Goal: Task Accomplishment & Management: Use online tool/utility

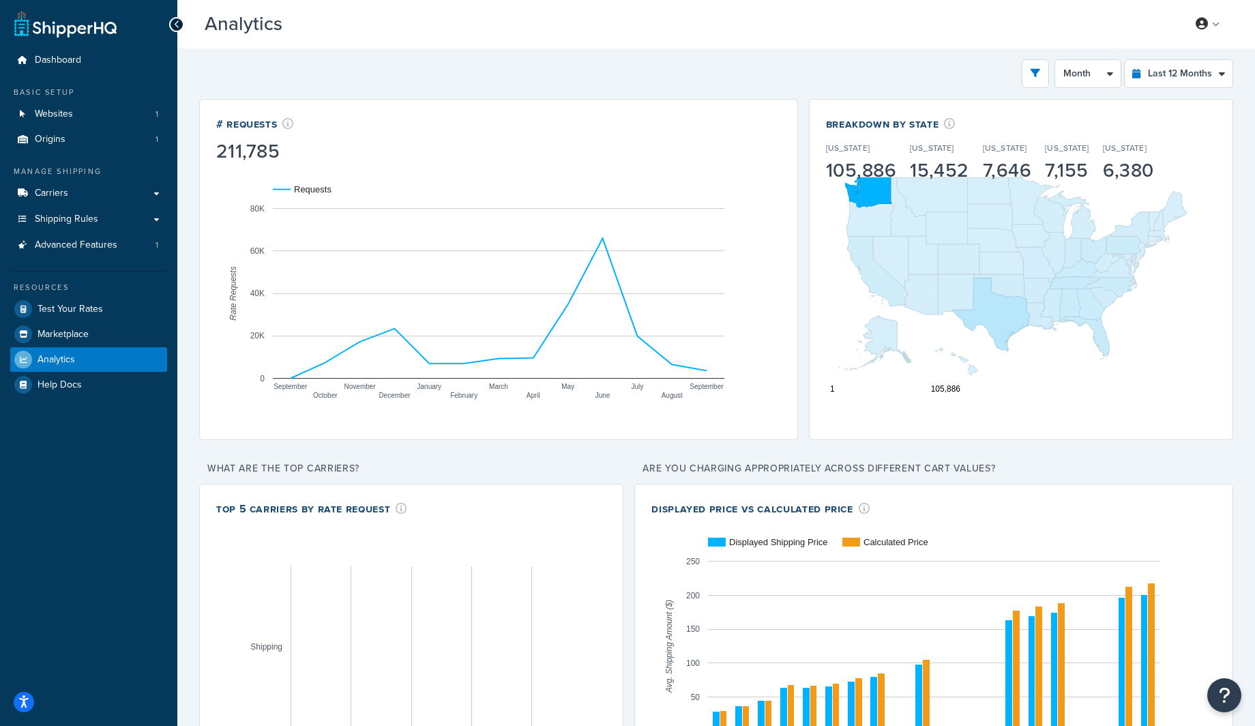
select select "last_year"
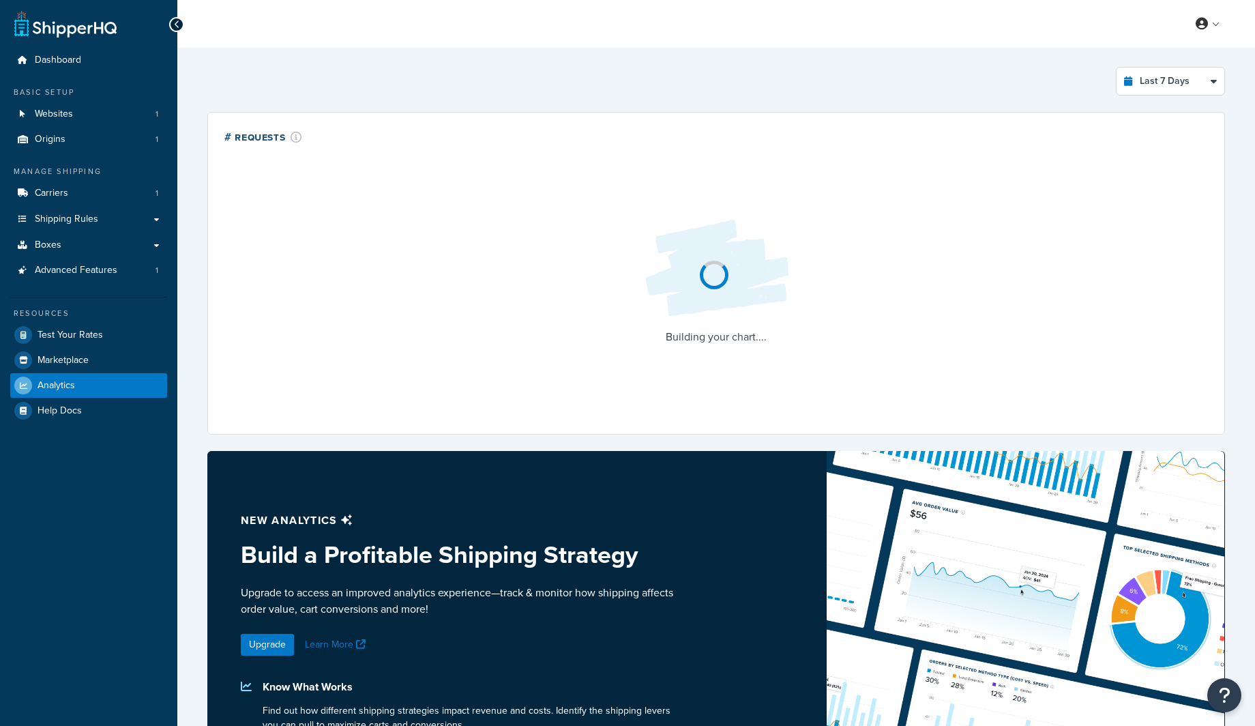
select select "last_7_days"
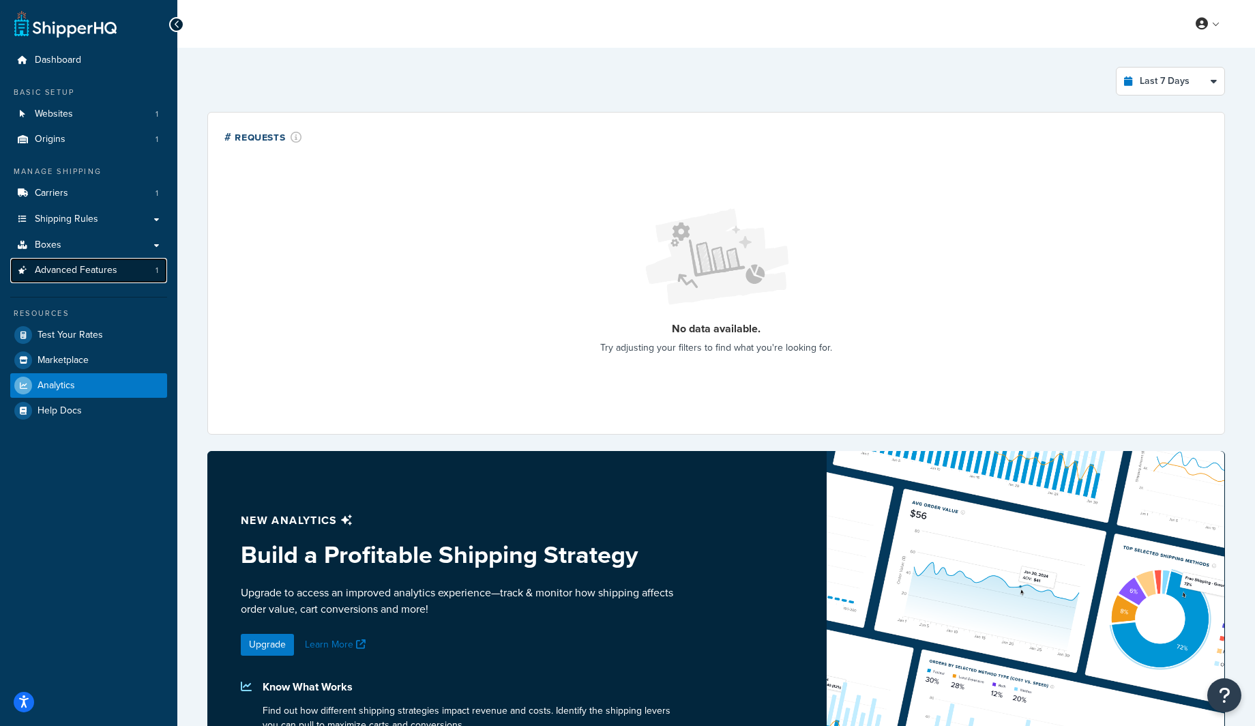
click at [59, 278] on link "Advanced Features 1" at bounding box center [88, 270] width 157 height 25
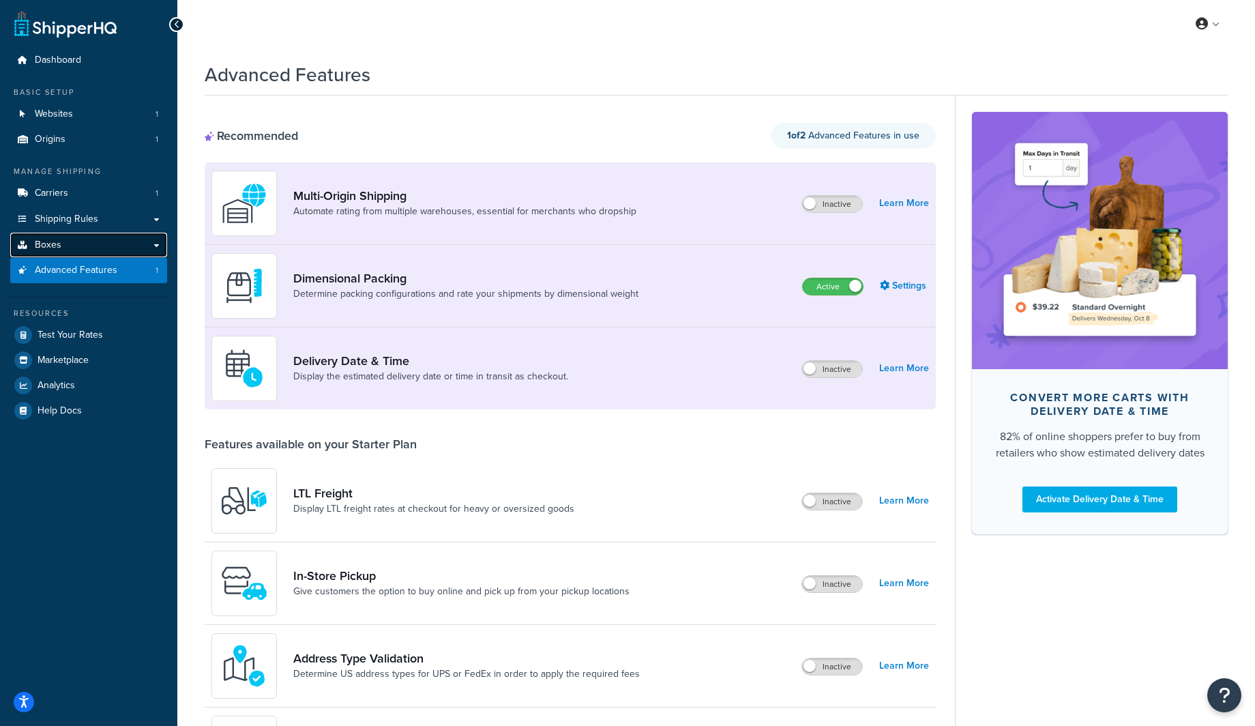
click at [73, 251] on link "Boxes" at bounding box center [88, 245] width 157 height 25
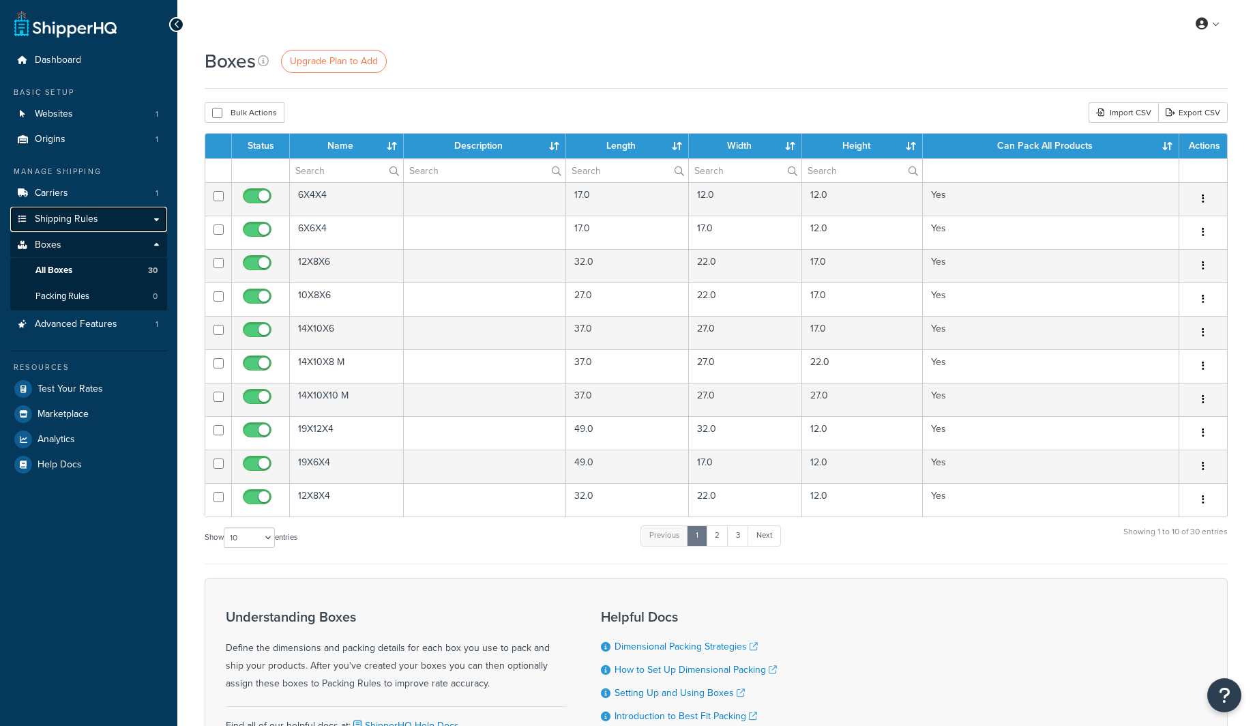
click at [74, 218] on span "Shipping Rules" at bounding box center [66, 219] width 63 height 12
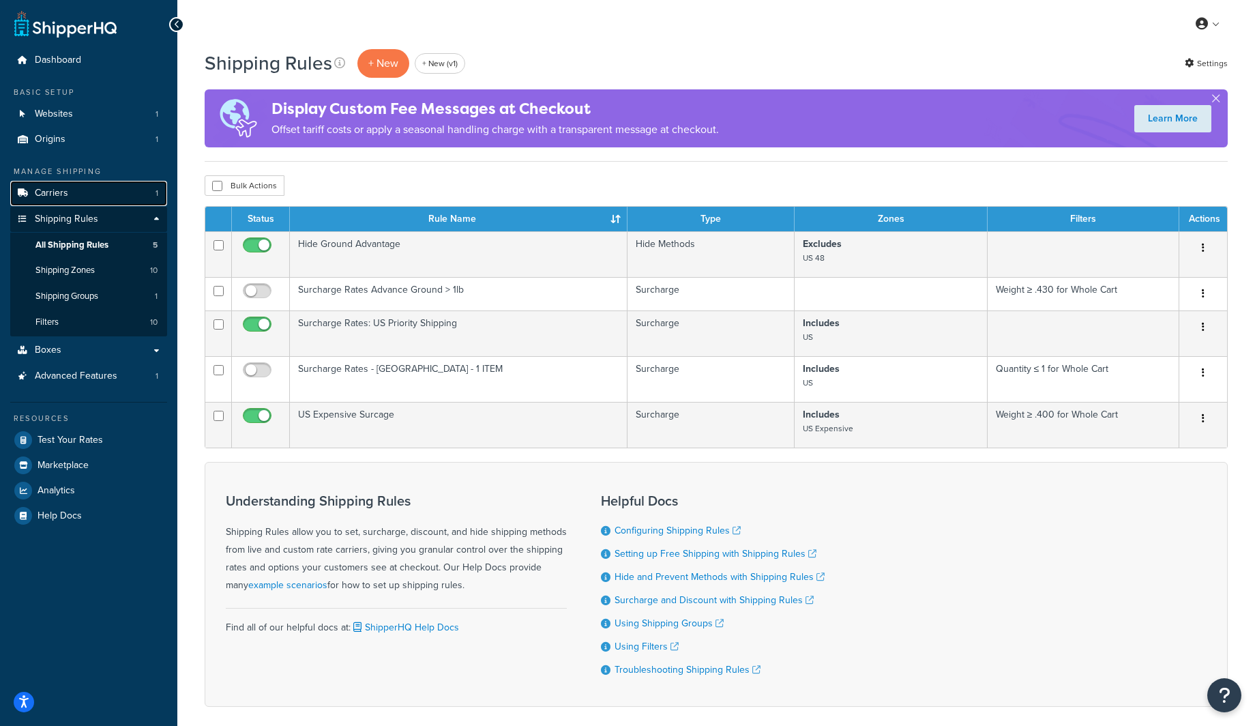
click at [70, 187] on link "Carriers 1" at bounding box center [88, 193] width 157 height 25
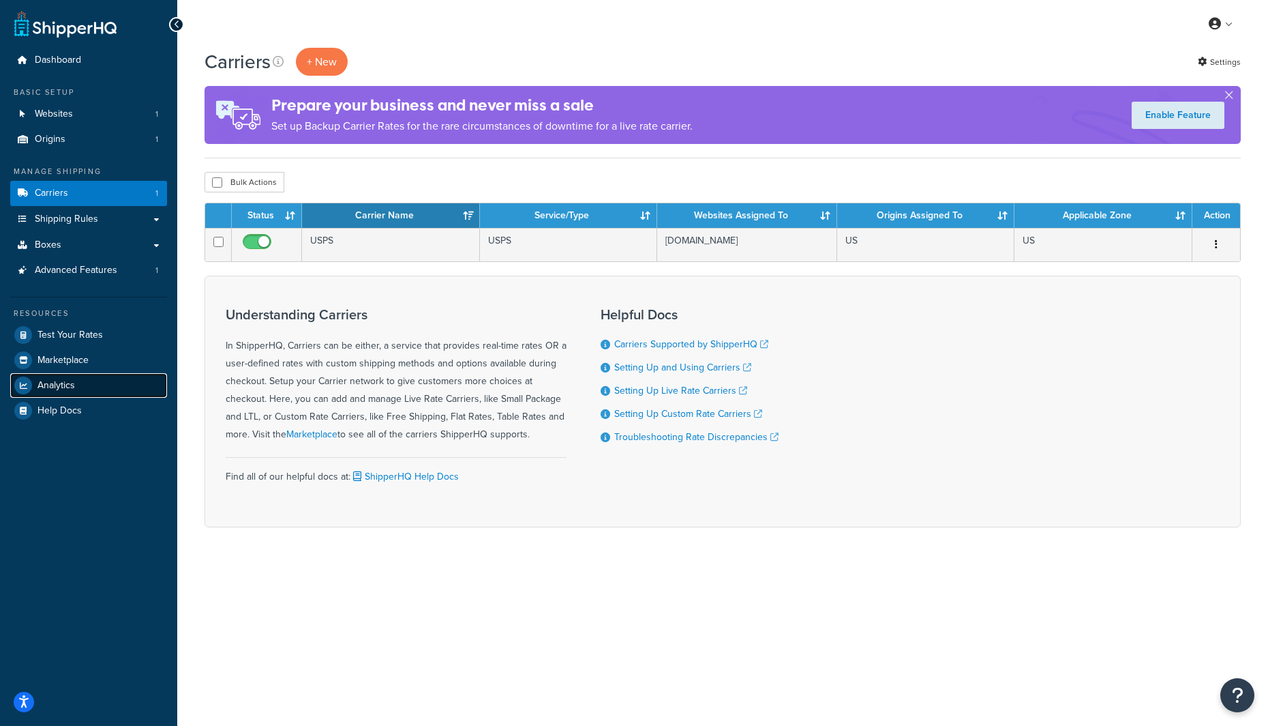
click at [100, 387] on link "Analytics" at bounding box center [88, 385] width 157 height 25
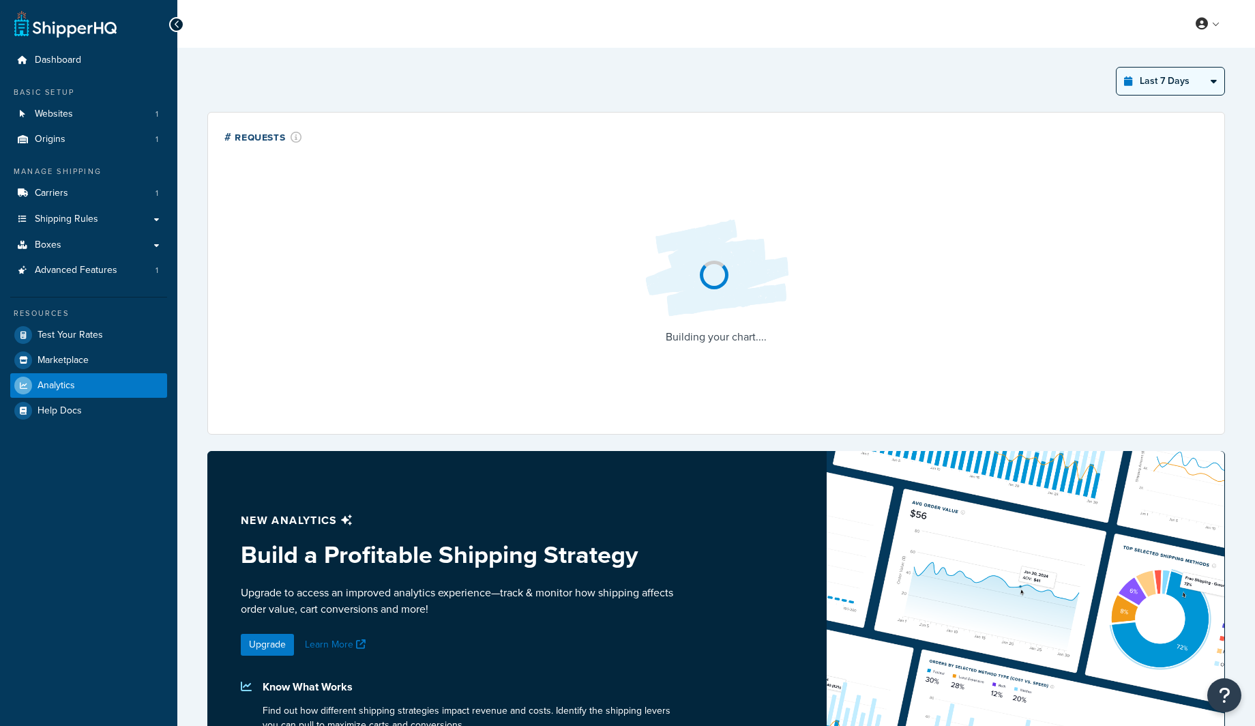
click at [1161, 76] on select "Last 24 Hours Last 7 Days Last 30 Days Last 3 Months Last 6 Months Last 12 Mont…" at bounding box center [1170, 81] width 108 height 27
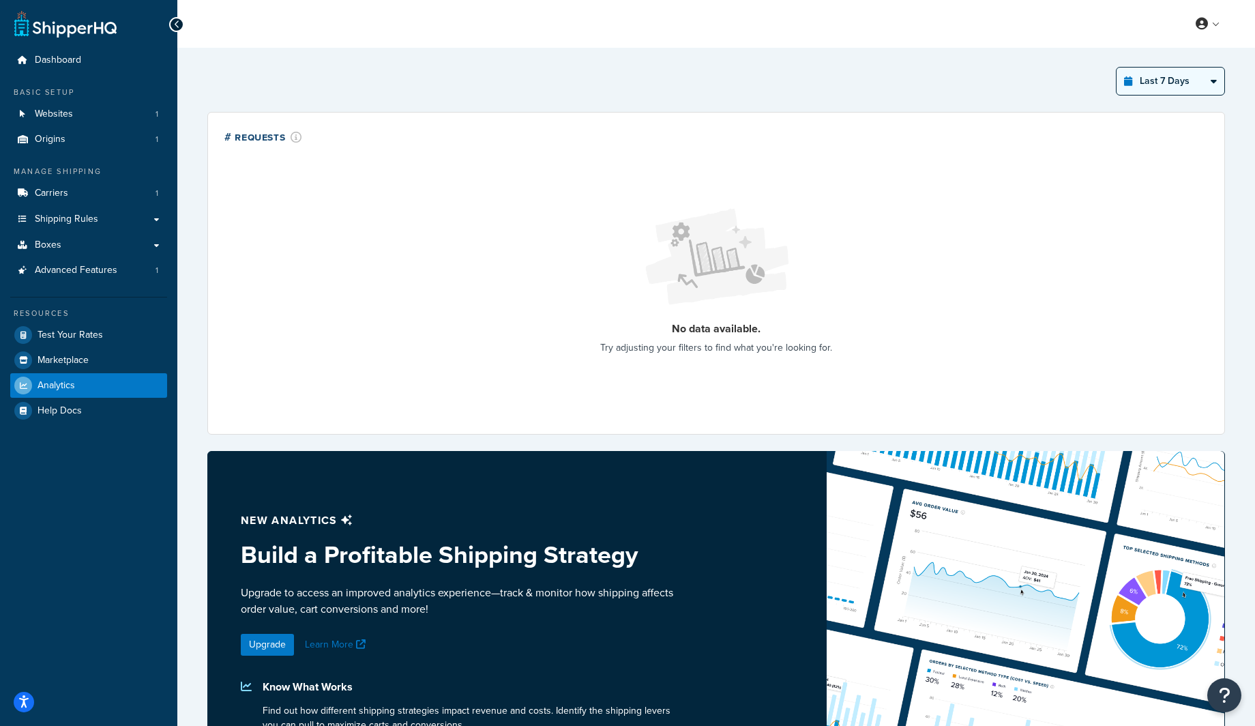
click at [1116, 68] on select "Last 24 Hours Last 7 Days Last 30 Days Last 3 Months Last 6 Months Last 12 Mont…" at bounding box center [1170, 81] width 108 height 27
click at [1161, 87] on select "Last 24 Hours Last 7 Days Last 30 Days Last 3 Months Last 6 Months Last 12 Mont…" at bounding box center [1170, 81] width 108 height 27
click at [1116, 68] on select "Last 24 Hours Last 7 Days Last 30 Days Last 3 Months Last 6 Months Last 12 Mont…" at bounding box center [1170, 81] width 108 height 27
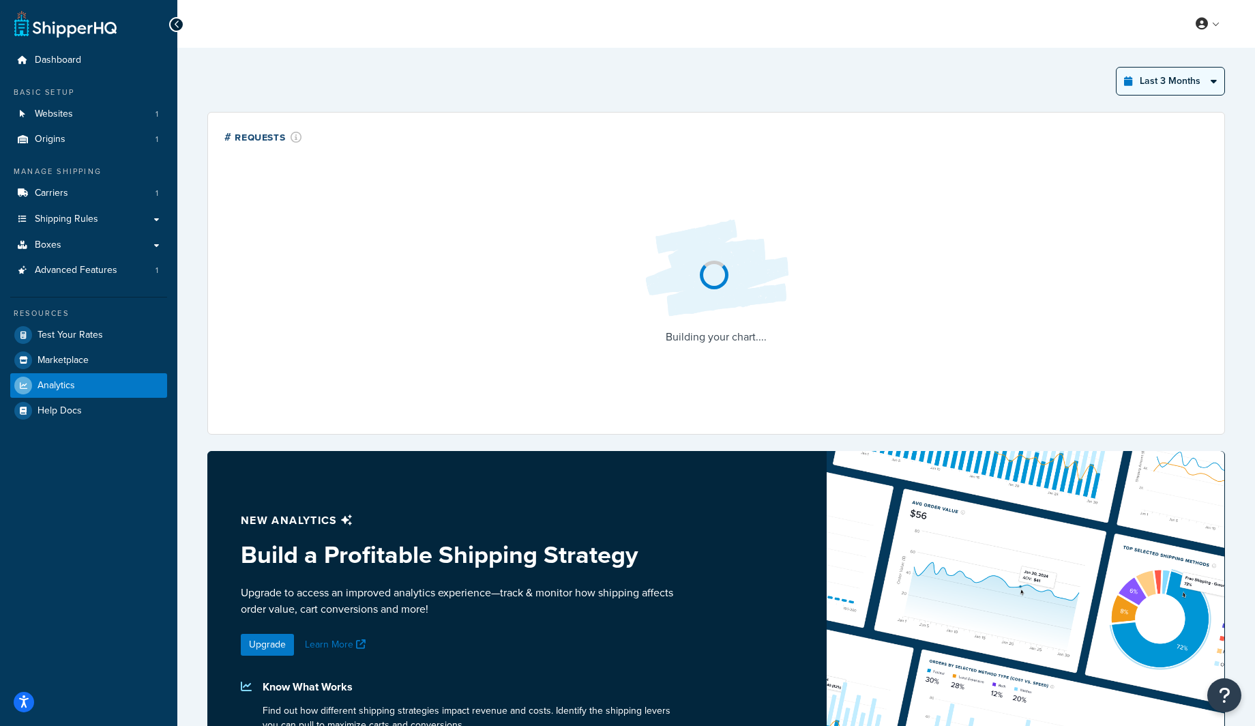
click at [1174, 90] on select "Last 24 Hours Last 7 Days Last 30 Days Last 3 Months Last 6 Months Last 12 Mont…" at bounding box center [1170, 81] width 108 height 27
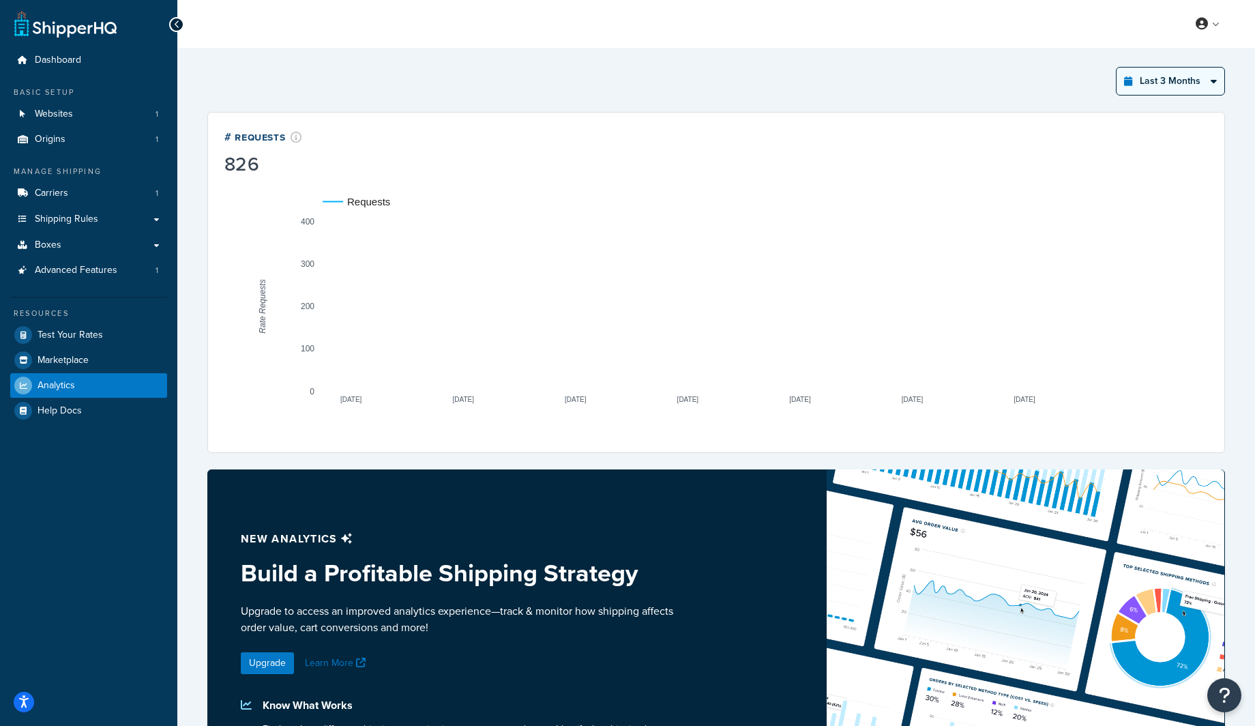
click at [1189, 77] on select "Last 24 Hours Last 7 Days Last 30 Days Last 3 Months Last 6 Months Last 12 Mont…" at bounding box center [1170, 81] width 108 height 27
select select "last_year"
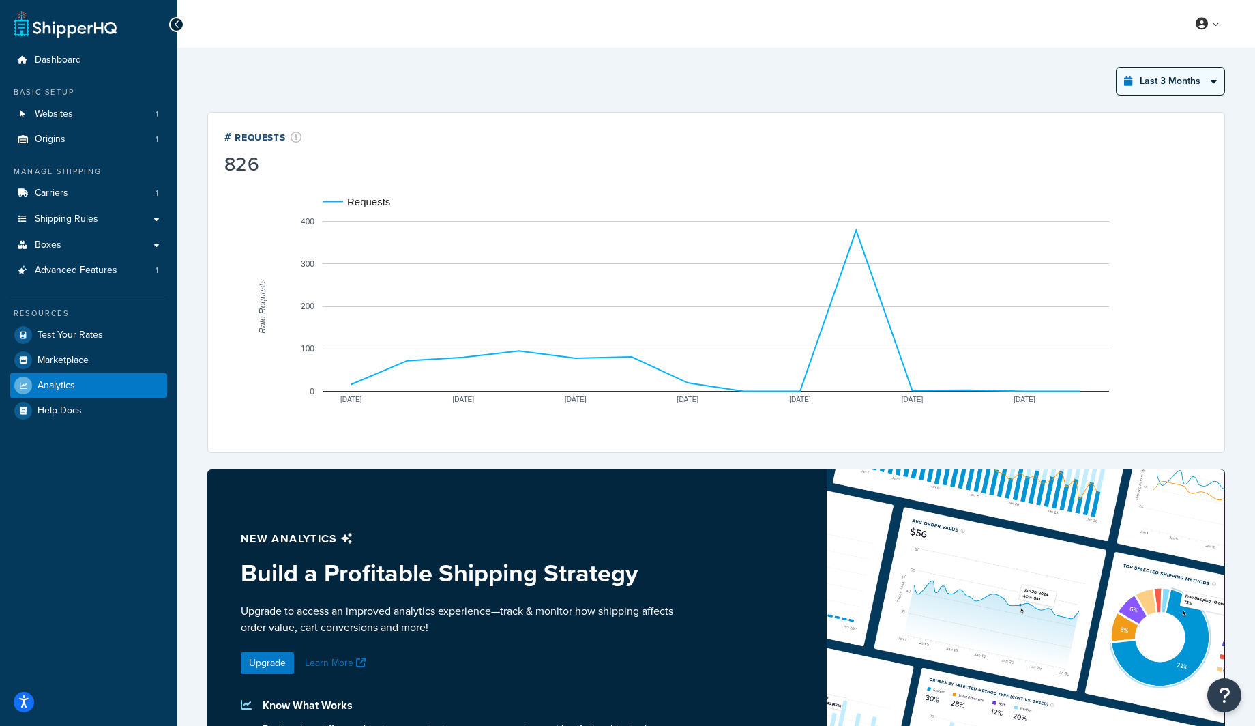
click at [1116, 68] on select "Last 24 Hours Last 7 Days Last 30 Days Last 3 Months Last 6 Months Last 12 Mont…" at bounding box center [1170, 81] width 108 height 27
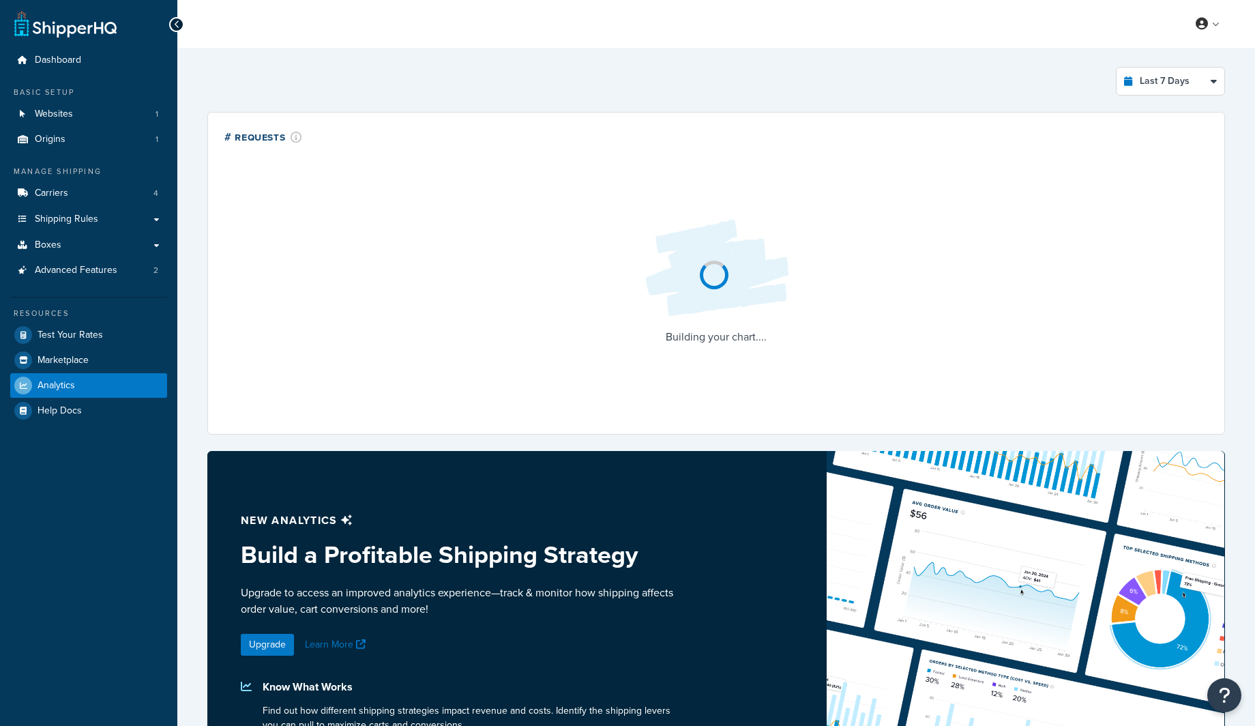
select select "last_7_days"
click at [92, 191] on link "Carriers 4" at bounding box center [88, 193] width 157 height 25
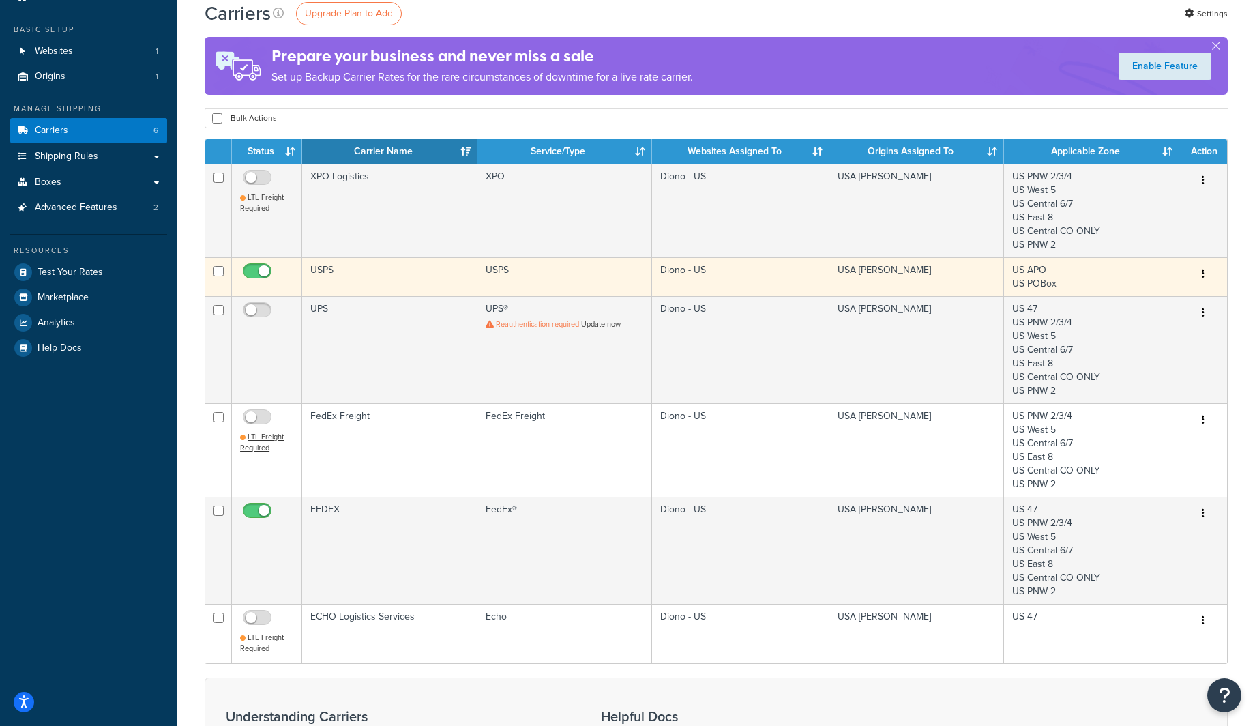
scroll to position [69, 0]
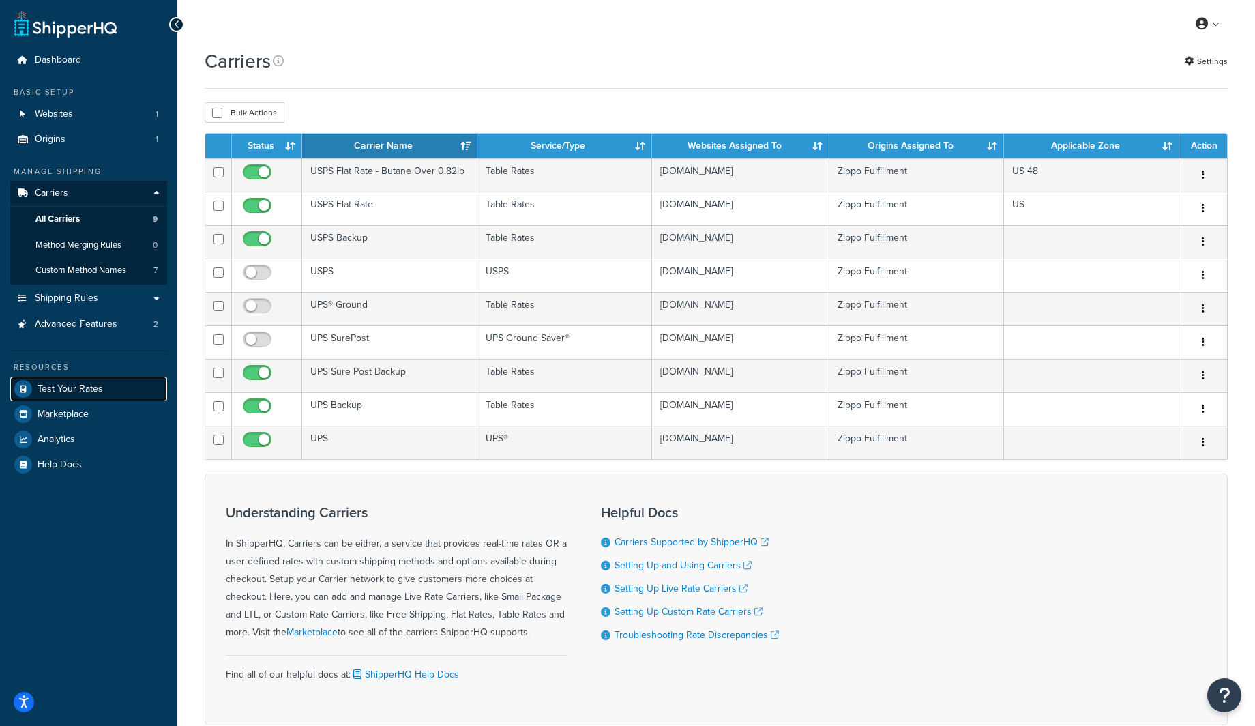
click at [98, 397] on link "Test Your Rates" at bounding box center [88, 388] width 157 height 25
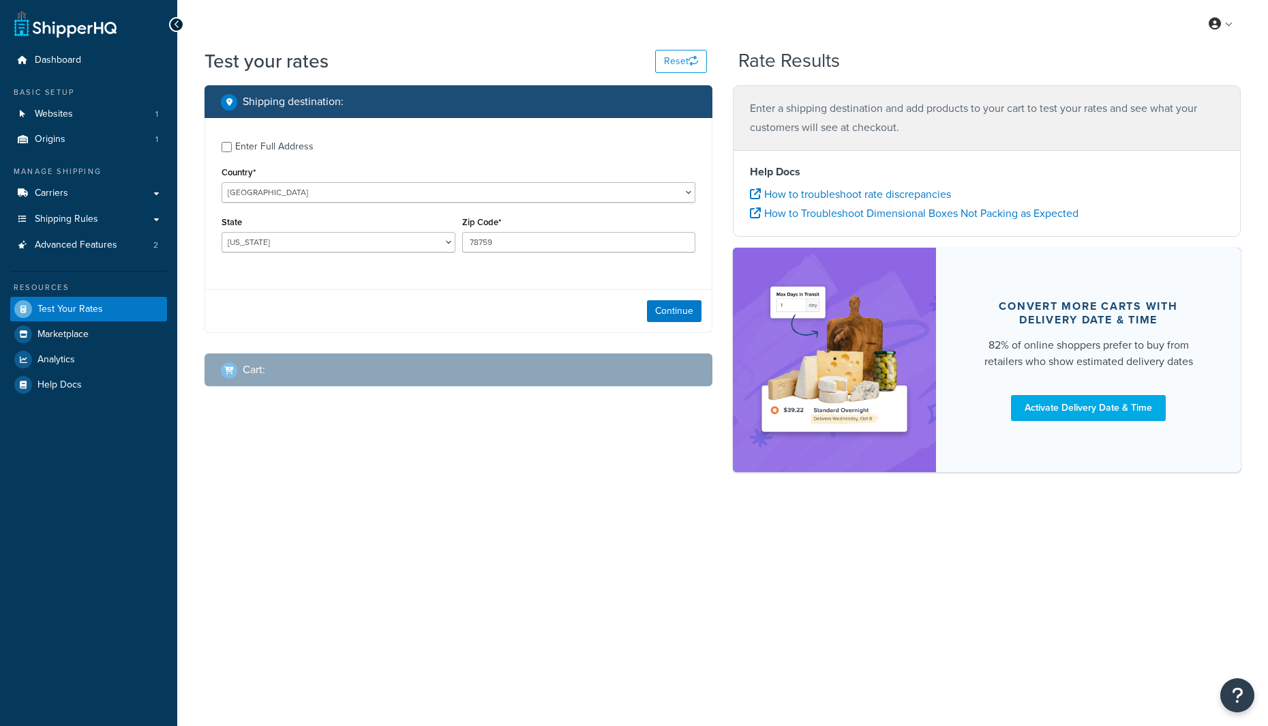
select select "[GEOGRAPHIC_DATA]"
click at [76, 363] on link "Analytics" at bounding box center [88, 359] width 157 height 25
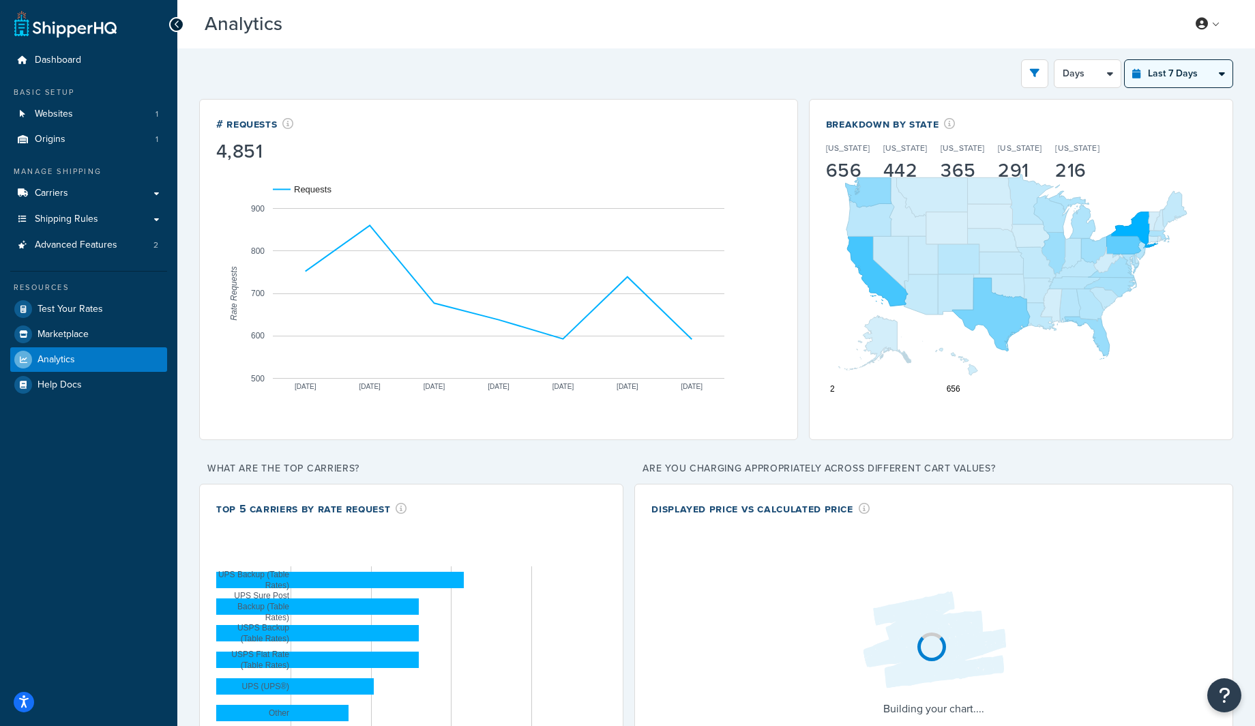
click at [1191, 80] on select "Last 24 Hours Last 7 Days Last 30 Days Last 3 Months Last 6 Months Last 12 Mont…" at bounding box center [1179, 73] width 108 height 27
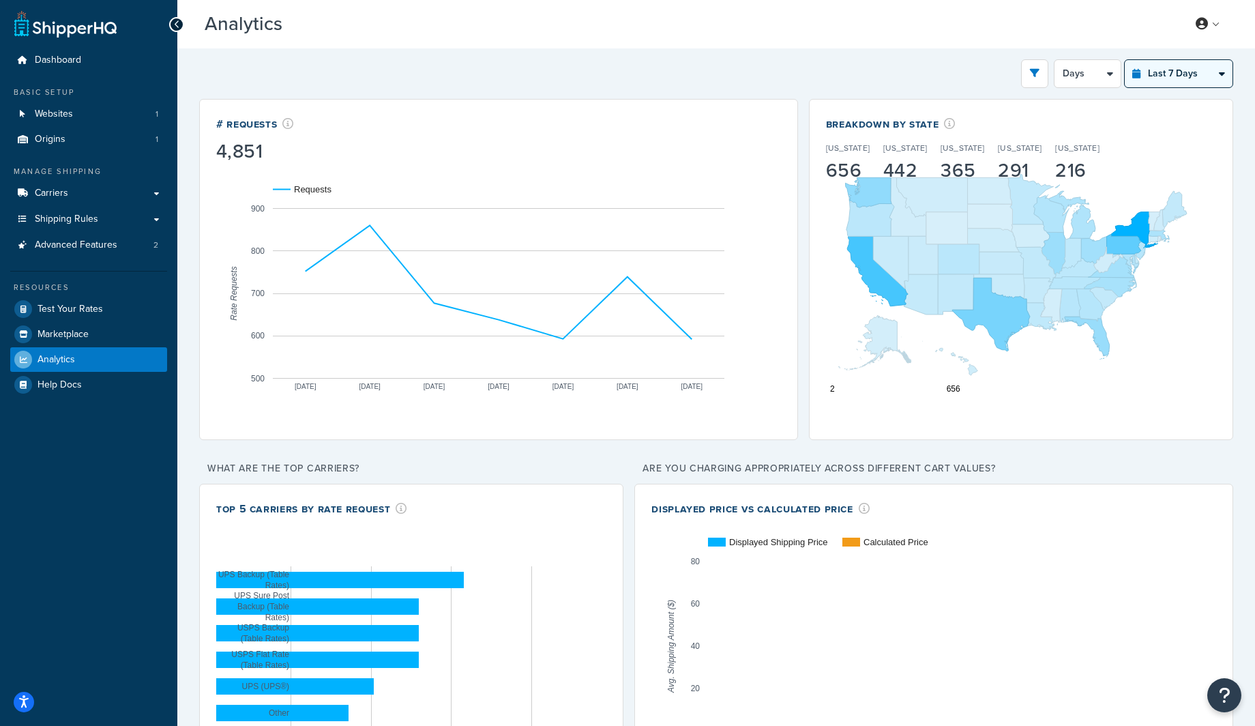
select select "last_year"
click at [1125, 60] on select "Last 24 Hours Last 7 Days Last 30 Days Last 3 Months Last 6 Months Last 12 Mont…" at bounding box center [1179, 73] width 108 height 27
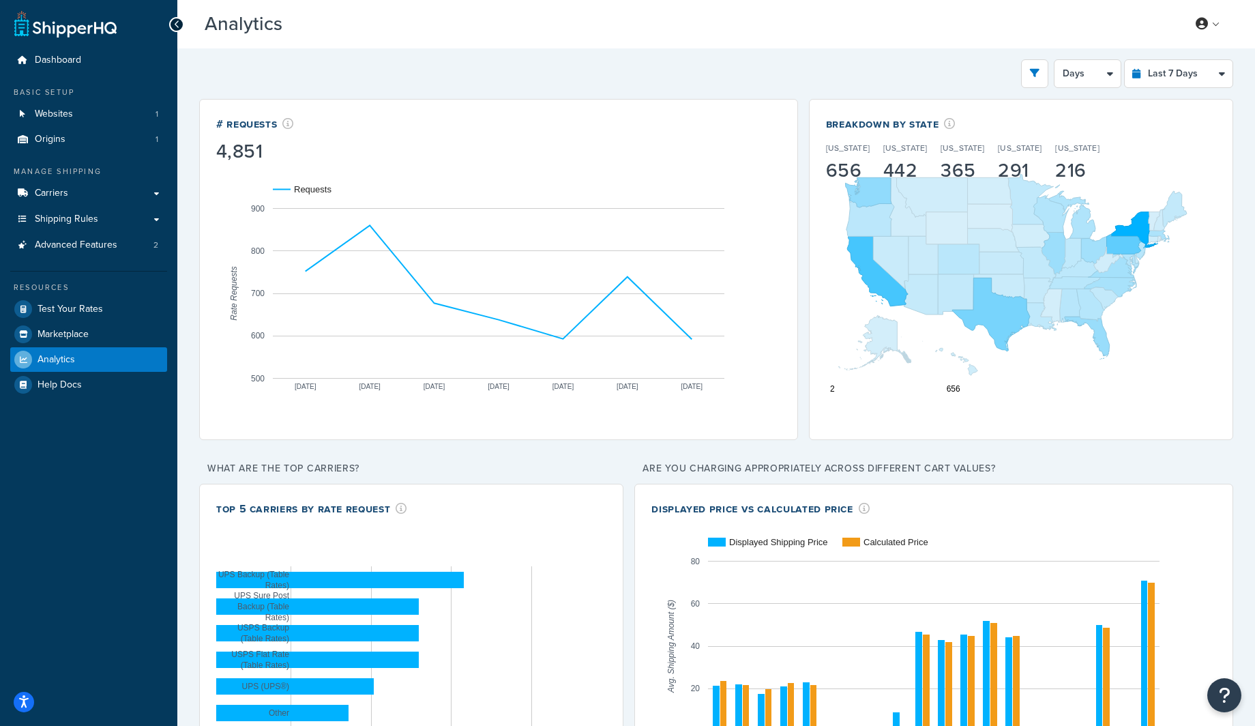
select select "1M"
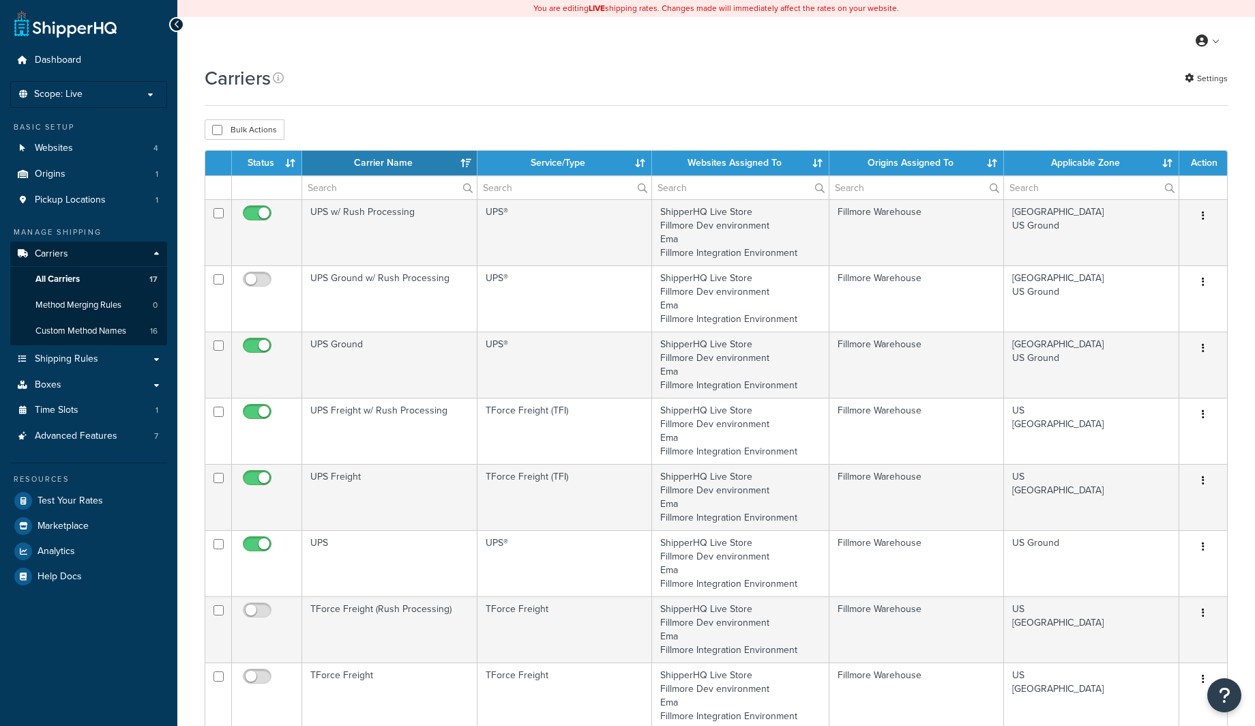
select select "15"
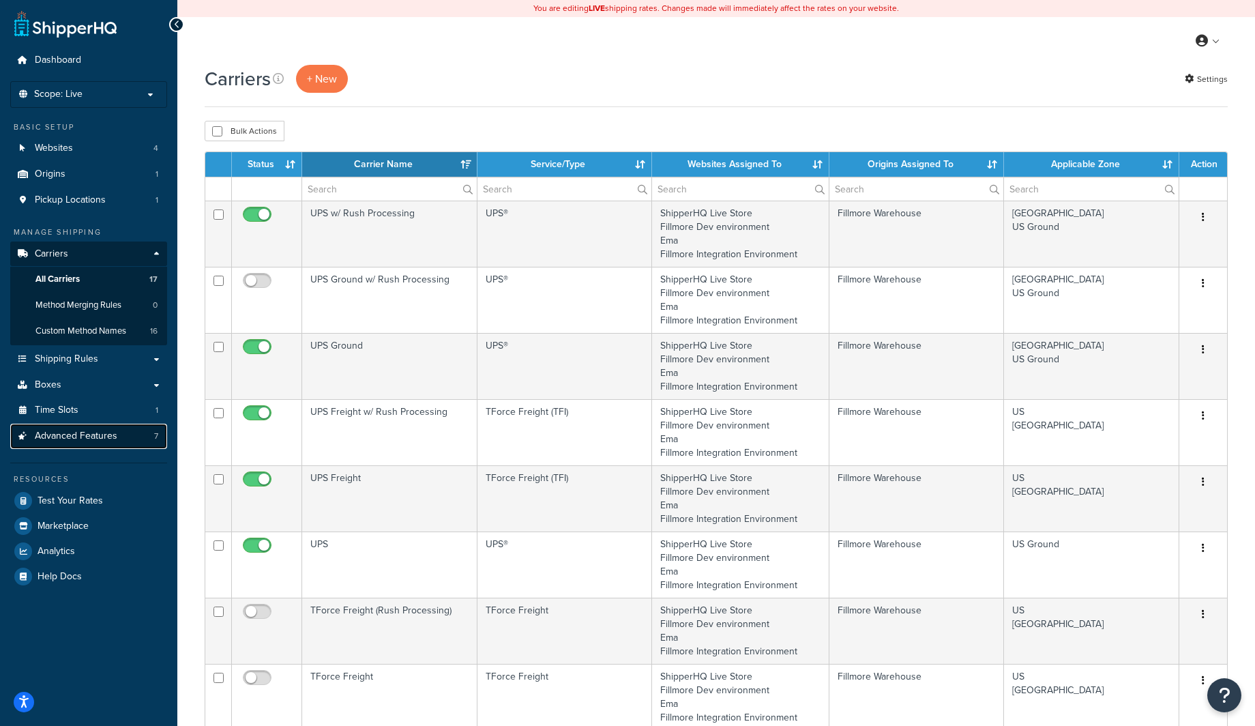
click at [82, 439] on span "Advanced Features" at bounding box center [76, 436] width 83 height 12
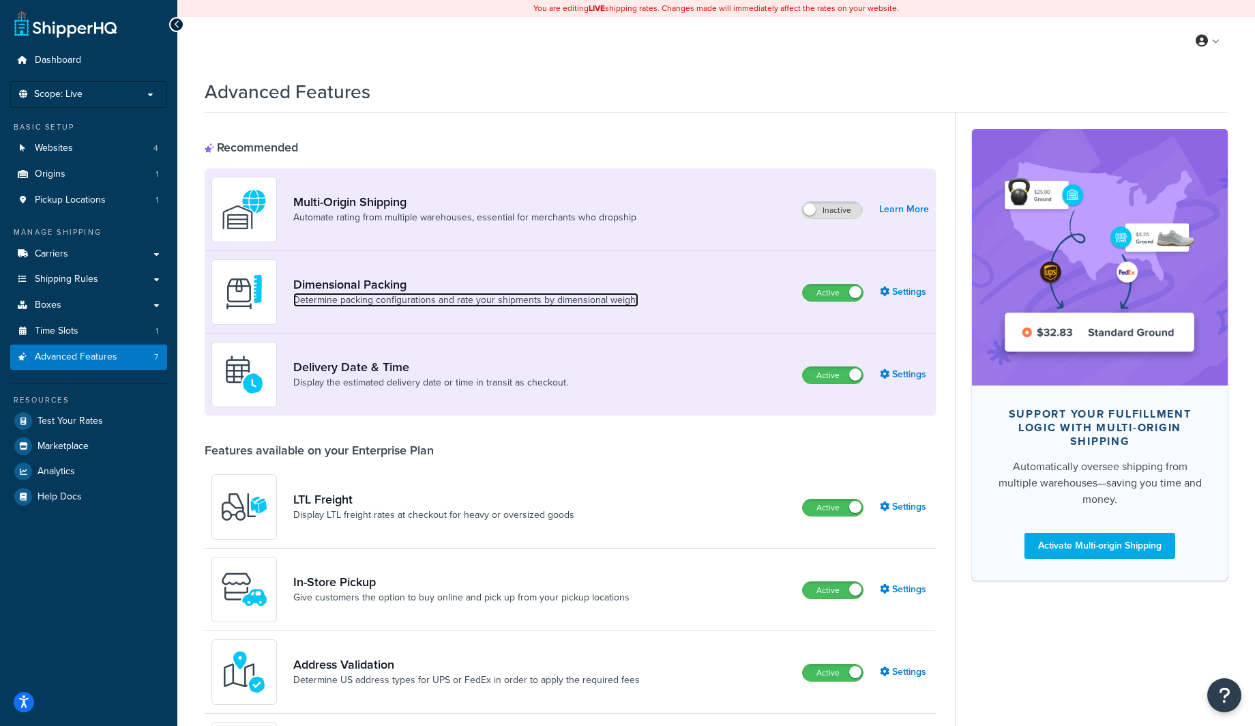
click at [441, 296] on link "Determine packing configurations and rate your shipments by dimensional weight" at bounding box center [465, 300] width 345 height 14
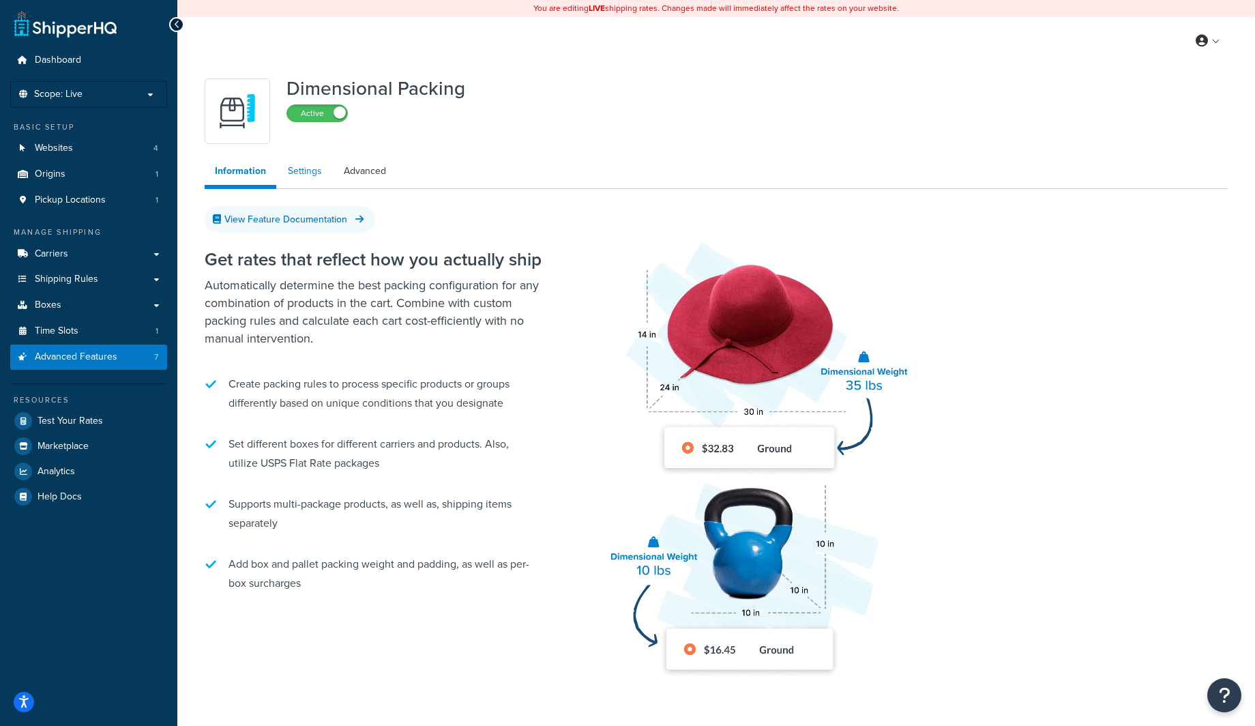
click at [294, 164] on link "Settings" at bounding box center [305, 171] width 55 height 27
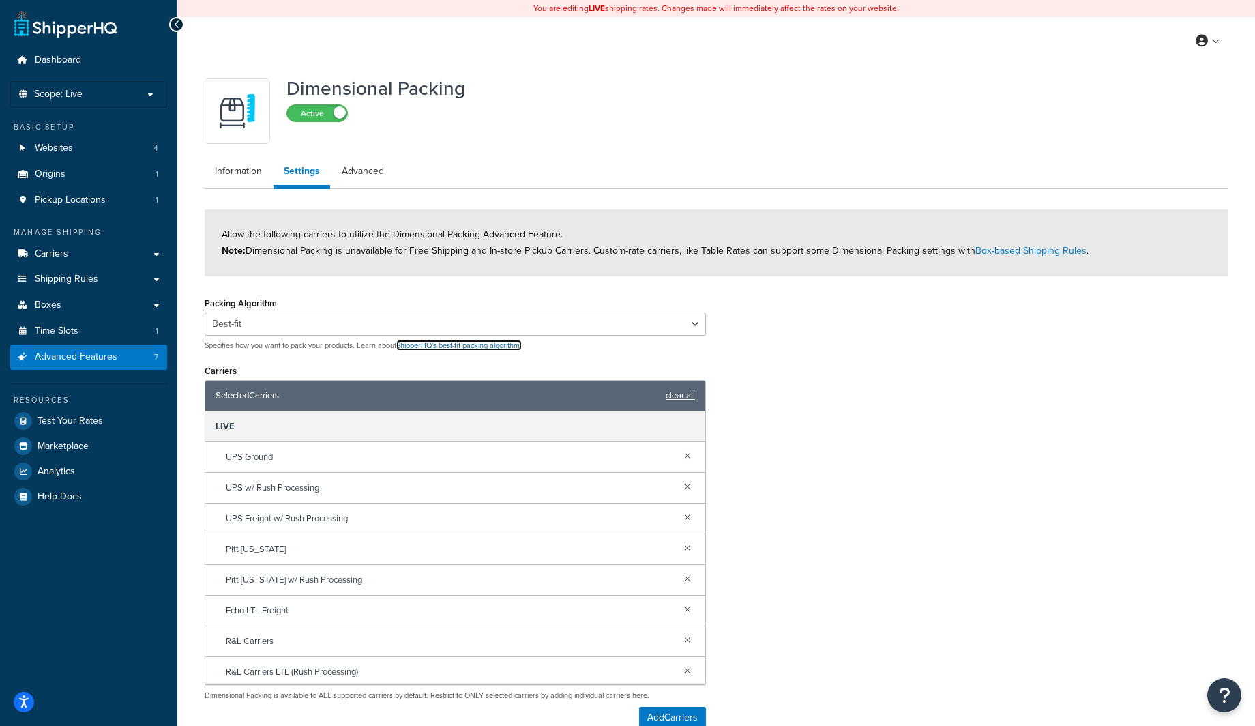
click at [429, 345] on link "ShipperHQ's best-fit packing algorithm." at bounding box center [458, 345] width 125 height 11
drag, startPoint x: 273, startPoint y: 301, endPoint x: 204, endPoint y: 299, distance: 68.9
click at [205, 299] on div "Packing Algorithm Best-fit Best-fit V2 Best-fit Fullest vs Largest Specifies ho…" at bounding box center [455, 321] width 501 height 57
copy label "Packing Algorithm"
click at [263, 326] on select "Best-fit Best-fit V2 Best-fit Fullest vs Largest" at bounding box center [455, 323] width 501 height 23
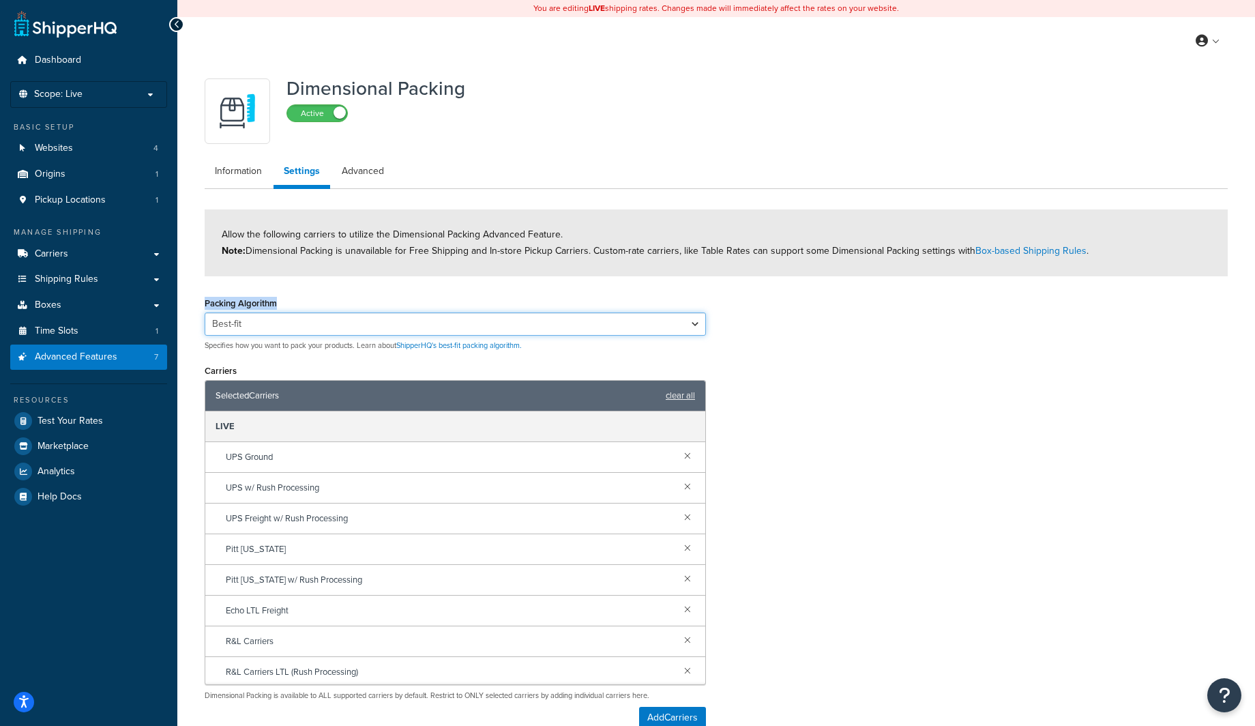
click at [295, 329] on select "Best-fit Best-fit V2 Best-fit Fullest vs Largest" at bounding box center [455, 323] width 501 height 23
click at [355, 322] on select "Best-fit Best-fit V2 Best-fit Fullest vs Largest" at bounding box center [455, 323] width 501 height 23
click at [267, 331] on select "Best-fit Best-fit V2 Best-fit Fullest vs Largest" at bounding box center [455, 323] width 501 height 23
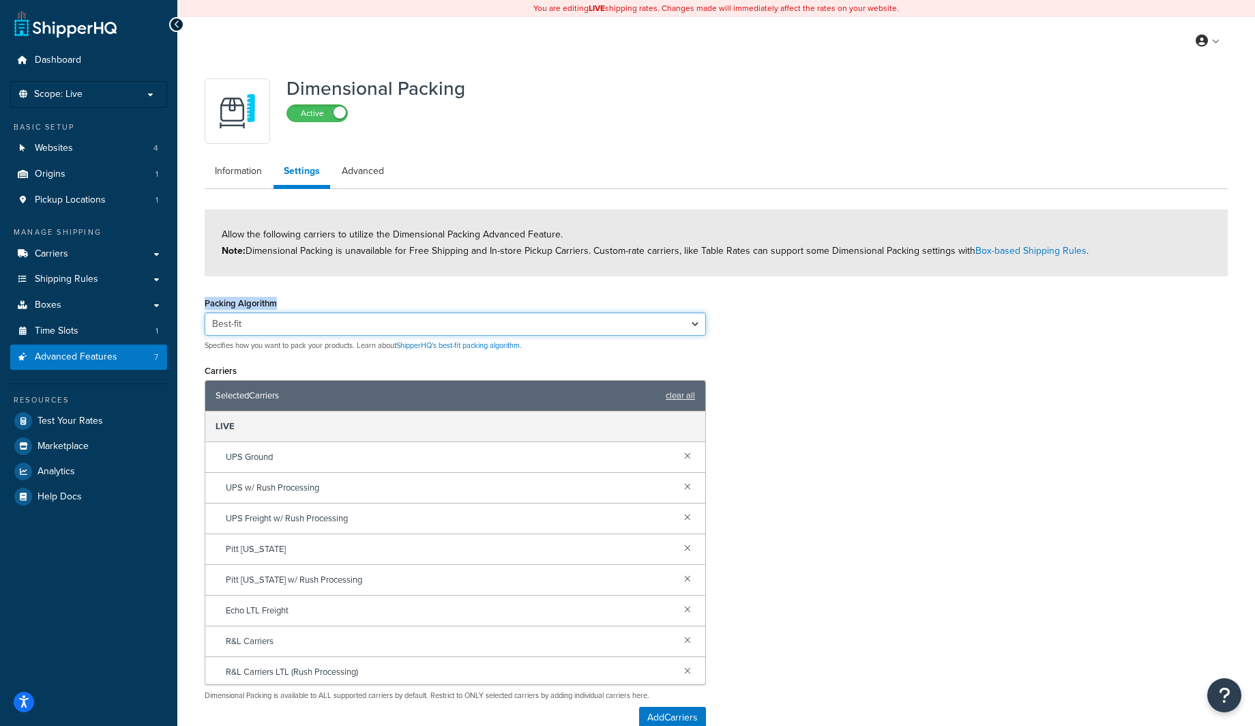
click at [311, 327] on select "Best-fit Best-fit V2 Best-fit Fullest vs Largest" at bounding box center [455, 323] width 501 height 23
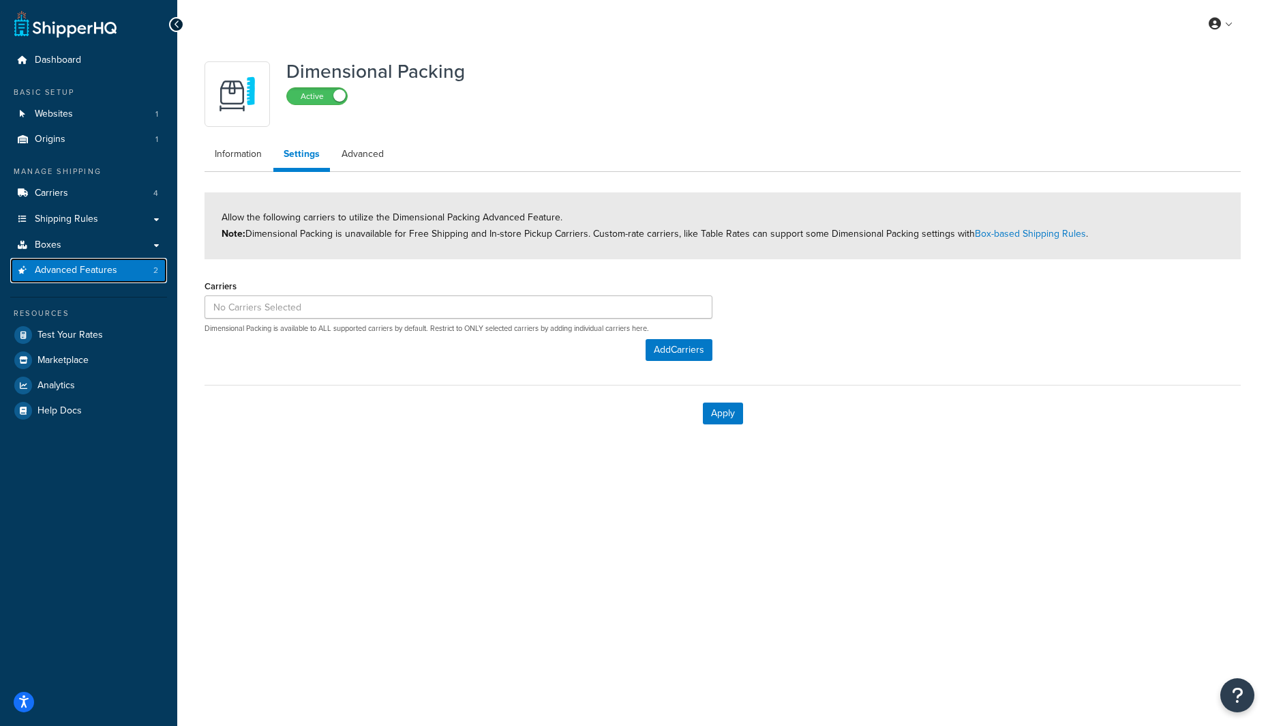
click at [116, 273] on link "Advanced Features 2" at bounding box center [88, 270] width 157 height 25
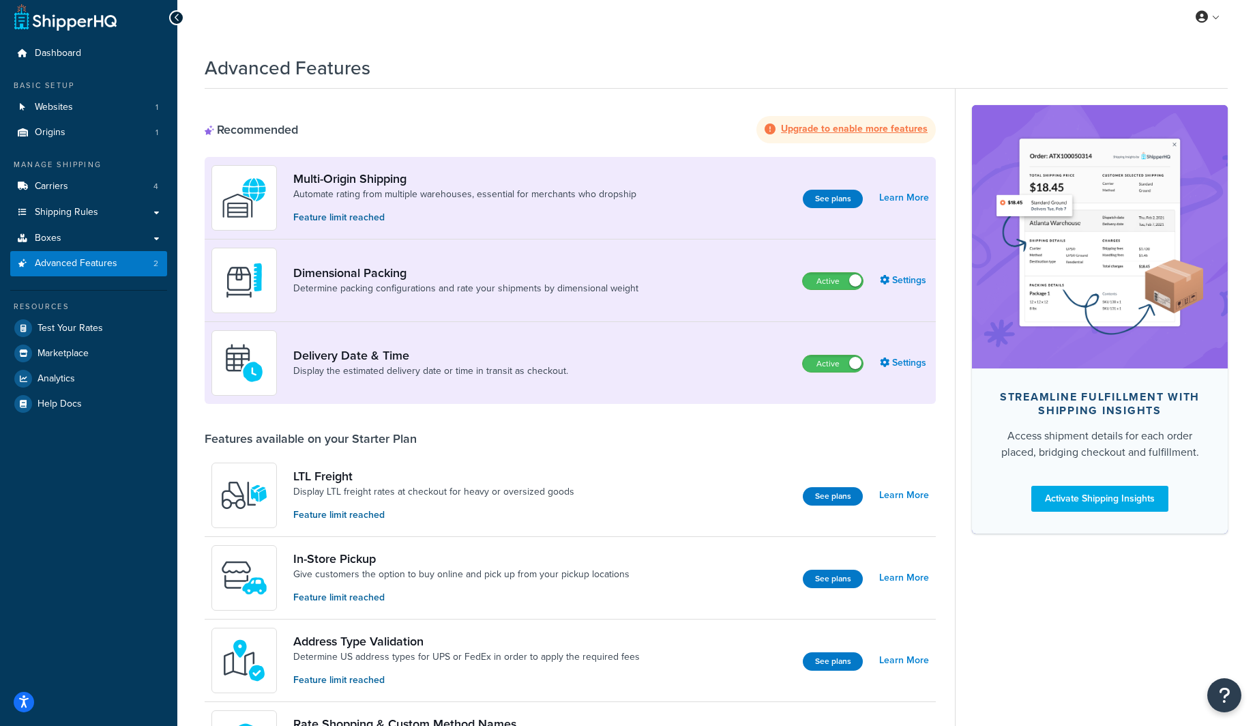
scroll to position [11, 0]
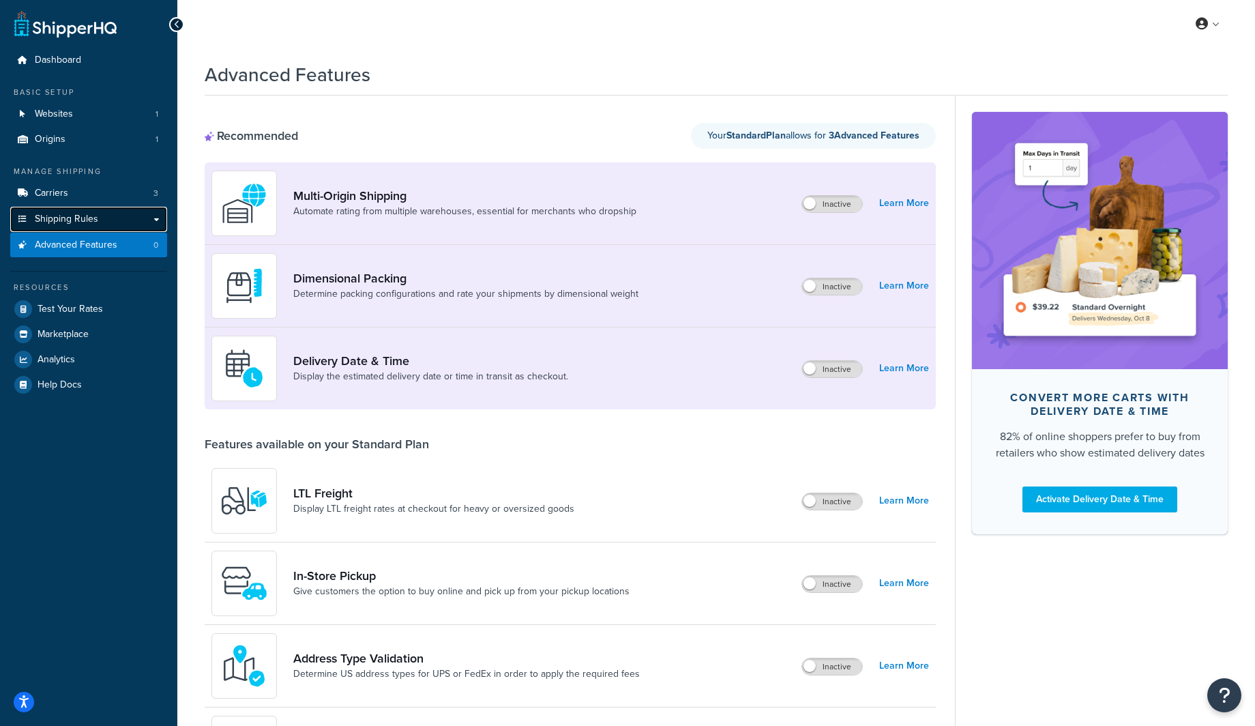
click at [140, 214] on link "Shipping Rules" at bounding box center [88, 219] width 157 height 25
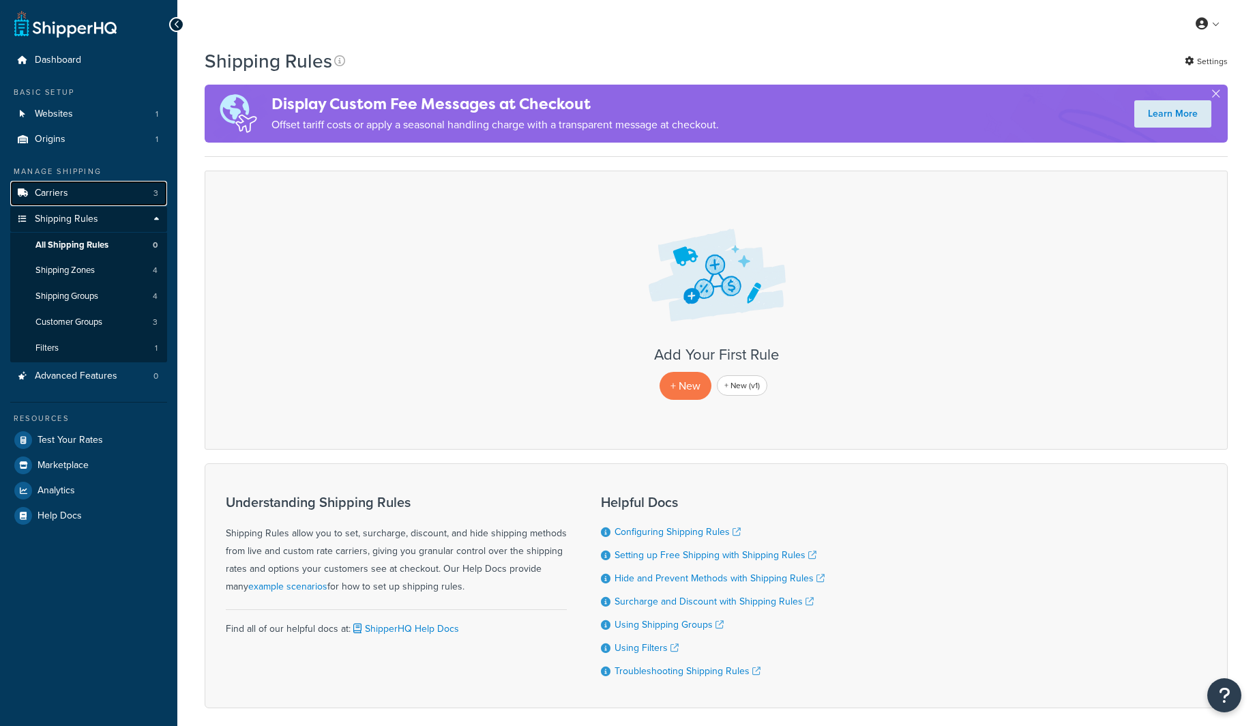
click at [129, 195] on link "Carriers 3" at bounding box center [88, 193] width 157 height 25
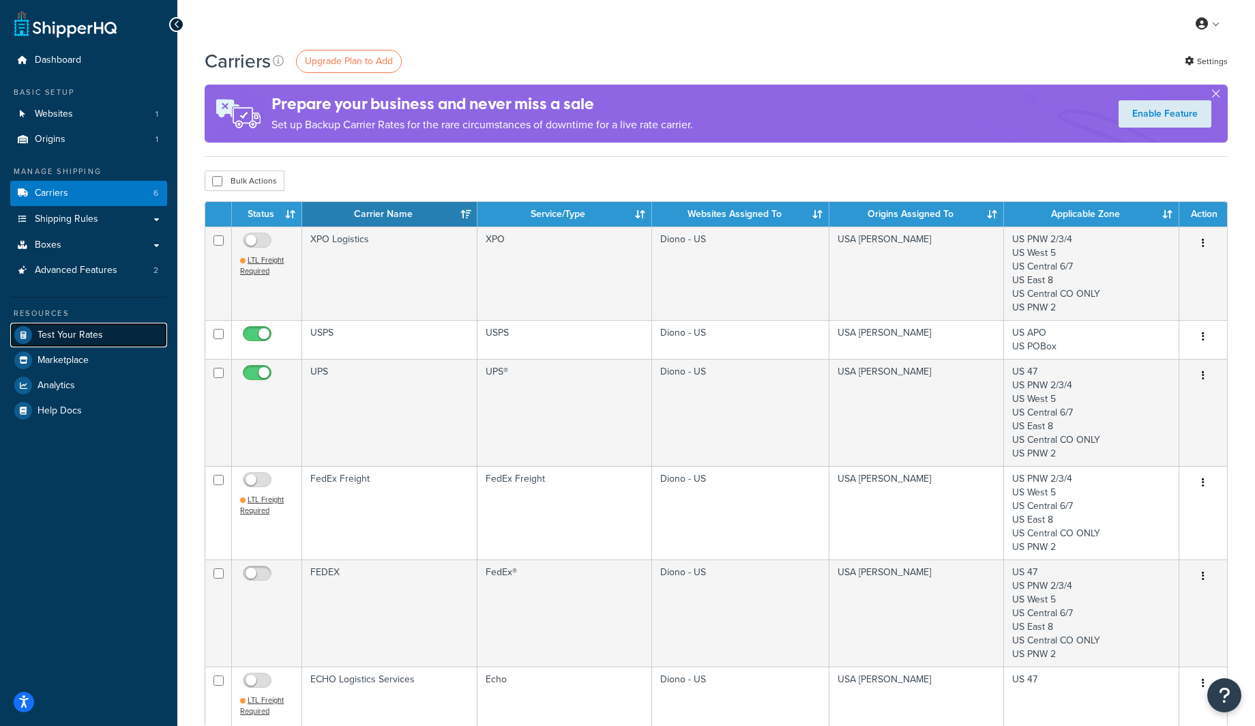
click at [81, 329] on span "Test Your Rates" at bounding box center [70, 335] width 65 height 12
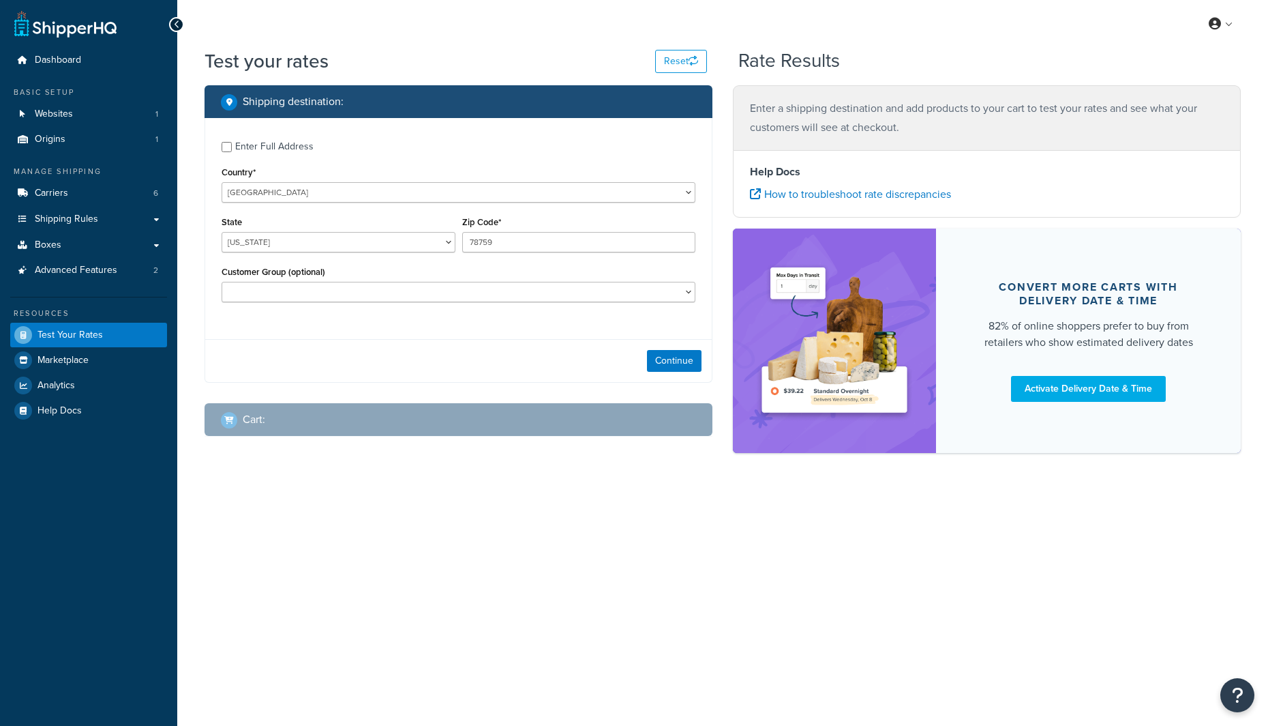
select select "TX"
click at [78, 191] on link "Carriers 6" at bounding box center [88, 193] width 157 height 25
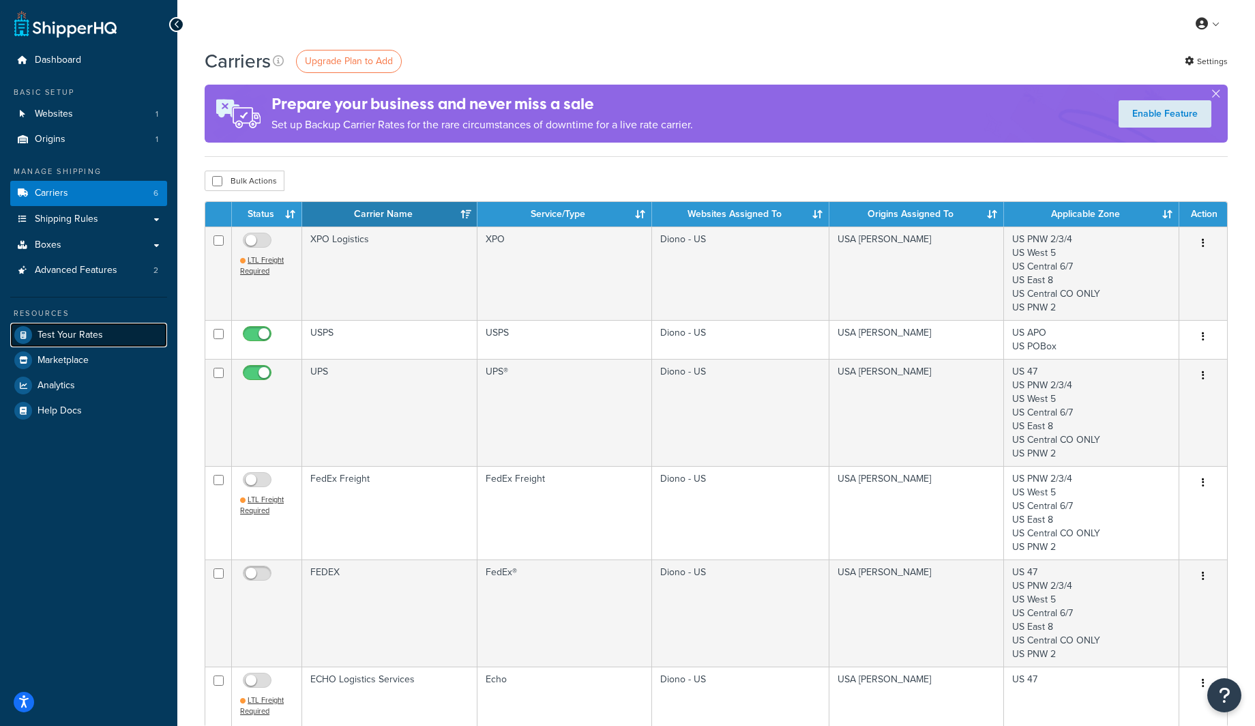
click at [65, 342] on link "Test Your Rates" at bounding box center [88, 335] width 157 height 25
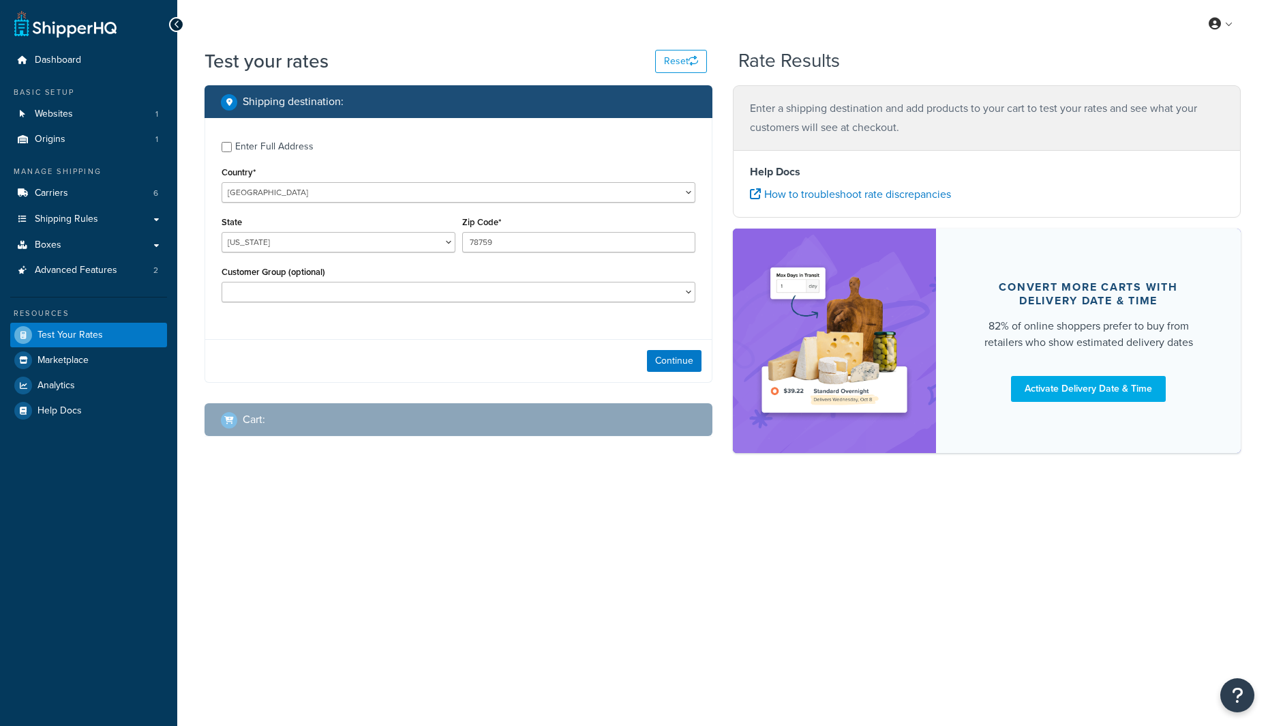
select select "[GEOGRAPHIC_DATA]"
click at [517, 246] on input "78759" at bounding box center [579, 242] width 234 height 20
type input "78748"
click at [429, 383] on div "Enter Full Address Country* United States United Kingdom Afghanistan Åland Isla…" at bounding box center [459, 250] width 508 height 265
click at [667, 365] on button "Continue" at bounding box center [674, 361] width 55 height 22
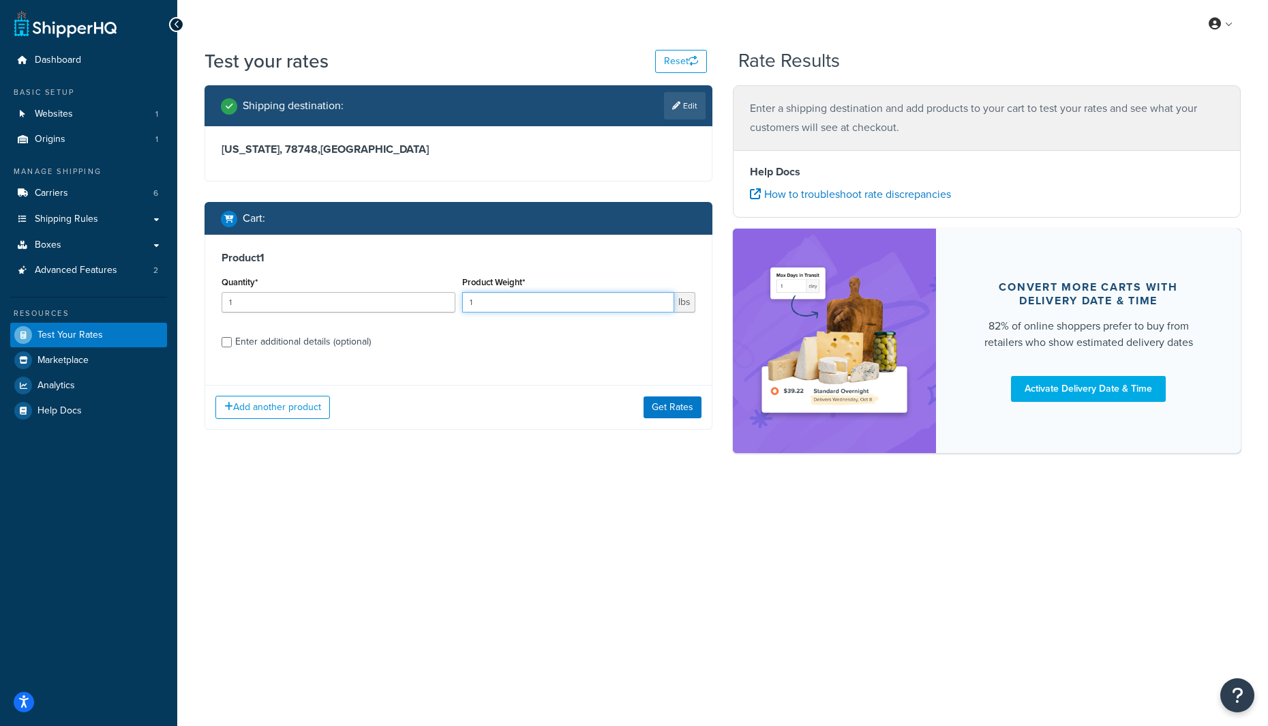
click at [477, 303] on input "1" at bounding box center [568, 302] width 213 height 20
type input "4"
click at [689, 406] on button "Get Rates" at bounding box center [673, 407] width 58 height 22
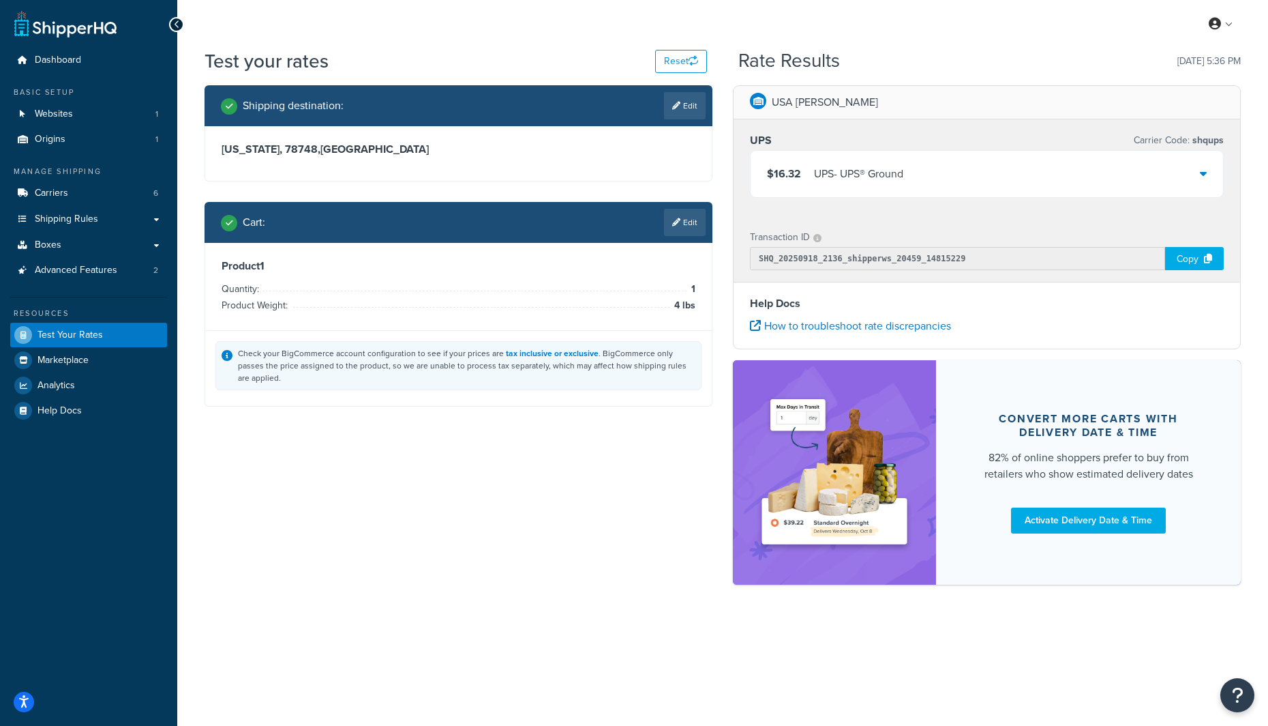
click at [922, 172] on div "$16.32 UPS - UPS® Ground" at bounding box center [987, 174] width 473 height 46
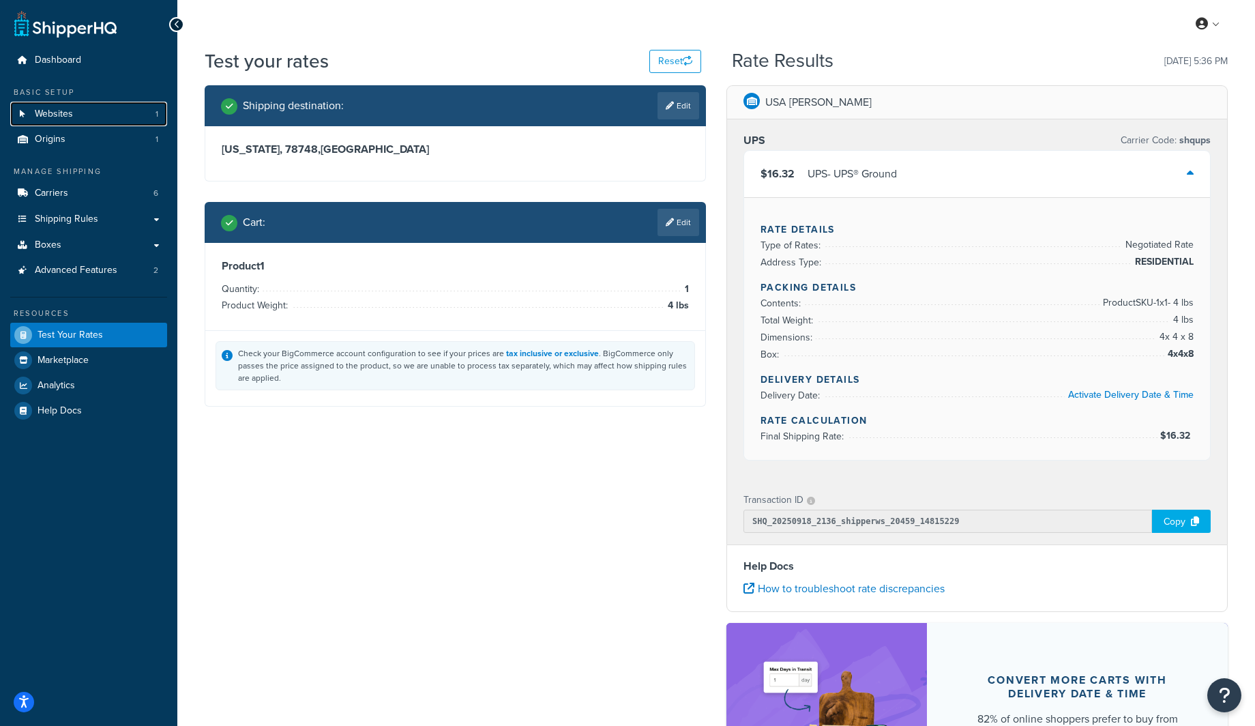
drag, startPoint x: 90, startPoint y: 113, endPoint x: 241, endPoint y: 12, distance: 181.8
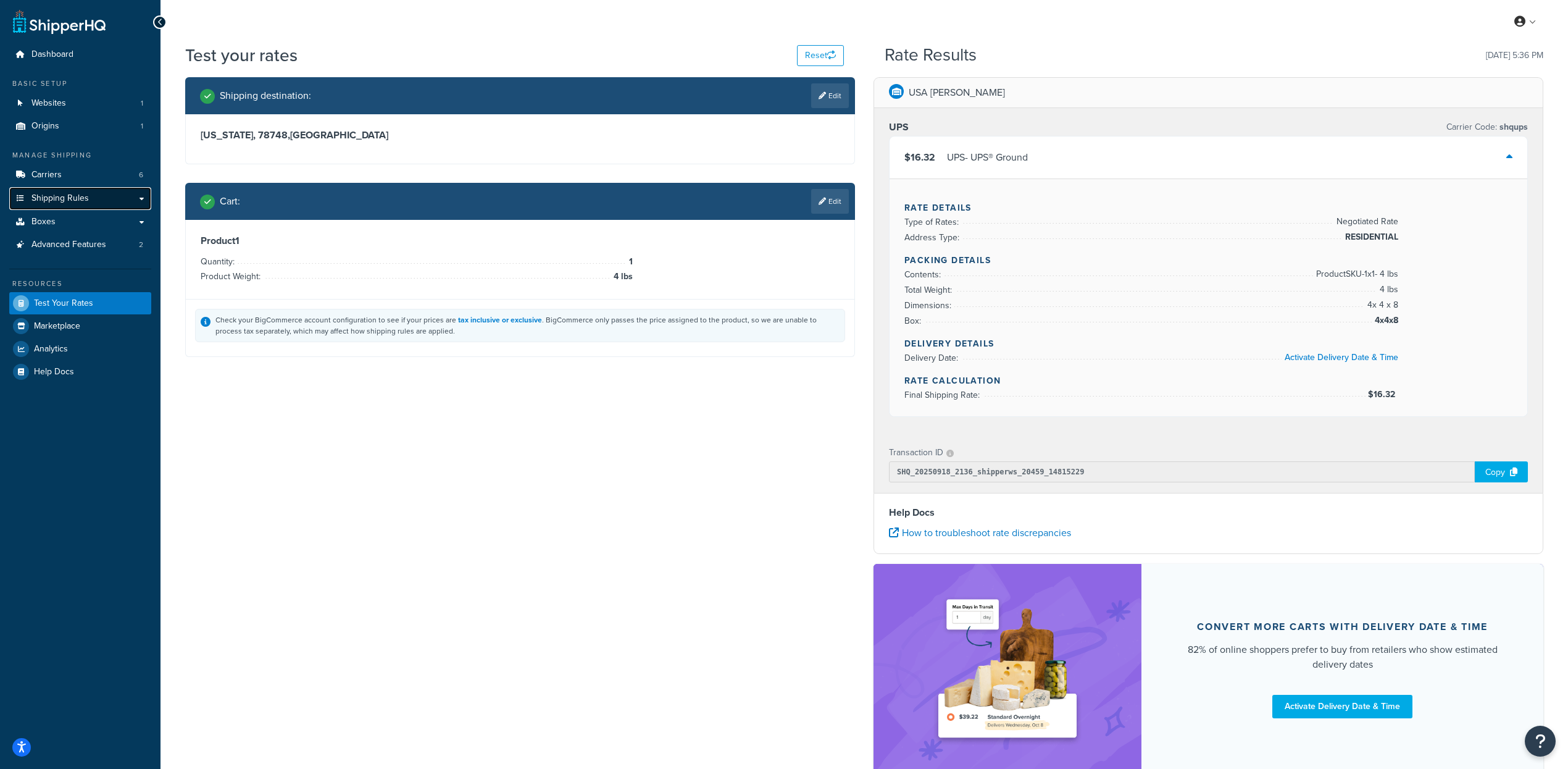
click at [57, 201] on span "Shipping Rules" at bounding box center [60, 198] width 57 height 11
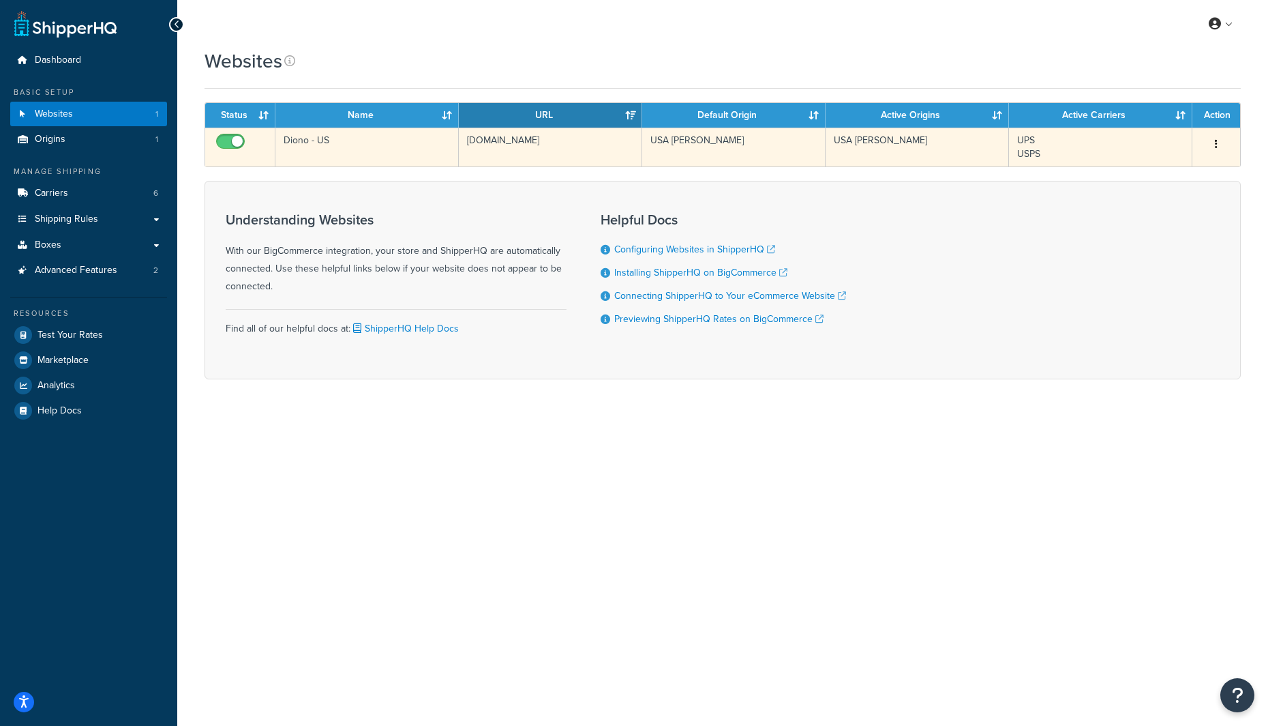
click at [522, 155] on td "[DOMAIN_NAME]" at bounding box center [550, 147] width 183 height 39
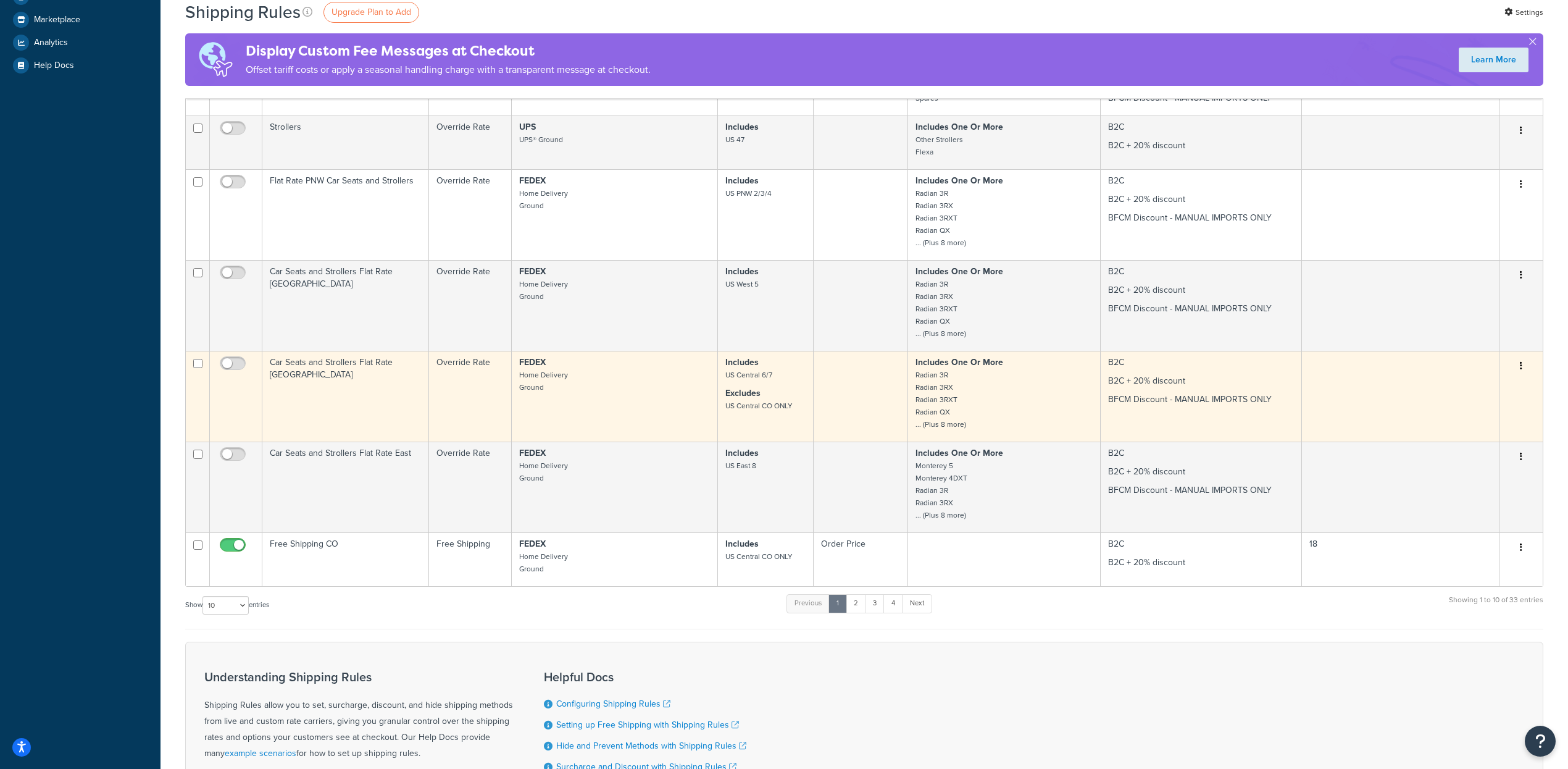
scroll to position [597, 0]
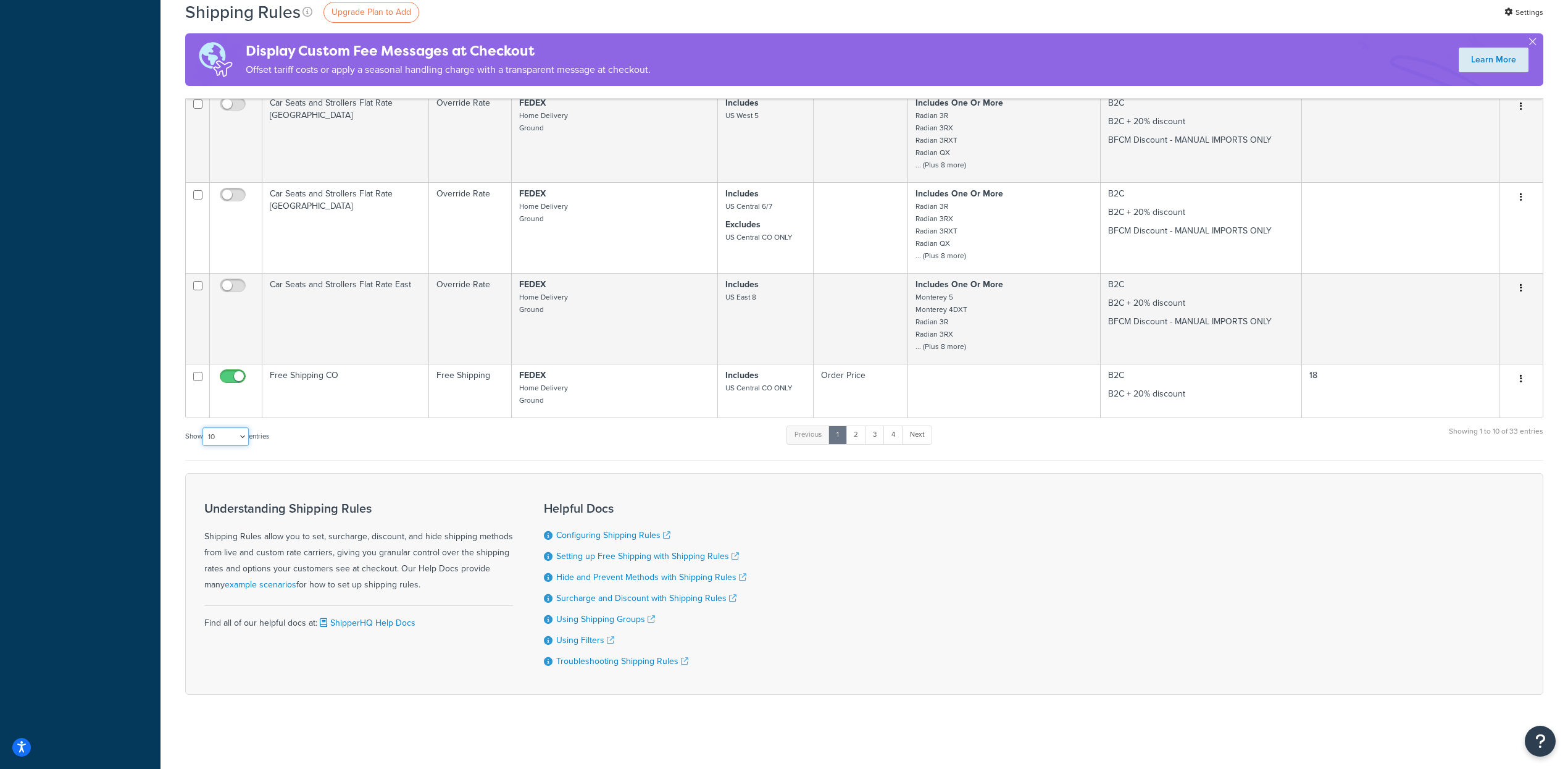
click at [247, 428] on select "10 15 25 50 100 1000" at bounding box center [225, 437] width 46 height 18
select select "1000"
click at [204, 428] on select "10 15 25 50 100 1000" at bounding box center [225, 437] width 46 height 18
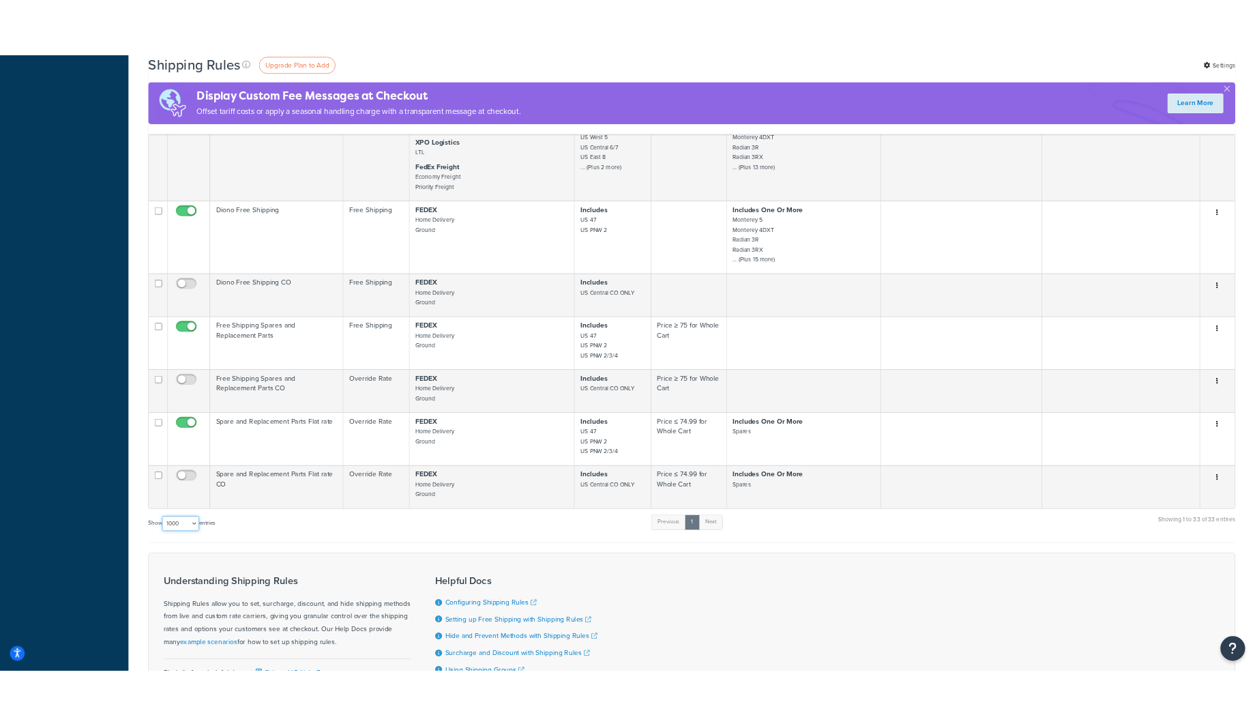
scroll to position [2518, 0]
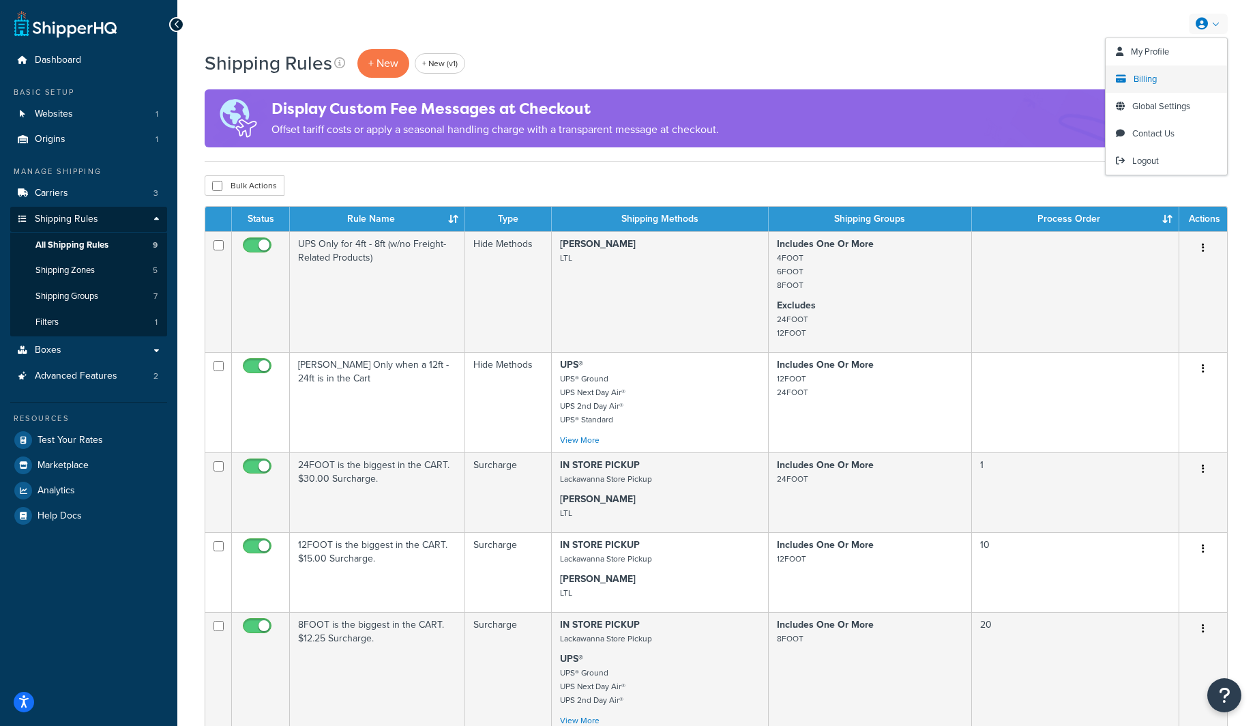
drag, startPoint x: 1155, startPoint y: 72, endPoint x: 1125, endPoint y: 72, distance: 30.0
click at [1155, 72] on span "Billing" at bounding box center [1144, 78] width 23 height 13
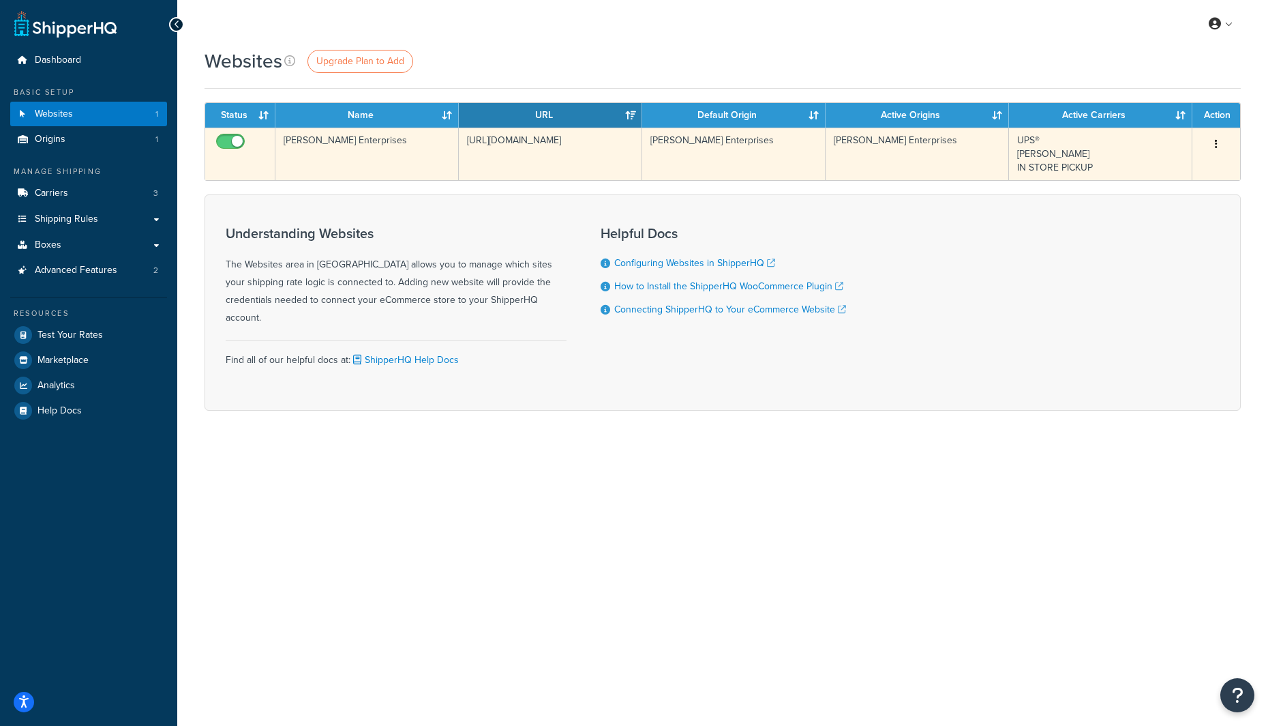
click at [498, 173] on td "[URL][DOMAIN_NAME]" at bounding box center [550, 154] width 183 height 53
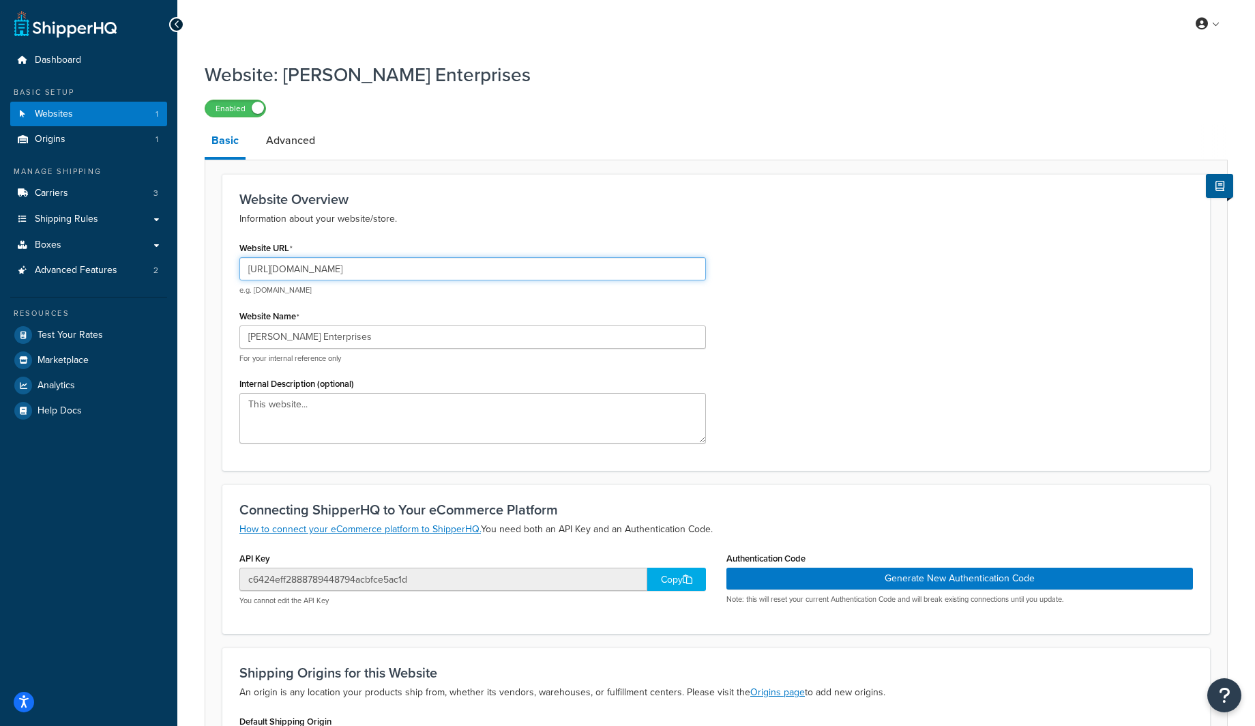
click at [356, 273] on input "https://brunnerent.com/" at bounding box center [472, 268] width 466 height 23
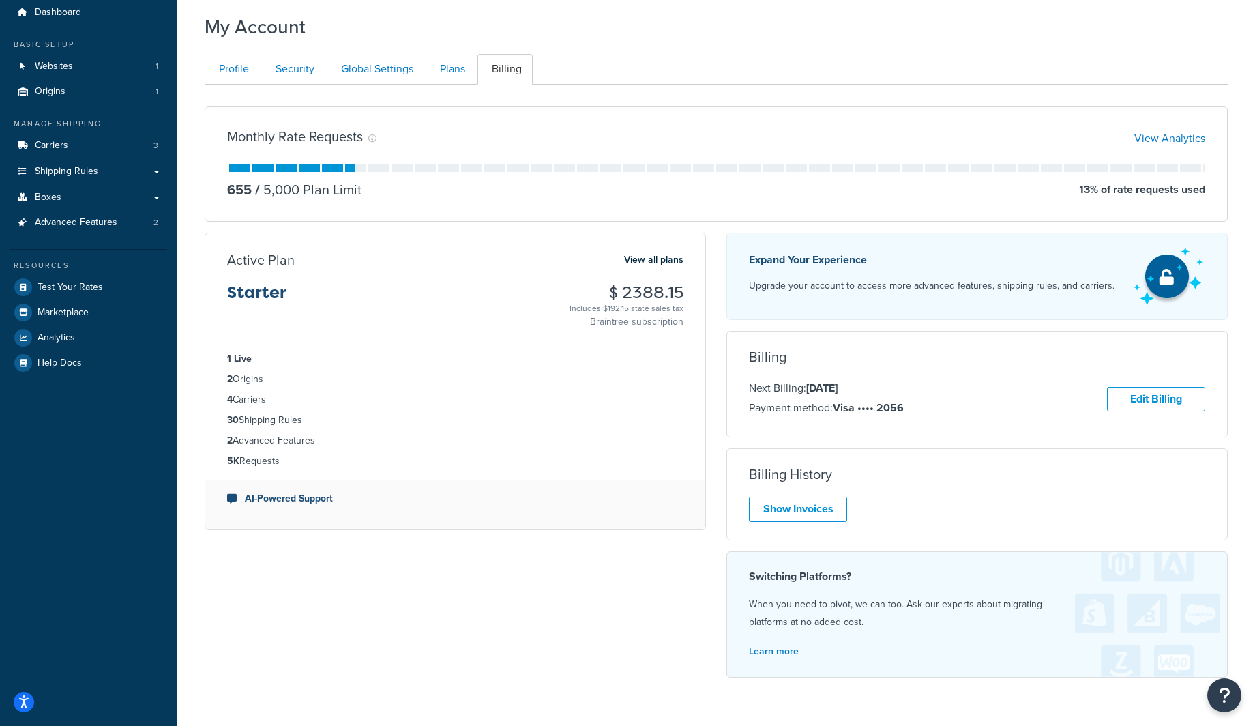
scroll to position [50, 0]
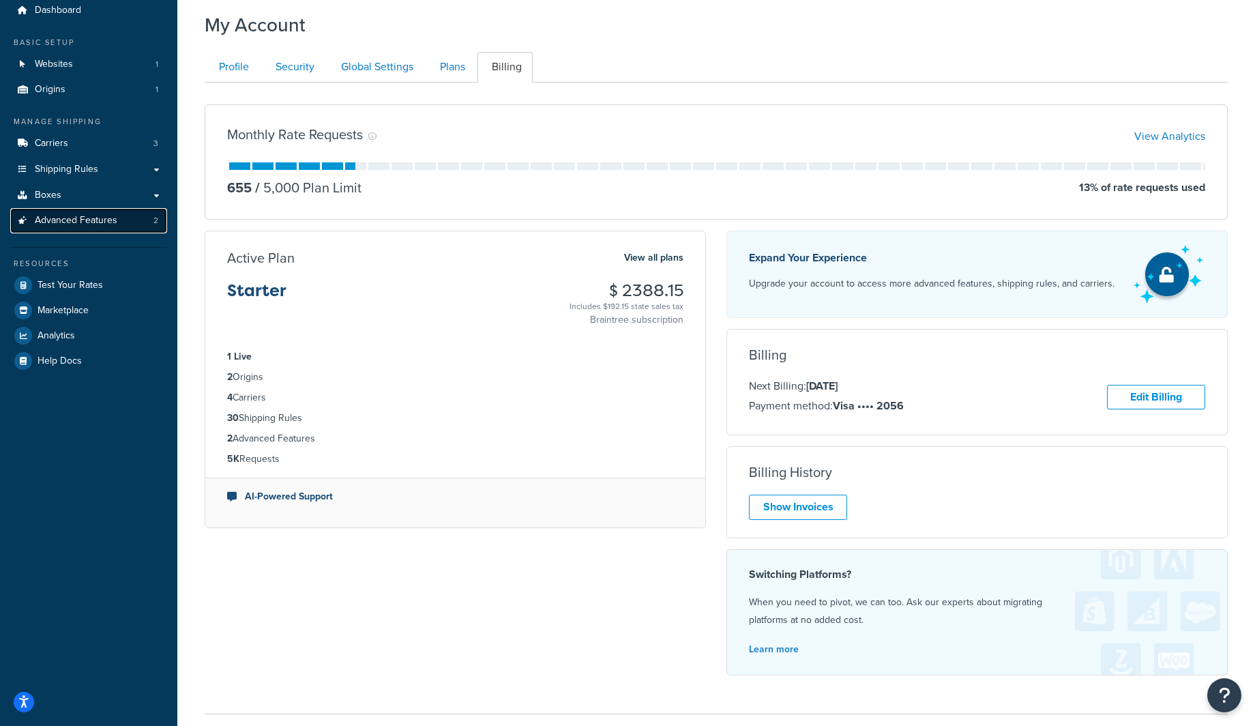
click at [115, 216] on span "Advanced Features" at bounding box center [76, 221] width 83 height 12
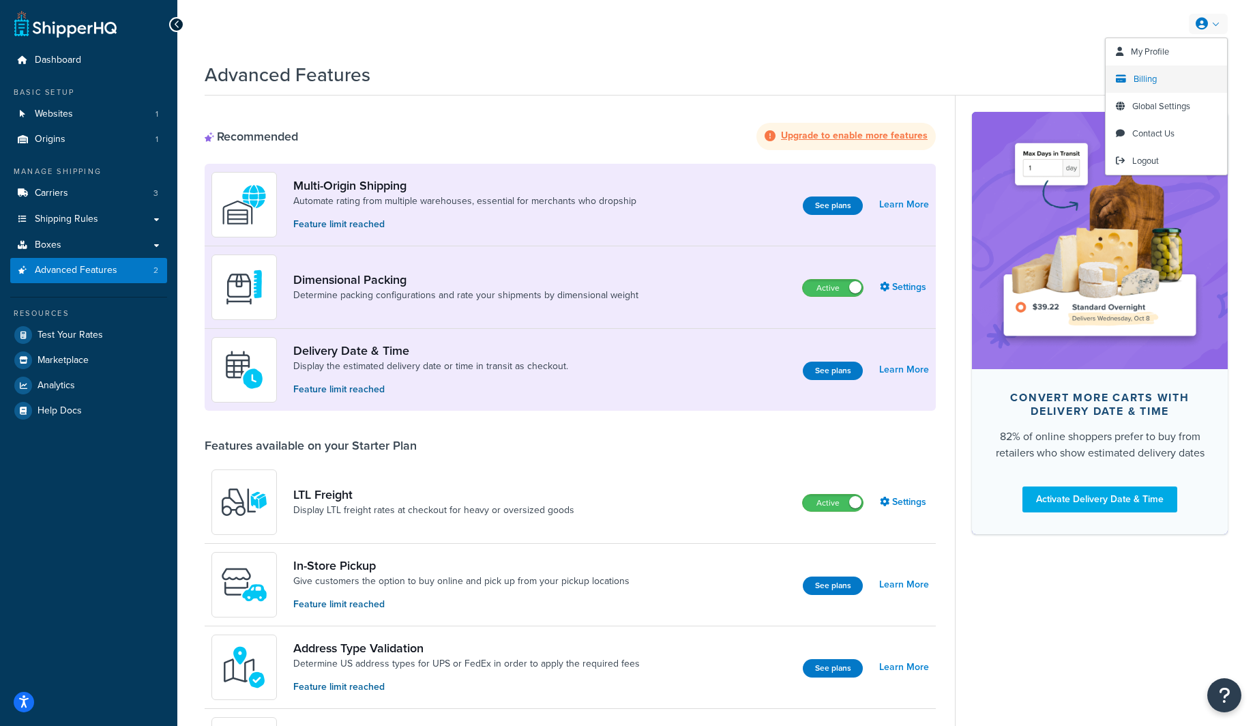
click at [1191, 74] on link "Billing" at bounding box center [1165, 78] width 121 height 27
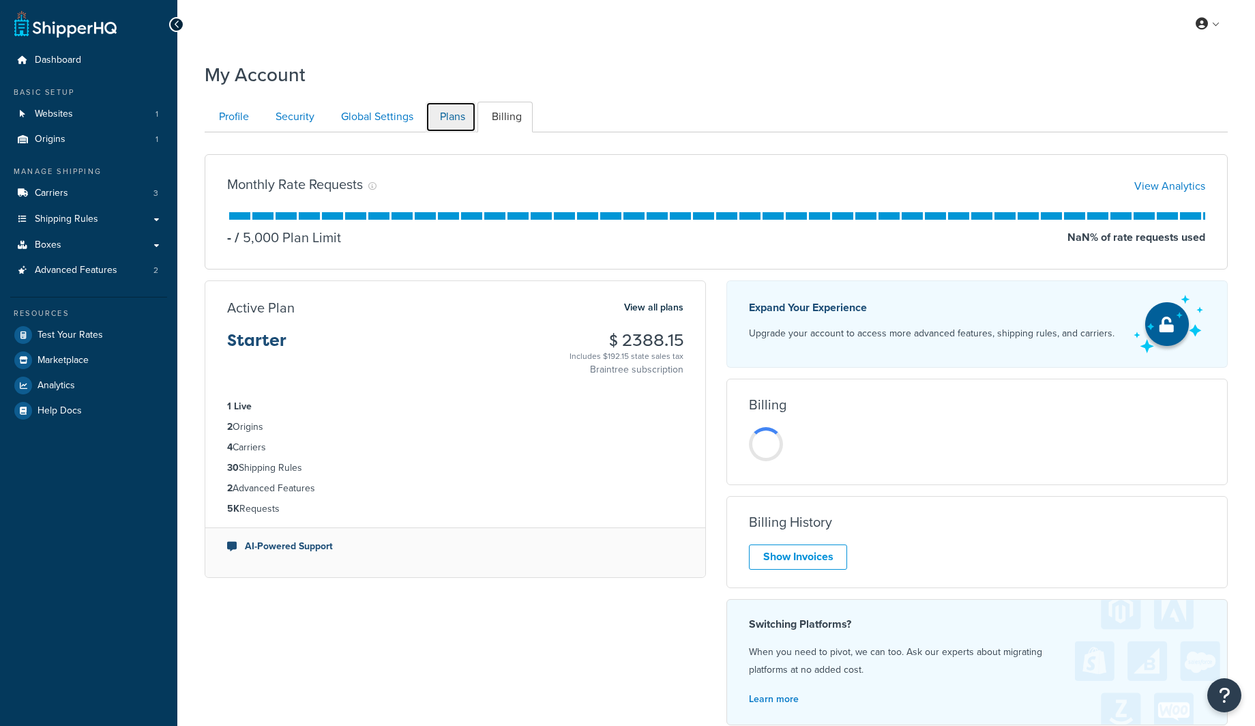
click at [459, 110] on link "Plans" at bounding box center [451, 117] width 50 height 31
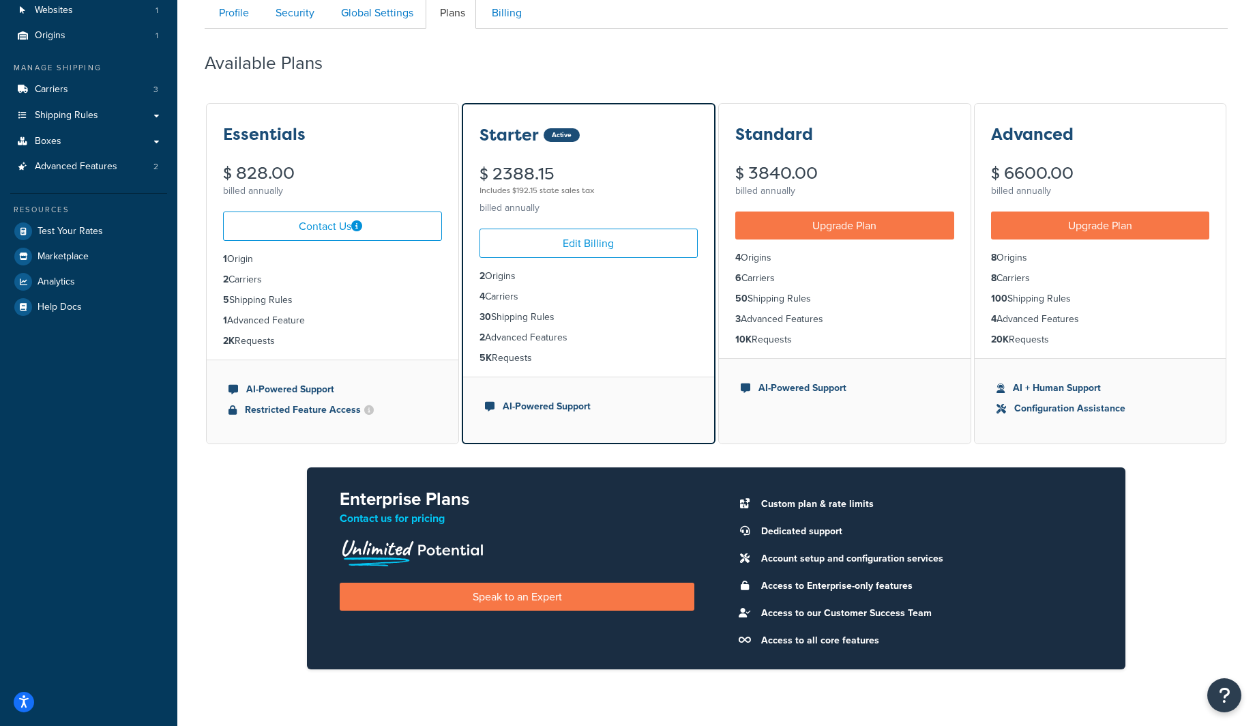
scroll to position [71, 0]
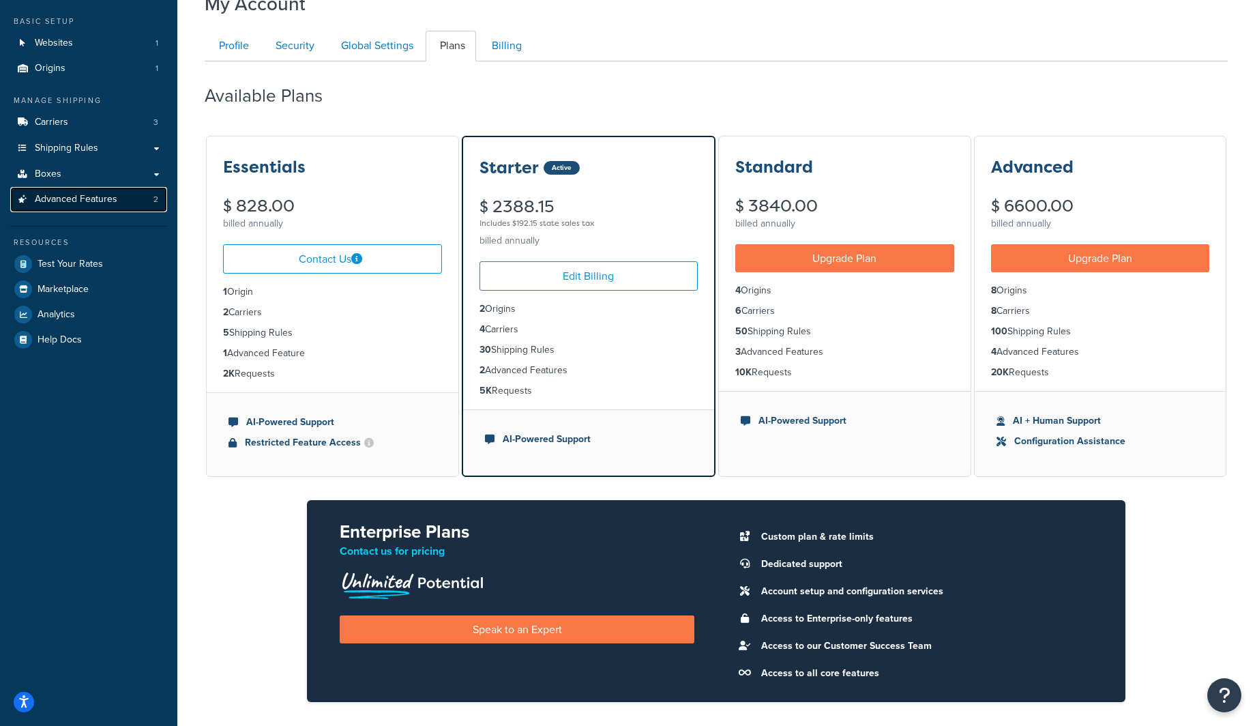
click at [129, 198] on link "Advanced Features 2" at bounding box center [88, 199] width 157 height 25
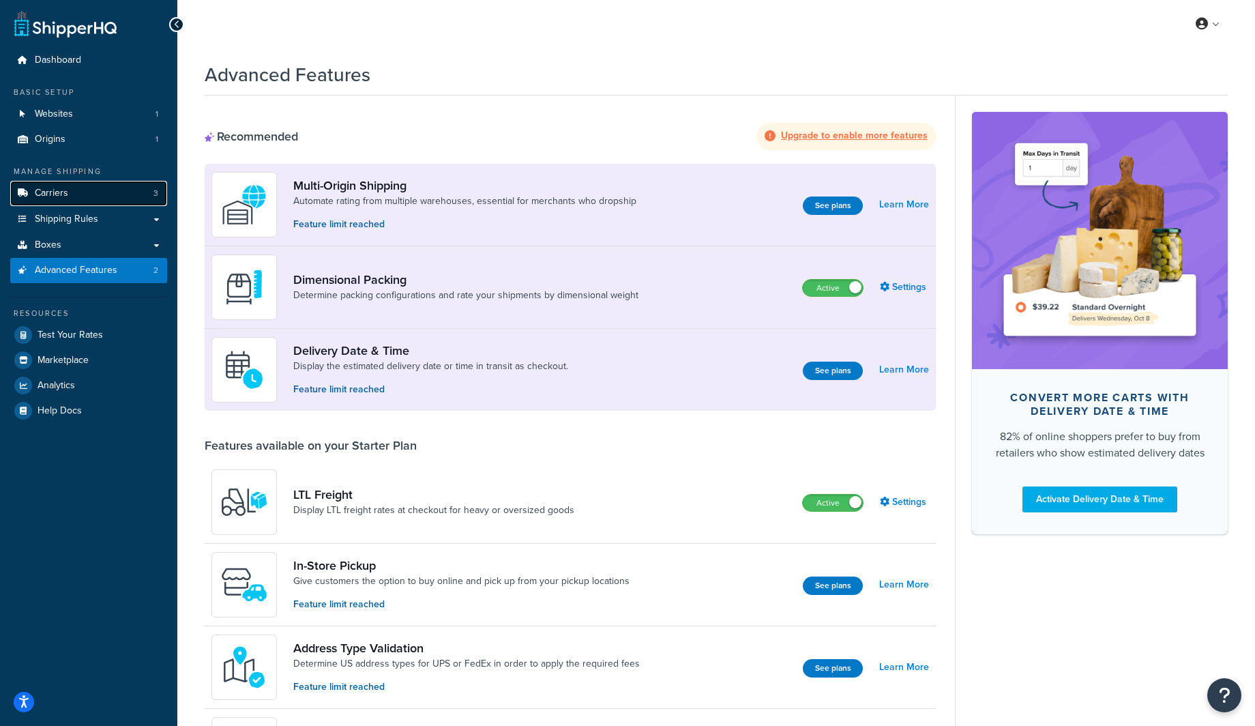
click at [96, 194] on link "Carriers 3" at bounding box center [88, 193] width 157 height 25
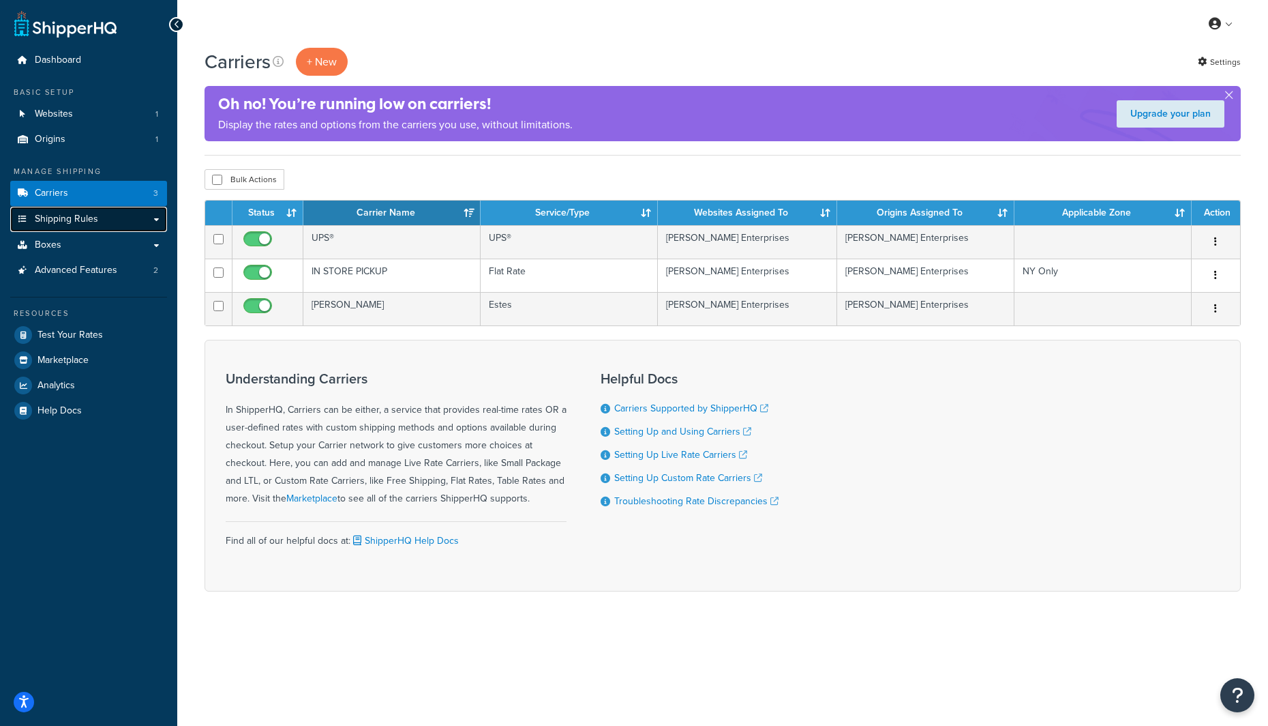
click at [92, 227] on link "Shipping Rules" at bounding box center [88, 219] width 157 height 25
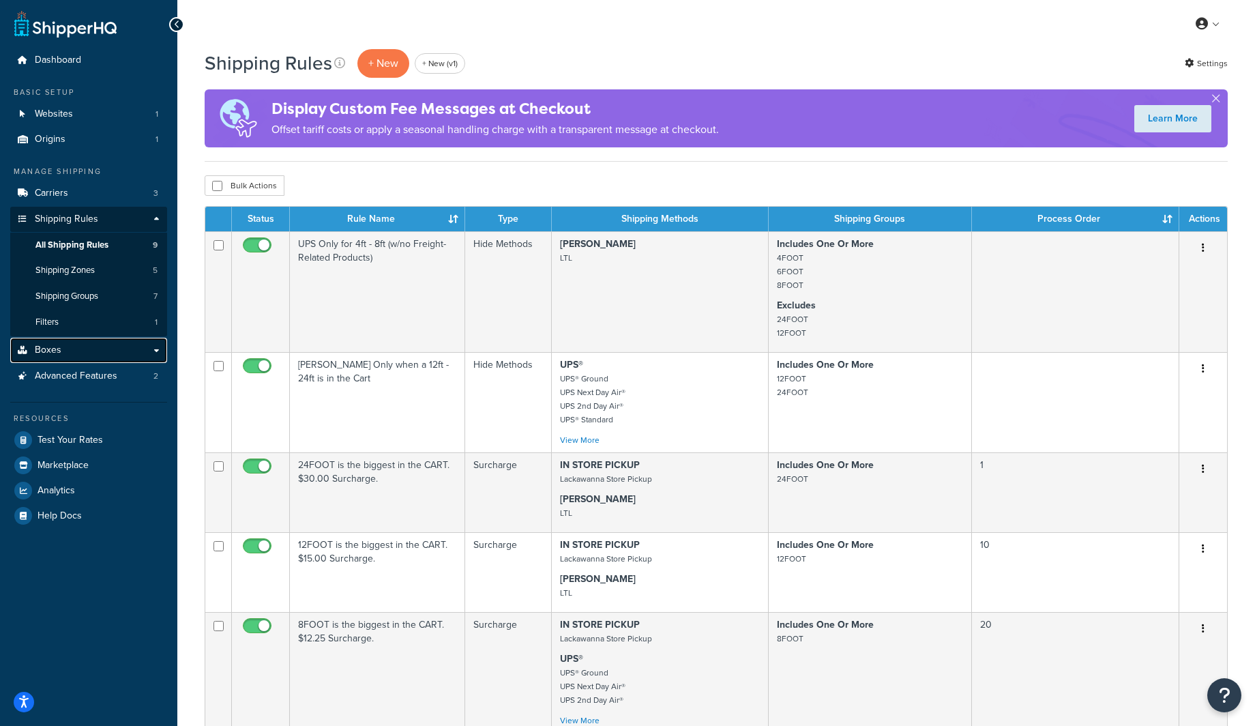
click at [107, 352] on link "Boxes" at bounding box center [88, 350] width 157 height 25
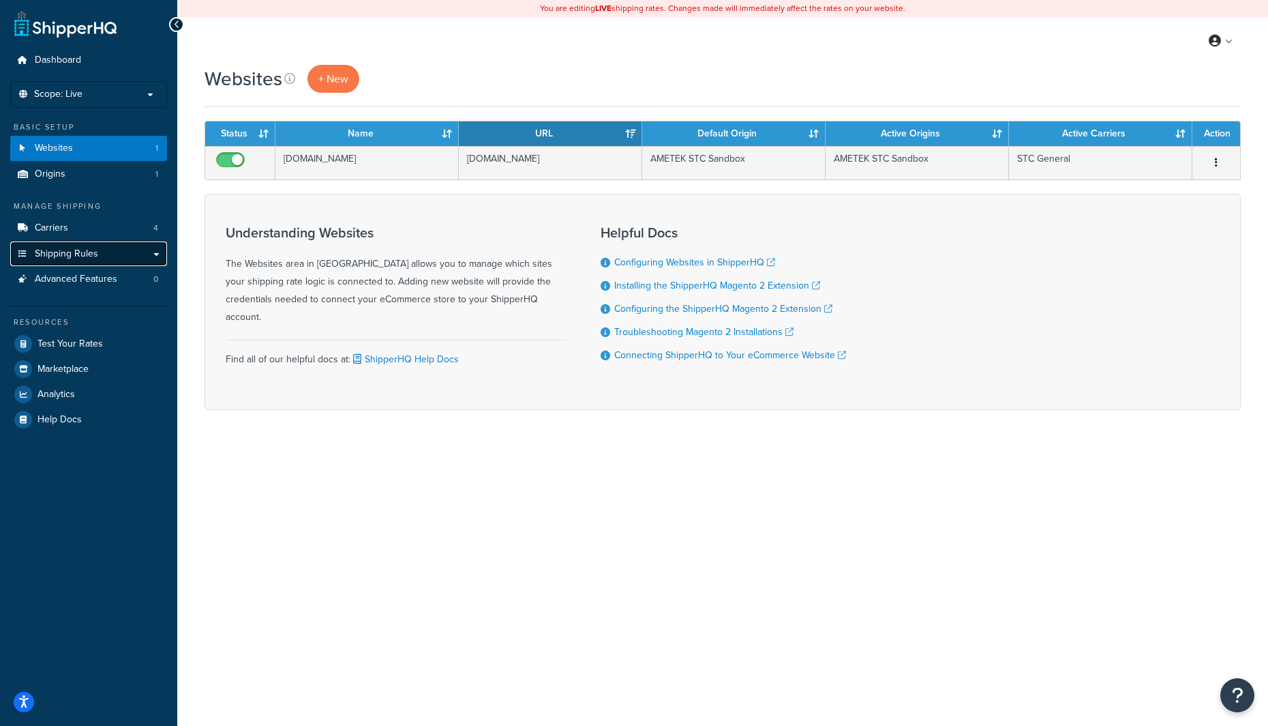
click at [93, 259] on span "Shipping Rules" at bounding box center [66, 254] width 63 height 12
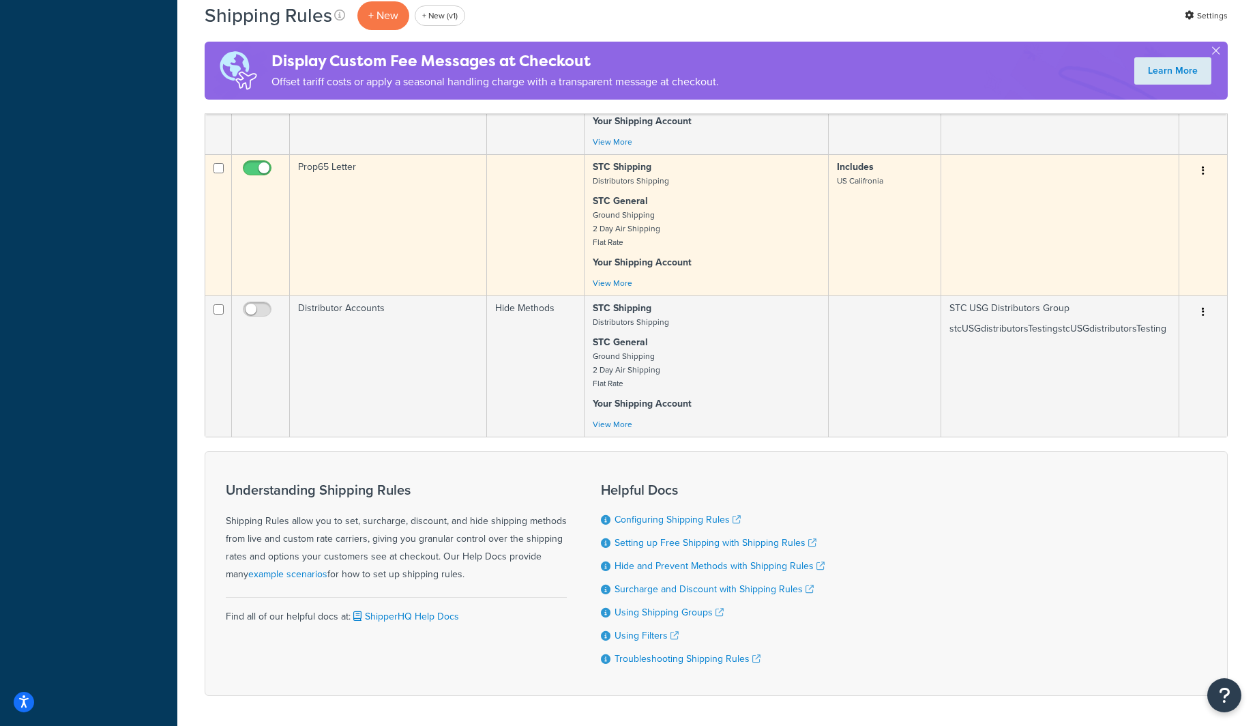
scroll to position [985, 0]
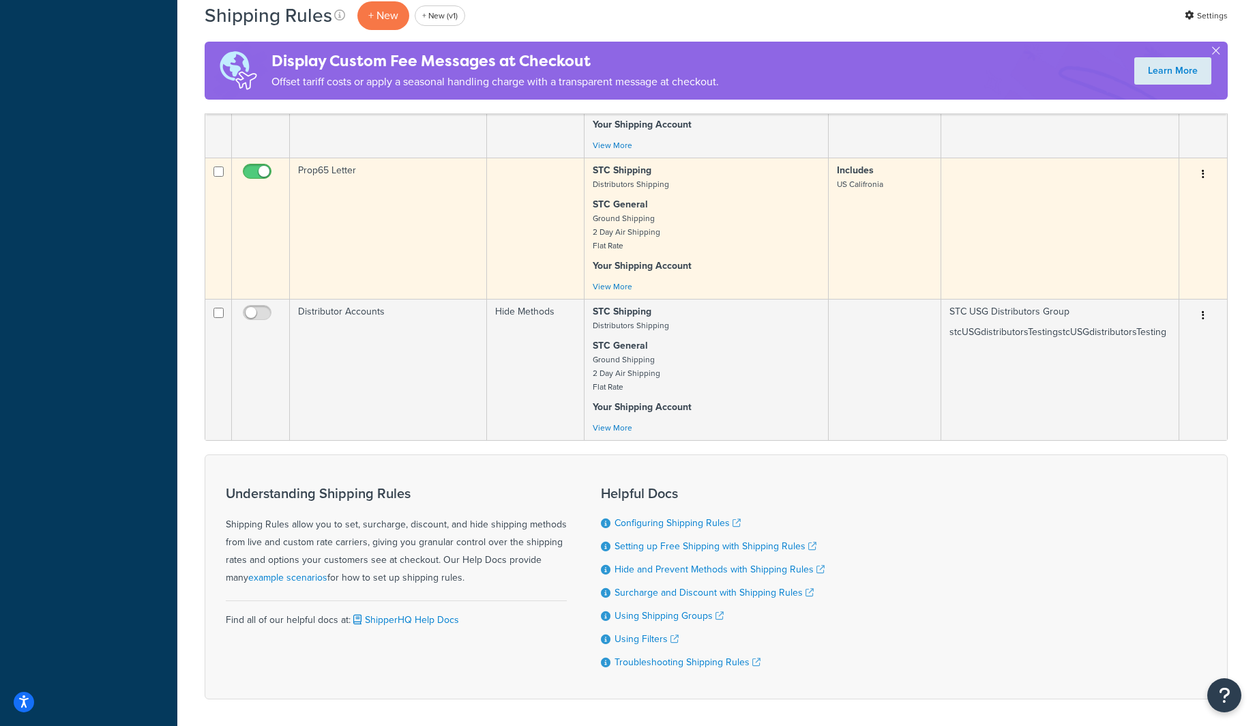
click at [403, 261] on td "Prop65 Letter" at bounding box center [388, 228] width 197 height 141
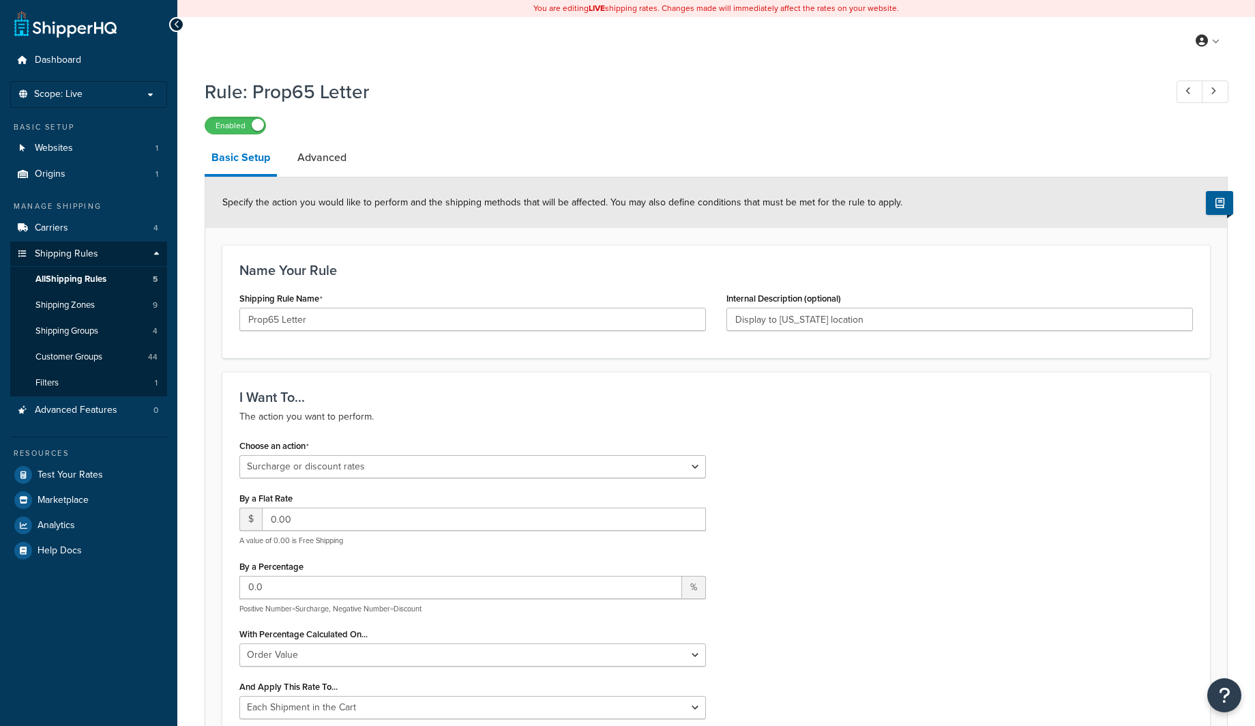
select select "SURCHARGE"
select select "ORDER"
click at [333, 151] on link "Advanced" at bounding box center [322, 157] width 63 height 33
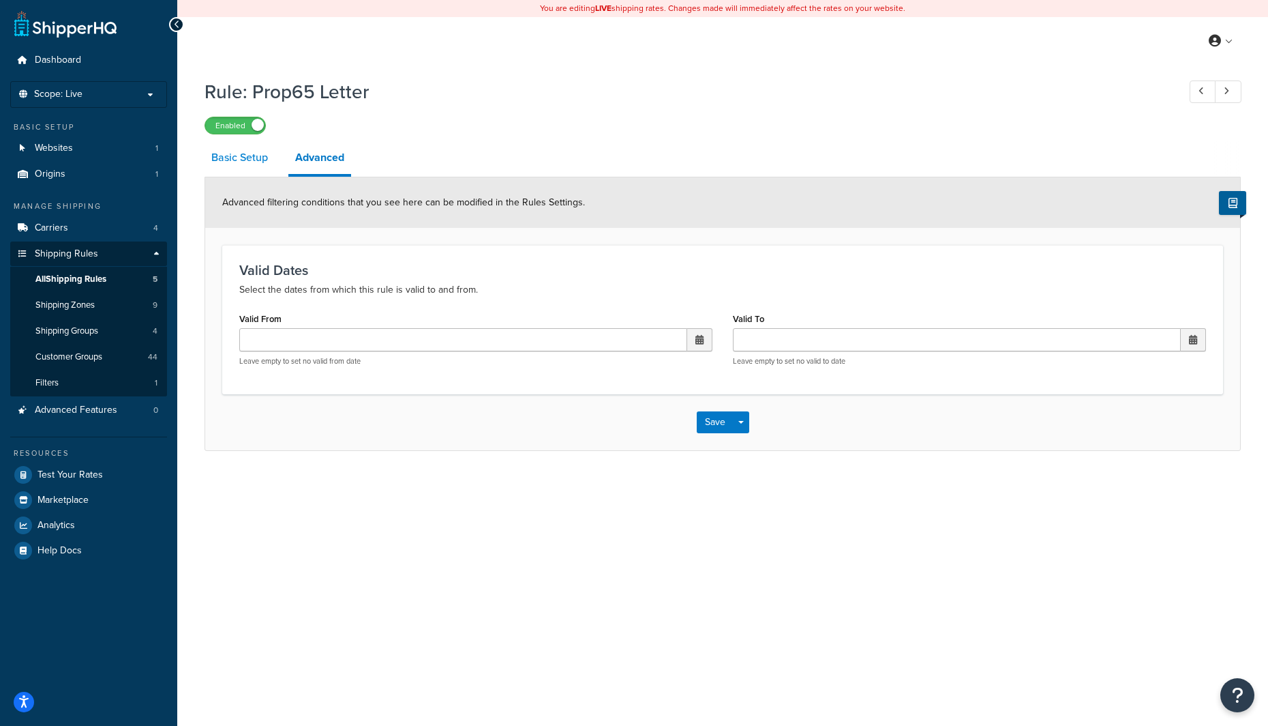
drag, startPoint x: 265, startPoint y: 155, endPoint x: 269, endPoint y: 168, distance: 13.8
click at [265, 155] on link "Basic Setup" at bounding box center [240, 157] width 70 height 33
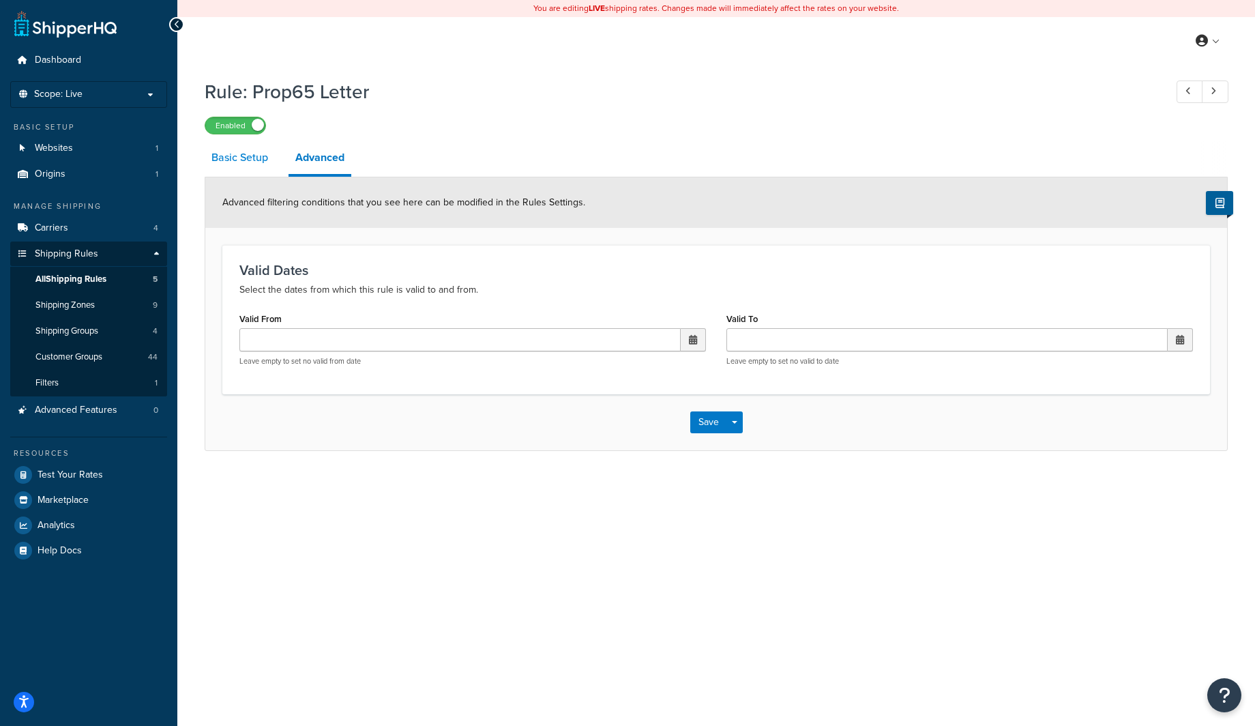
select select "SURCHARGE"
select select "ORDER"
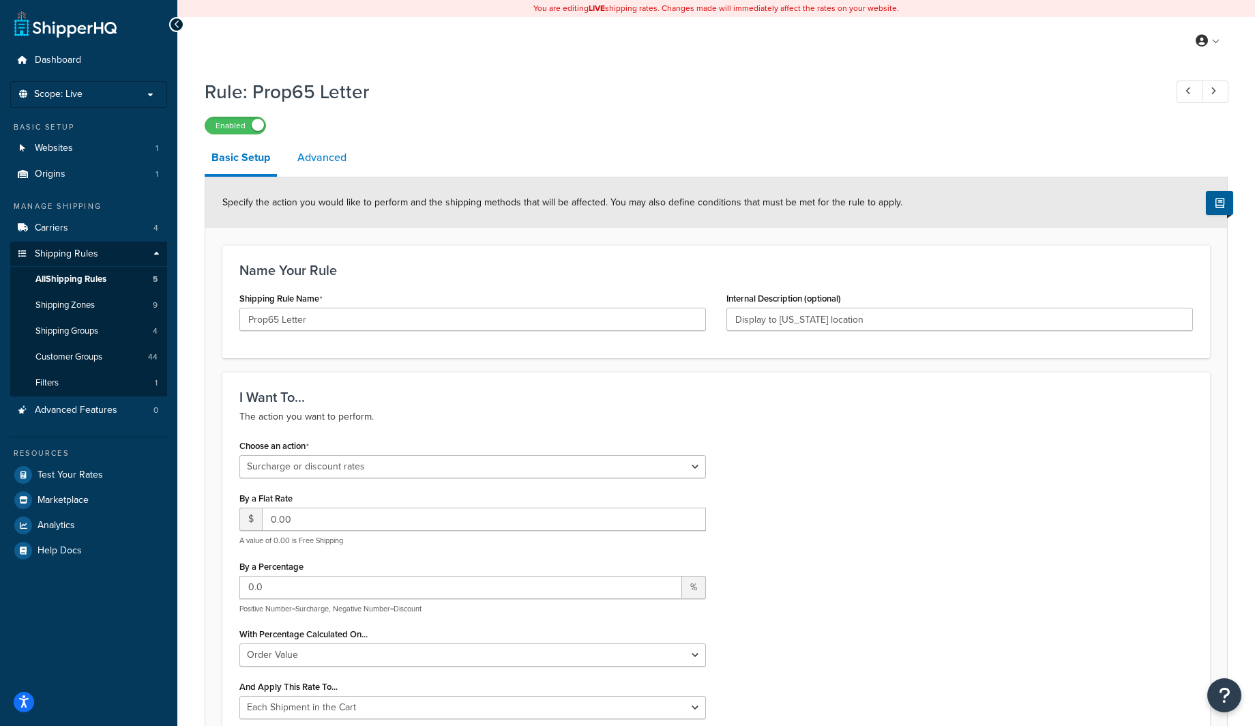
click at [327, 164] on link "Advanced" at bounding box center [322, 157] width 63 height 33
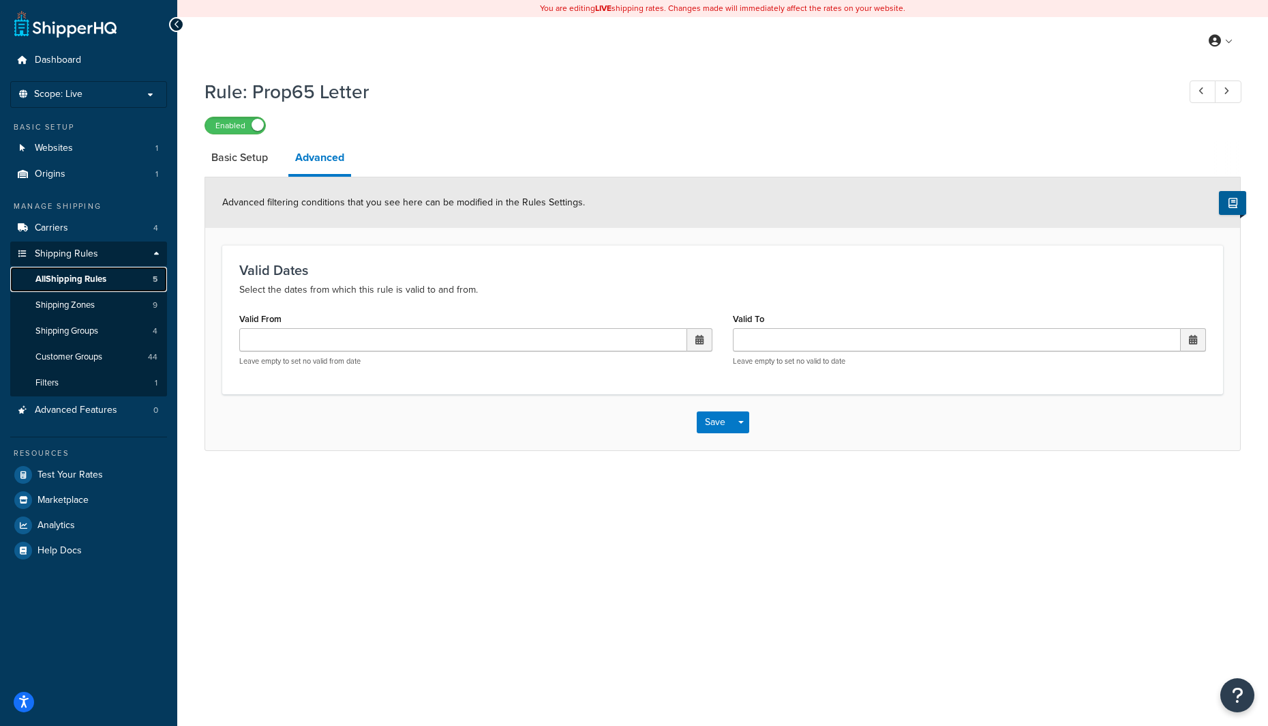
click at [85, 282] on span "All Shipping Rules" at bounding box center [70, 279] width 71 height 12
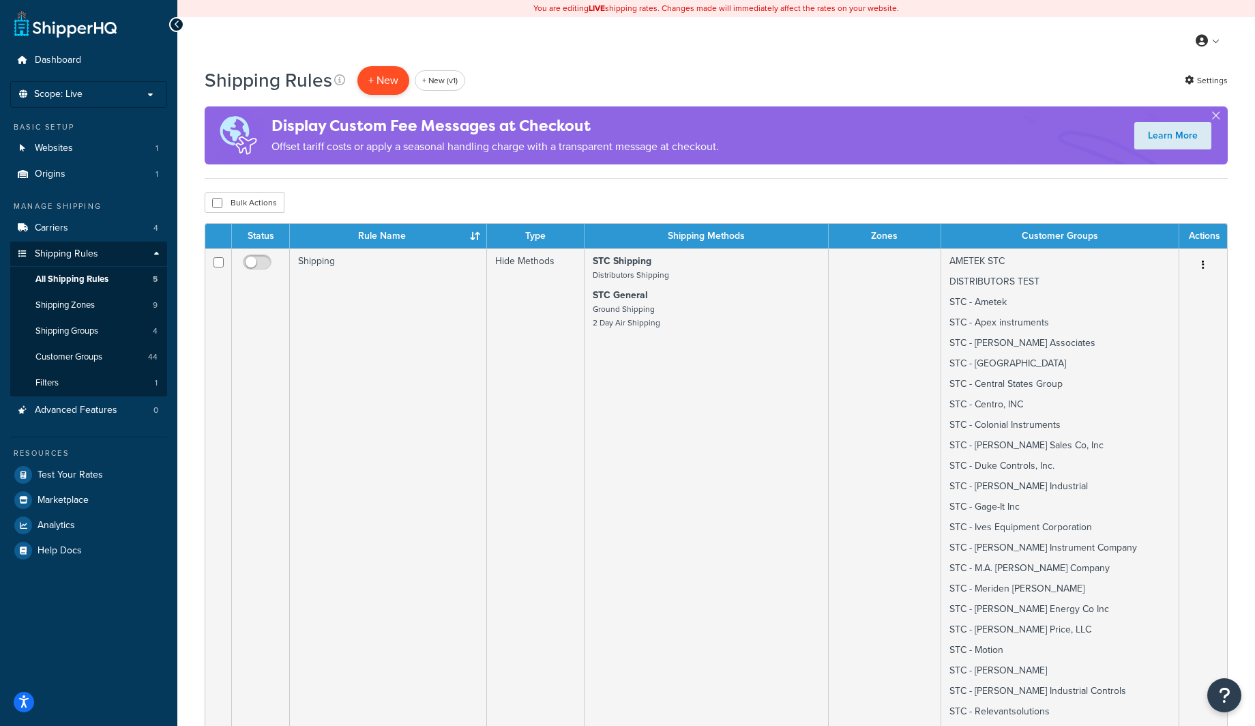
click at [394, 79] on p "+ New" at bounding box center [383, 80] width 52 height 28
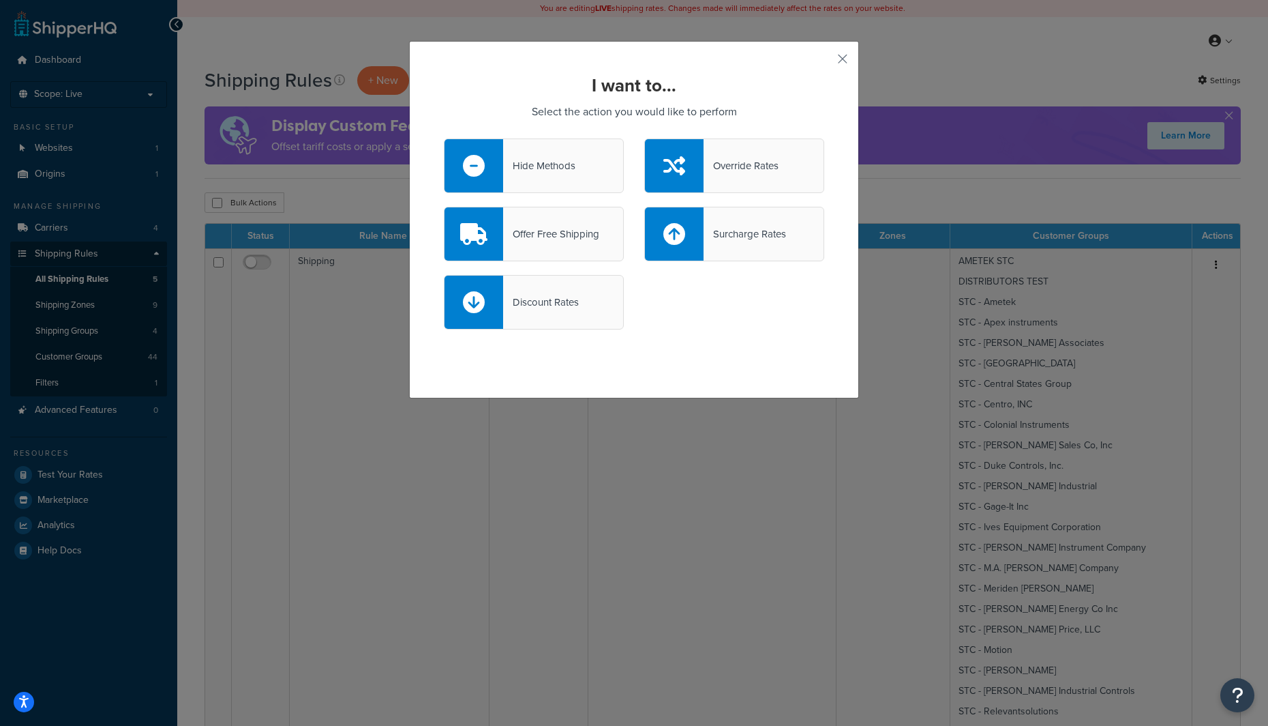
click at [694, 235] on div at bounding box center [674, 233] width 59 height 53
click at [0, 0] on input "Surcharge Rates" at bounding box center [0, 0] width 0 height 0
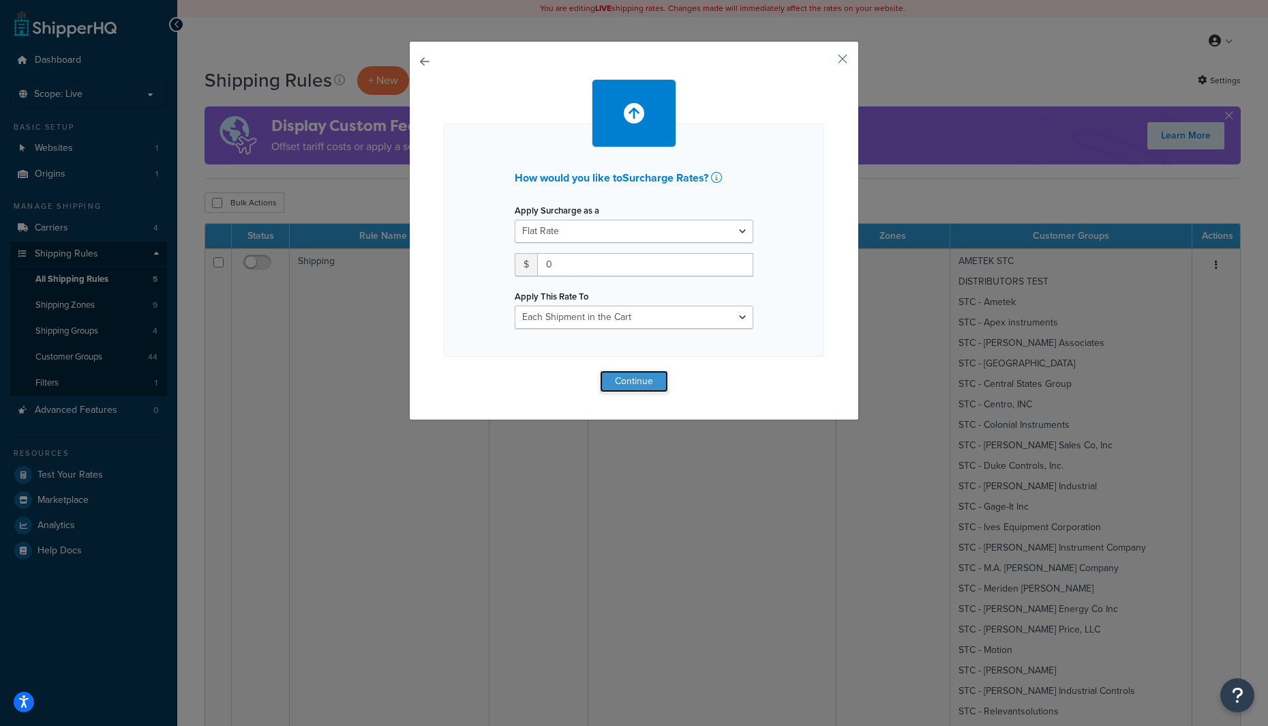
click at [615, 379] on button "Continue" at bounding box center [634, 381] width 68 height 22
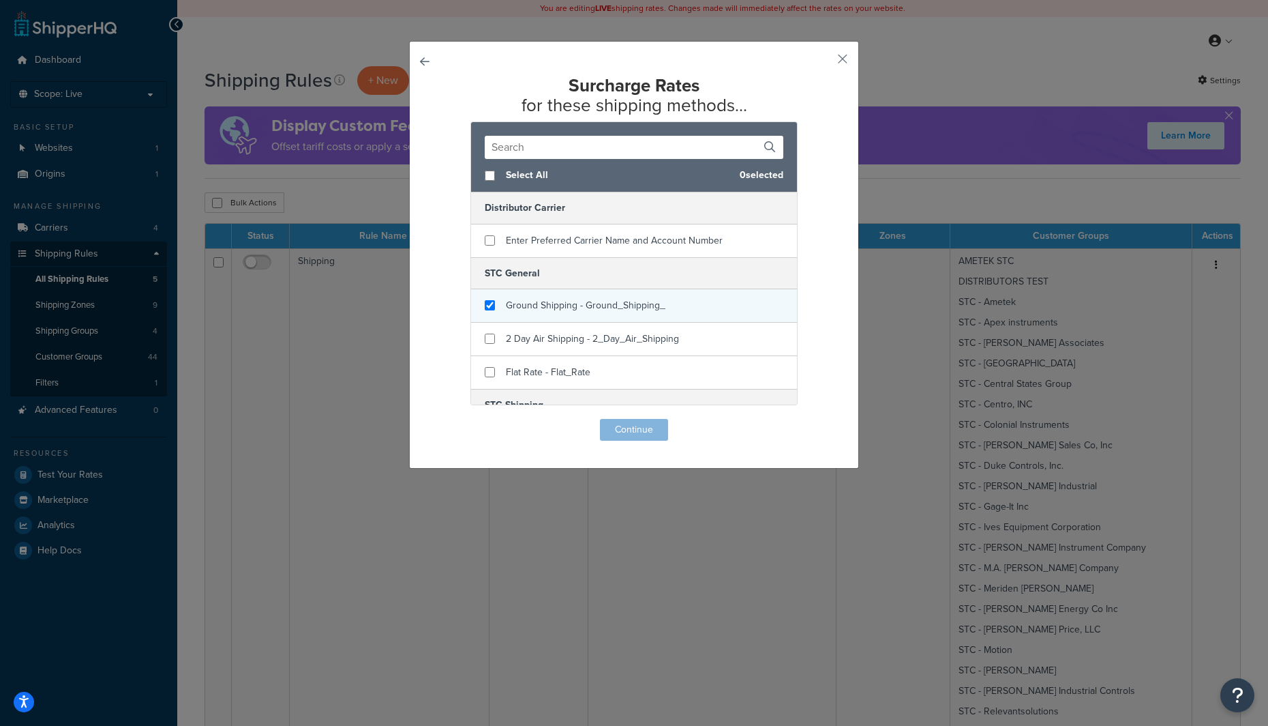
checkbox input "true"
click at [562, 306] on span "Ground Shipping - Ground_Shipping_" at bounding box center [586, 305] width 160 height 14
click at [608, 433] on button "Continue" at bounding box center [634, 430] width 68 height 22
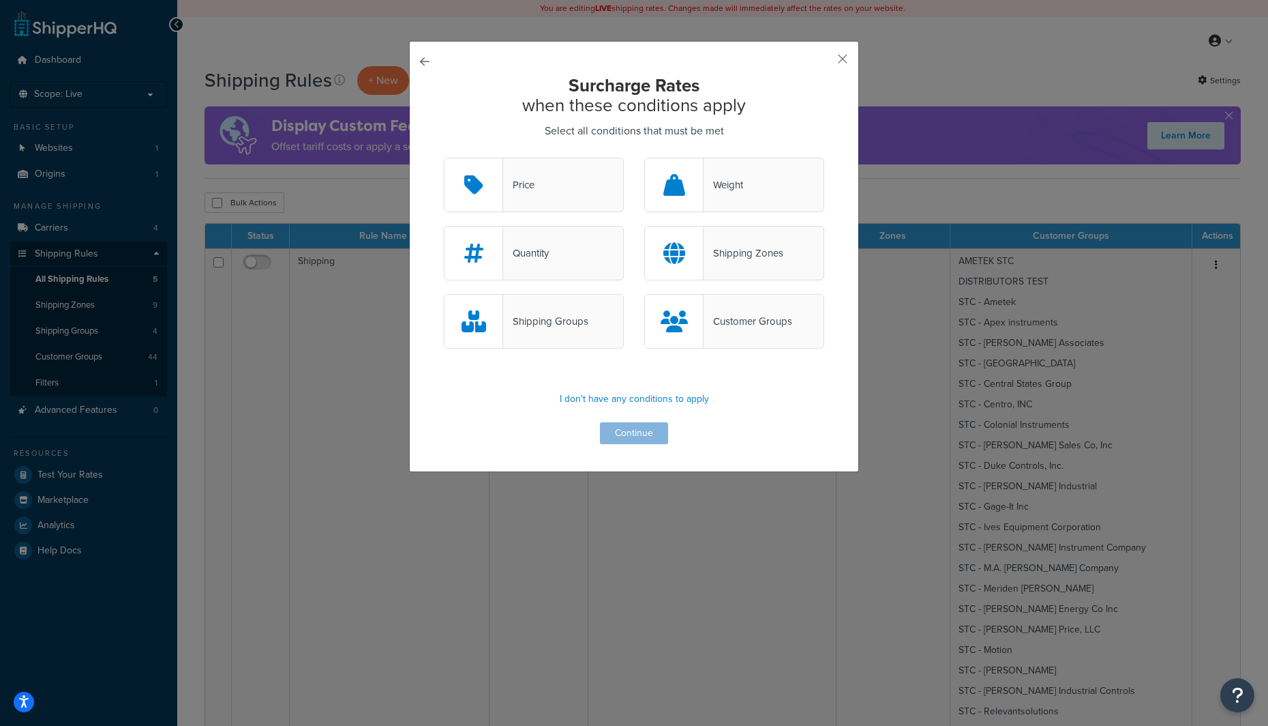
click at [549, 315] on div "Shipping Groups" at bounding box center [545, 321] width 85 height 19
click at [0, 0] on input "Shipping Groups" at bounding box center [0, 0] width 0 height 0
drag, startPoint x: 711, startPoint y: 327, endPoint x: 693, endPoint y: 325, distance: 18.5
click at [711, 327] on div "Customer Groups" at bounding box center [748, 321] width 89 height 19
click at [0, 0] on input "Customer Groups" at bounding box center [0, 0] width 0 height 0
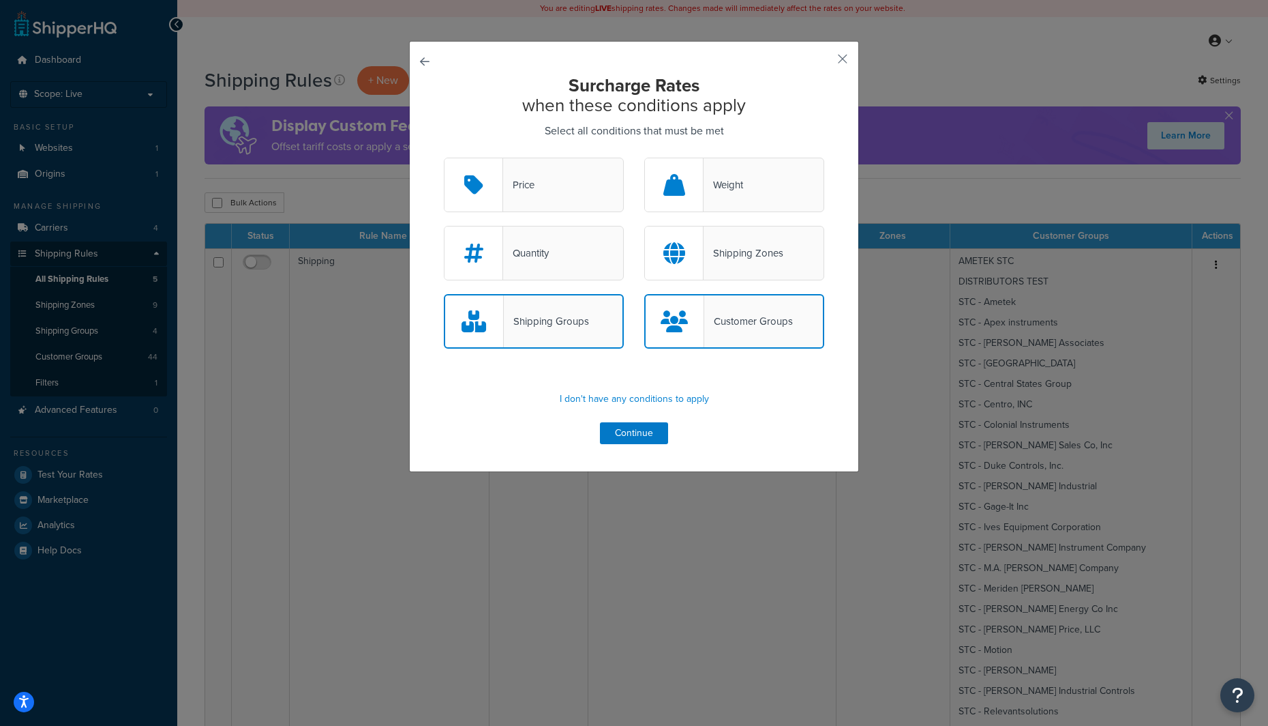
click at [572, 330] on div "Shipping Groups" at bounding box center [546, 321] width 85 height 19
click at [0, 0] on input "Shipping Groups" at bounding box center [0, 0] width 0 height 0
click at [641, 432] on button "Continue" at bounding box center [634, 433] width 68 height 22
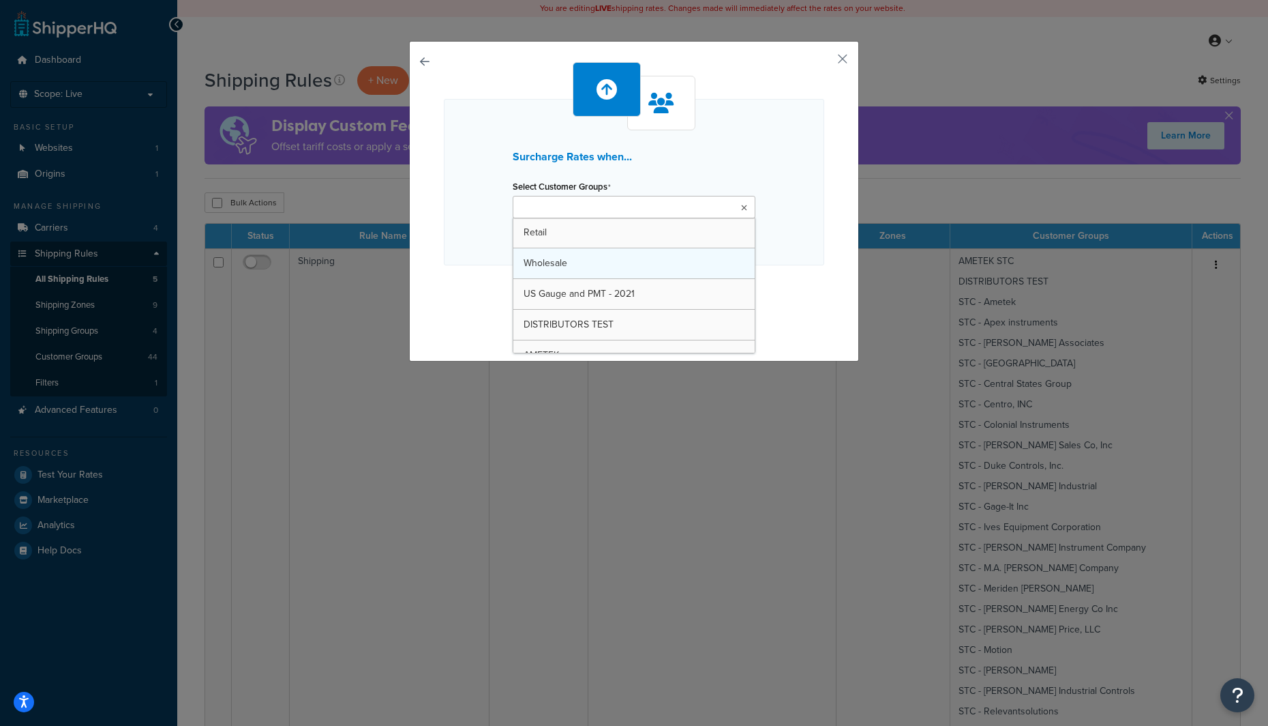
drag, startPoint x: 589, startPoint y: 216, endPoint x: 594, endPoint y: 249, distance: 33.1
click at [590, 216] on ul at bounding box center [634, 207] width 243 height 23
click at [479, 316] on div "Surcharge Rates when... Select Customer Groups Retail Wholesale US Gauge and PM…" at bounding box center [634, 199] width 381 height 275
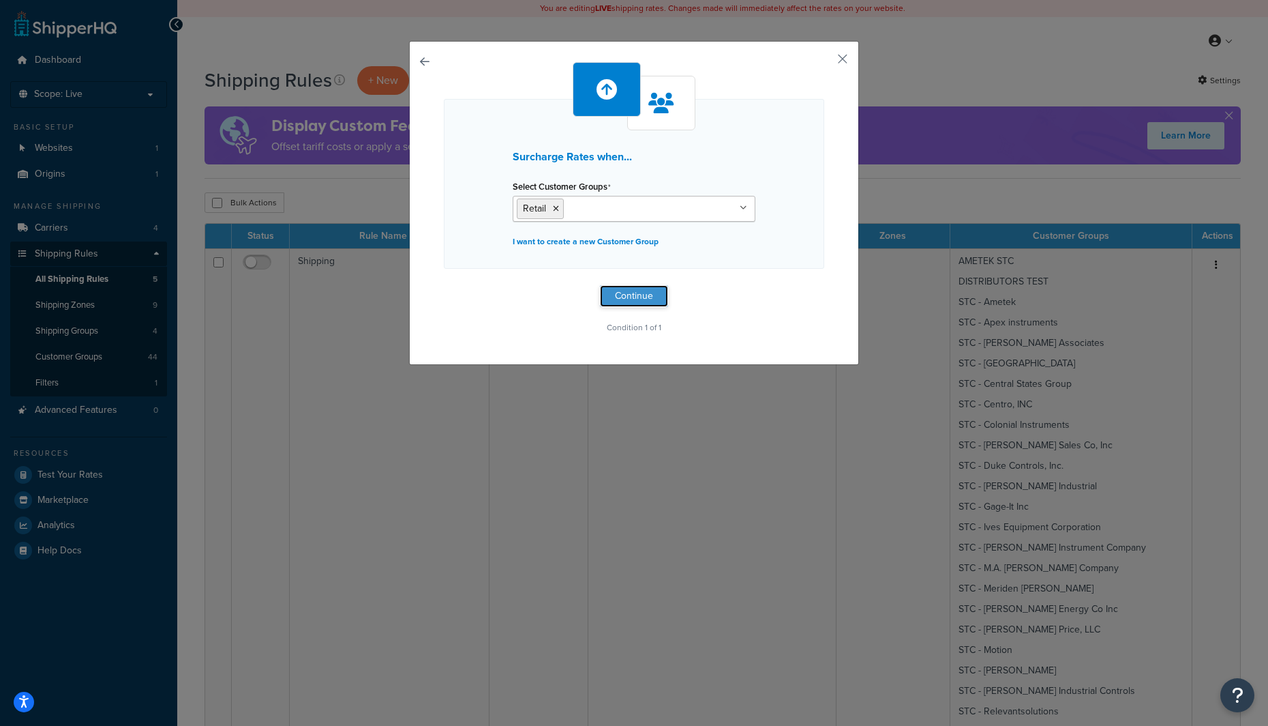
click at [625, 305] on button "Continue" at bounding box center [634, 296] width 68 height 22
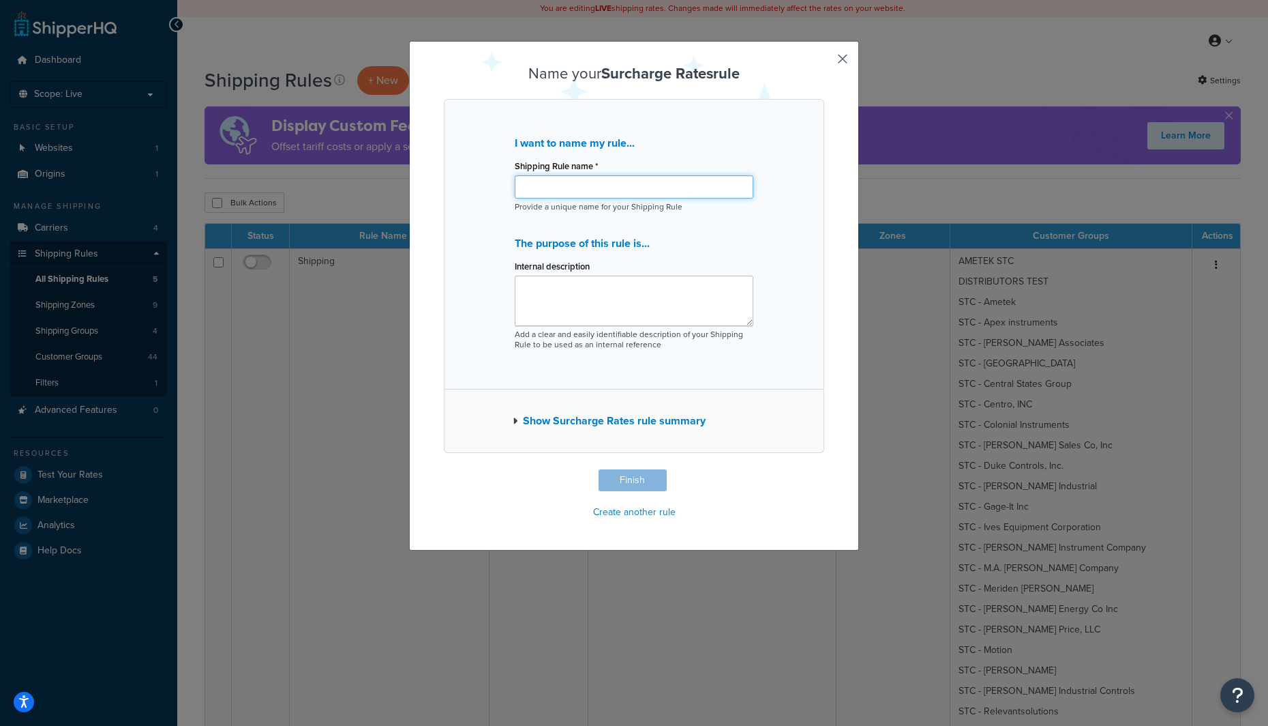
click at [587, 195] on input "Shipping Rule name *" at bounding box center [634, 186] width 239 height 23
type input "test"
click at [630, 477] on button "Finish" at bounding box center [633, 480] width 68 height 22
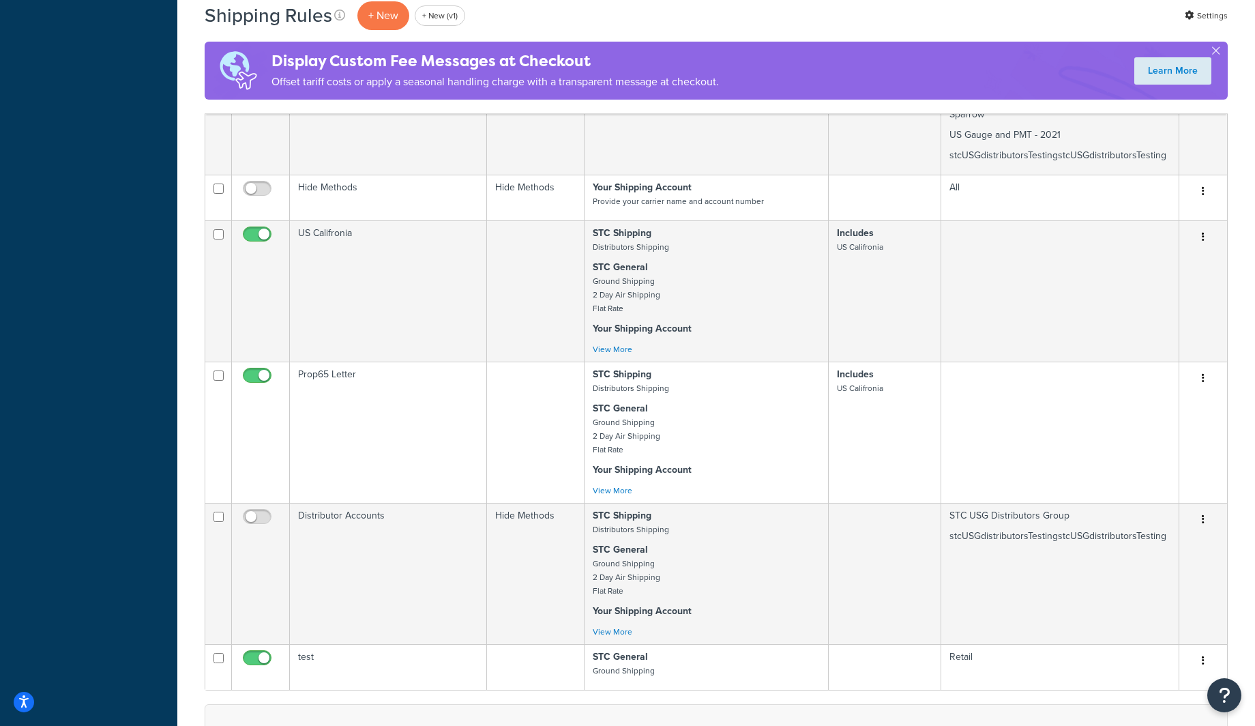
scroll to position [1090, 0]
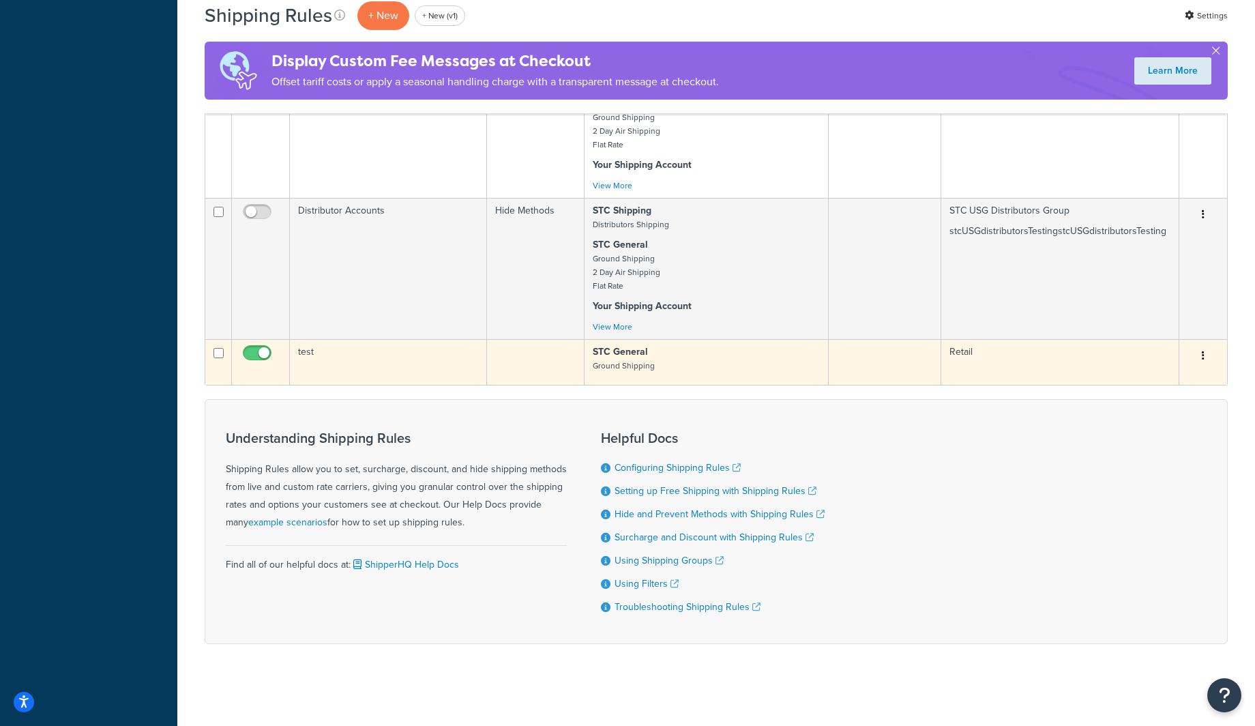
click at [440, 368] on td "test" at bounding box center [388, 362] width 197 height 46
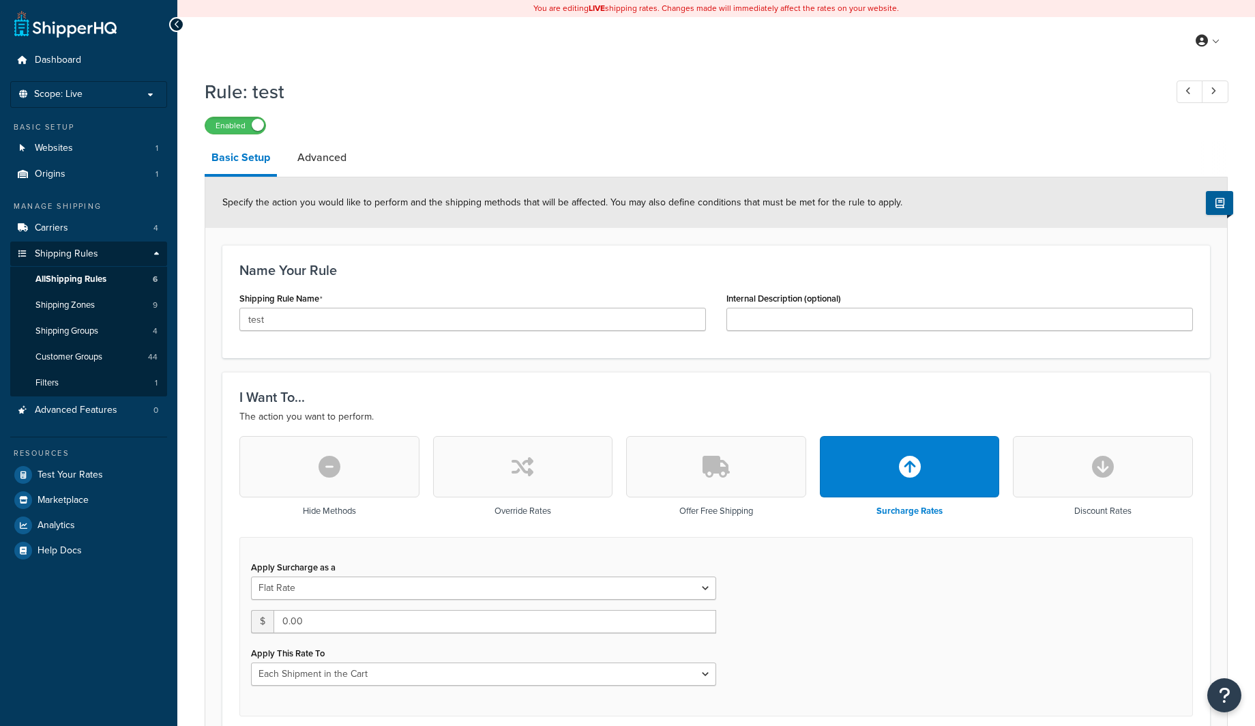
click at [354, 168] on li "Advanced" at bounding box center [329, 157] width 76 height 33
click at [345, 164] on link "Advanced" at bounding box center [322, 157] width 63 height 33
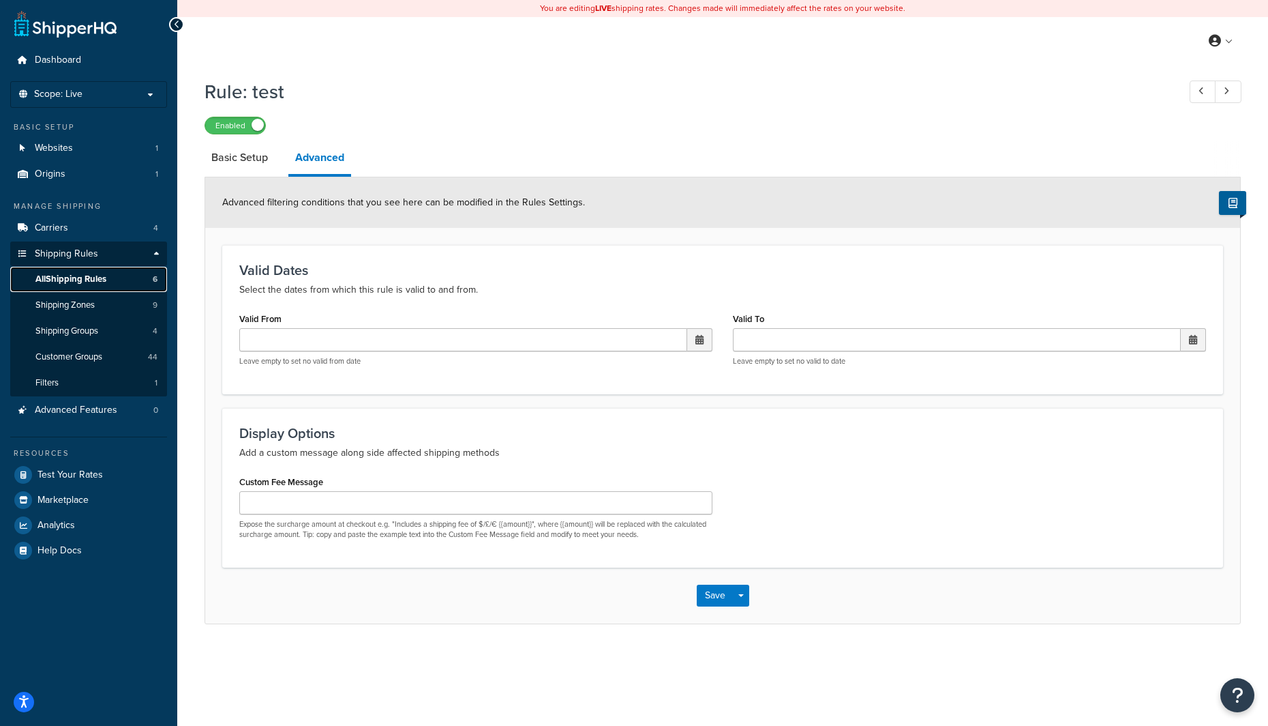
click at [106, 278] on span "All Shipping Rules" at bounding box center [70, 279] width 71 height 12
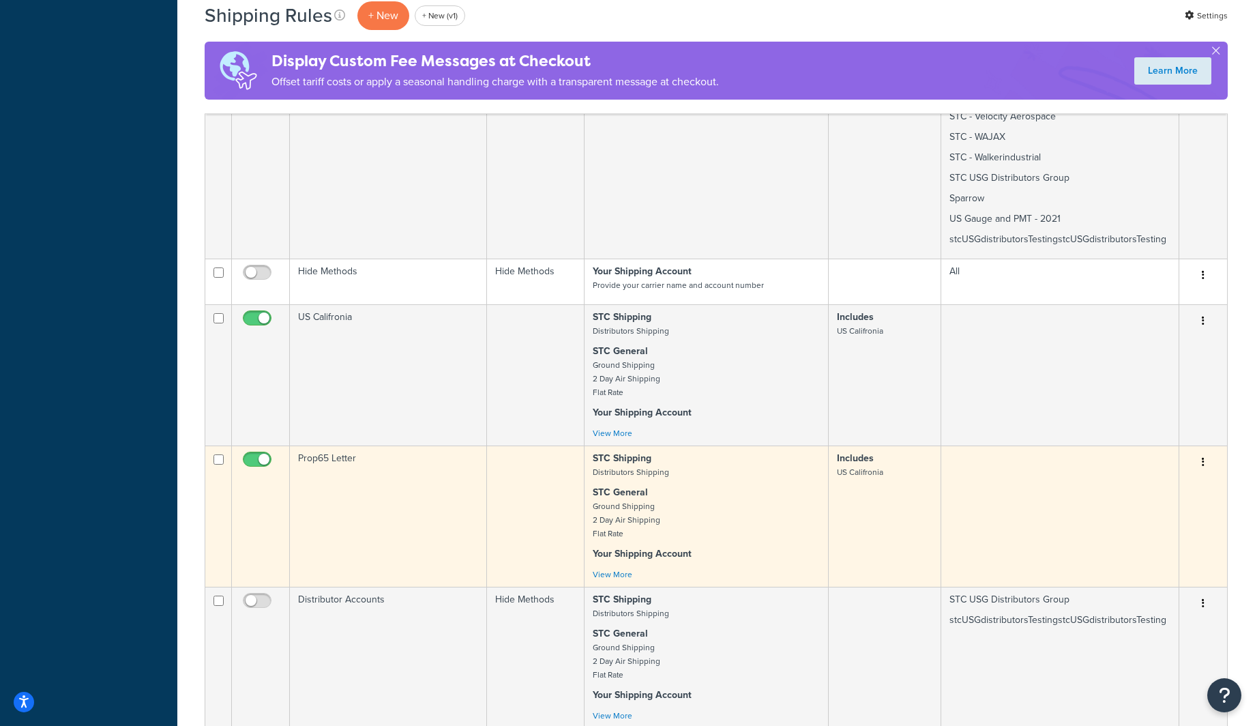
scroll to position [726, 0]
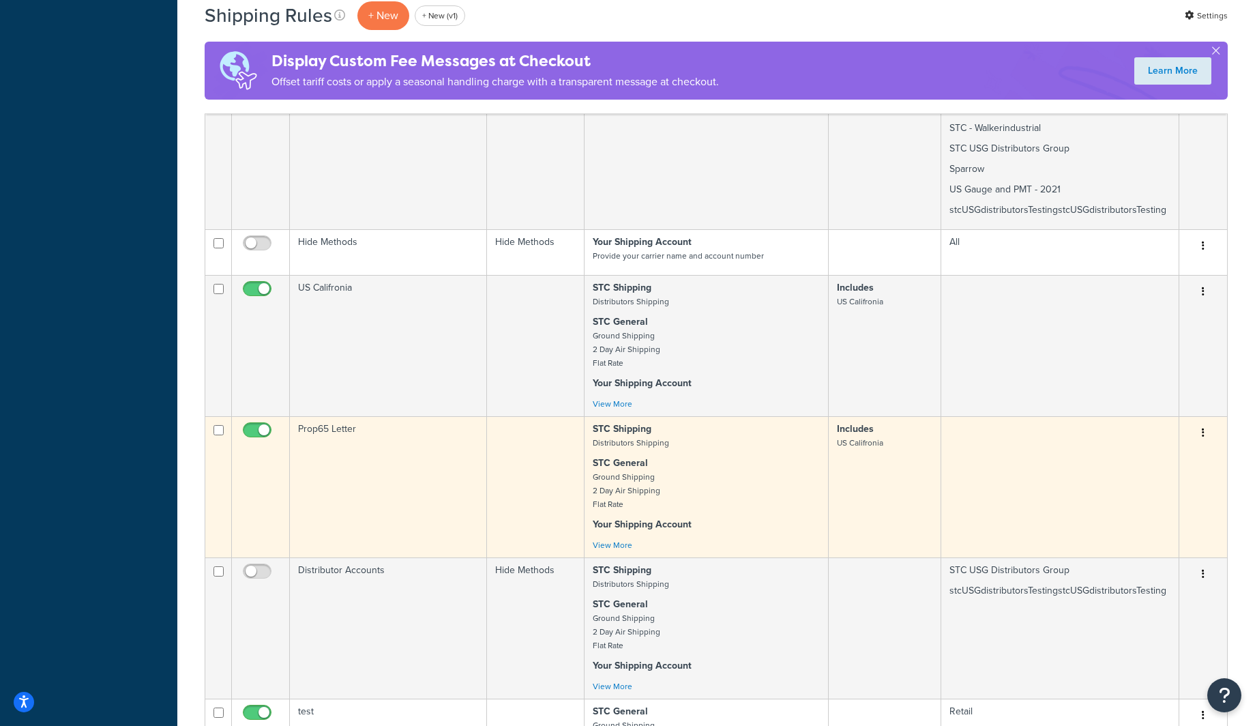
click at [396, 467] on td "Prop65 Letter" at bounding box center [388, 486] width 197 height 141
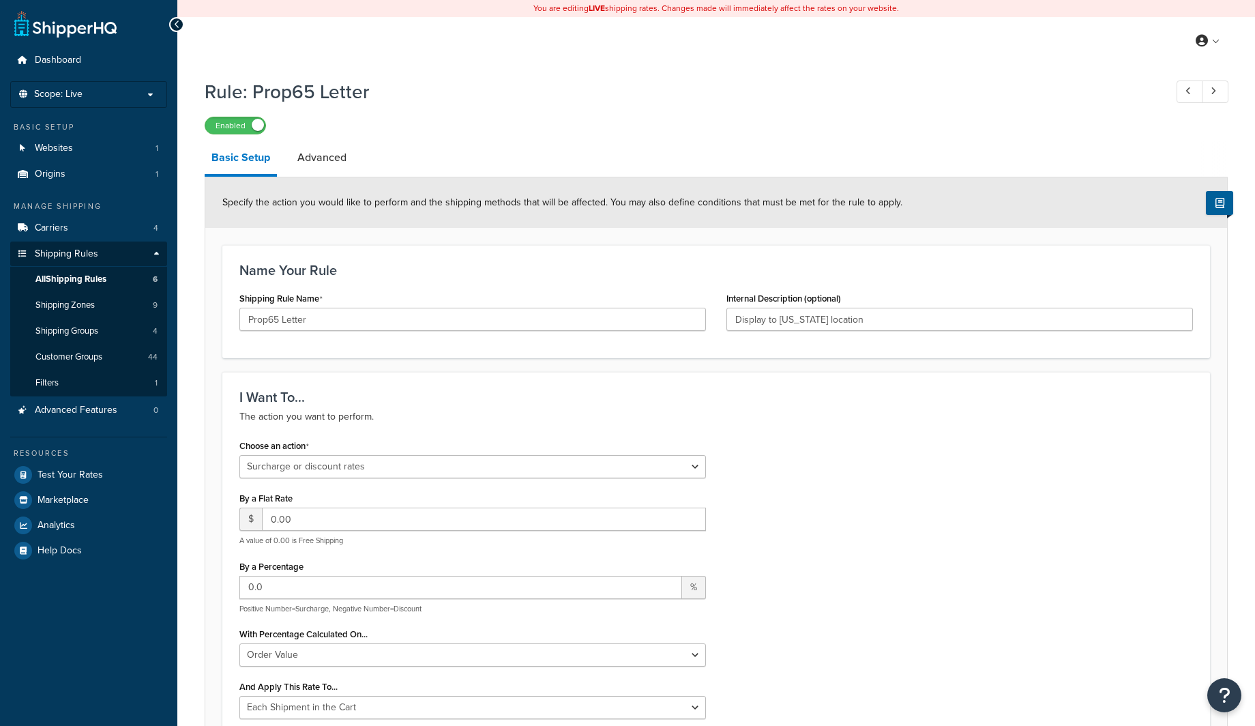
select select "SURCHARGE"
select select "ORDER"
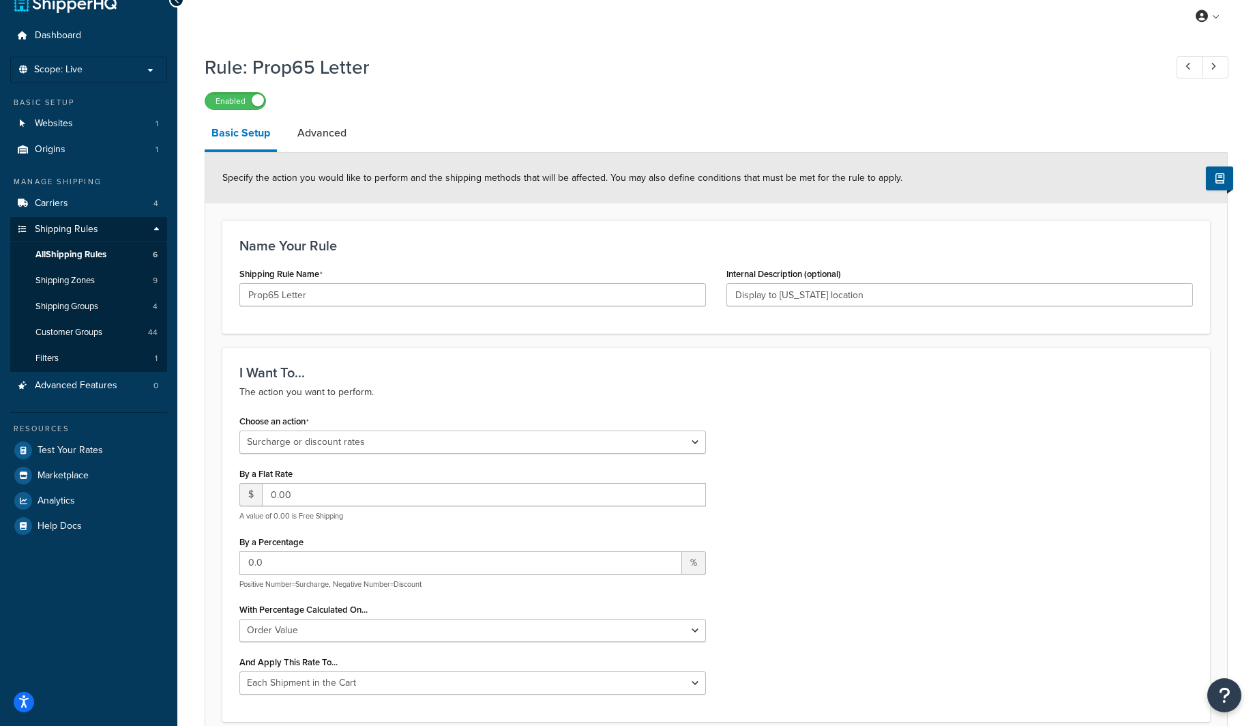
scroll to position [45, 0]
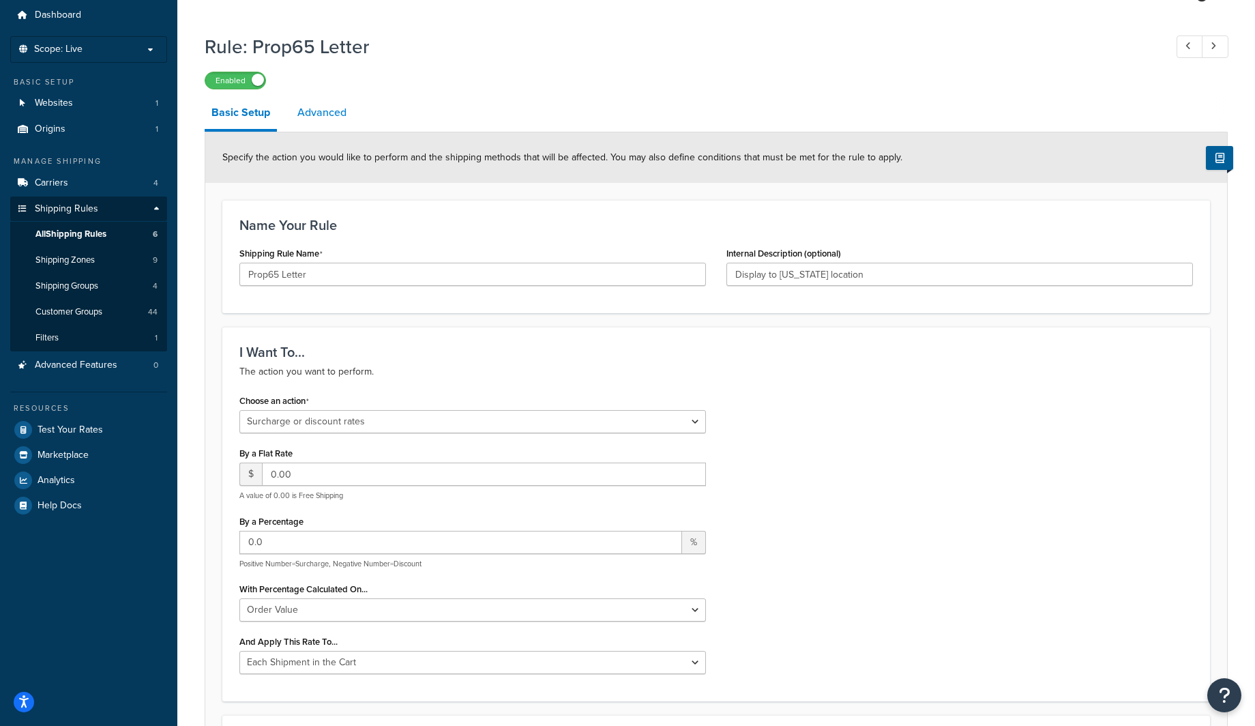
click at [321, 110] on link "Advanced" at bounding box center [322, 112] width 63 height 33
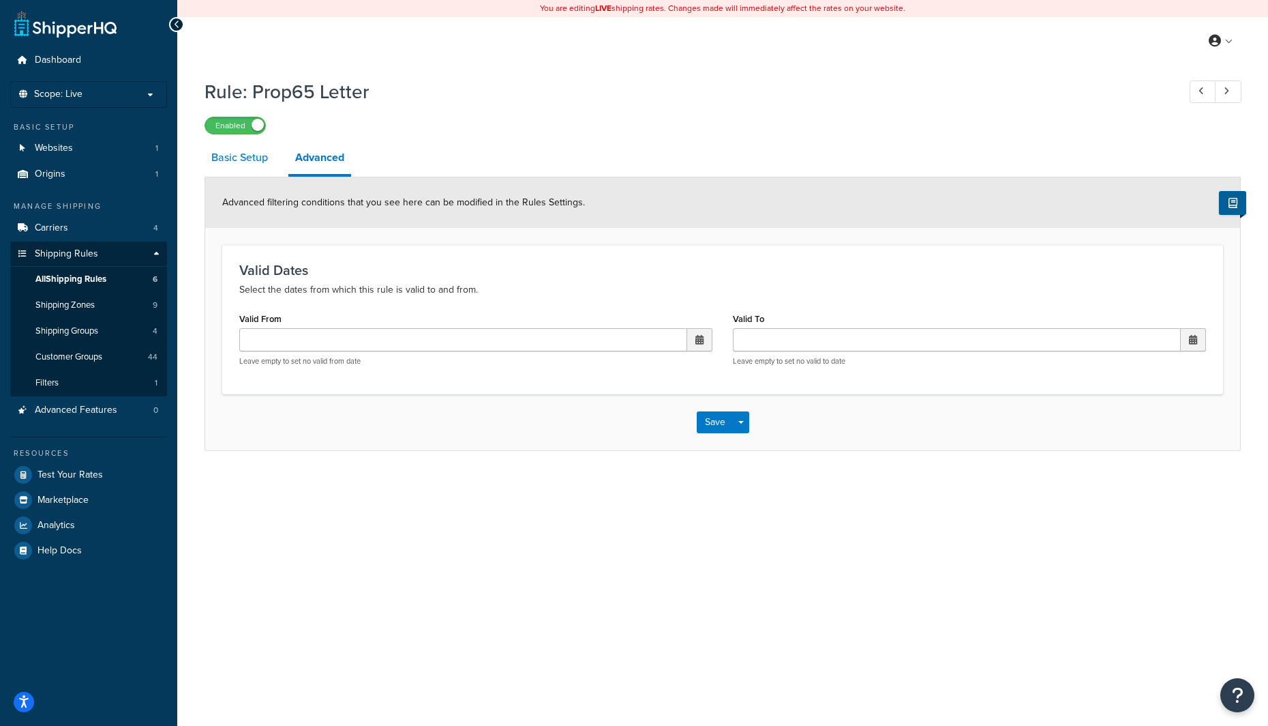
click at [245, 160] on link "Basic Setup" at bounding box center [240, 157] width 70 height 33
select select "SURCHARGE"
select select "ORDER"
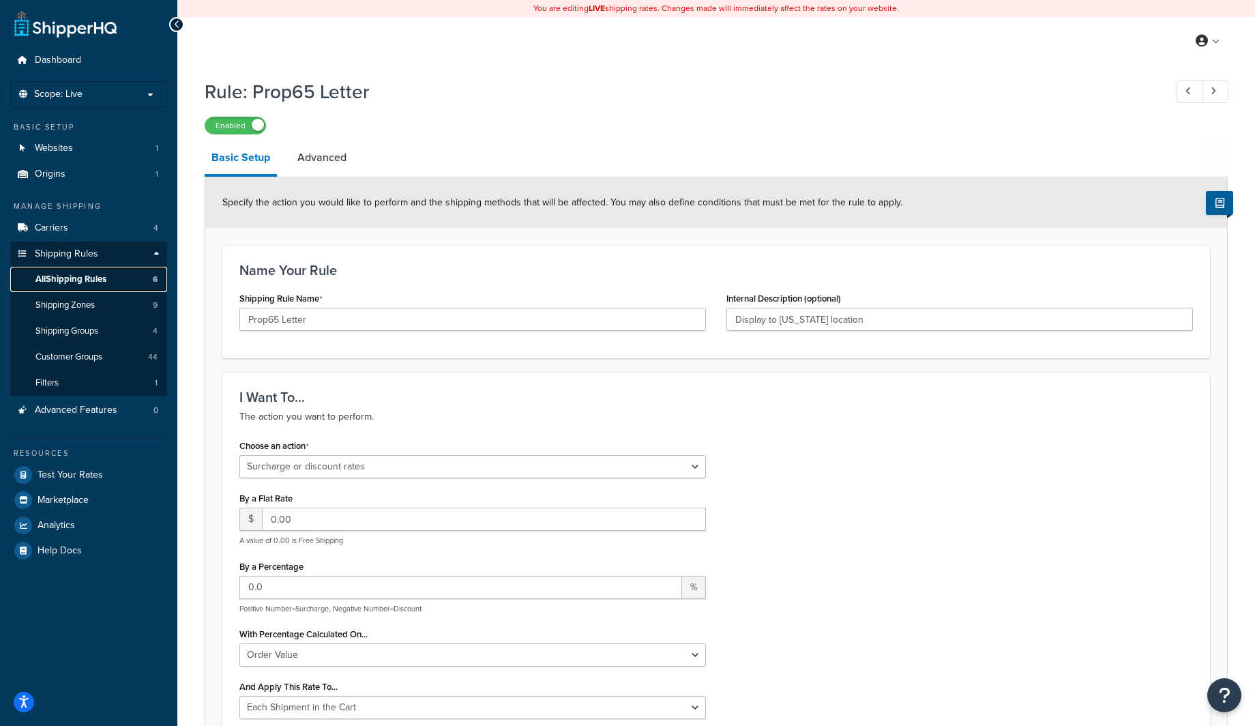
click at [80, 278] on span "All Shipping Rules" at bounding box center [70, 279] width 71 height 12
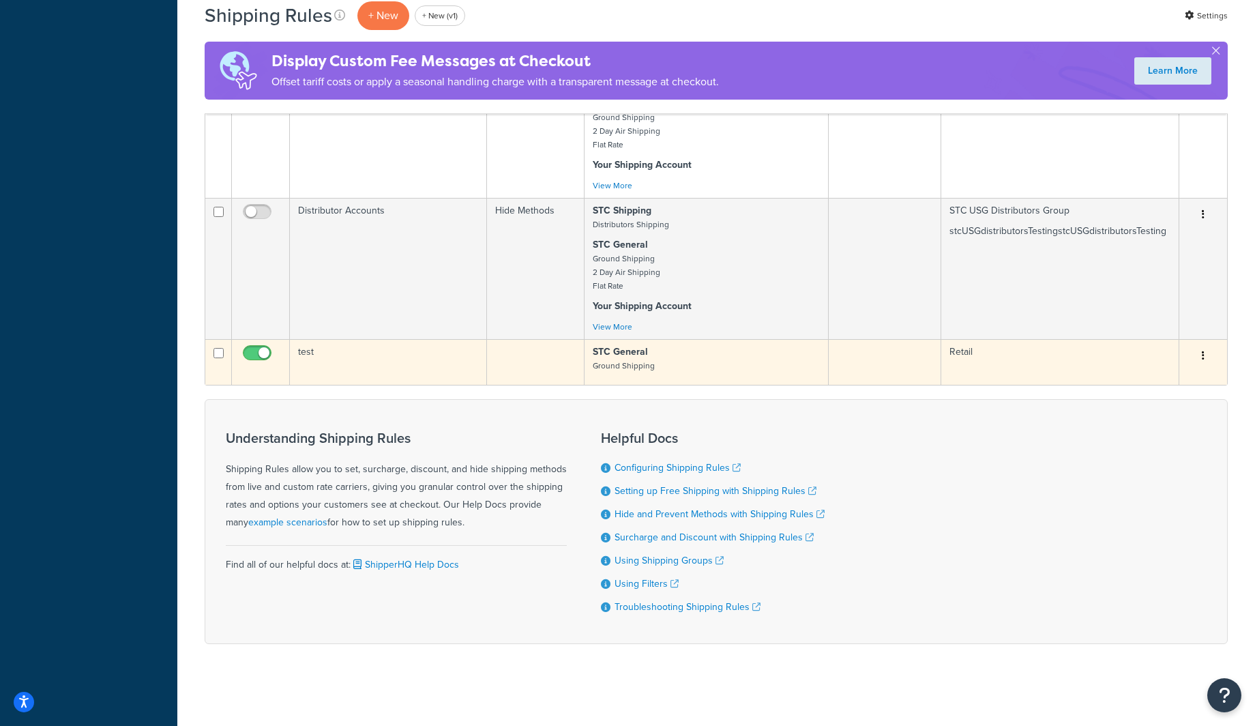
scroll to position [1090, 0]
click at [440, 370] on td "test" at bounding box center [388, 362] width 197 height 46
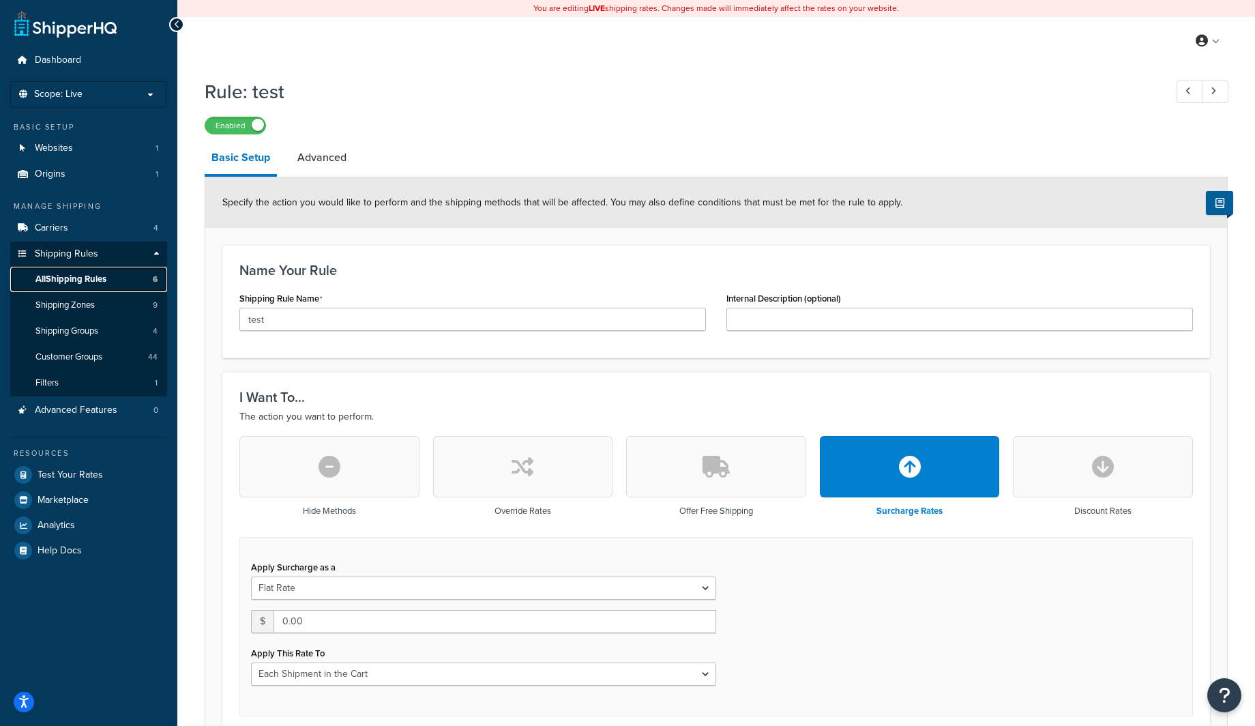
click at [97, 281] on span "All Shipping Rules" at bounding box center [70, 279] width 71 height 12
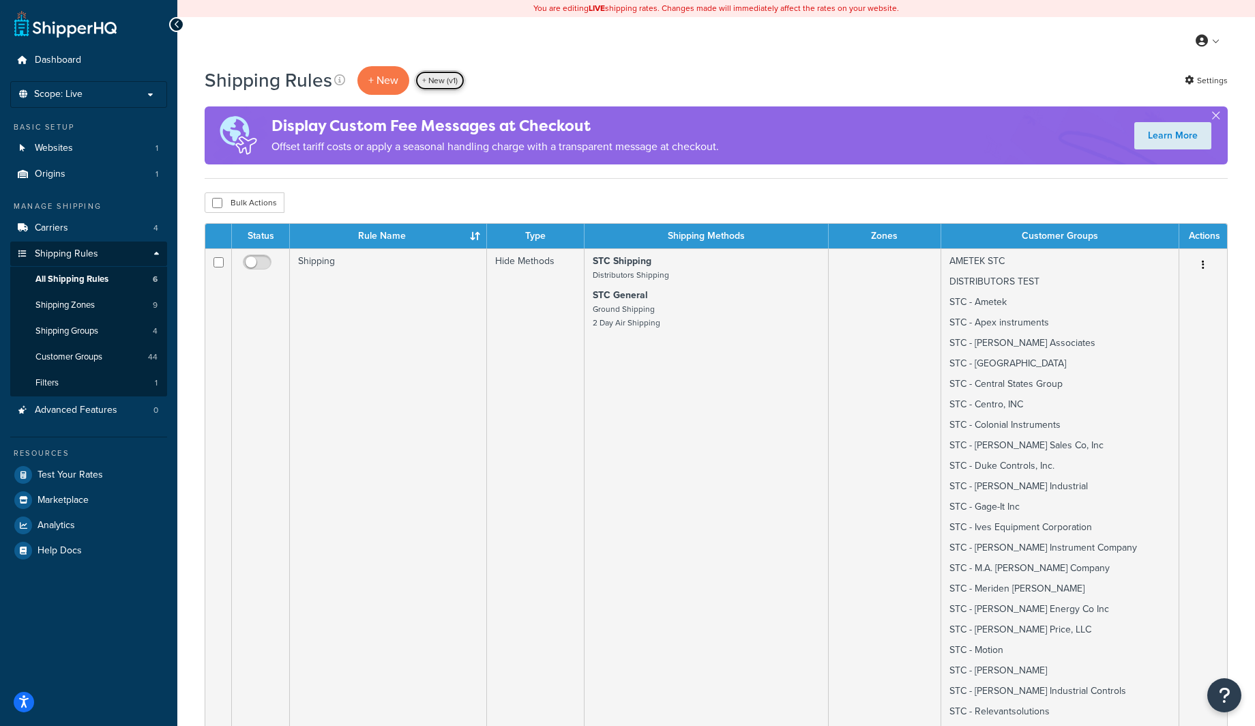
click at [445, 86] on link "+ New (v1)" at bounding box center [440, 80] width 50 height 20
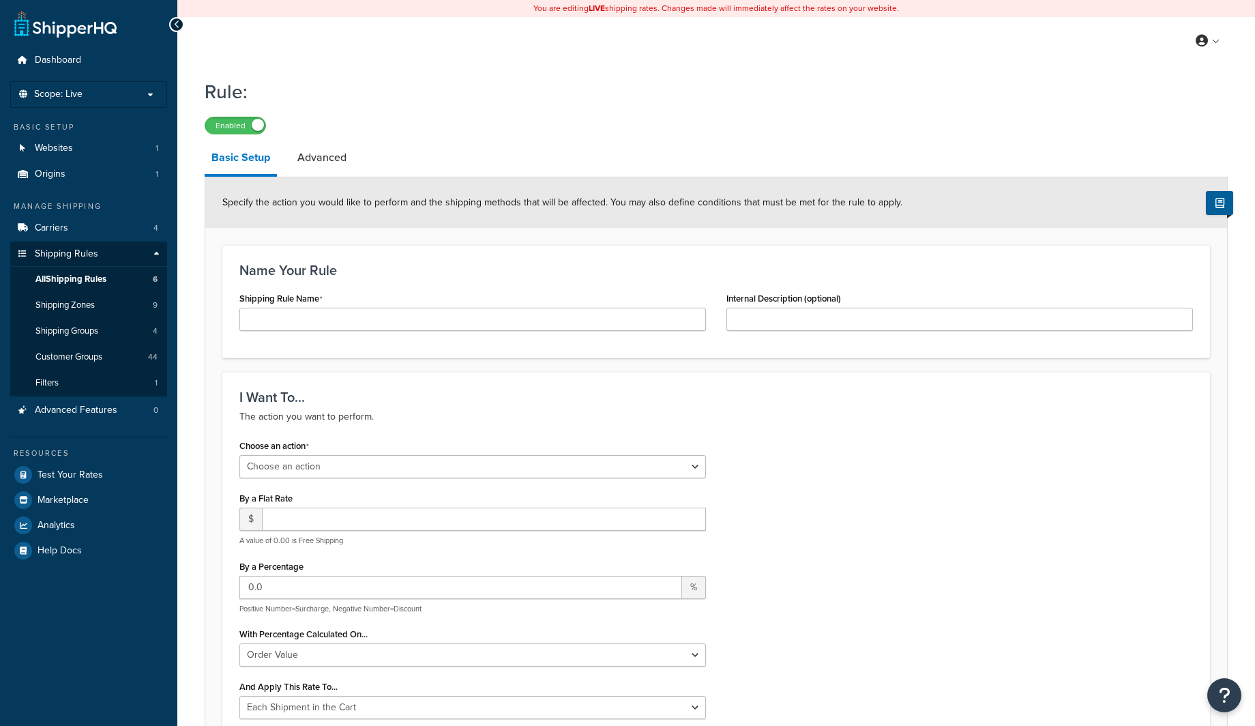
select select "ORDER"
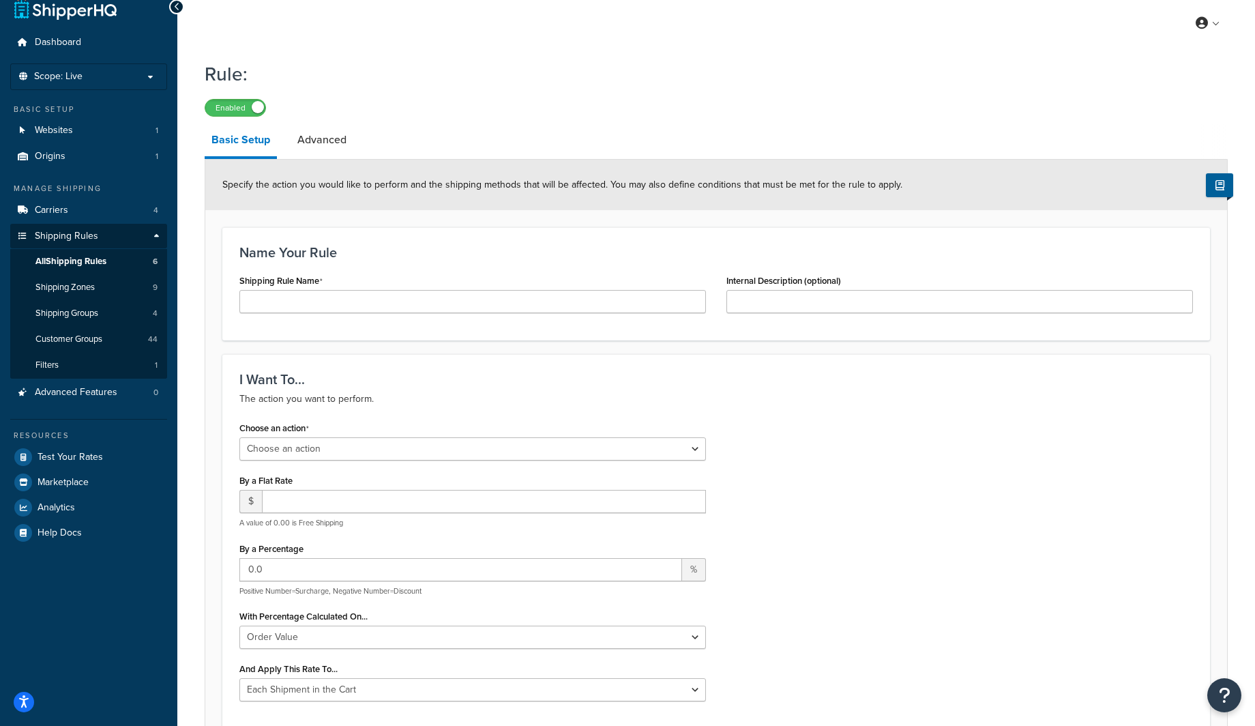
scroll to position [45, 0]
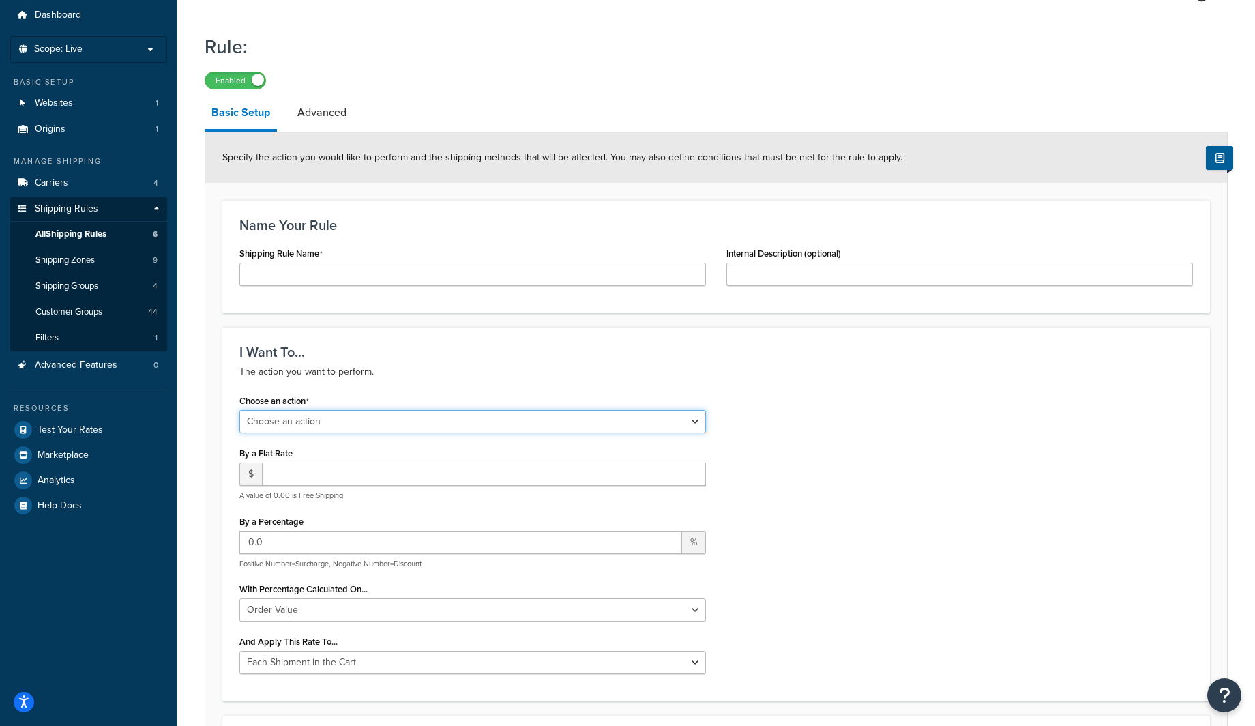
click at [344, 415] on select "Choose an action Override Rates Surcharge or discount rates Hide a shipping met…" at bounding box center [472, 421] width 466 height 23
select select "SURCHARGE"
click at [239, 411] on select "Choose an action Override Rates Surcharge or discount rates Hide a shipping met…" at bounding box center [472, 421] width 466 height 23
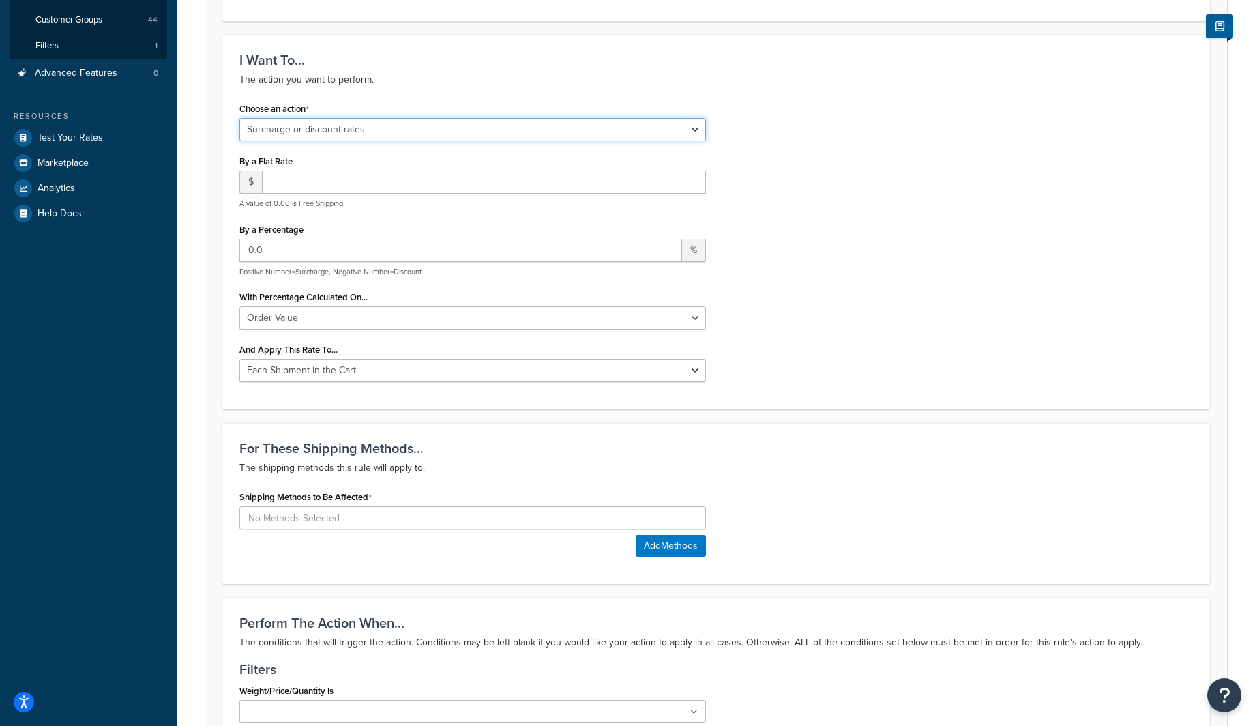
scroll to position [0, 0]
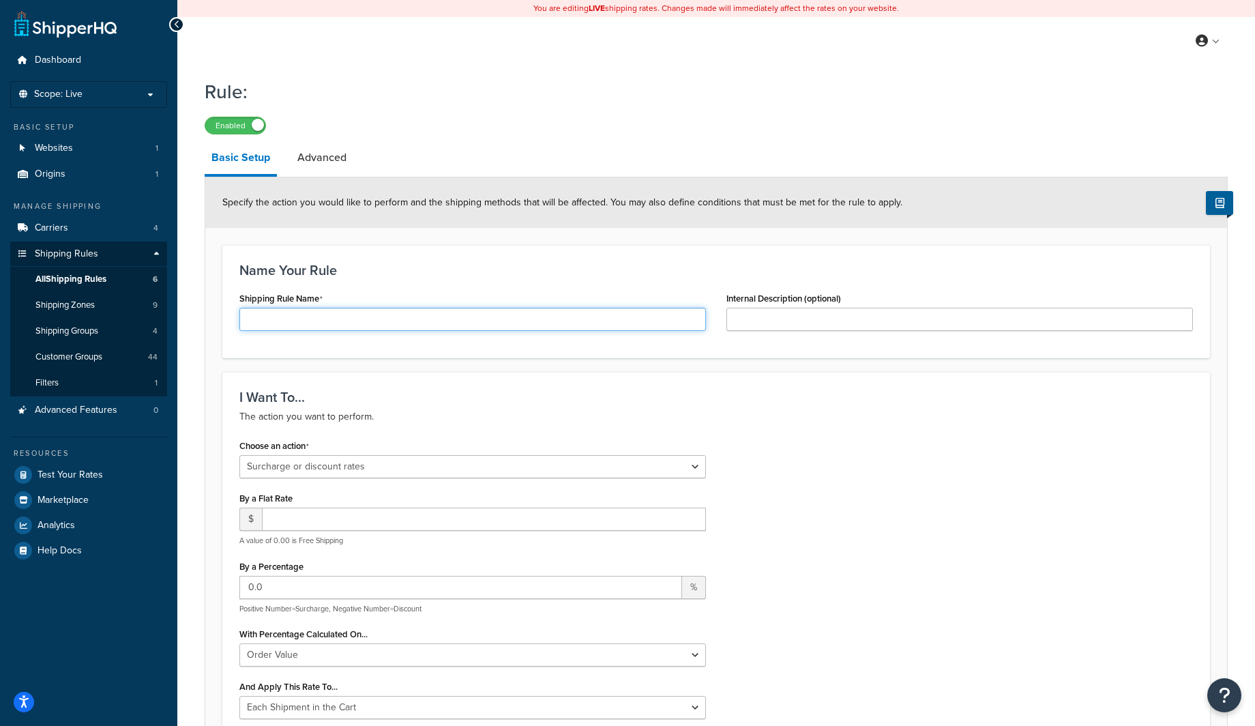
click at [377, 318] on input "Shipping Rule Name" at bounding box center [472, 319] width 466 height 23
type input "test2"
click at [326, 150] on link "Advanced" at bounding box center [322, 157] width 63 height 33
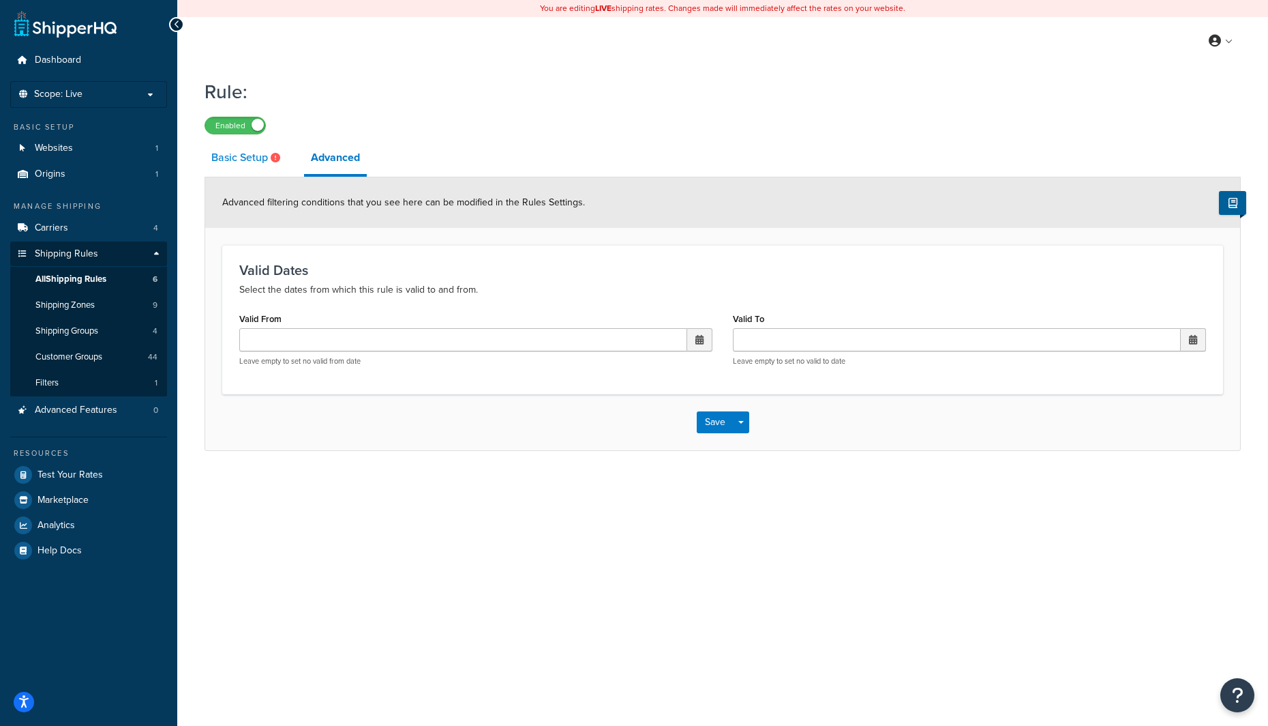
click at [254, 163] on link "Basic Setup" at bounding box center [248, 157] width 86 height 33
select select "SURCHARGE"
select select "ORDER"
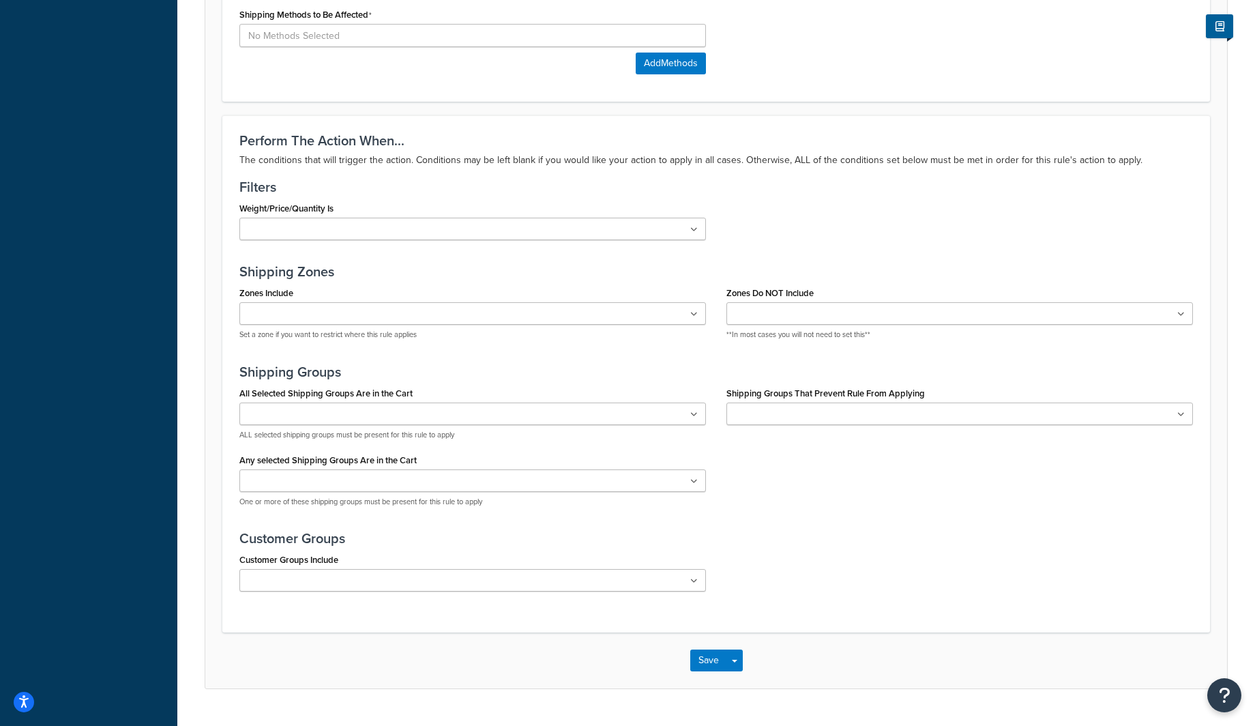
scroll to position [855, 0]
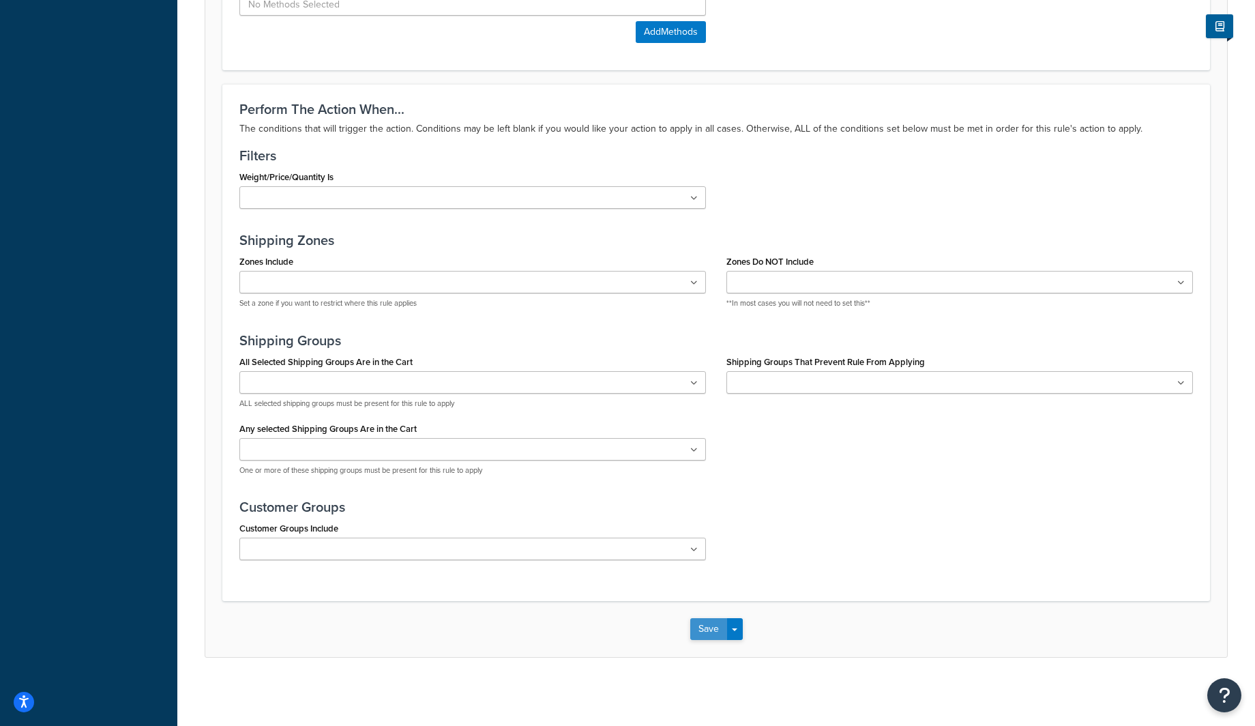
click at [711, 627] on button "Save" at bounding box center [708, 629] width 37 height 22
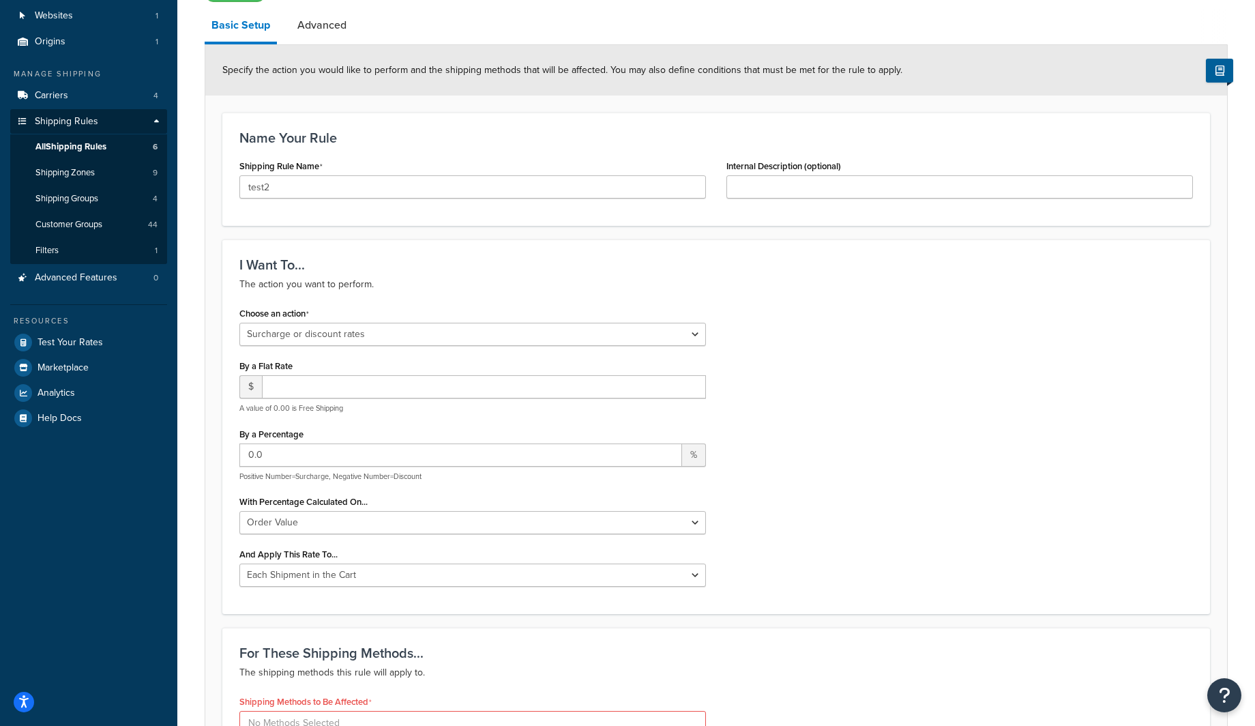
scroll to position [355, 0]
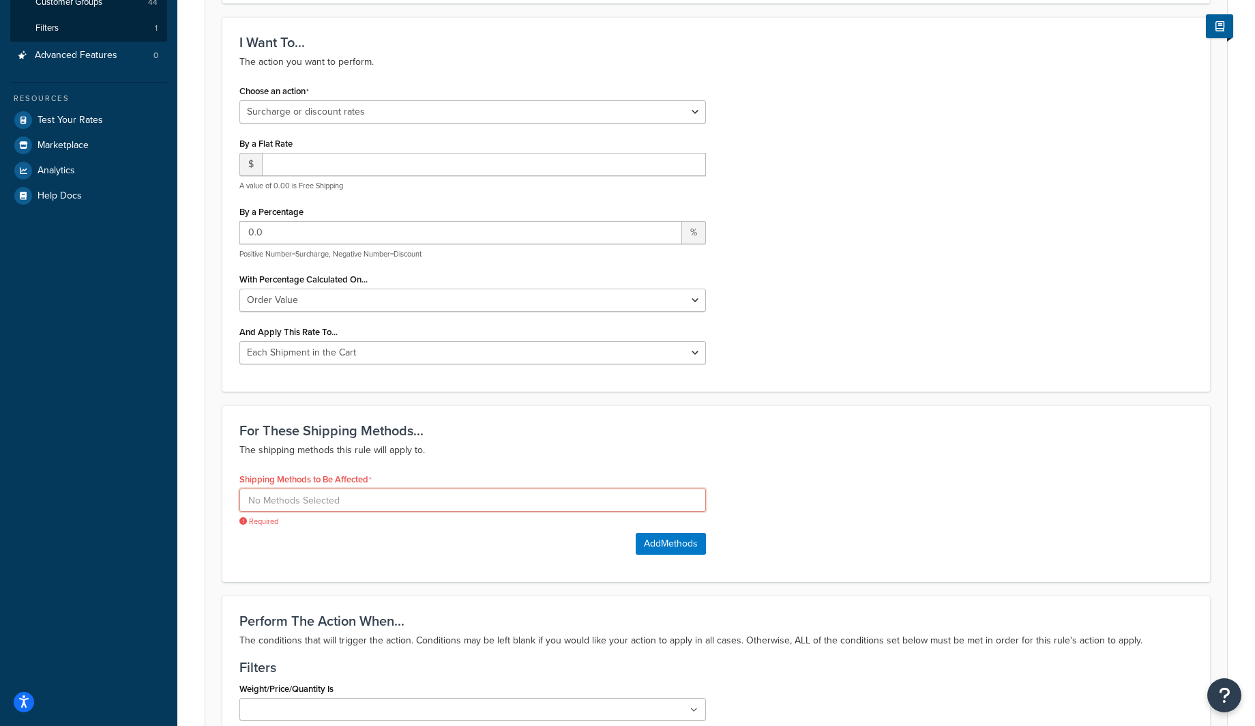
click at [302, 501] on input at bounding box center [472, 499] width 466 height 23
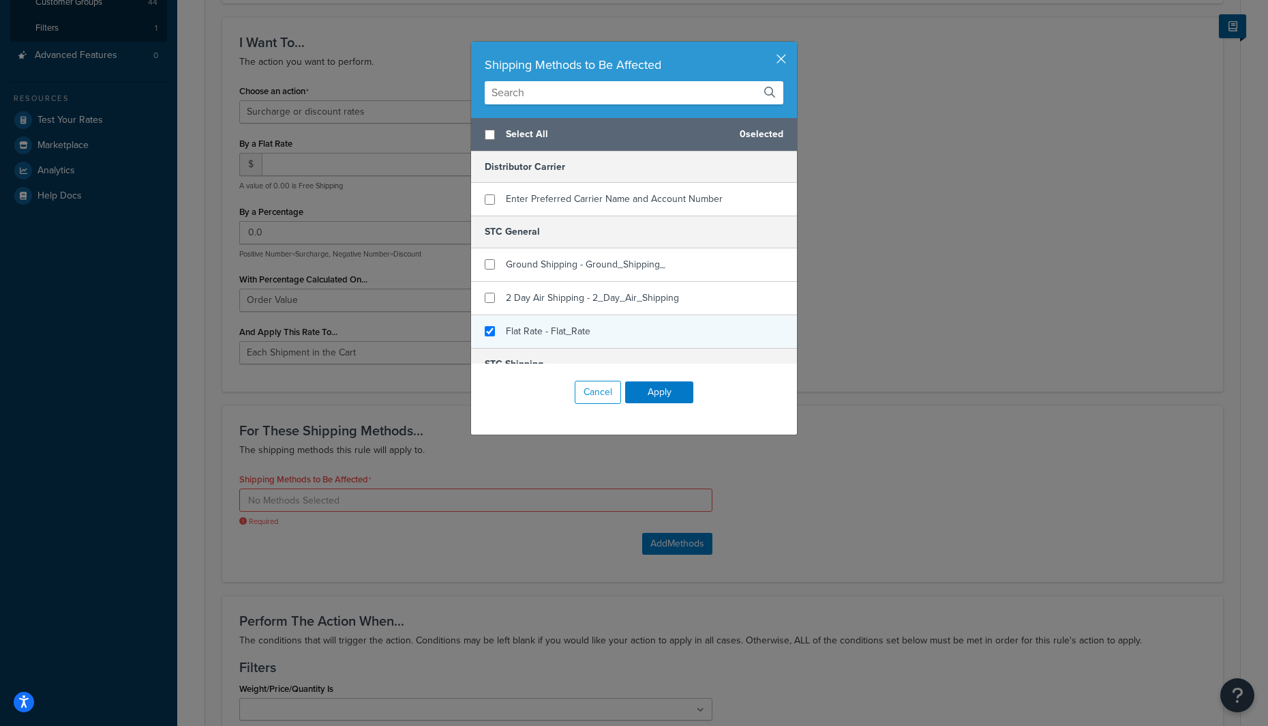
checkbox input "true"
click at [587, 325] on div "Flat Rate - Flat_Rate" at bounding box center [634, 331] width 326 height 33
click at [670, 395] on button "Apply" at bounding box center [659, 392] width 68 height 22
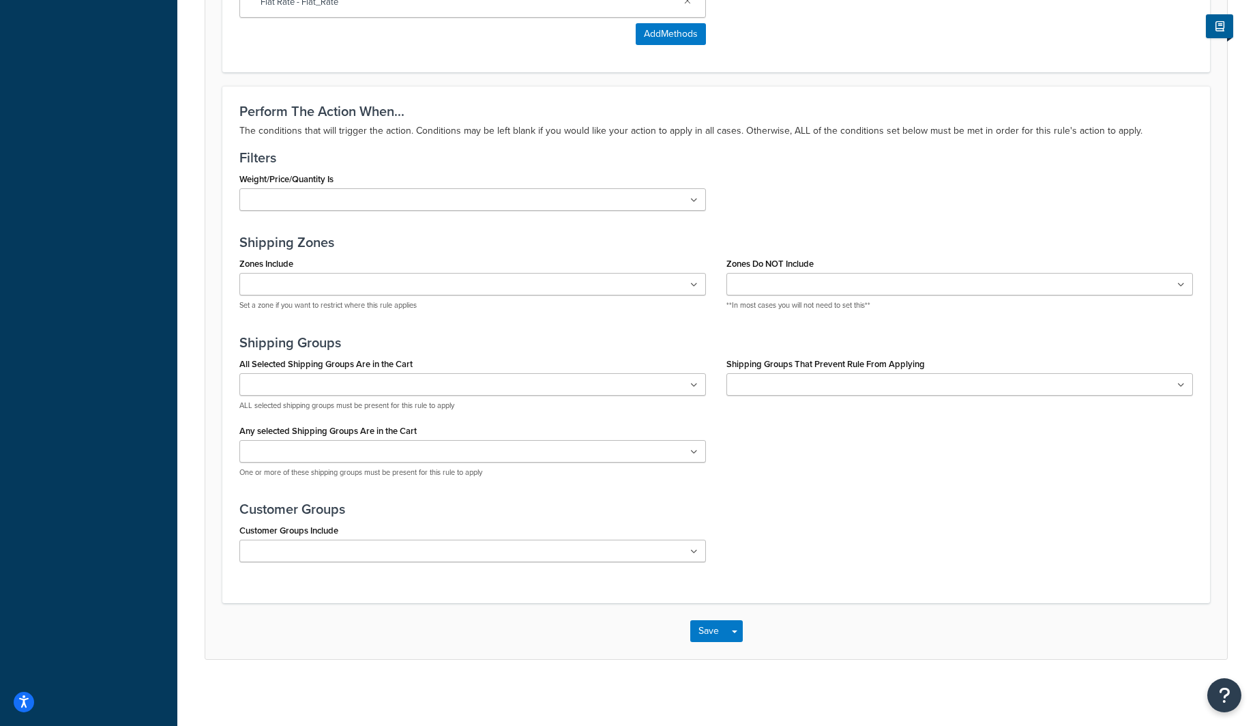
scroll to position [925, 0]
click at [701, 636] on button "Save" at bounding box center [708, 629] width 37 height 22
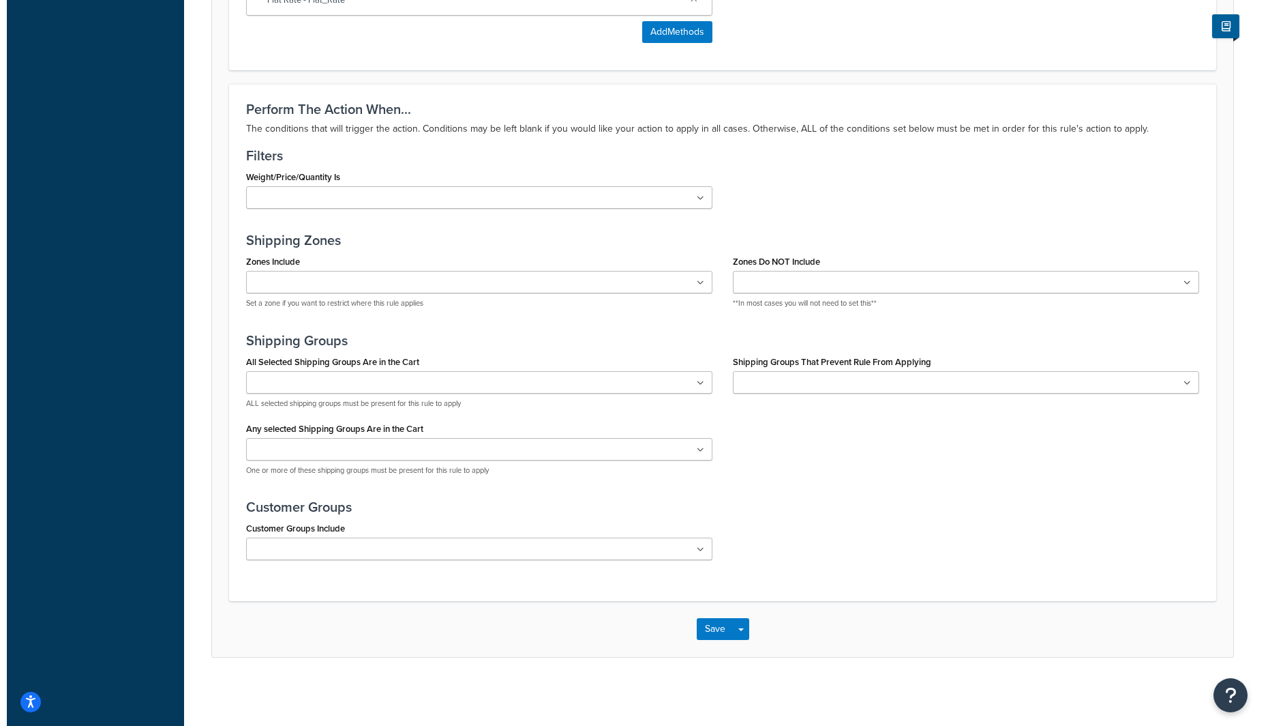
scroll to position [0, 0]
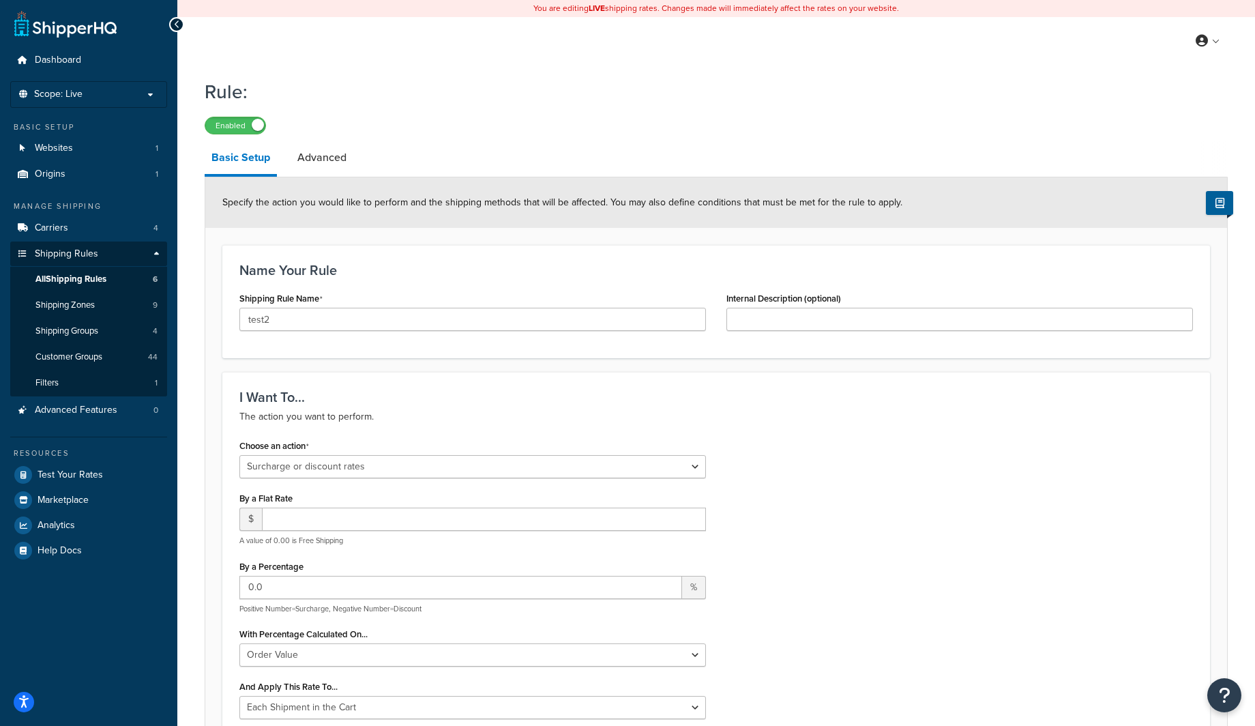
click at [322, 180] on div "Specify the action you would like to perform and the shipping methods that will…" at bounding box center [716, 202] width 1022 height 50
click at [325, 169] on link "Advanced" at bounding box center [322, 157] width 63 height 33
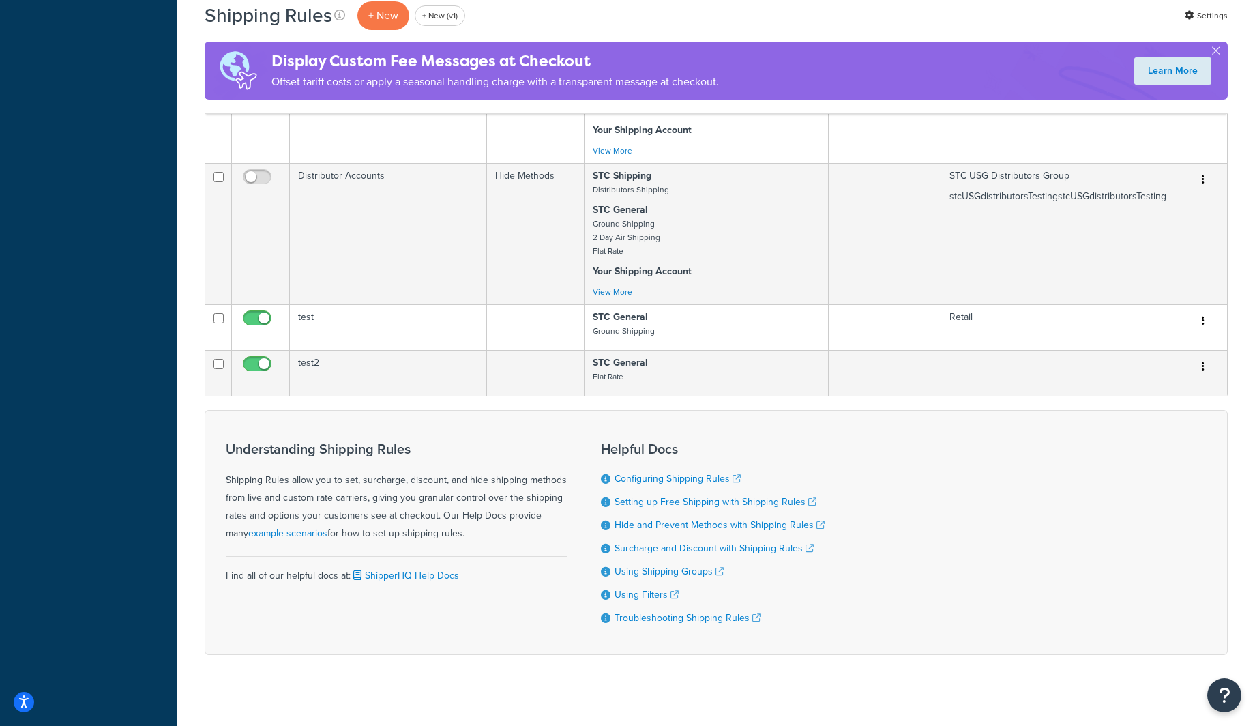
scroll to position [1206, 0]
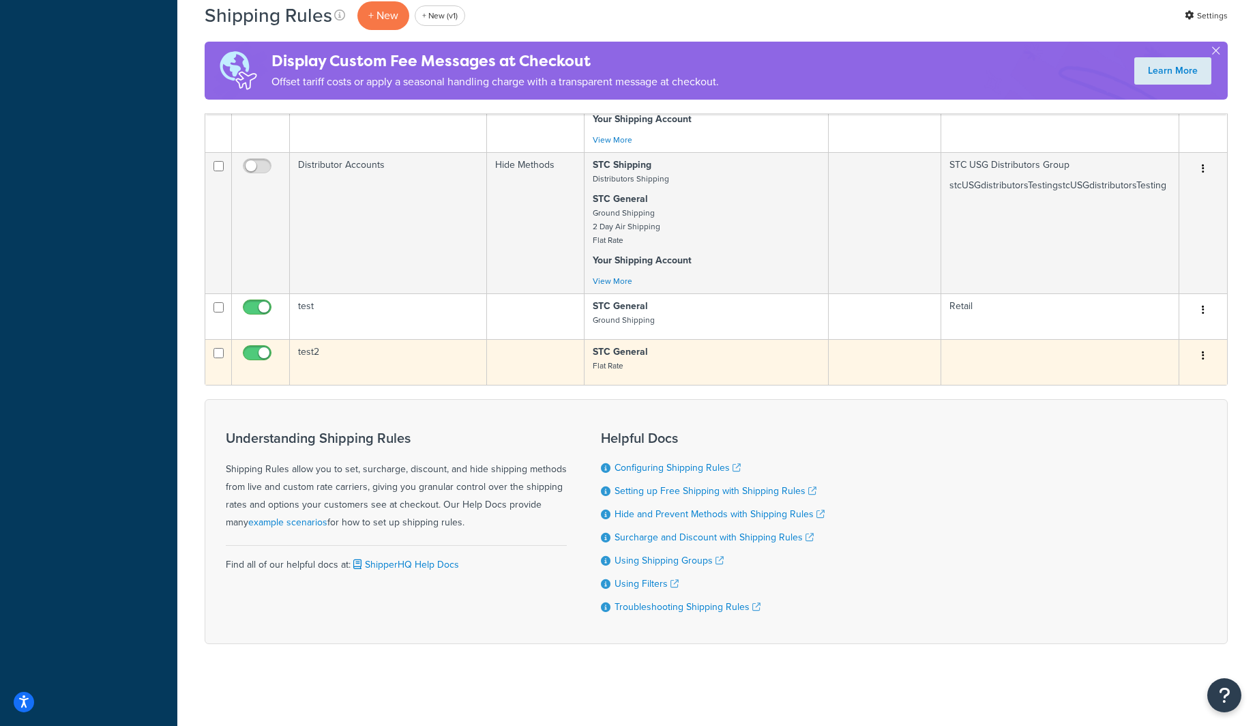
click at [383, 368] on td "test2" at bounding box center [388, 362] width 197 height 46
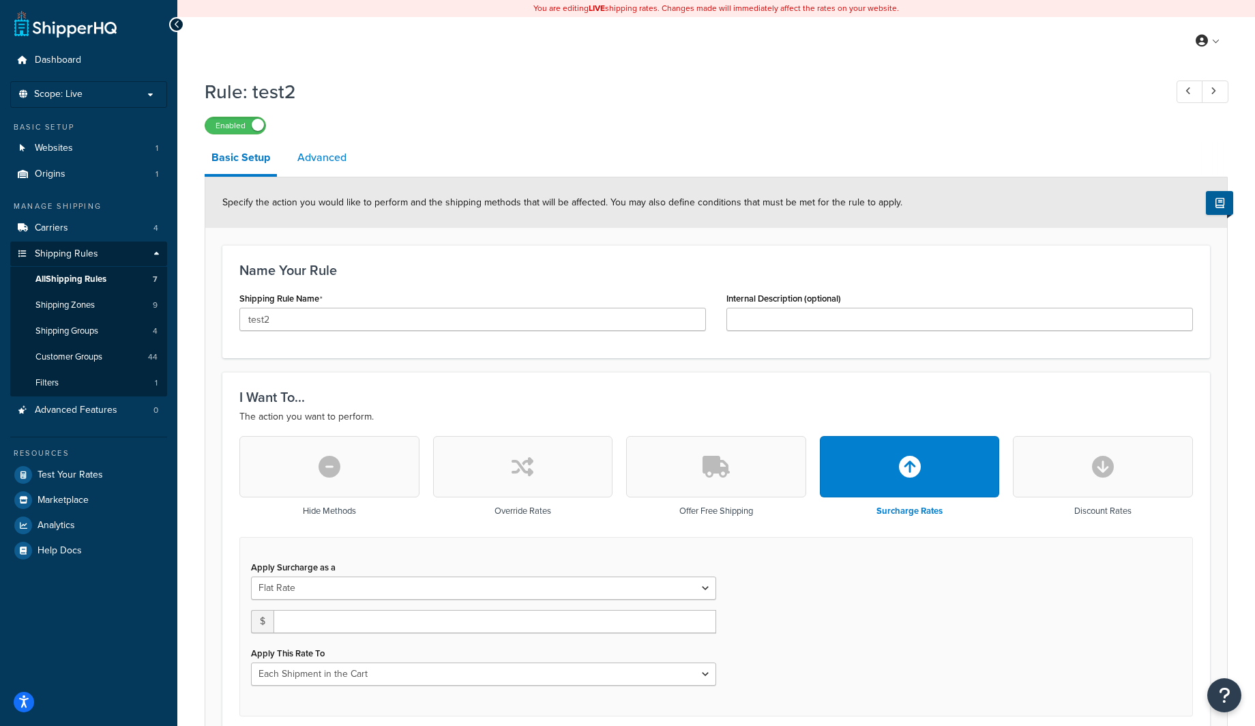
click at [327, 165] on link "Advanced" at bounding box center [322, 157] width 63 height 33
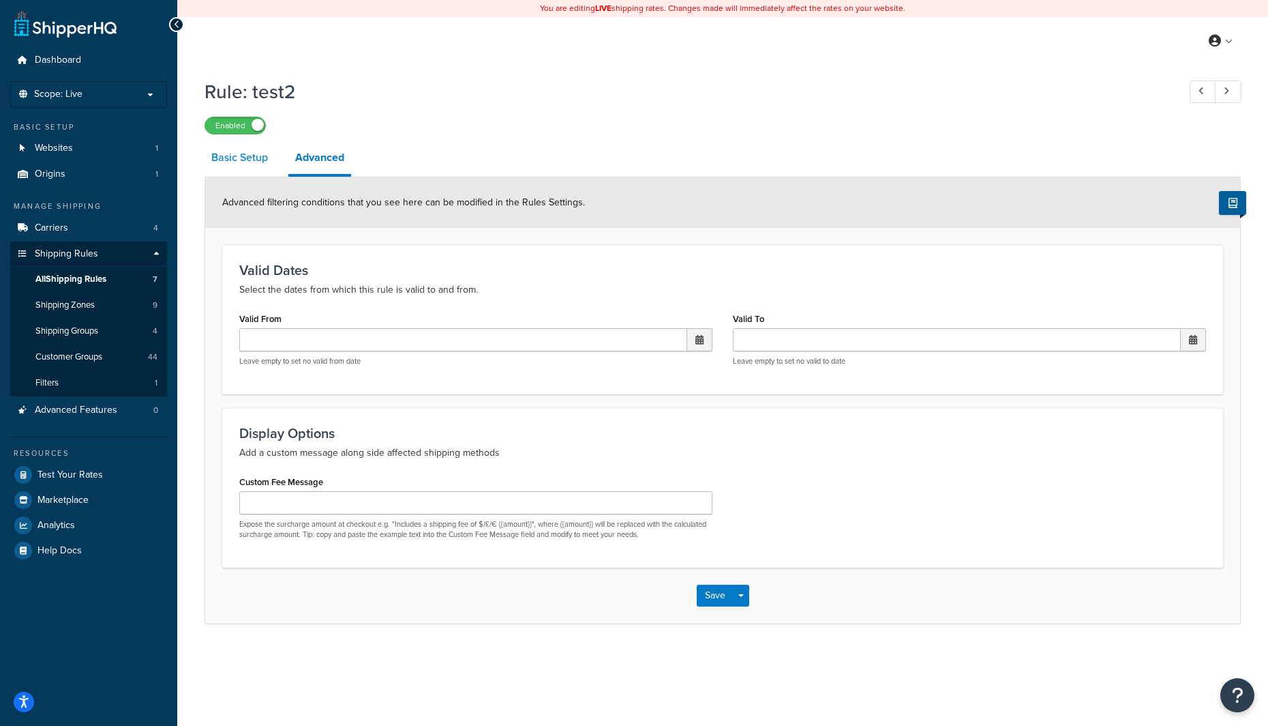
click at [245, 155] on link "Basic Setup" at bounding box center [240, 157] width 70 height 33
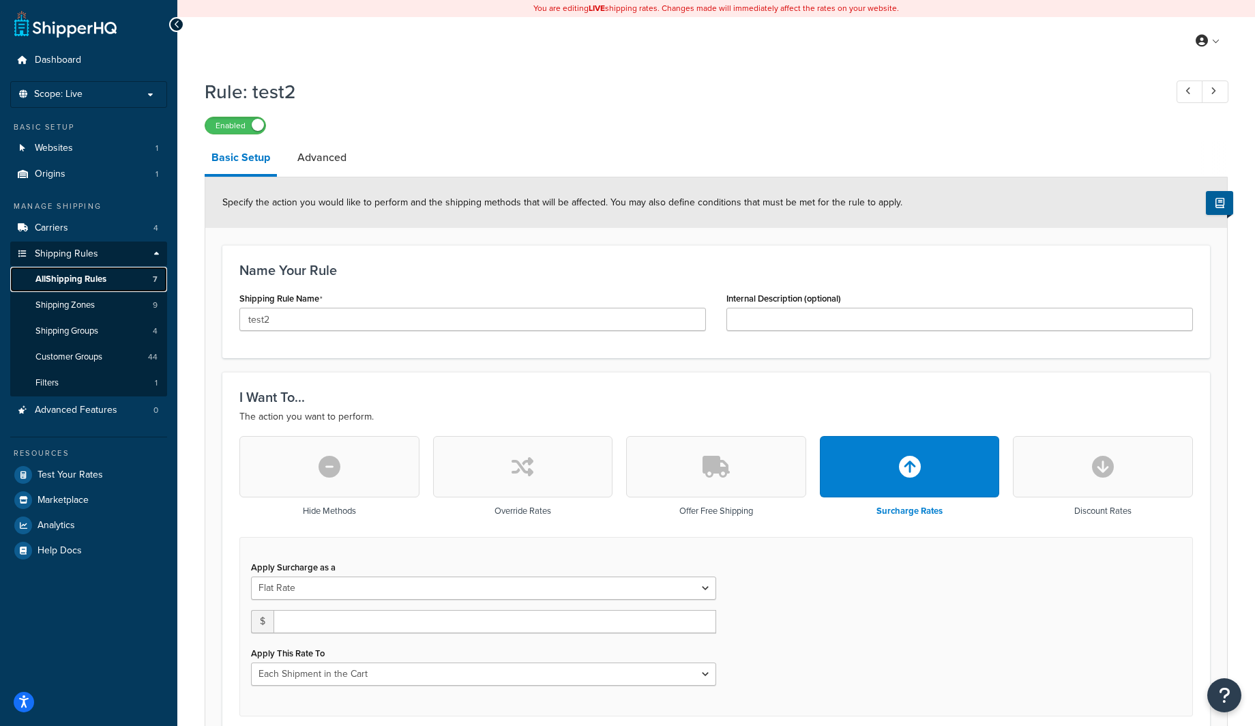
click at [110, 281] on link "All Shipping Rules 7" at bounding box center [88, 279] width 157 height 25
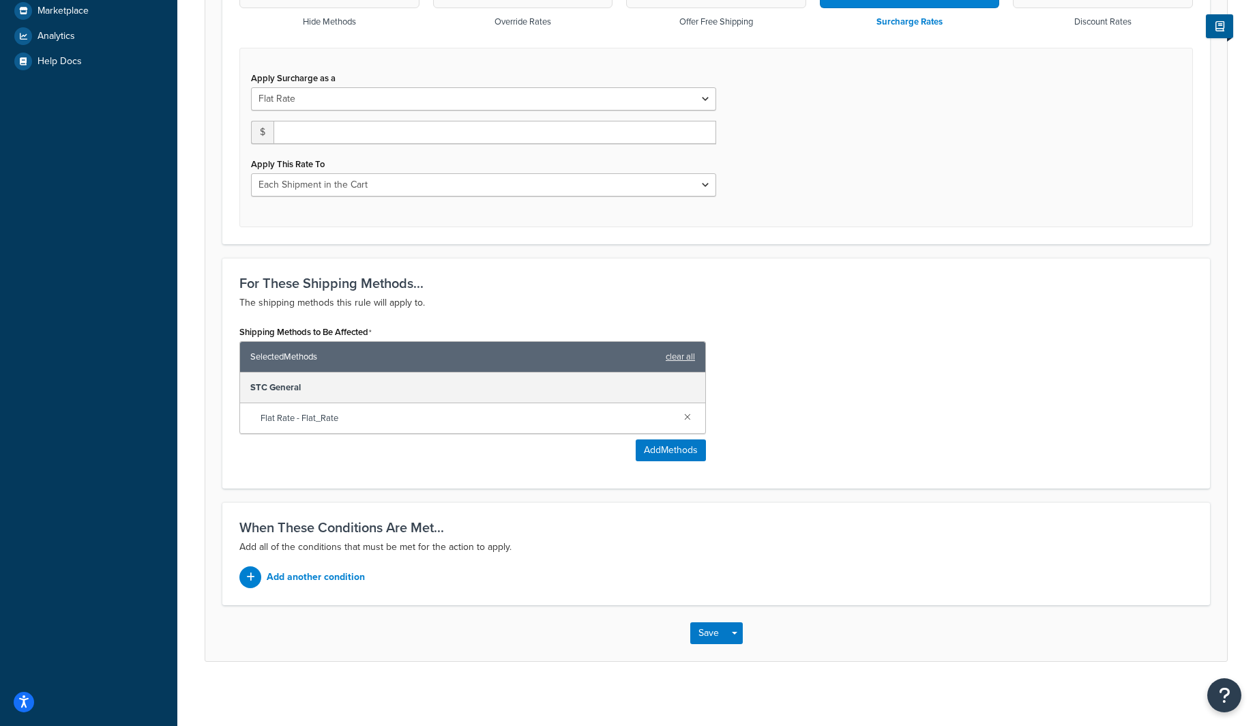
scroll to position [496, 0]
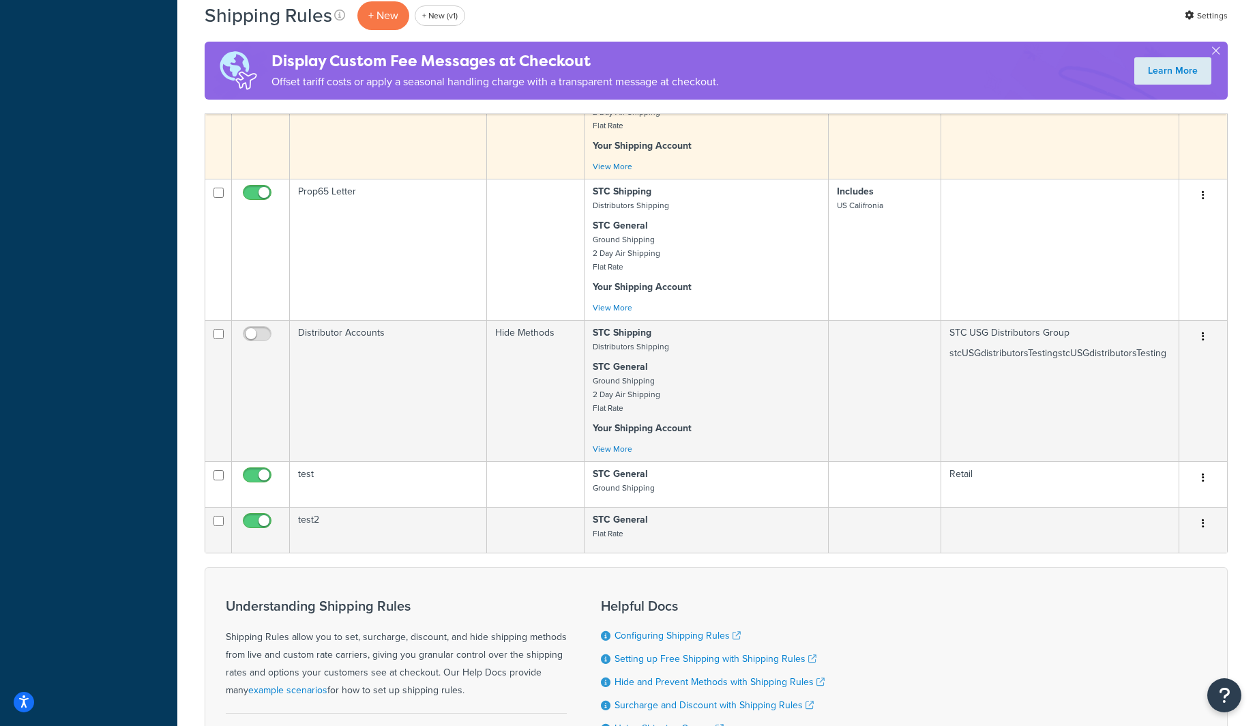
scroll to position [743, 0]
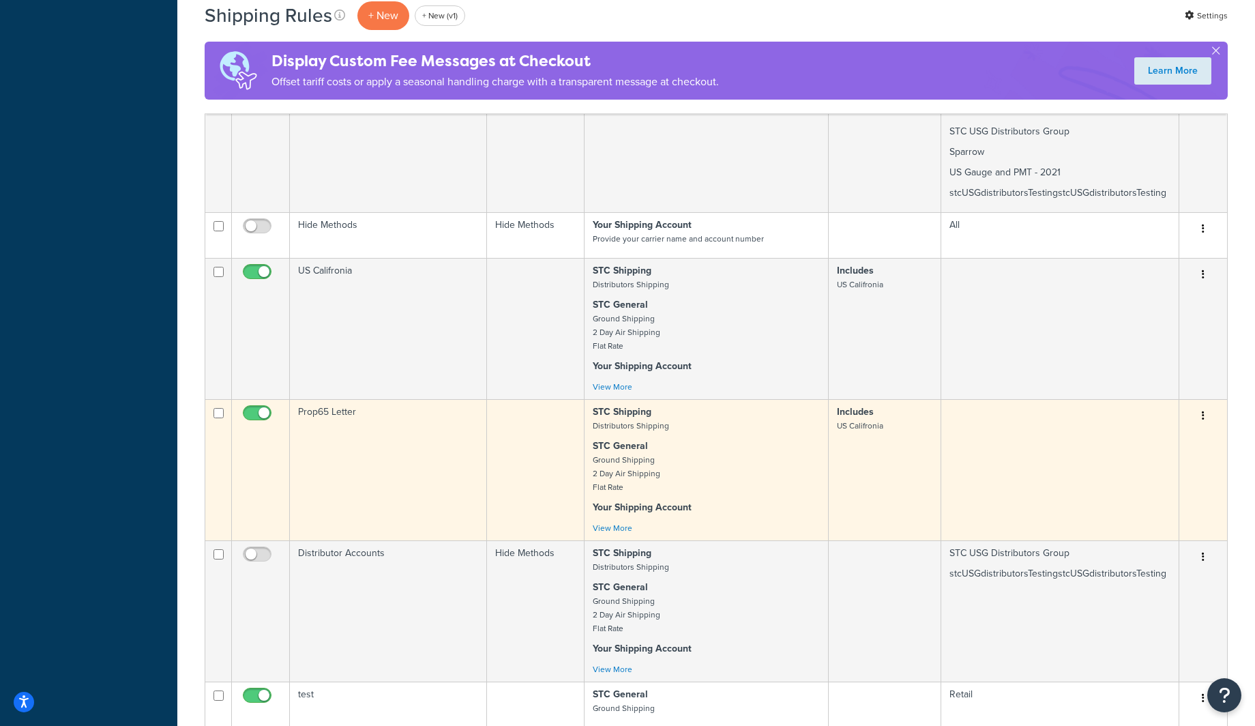
click at [368, 439] on td "Prop65 Letter" at bounding box center [388, 469] width 197 height 141
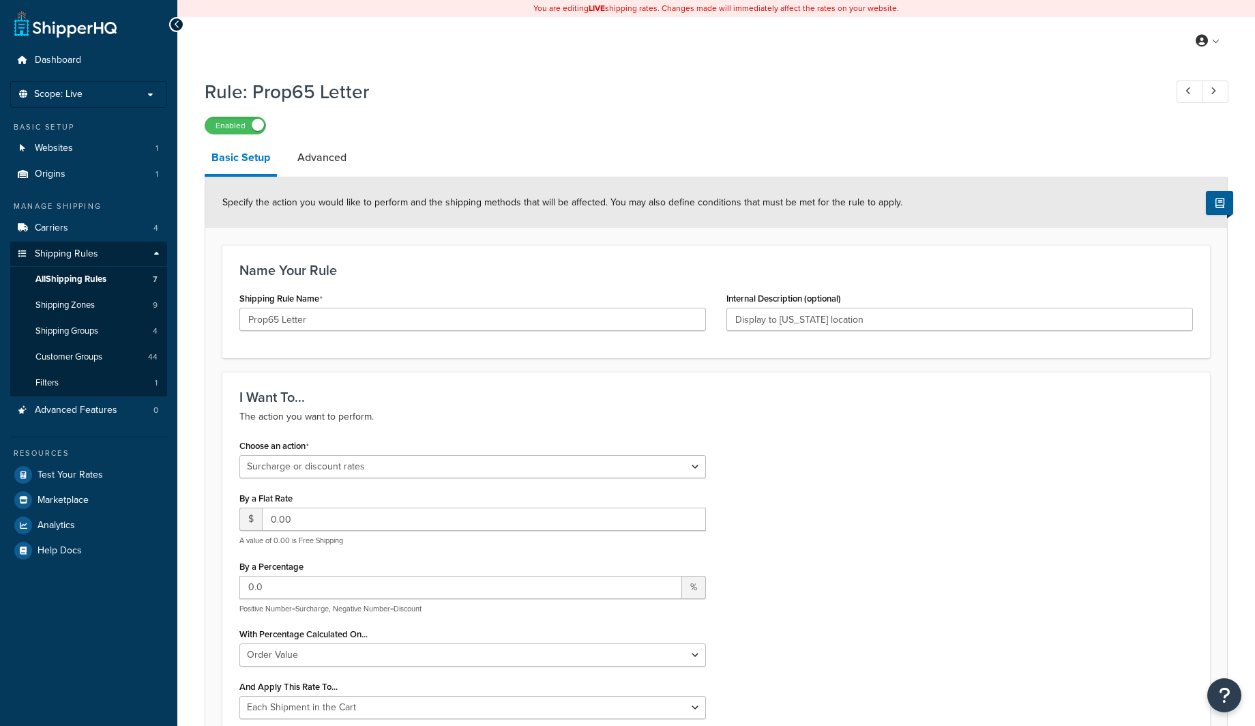
select select "SURCHARGE"
select select "ORDER"
click at [368, 463] on select "Choose an action Override Rates Surcharge or discount rates Hide a shipping met…" at bounding box center [472, 466] width 466 height 23
click at [239, 456] on select "Choose an action Override Rates Surcharge or discount rates Hide a shipping met…" at bounding box center [472, 466] width 466 height 23
click at [362, 464] on select "Choose an action Override Rates Surcharge or discount rates Hide a shipping met…" at bounding box center [472, 466] width 466 height 23
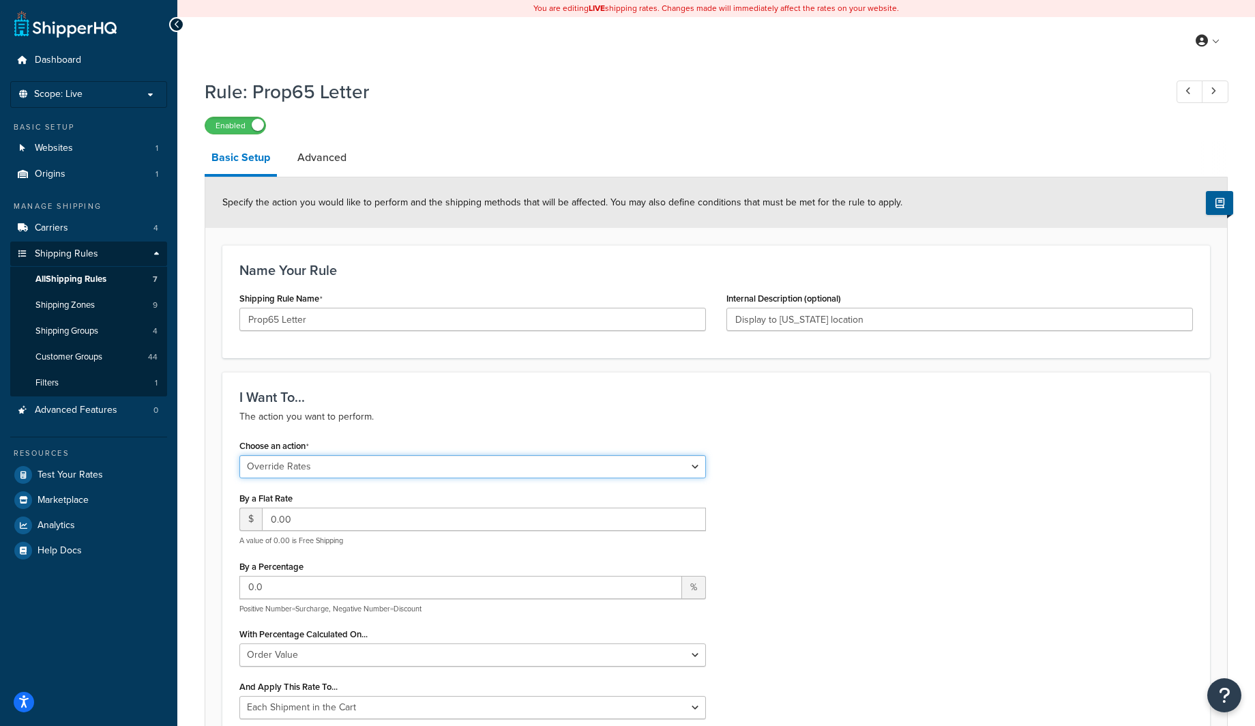
select select "SURCHARGE"
click at [239, 456] on select "Choose an action Override Rates Surcharge or discount rates Hide a shipping met…" at bounding box center [472, 466] width 466 height 23
select select "ORDER"
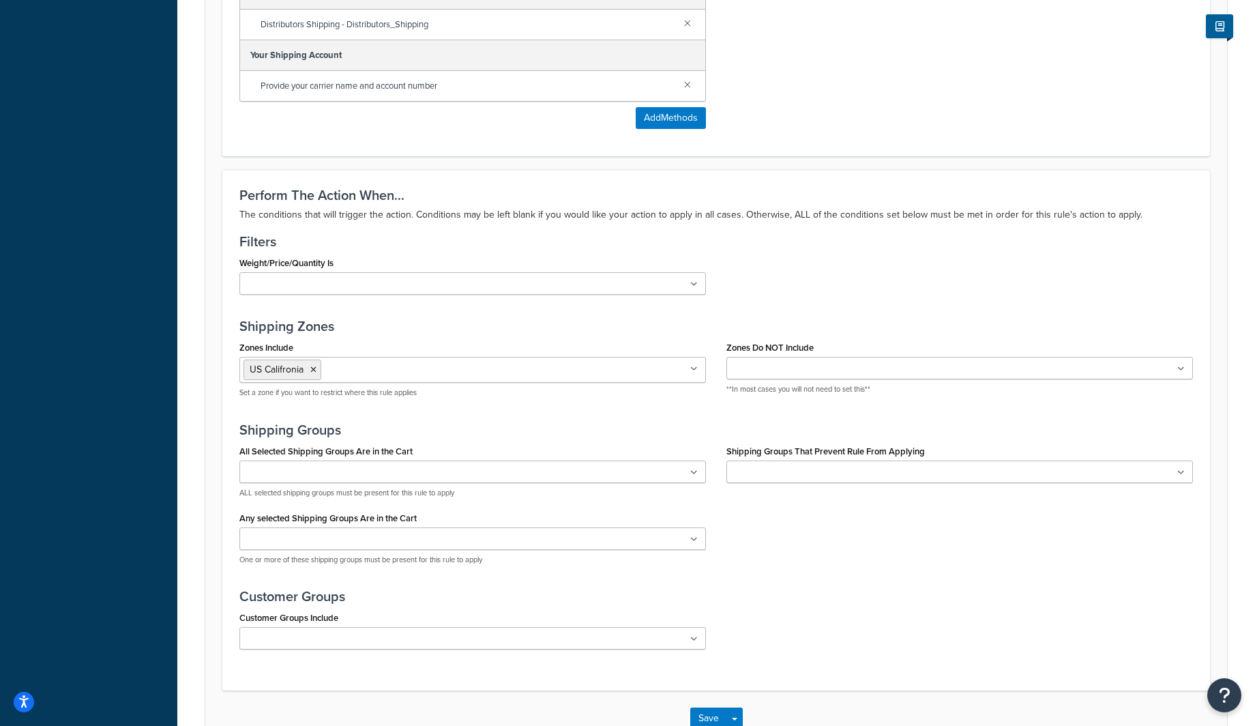
scroll to position [1114, 0]
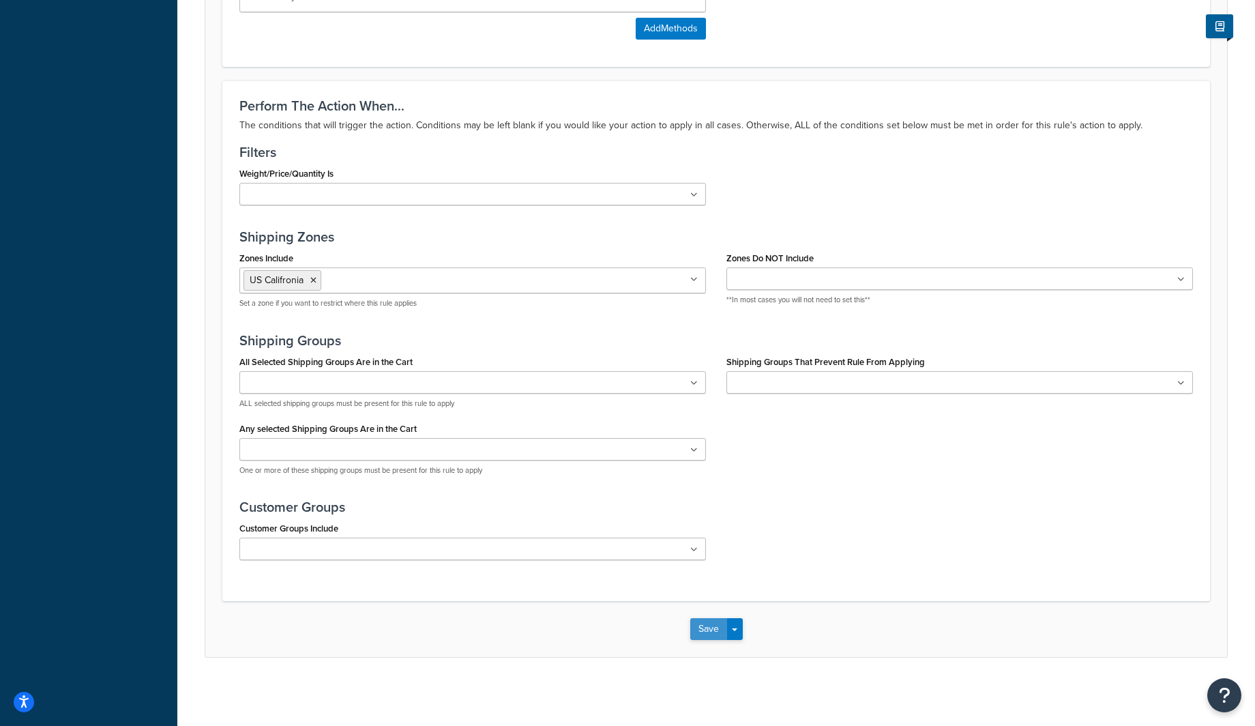
click at [702, 629] on button "Save" at bounding box center [708, 629] width 37 height 22
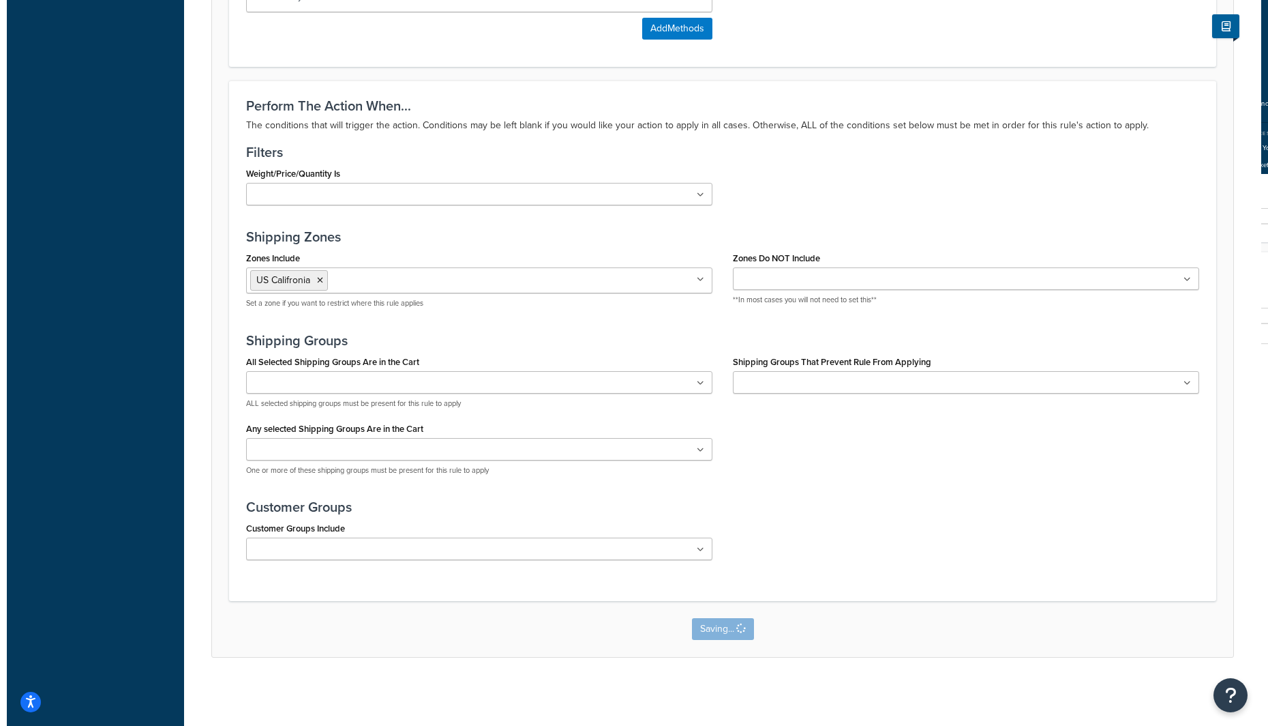
scroll to position [0, 0]
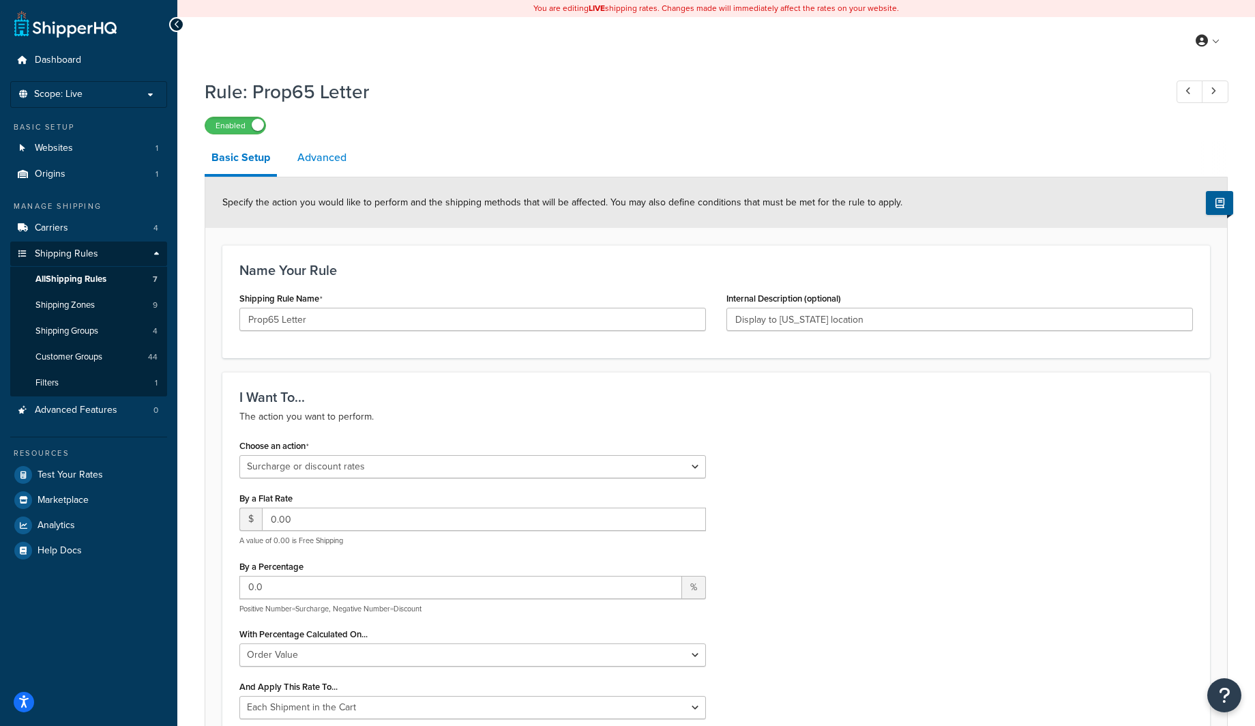
click at [321, 161] on link "Advanced" at bounding box center [322, 157] width 63 height 33
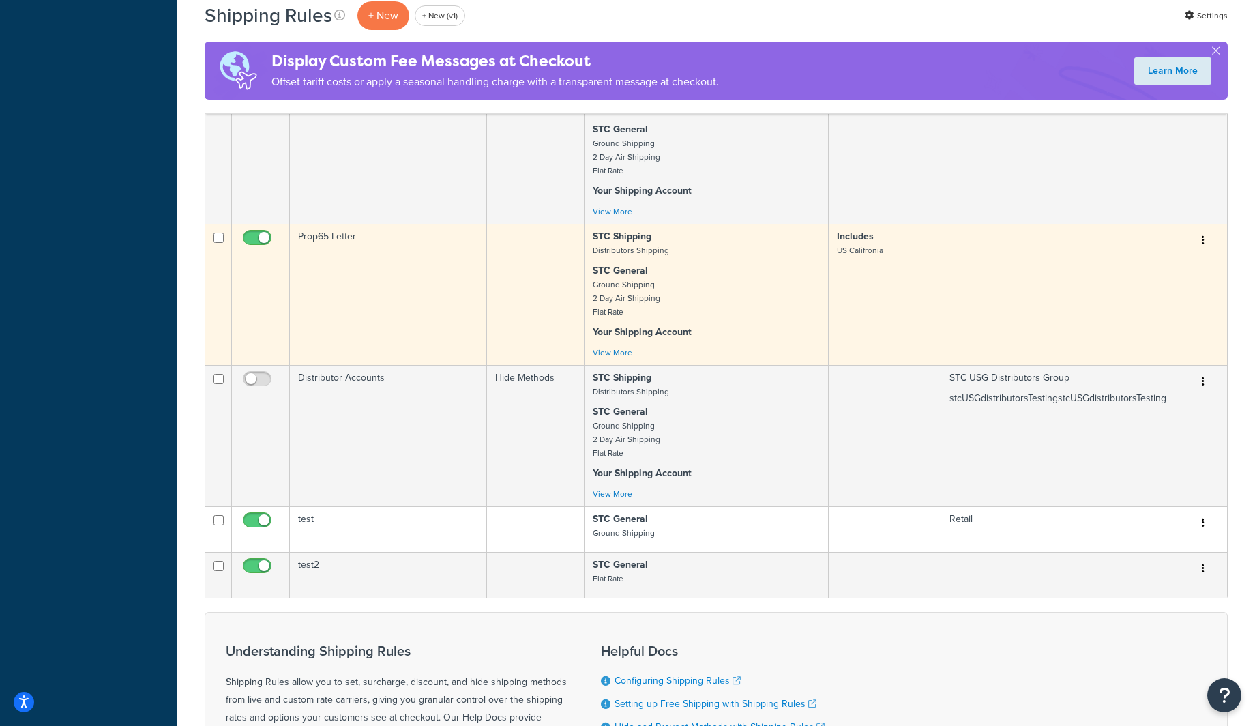
scroll to position [865, 0]
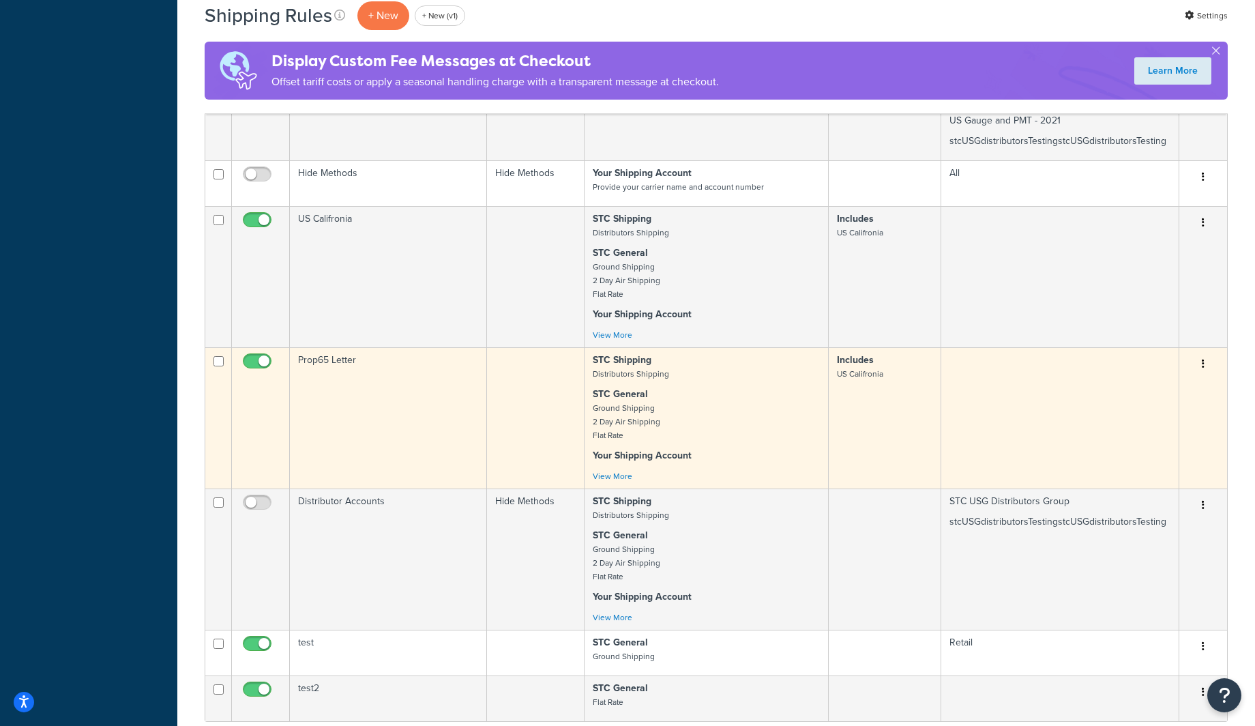
click at [370, 400] on td "Prop65 Letter" at bounding box center [388, 417] width 197 height 141
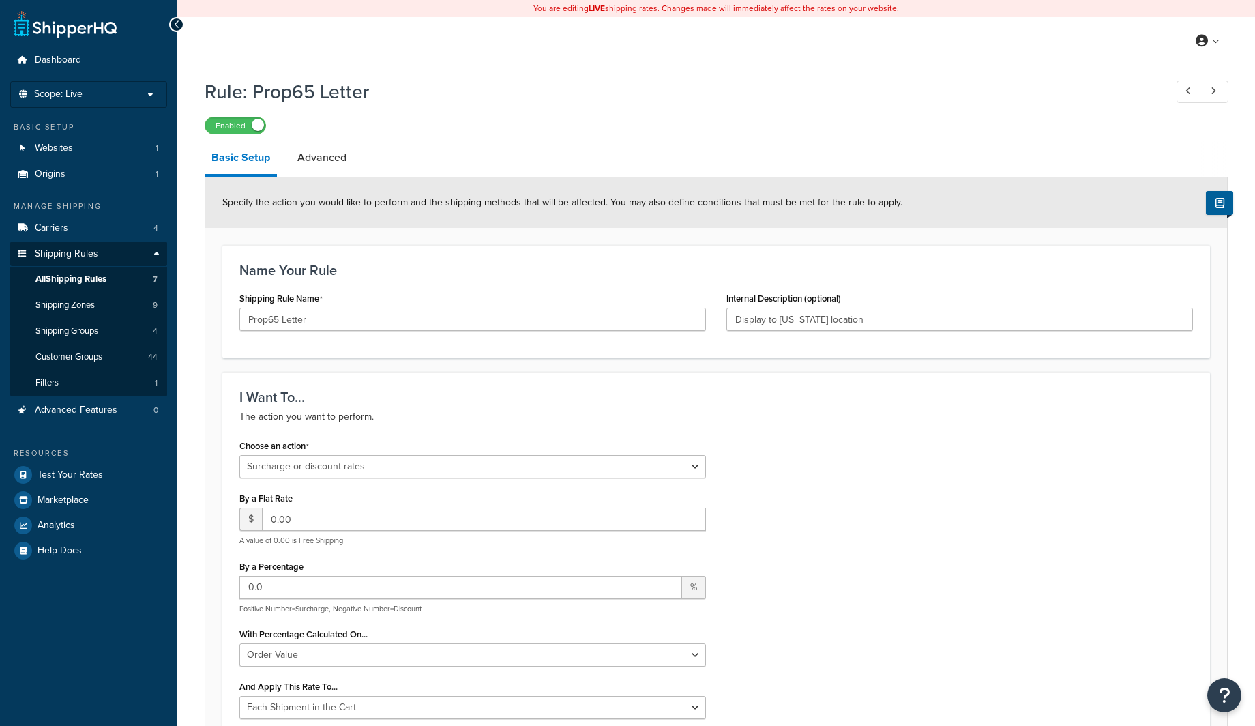
select select "SURCHARGE"
select select "ORDER"
click at [327, 171] on link "Advanced" at bounding box center [322, 157] width 63 height 33
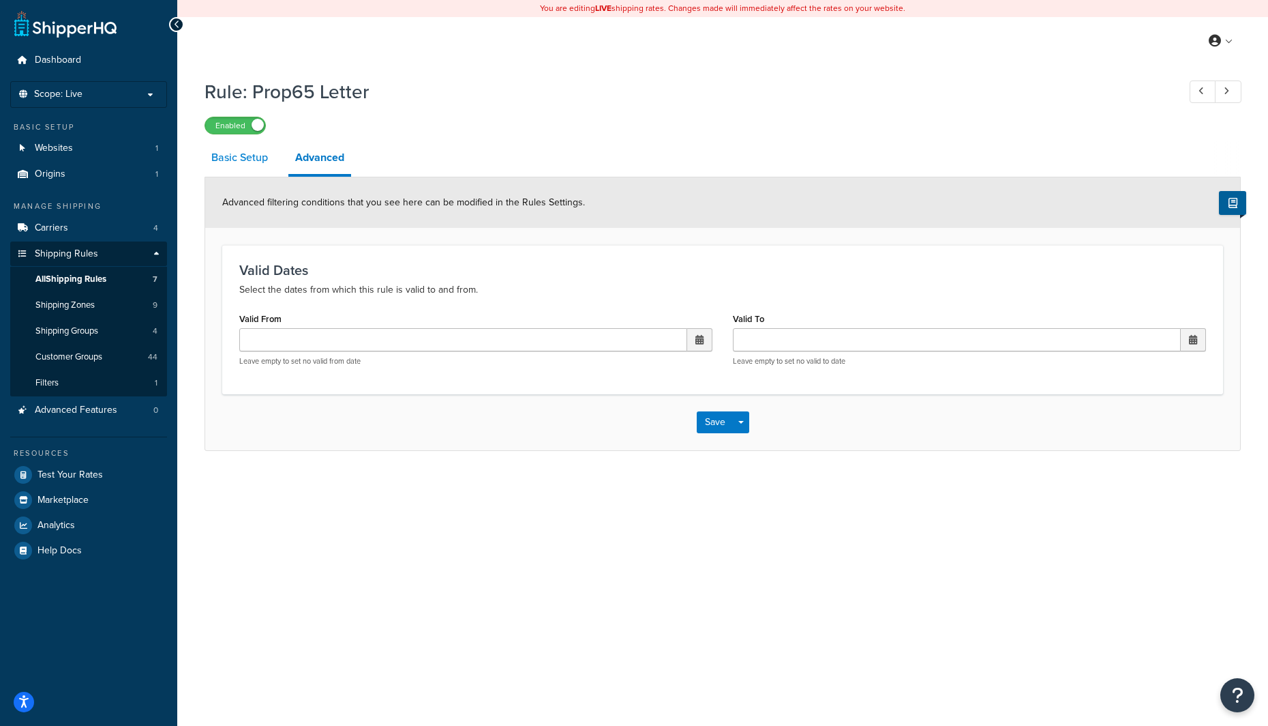
click at [252, 154] on link "Basic Setup" at bounding box center [240, 157] width 70 height 33
select select "SURCHARGE"
select select "ORDER"
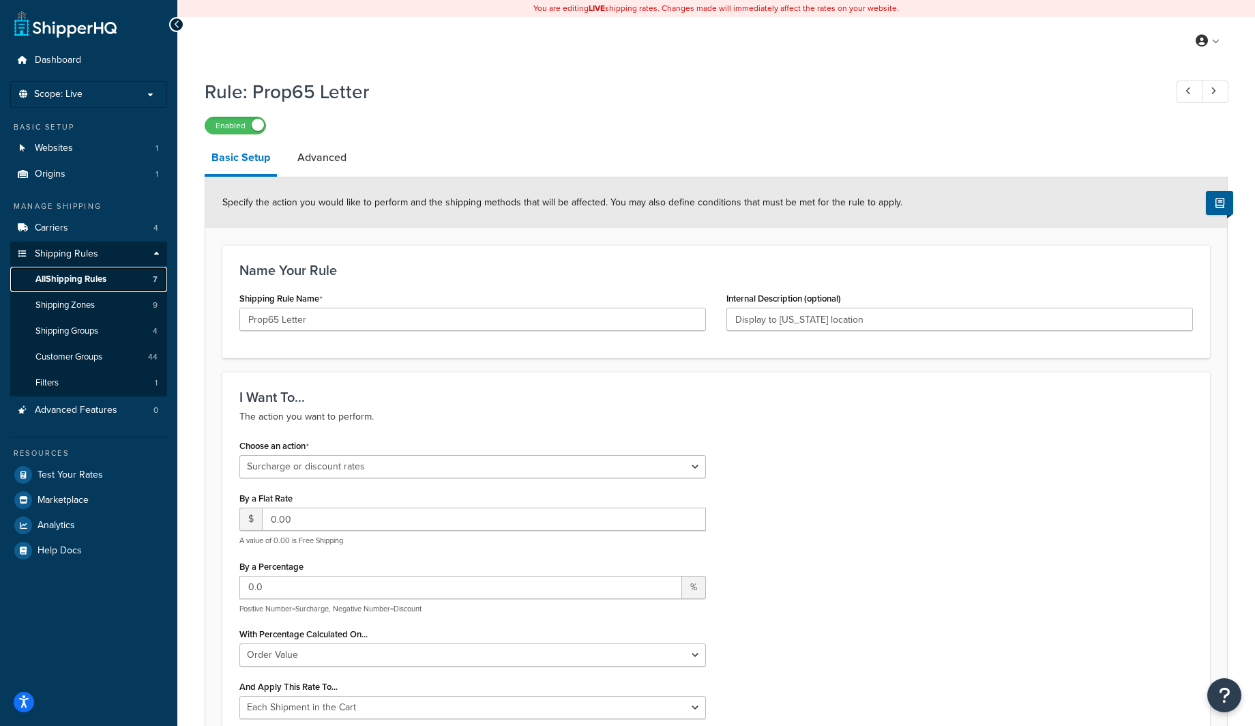
click at [42, 281] on span "All Shipping Rules" at bounding box center [70, 279] width 71 height 12
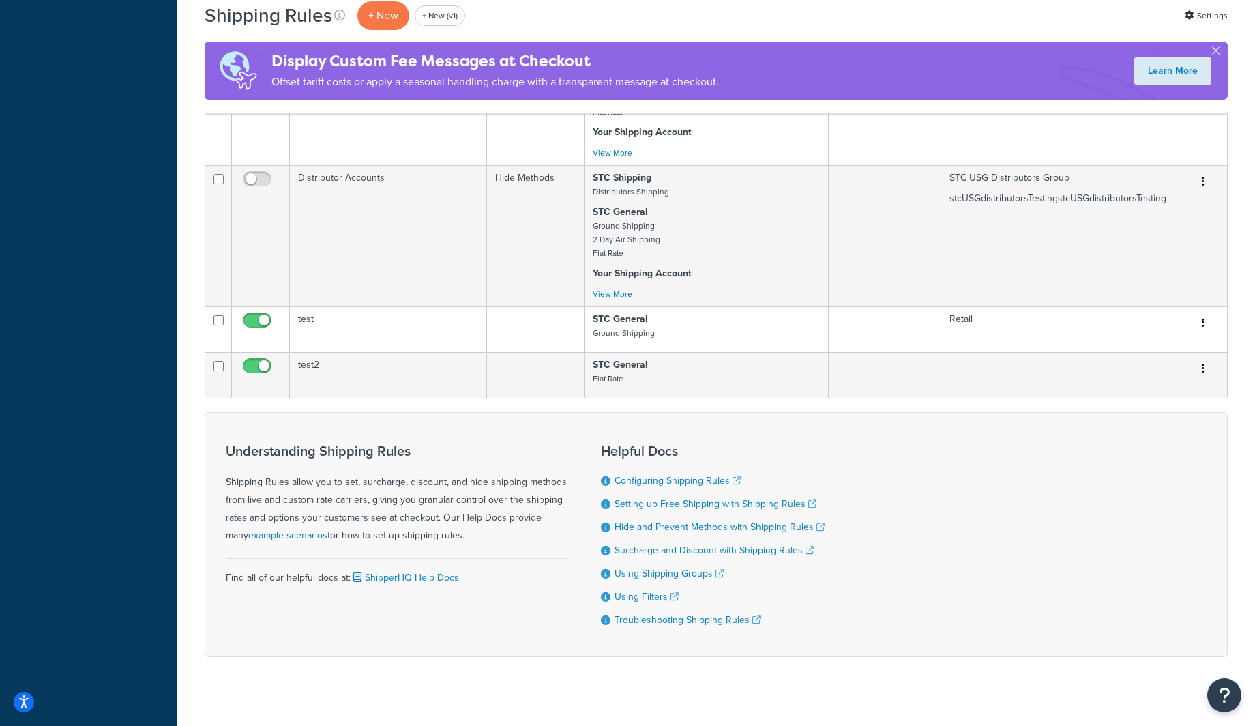
scroll to position [1135, 0]
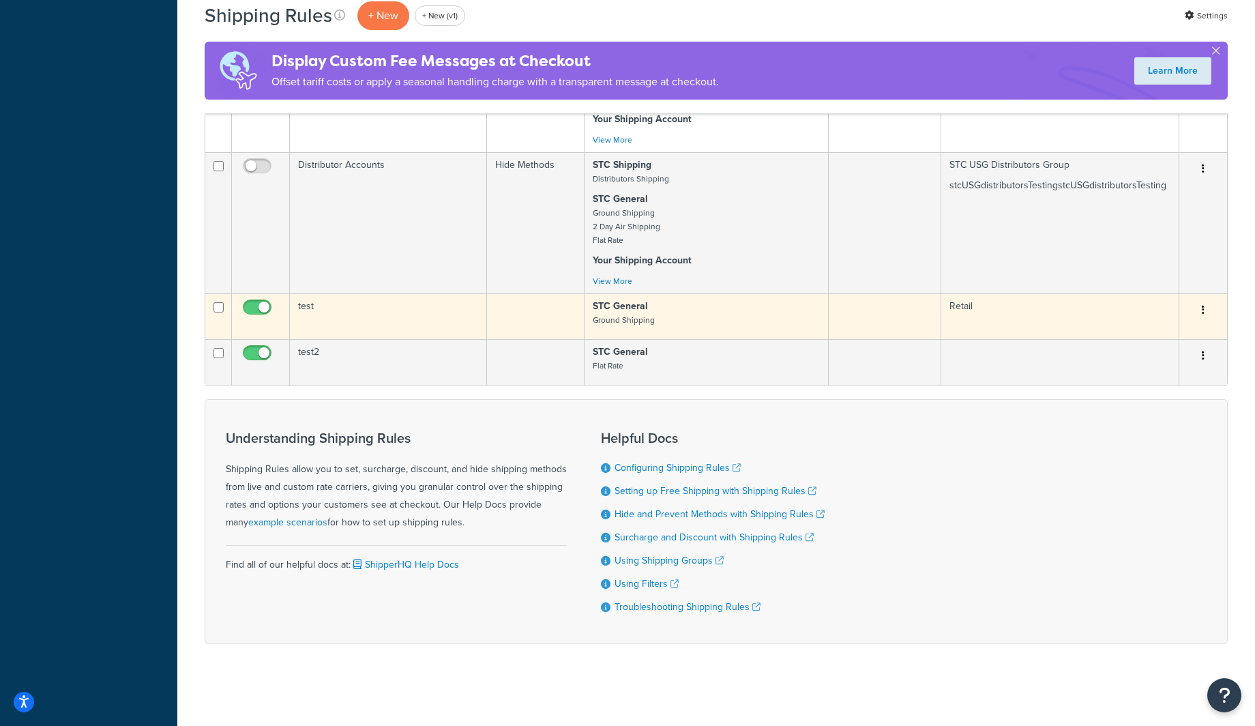
click at [218, 310] on input "checkbox" at bounding box center [218, 307] width 10 height 10
checkbox input "true"
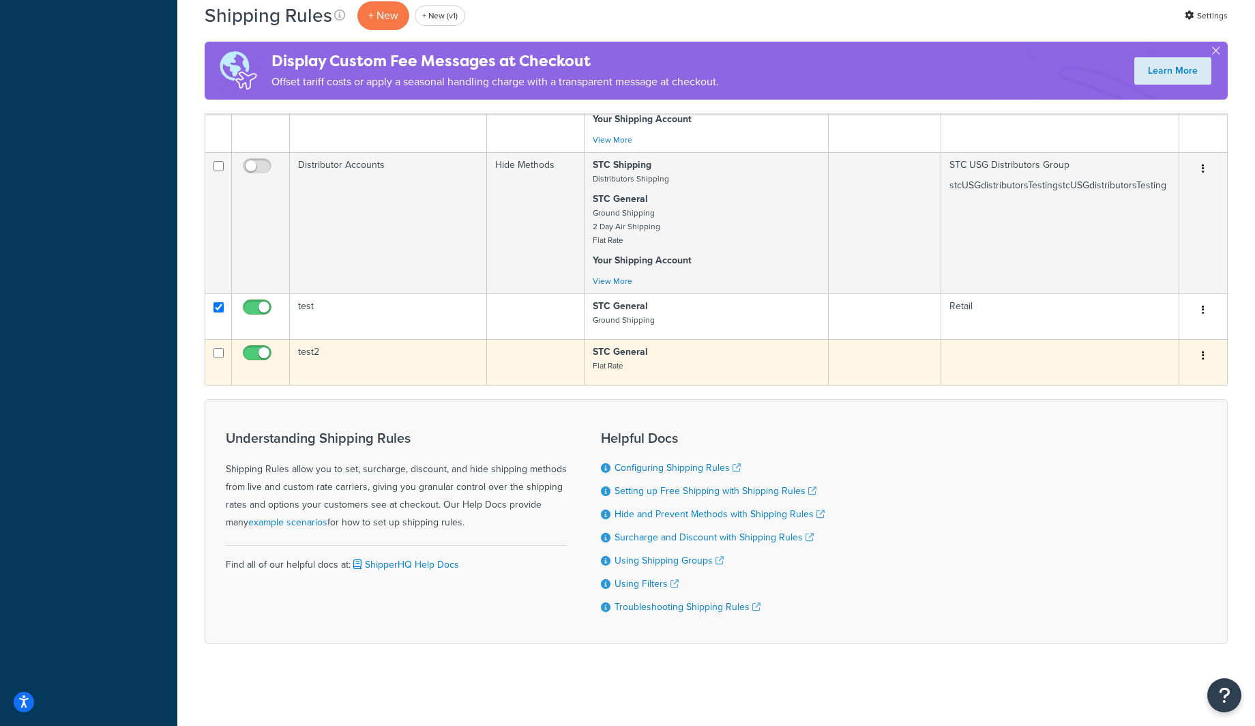
click at [218, 354] on input "checkbox" at bounding box center [218, 353] width 10 height 10
checkbox input "true"
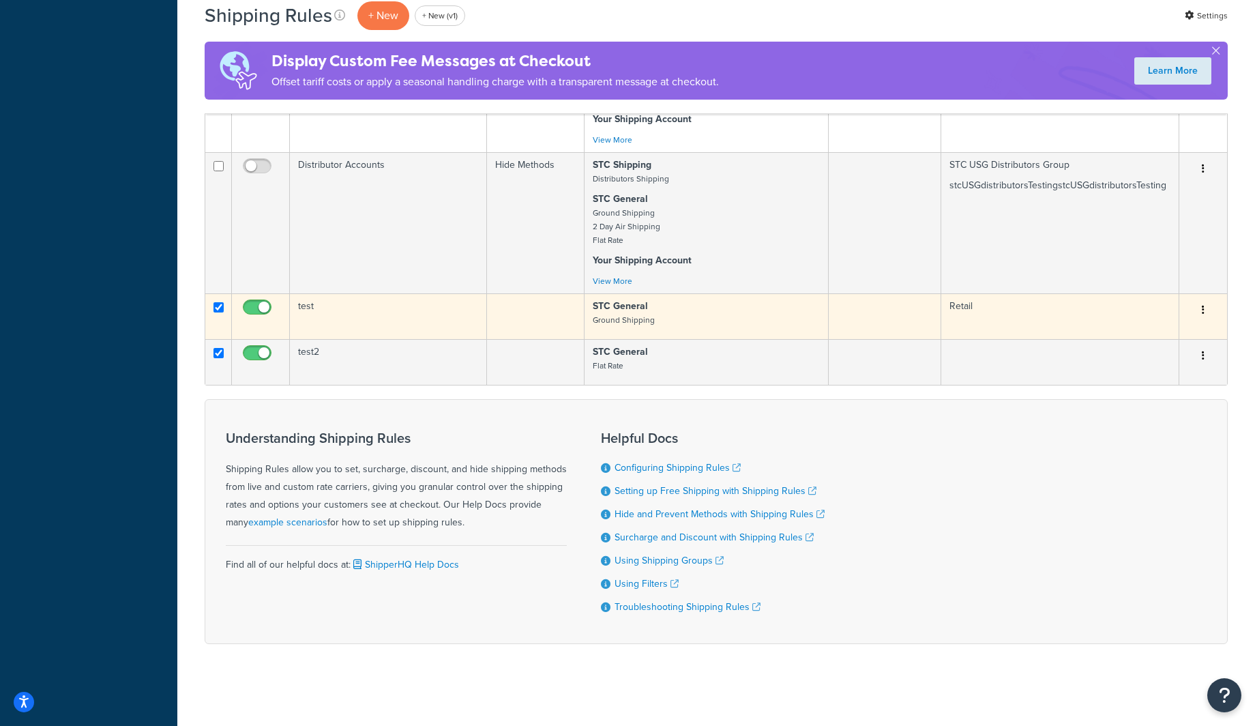
click at [1195, 313] on button "button" at bounding box center [1202, 310] width 19 height 22
click at [1132, 395] on link "Delete" at bounding box center [1158, 392] width 108 height 28
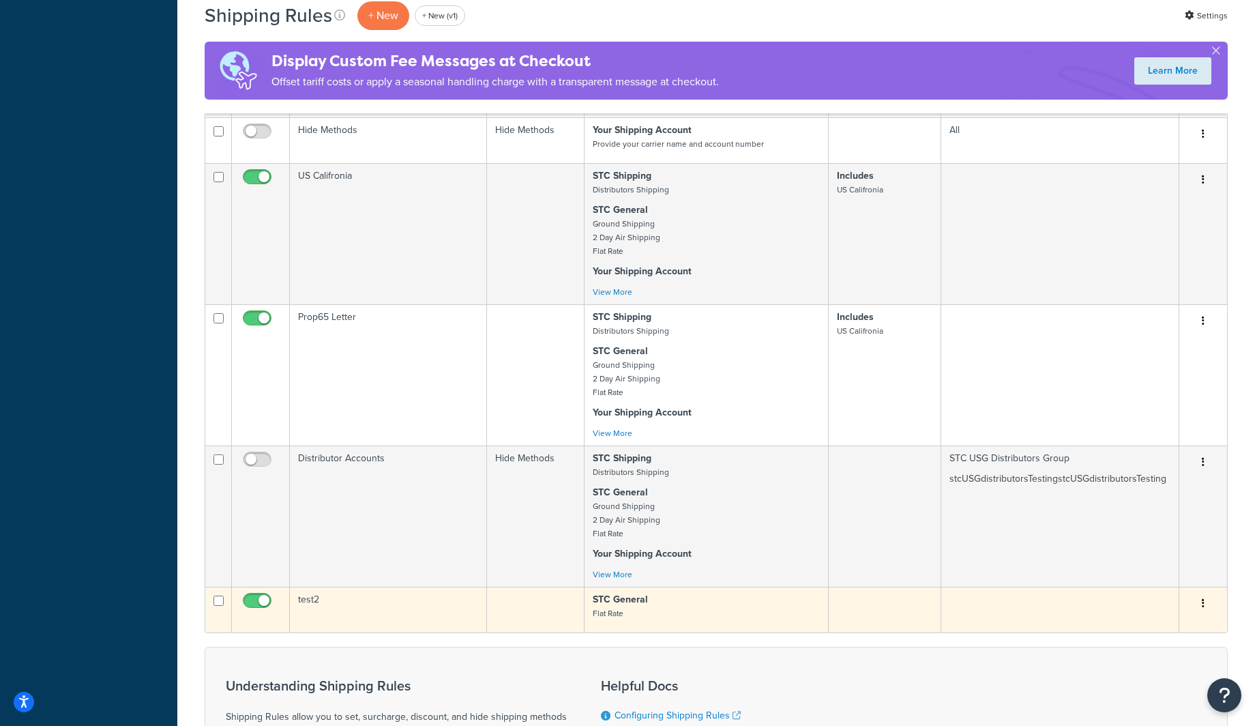
scroll to position [1158, 0]
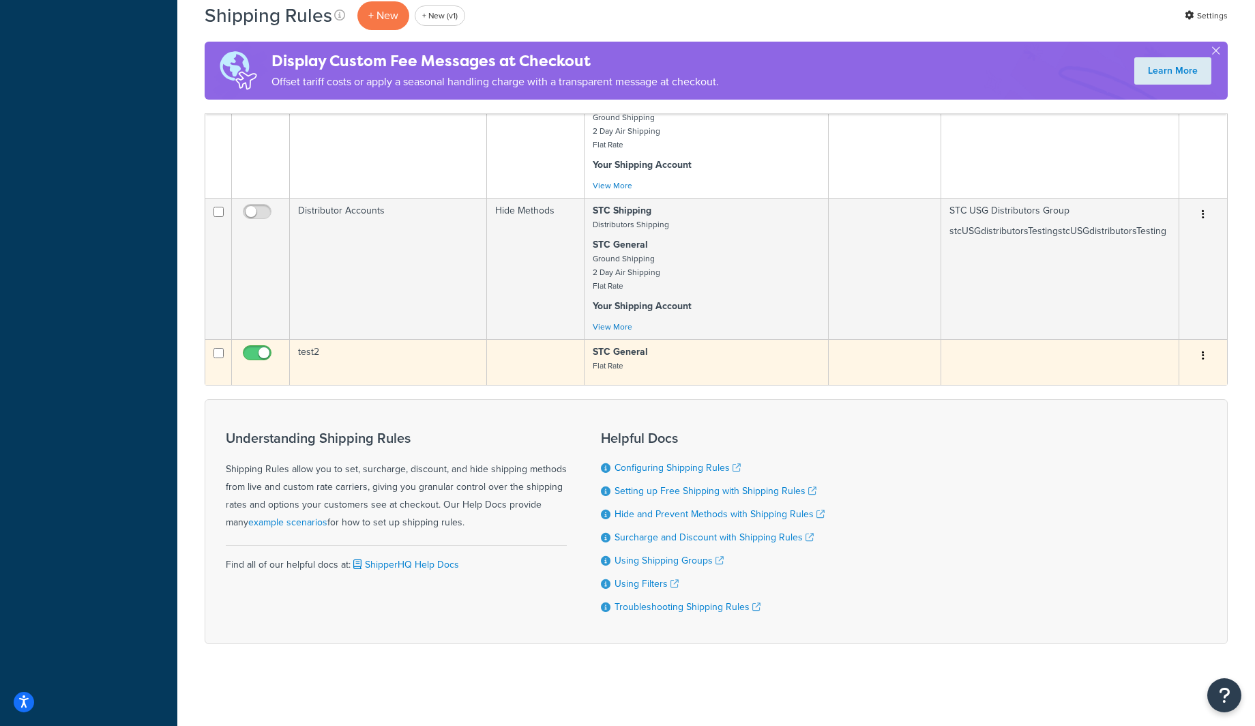
click at [1208, 358] on button "button" at bounding box center [1202, 356] width 19 height 22
click at [1153, 439] on link "Delete" at bounding box center [1158, 438] width 108 height 28
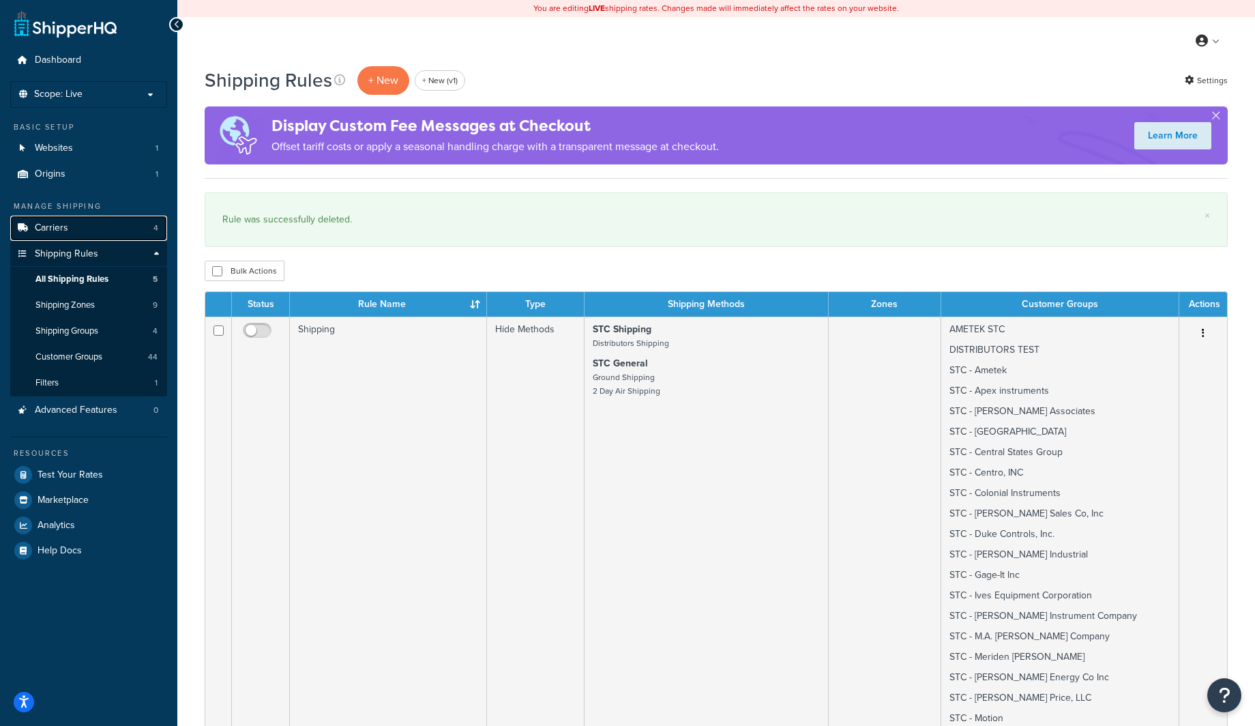
click at [91, 226] on link "Carriers 4" at bounding box center [88, 228] width 157 height 25
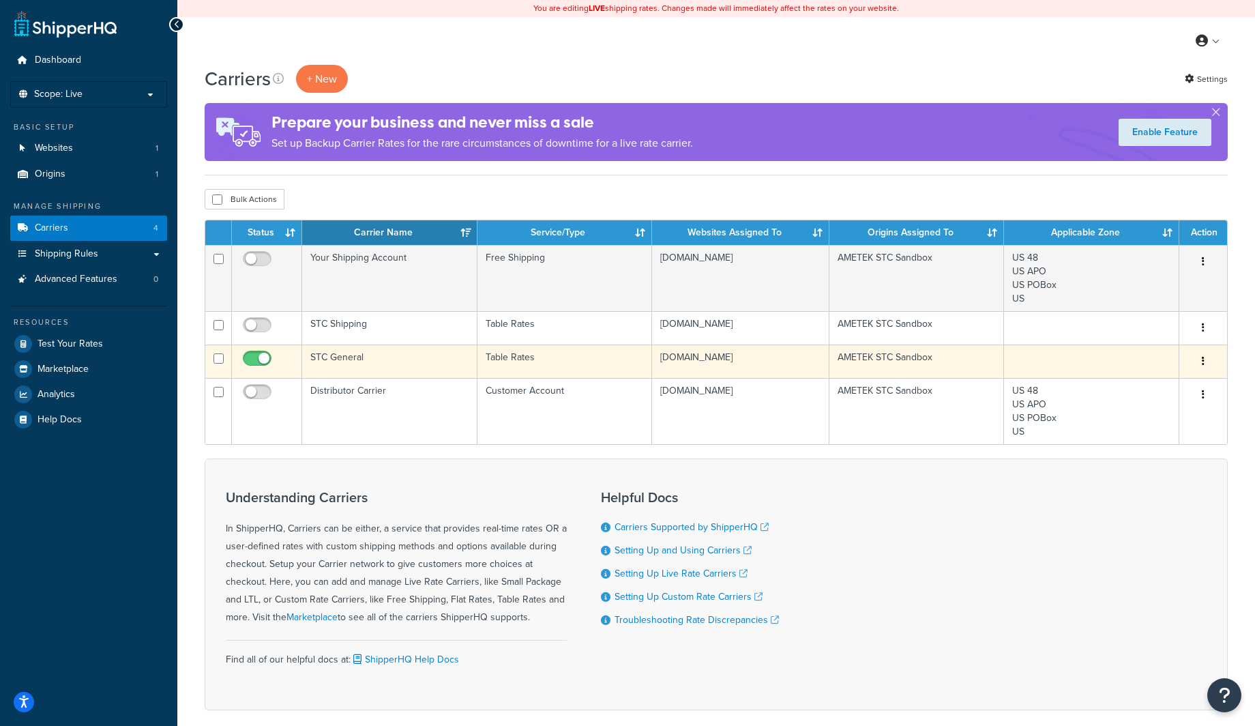
click at [388, 370] on td "STC General" at bounding box center [389, 360] width 175 height 33
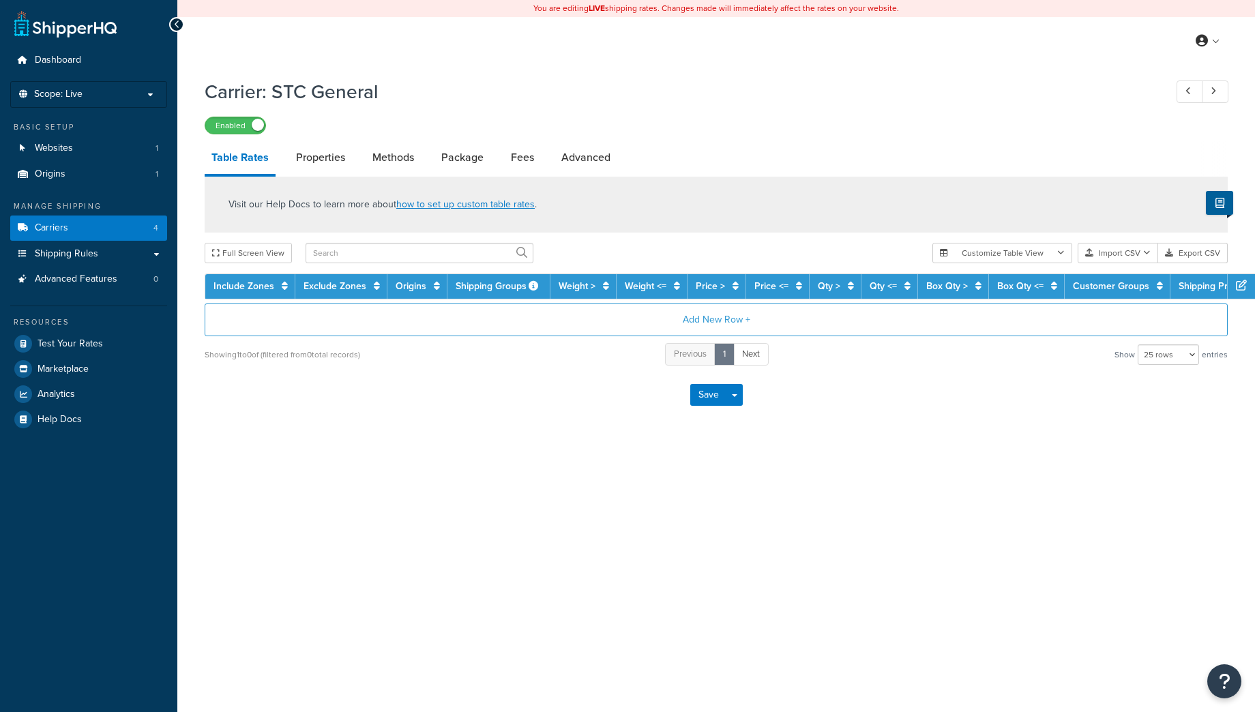
select select "25"
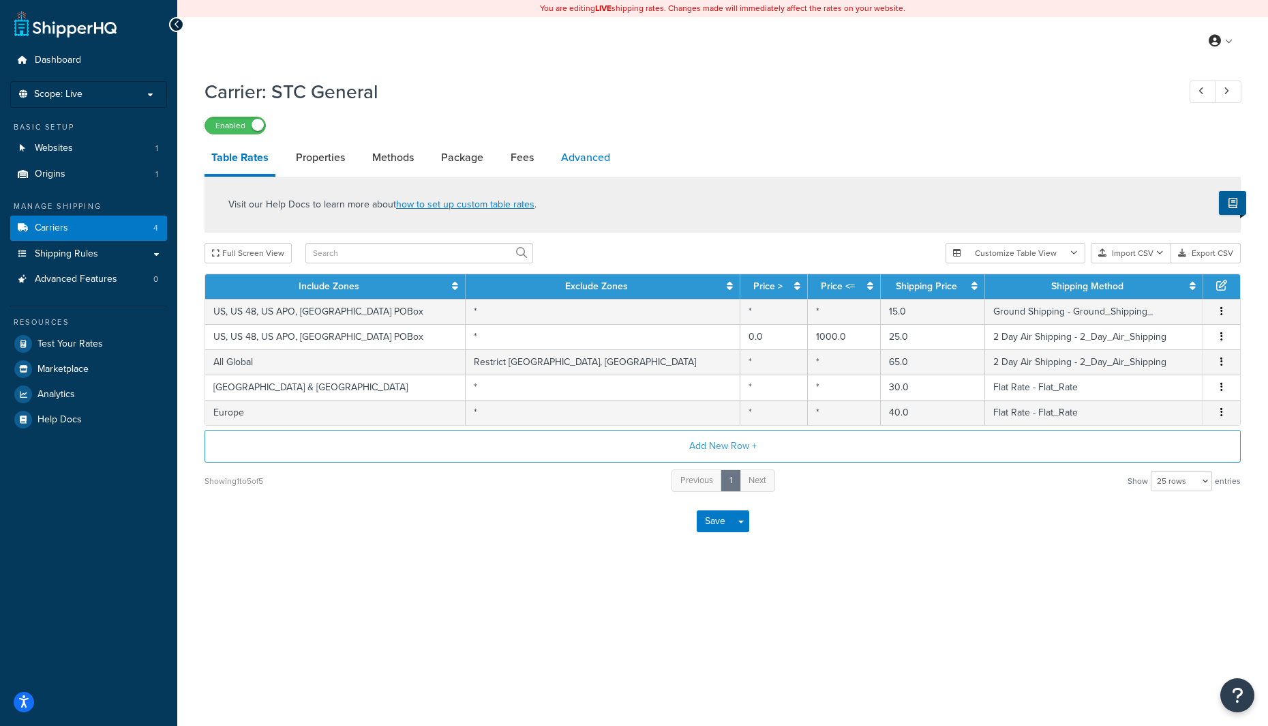
click at [582, 154] on link "Advanced" at bounding box center [585, 157] width 63 height 33
select select "false"
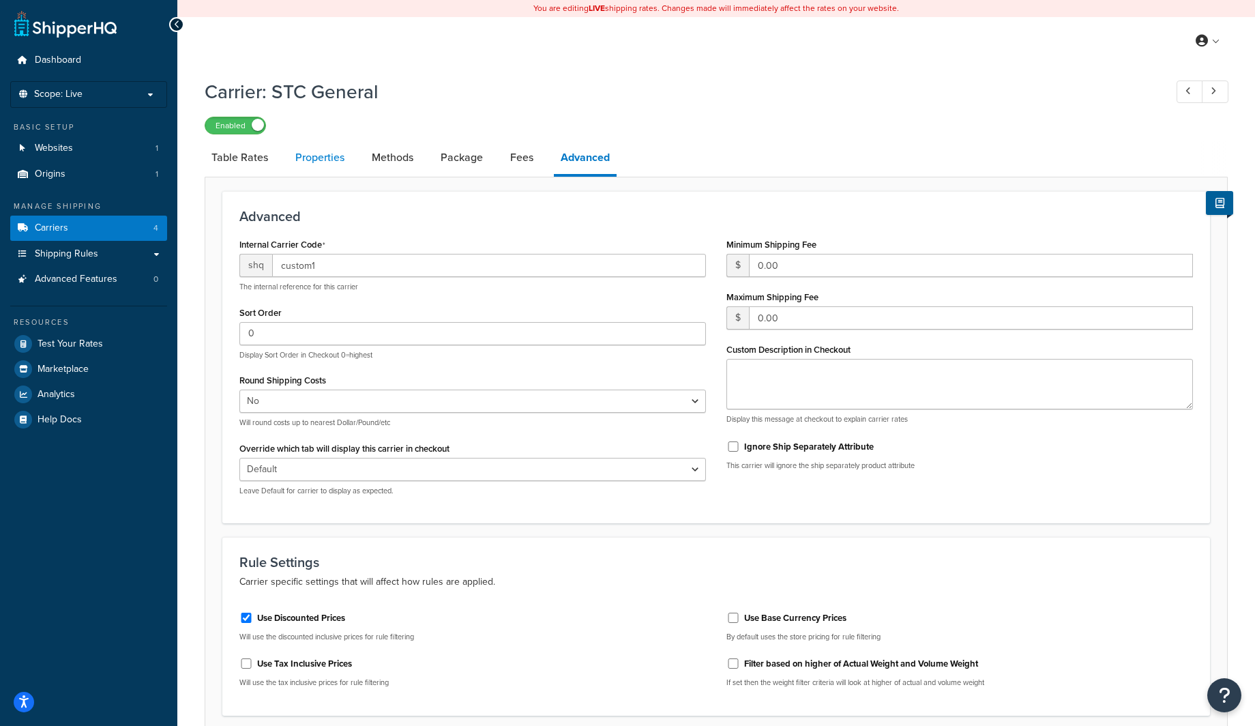
click at [323, 155] on link "Properties" at bounding box center [319, 157] width 63 height 33
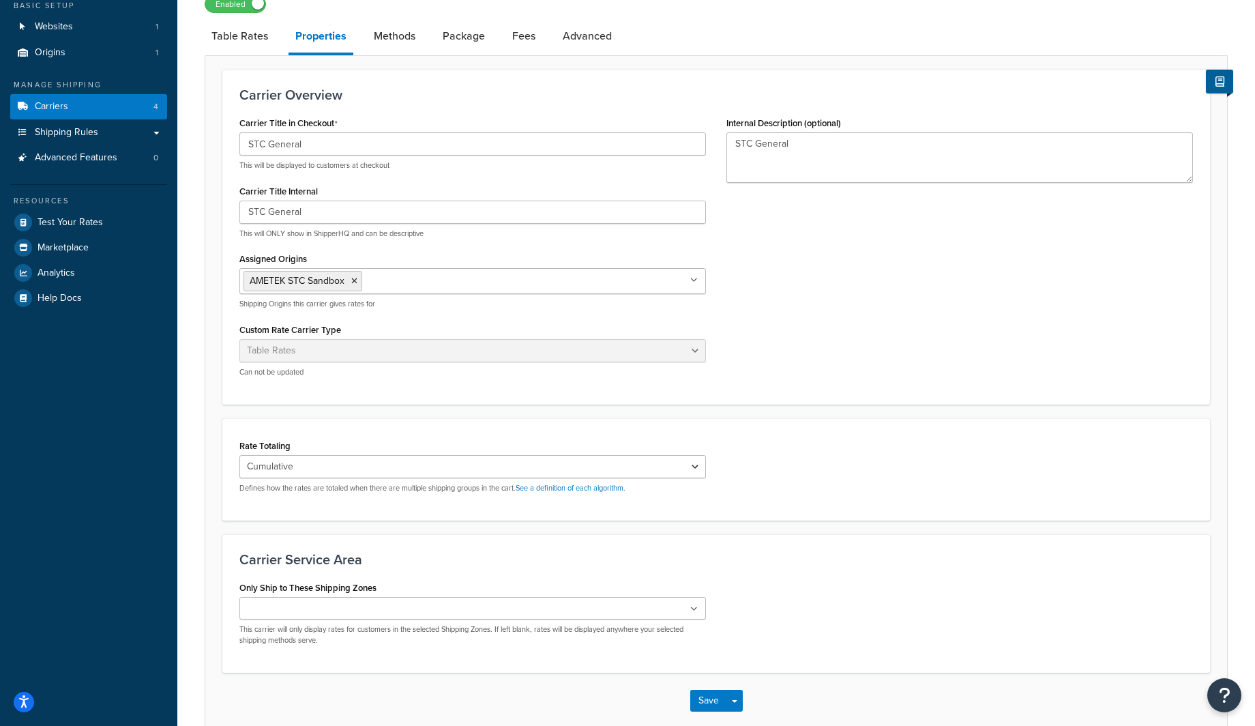
scroll to position [67, 0]
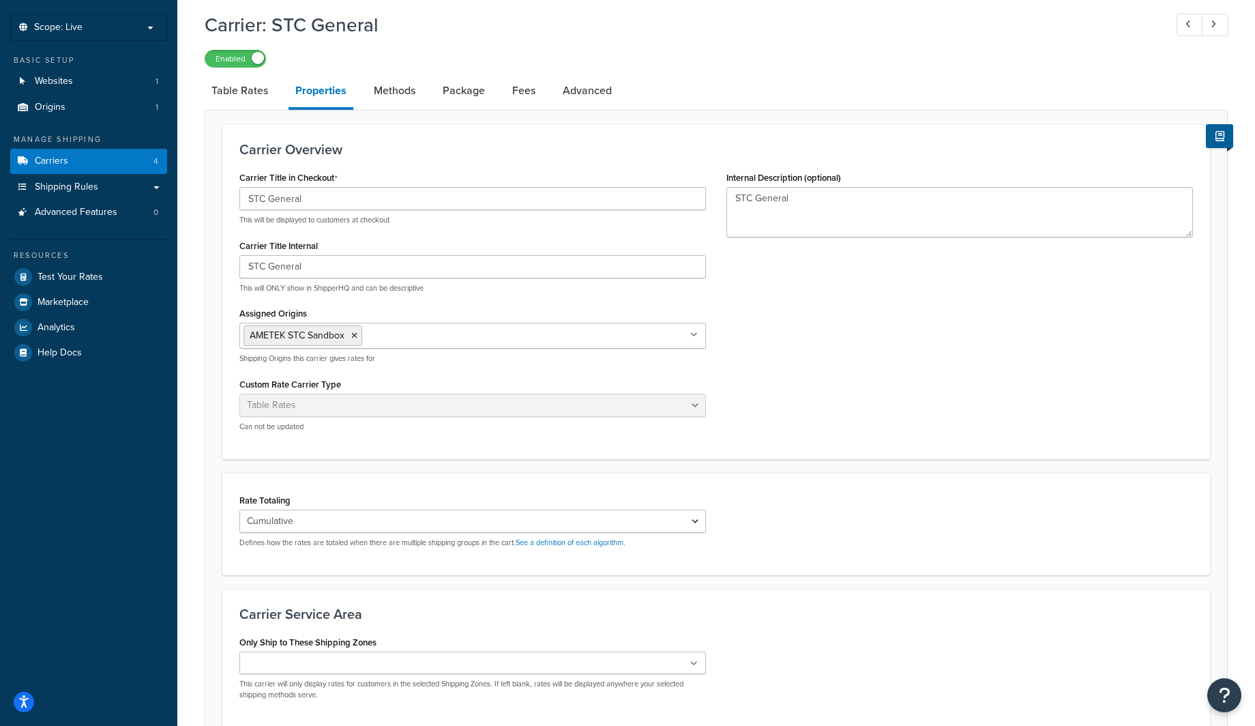
drag, startPoint x: 380, startPoint y: 103, endPoint x: 388, endPoint y: 104, distance: 8.2
click at [380, 103] on link "Methods" at bounding box center [394, 90] width 55 height 33
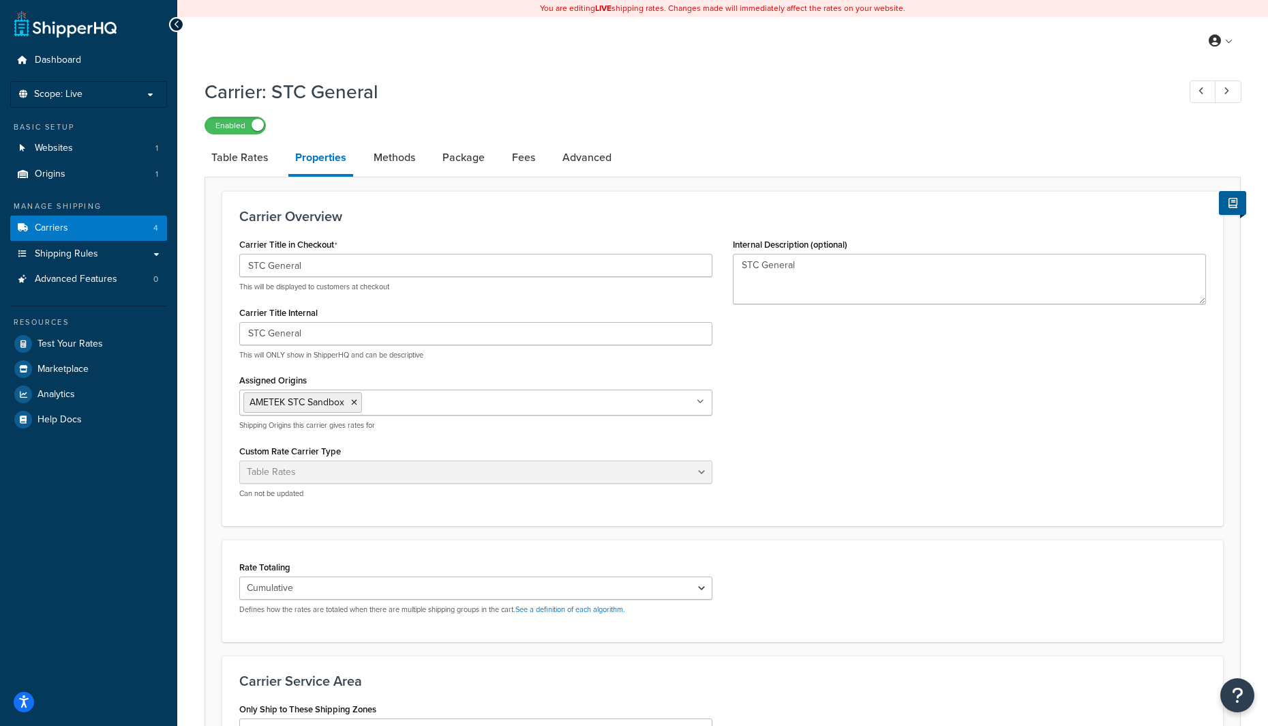
select select "25"
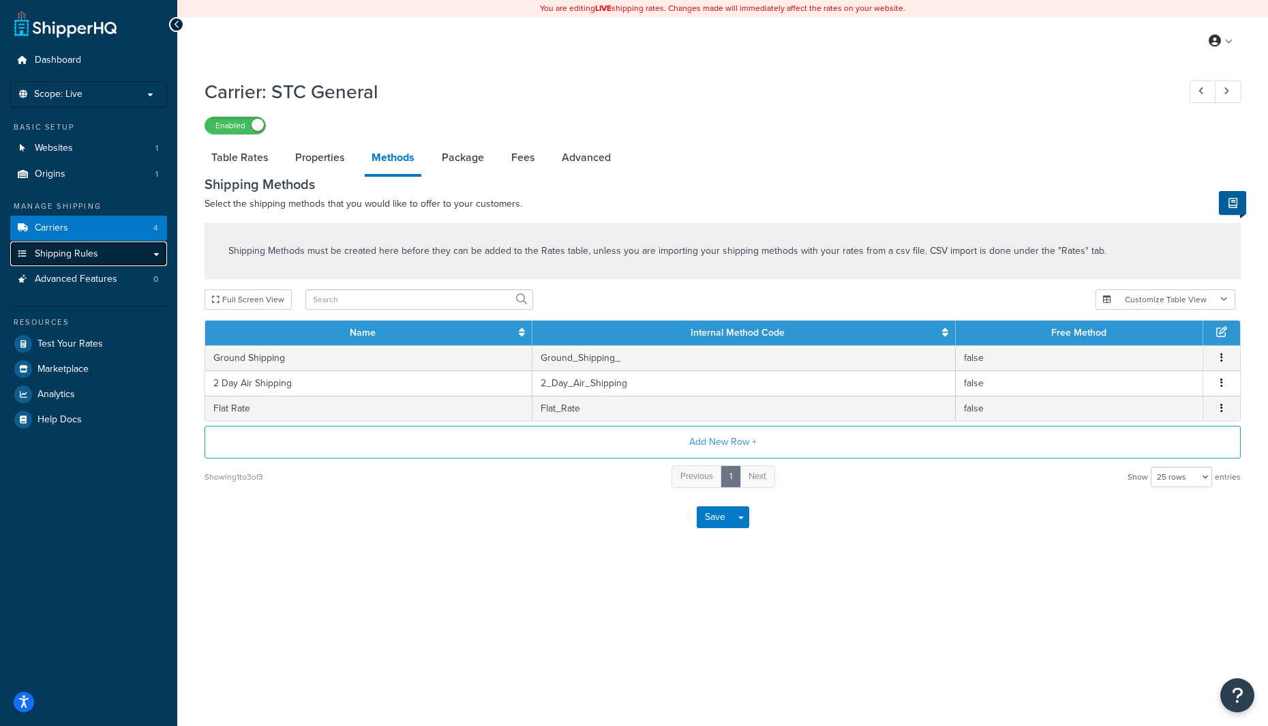
click at [95, 250] on span "Shipping Rules" at bounding box center [66, 254] width 63 height 12
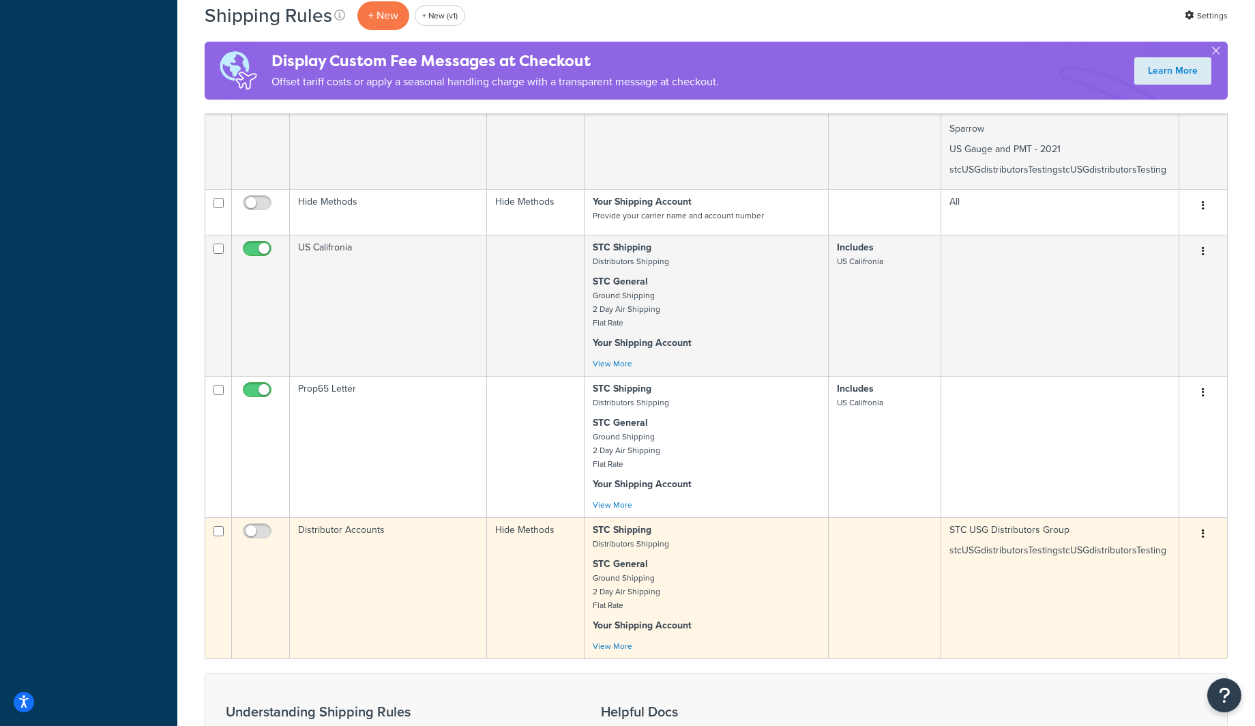
scroll to position [904, 0]
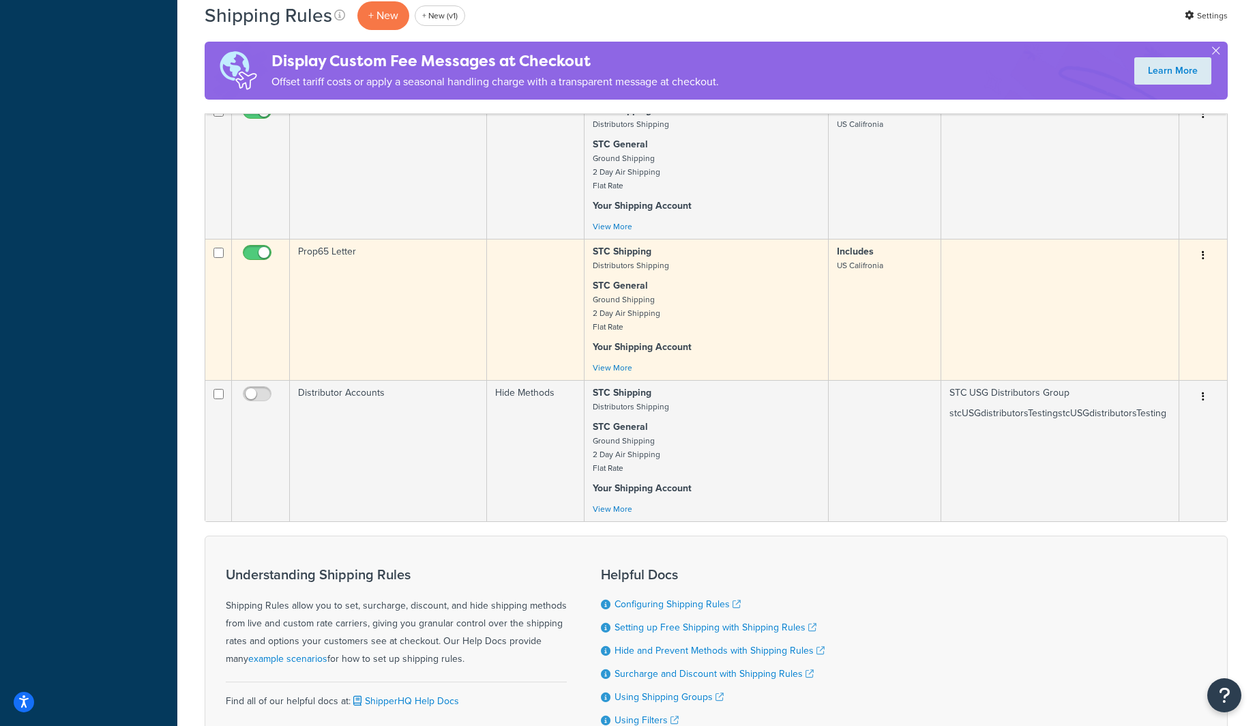
click at [378, 317] on td "Prop65 Letter" at bounding box center [388, 309] width 197 height 141
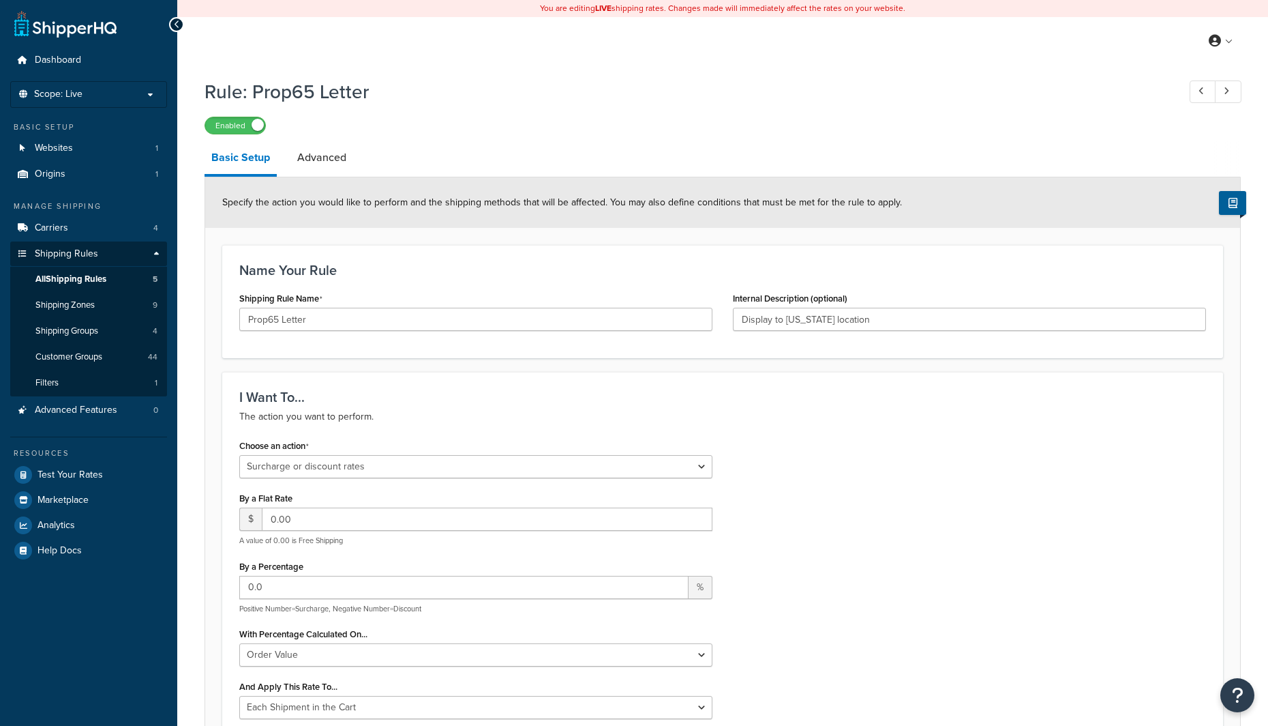
select select "SURCHARGE"
select select "ORDER"
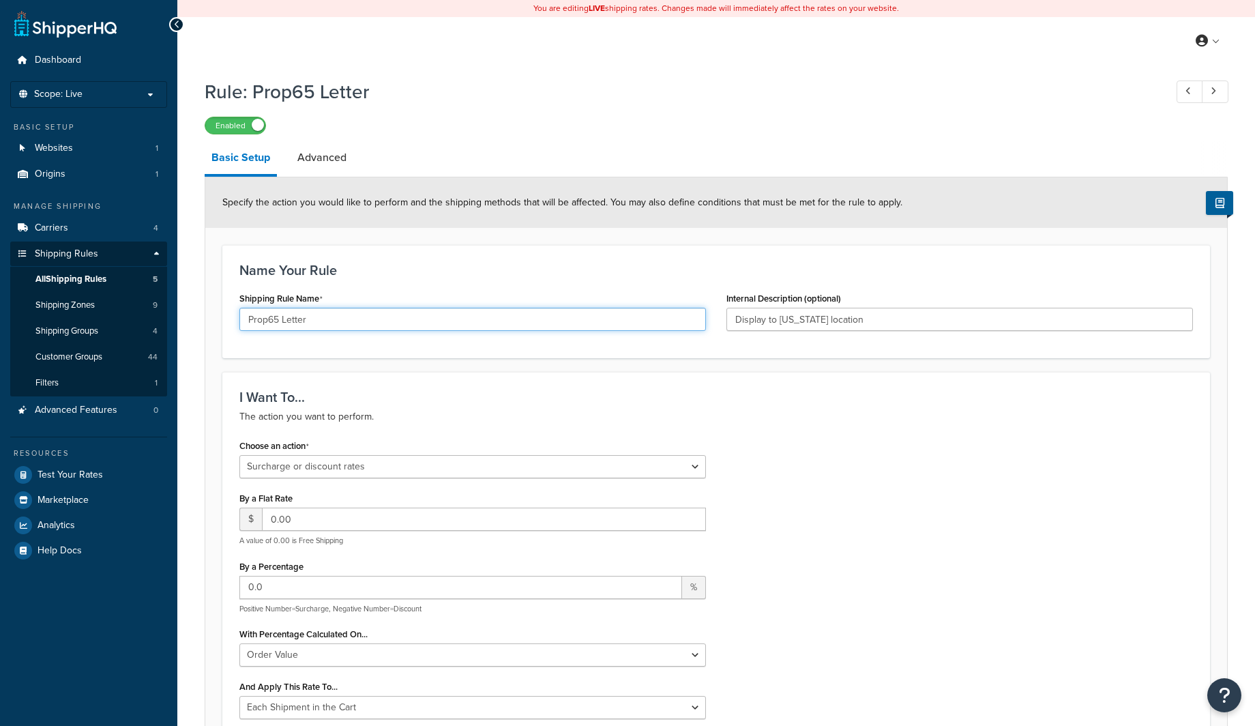
click at [345, 310] on input "Prop65 Letter" at bounding box center [472, 319] width 466 height 23
click at [344, 312] on input "Prop65 Letter" at bounding box center [472, 319] width 466 height 23
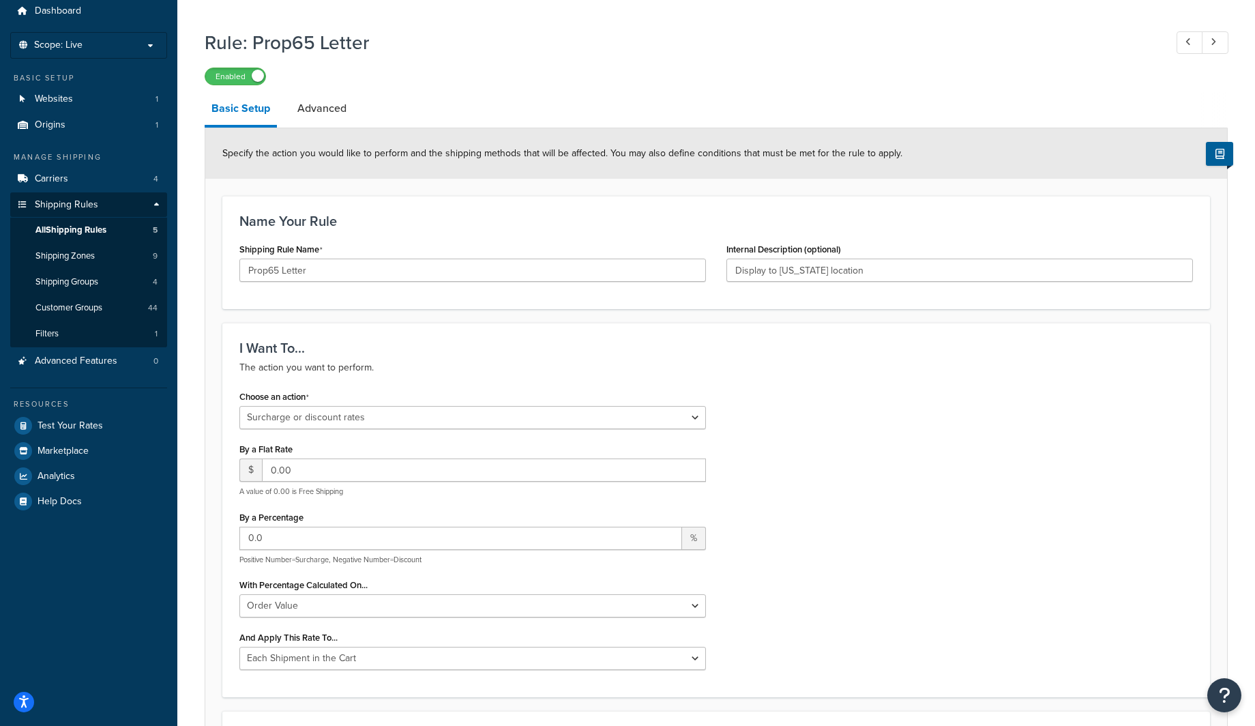
scroll to position [23, 0]
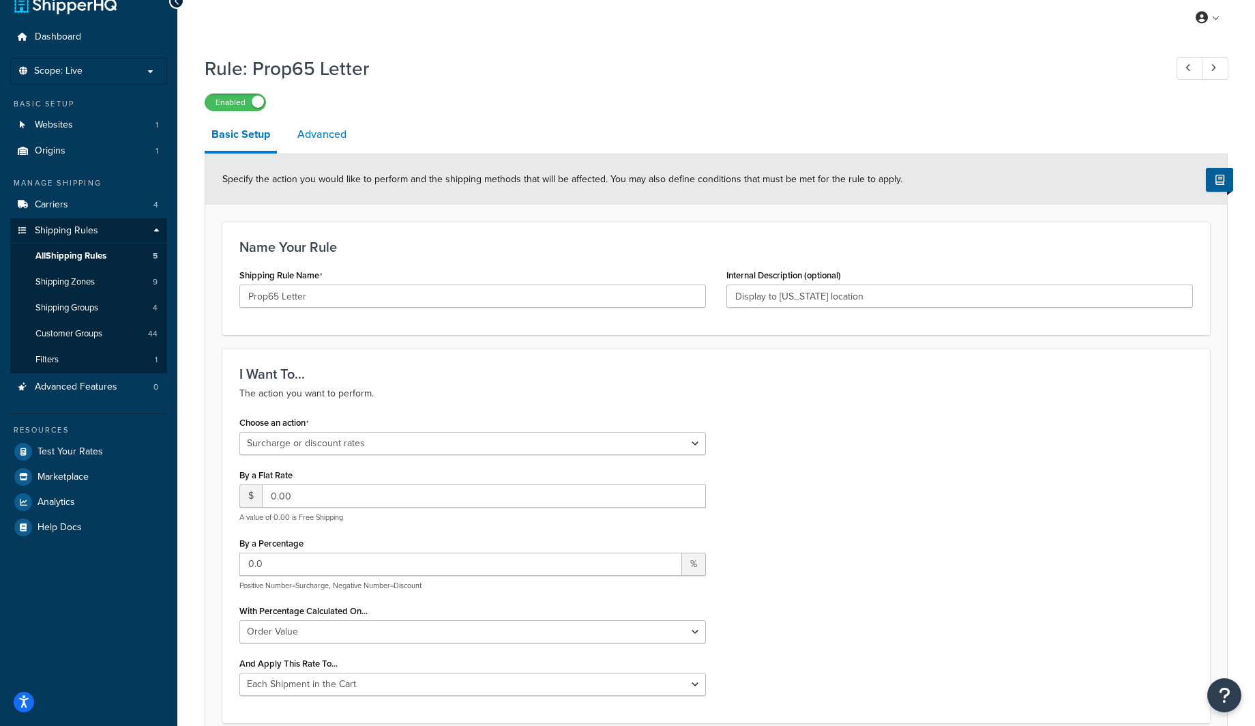
click at [308, 140] on link "Advanced" at bounding box center [322, 134] width 63 height 33
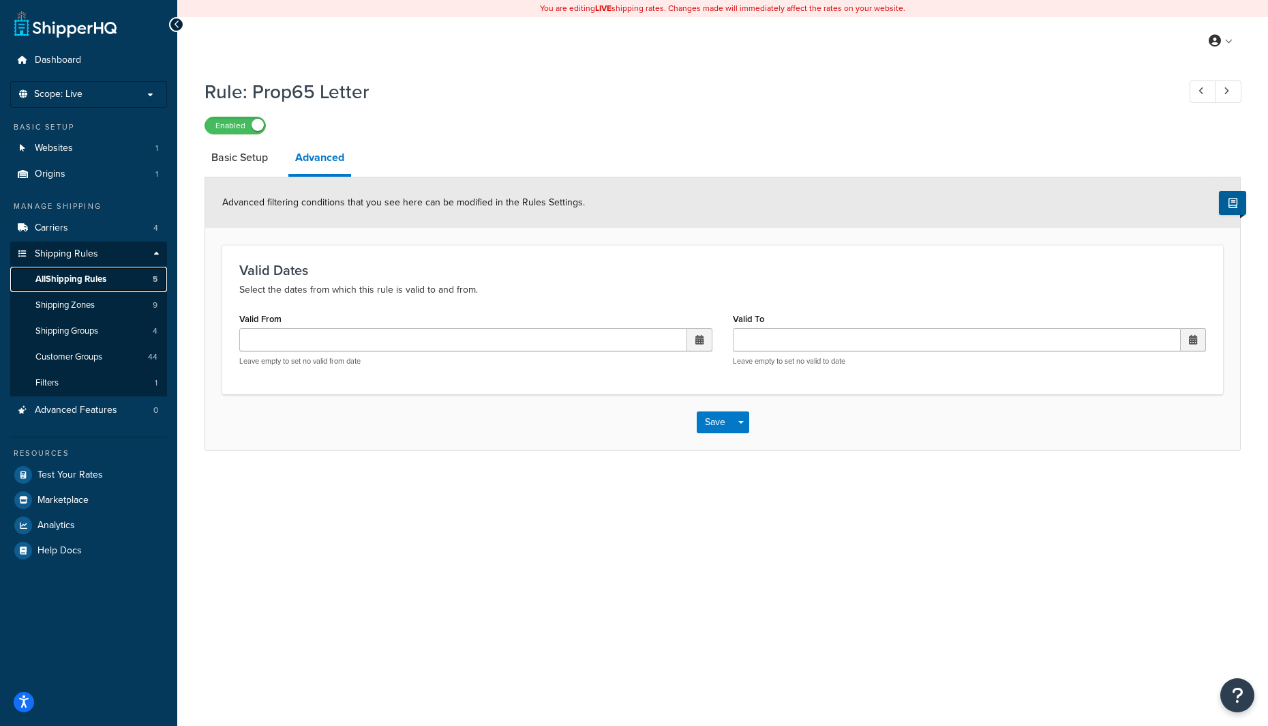
click at [77, 278] on span "All Shipping Rules" at bounding box center [70, 279] width 71 height 12
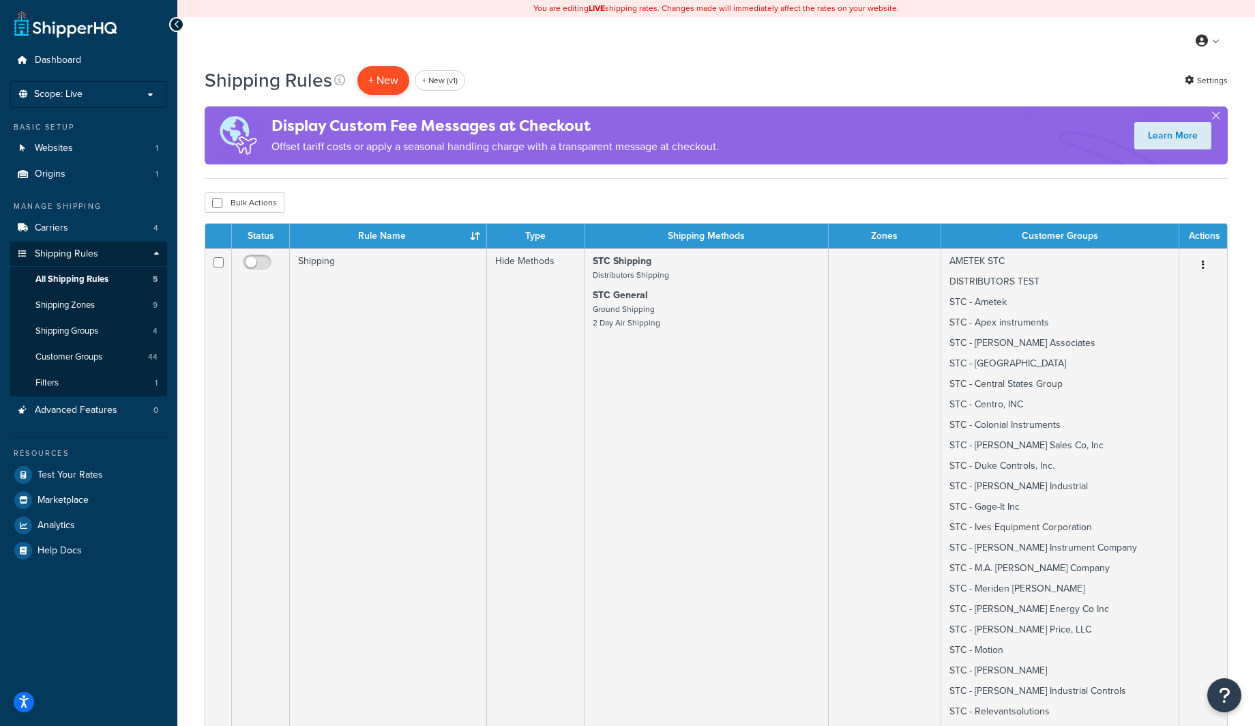
click at [369, 75] on p "+ New" at bounding box center [383, 80] width 52 height 28
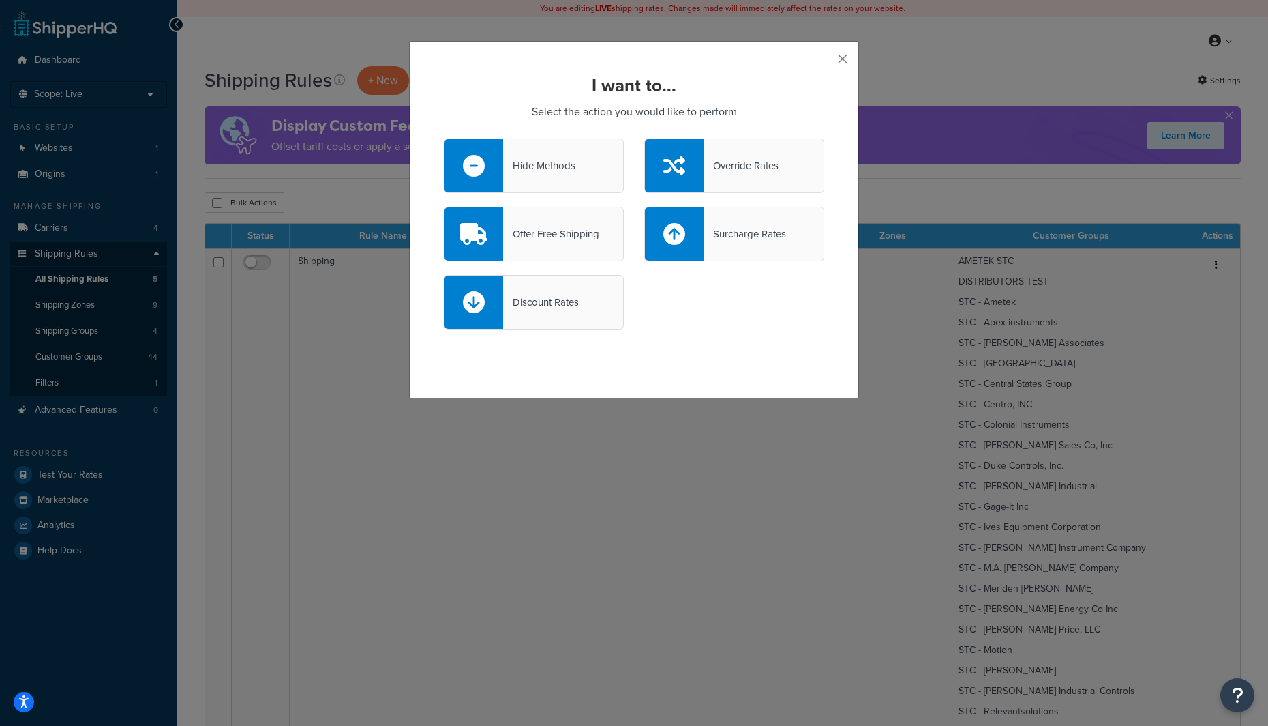
click at [715, 246] on div "Surcharge Rates" at bounding box center [734, 234] width 180 height 55
click at [0, 0] on input "Surcharge Rates" at bounding box center [0, 0] width 0 height 0
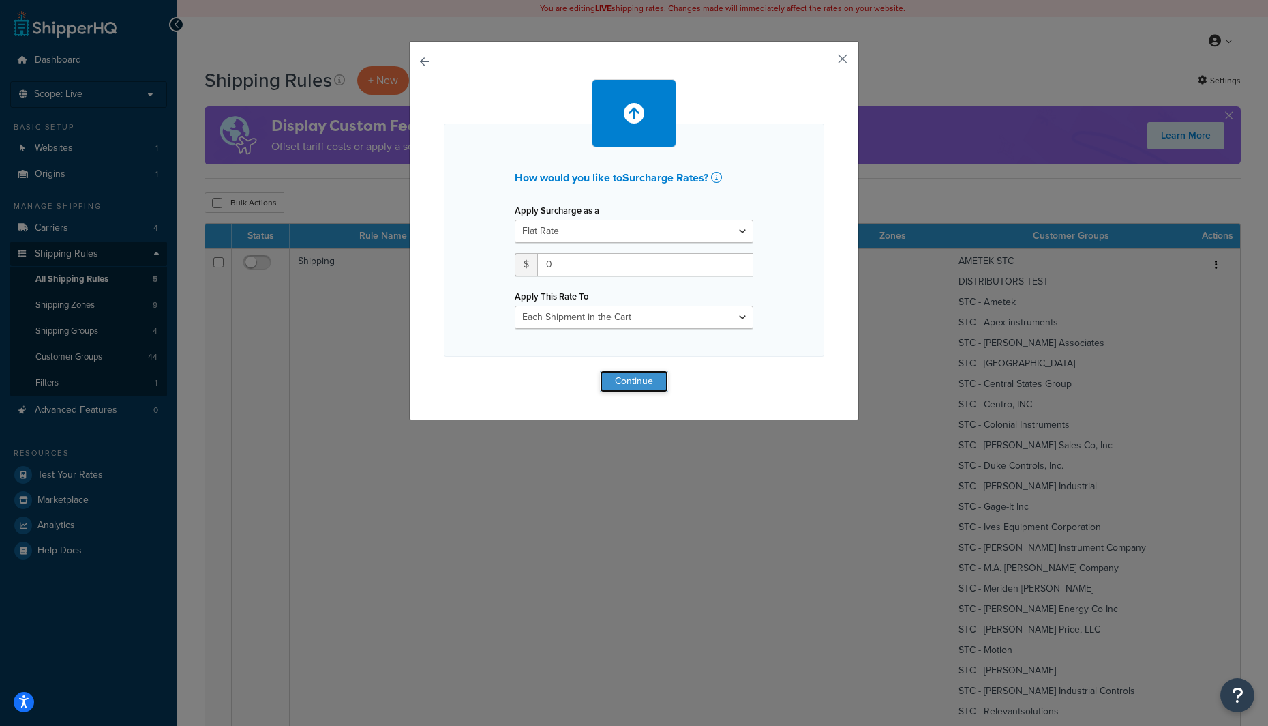
click at [614, 387] on button "Continue" at bounding box center [634, 381] width 68 height 22
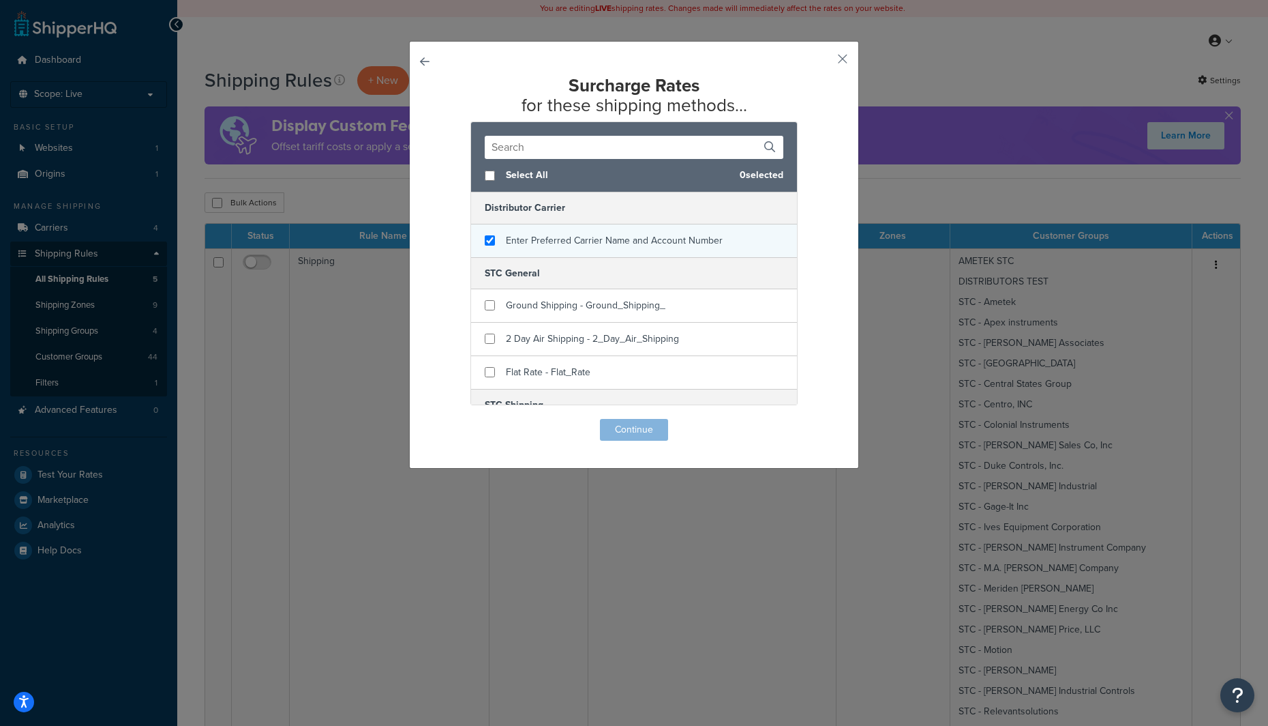
click at [551, 237] on span "Enter Preferred Carrier Name and Account Number" at bounding box center [614, 240] width 217 height 14
checkbox input "false"
click at [527, 245] on span "Enter Preferred Carrier Name and Account Number" at bounding box center [614, 240] width 217 height 14
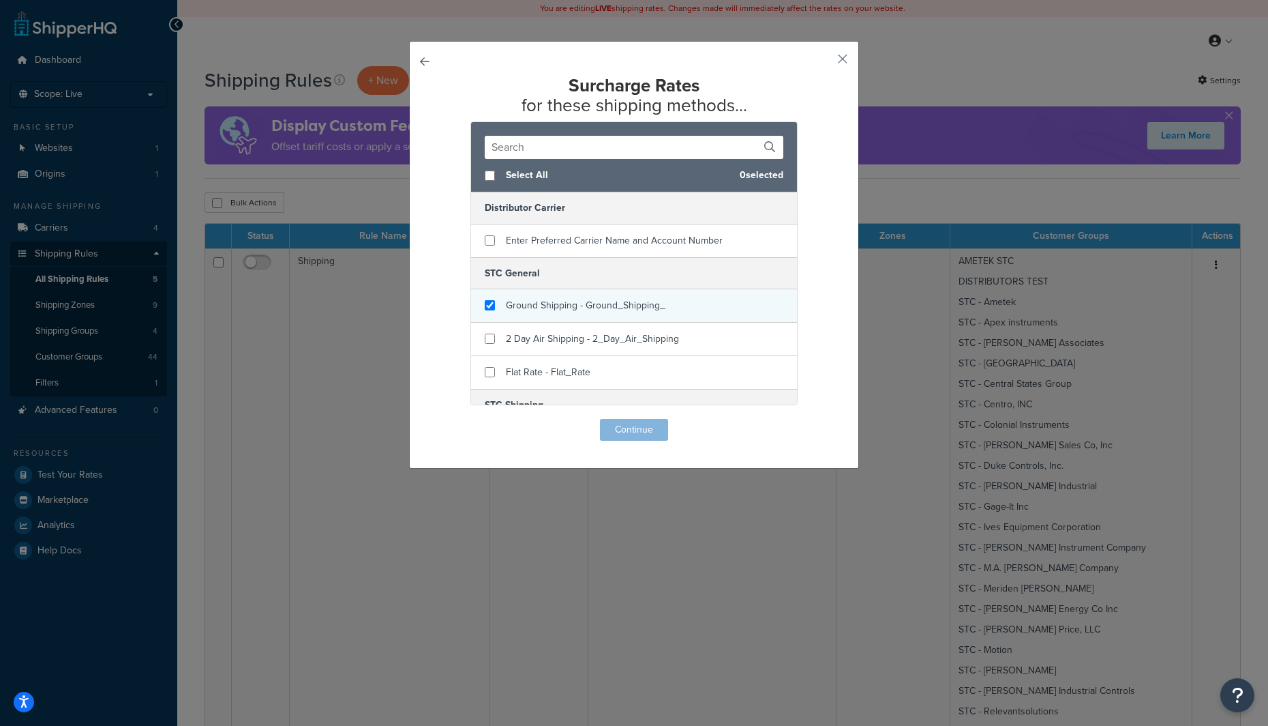
checkbox input "true"
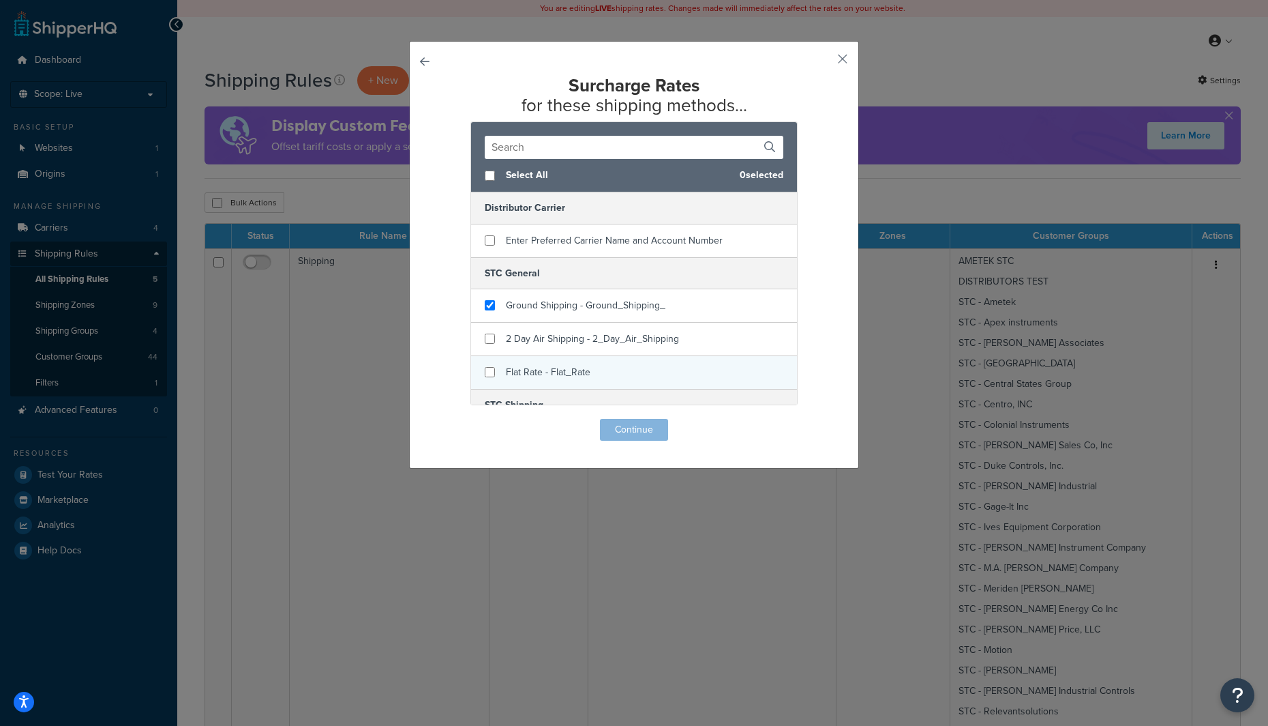
drag, startPoint x: 541, startPoint y: 302, endPoint x: 585, endPoint y: 368, distance: 79.3
click at [541, 302] on span "Ground Shipping - Ground_Shipping_" at bounding box center [586, 305] width 160 height 14
click at [633, 434] on button "Continue" at bounding box center [634, 430] width 68 height 22
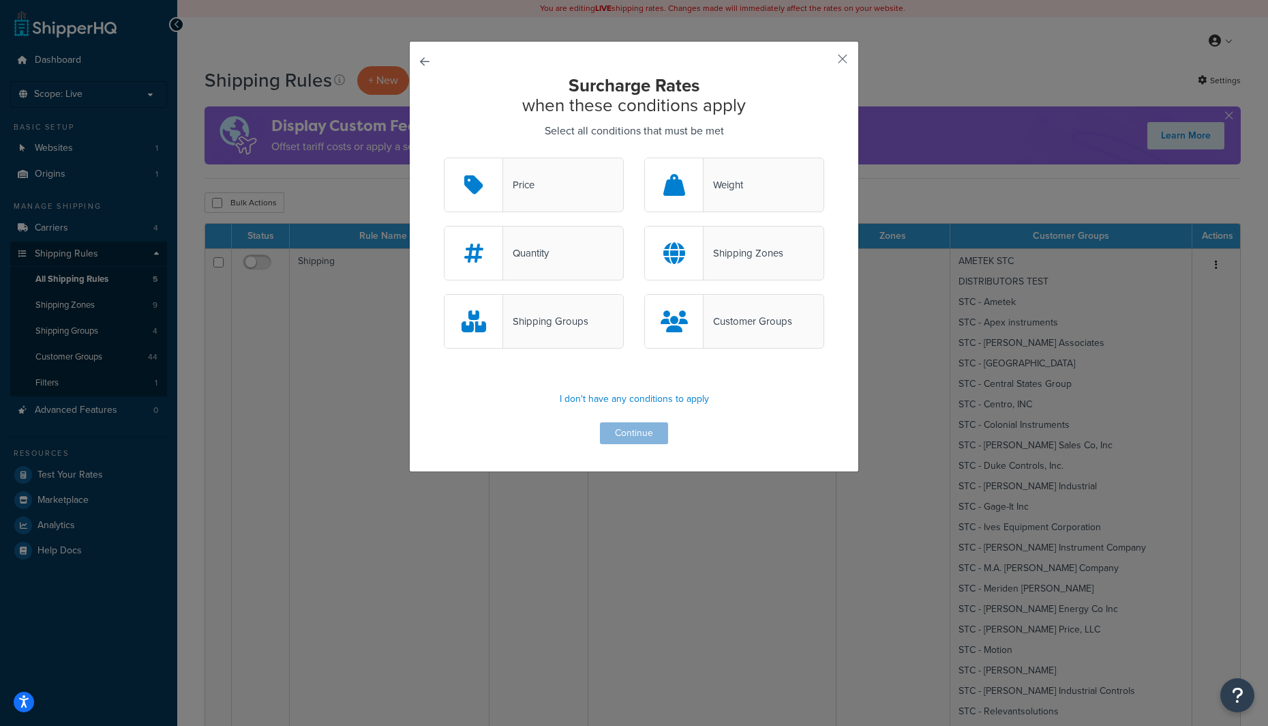
click at [709, 322] on div "Customer Groups" at bounding box center [748, 321] width 89 height 19
click at [0, 0] on input "Customer Groups" at bounding box center [0, 0] width 0 height 0
click at [634, 426] on button "Continue" at bounding box center [634, 433] width 68 height 22
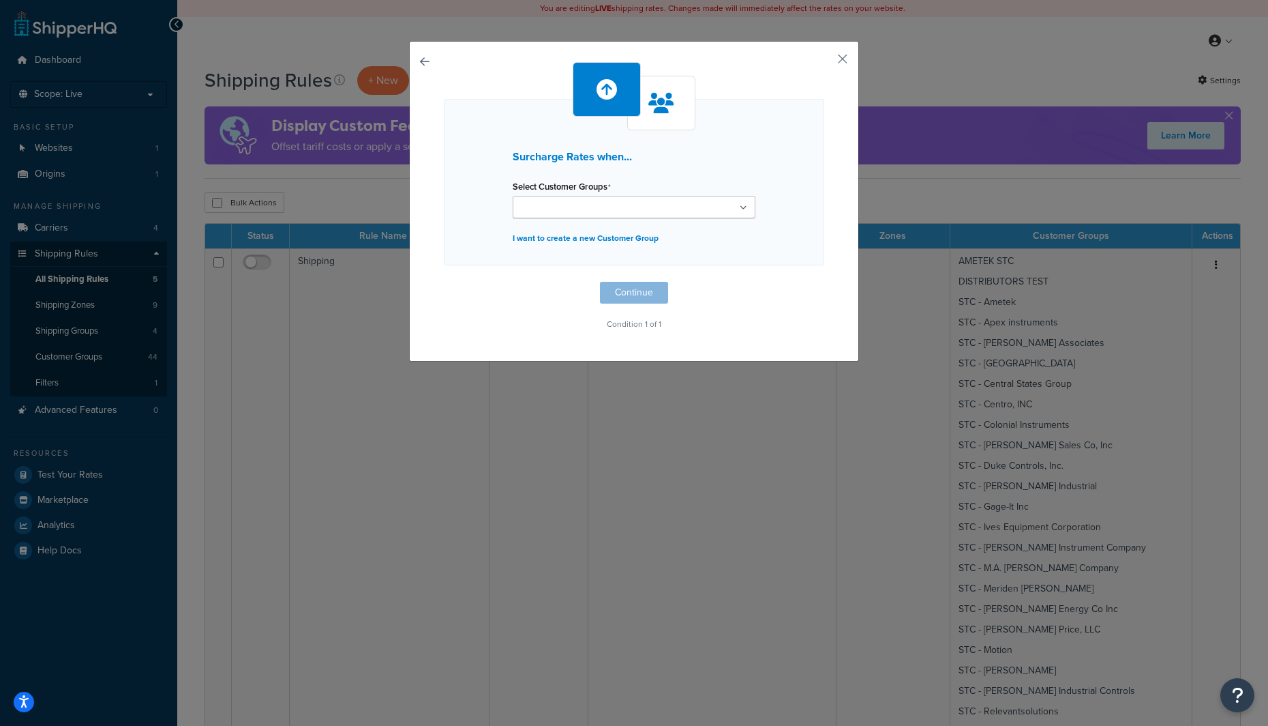
click at [587, 223] on div "Surcharge Rates when... Select Customer Groups Retail Wholesale US Gauge and PM…" at bounding box center [634, 182] width 381 height 166
drag, startPoint x: 583, startPoint y: 211, endPoint x: 589, endPoint y: 230, distance: 19.4
click at [583, 213] on input "Select Customer Groups" at bounding box center [577, 208] width 121 height 15
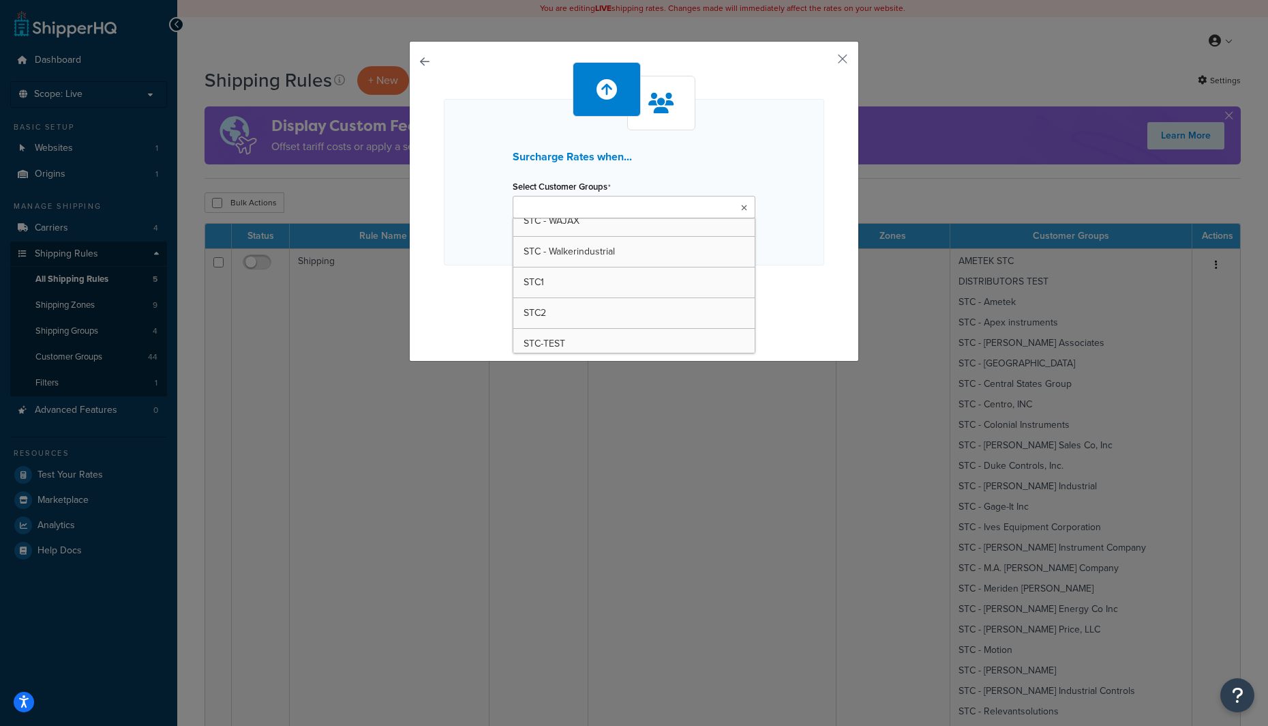
scroll to position [1225, 0]
drag, startPoint x: 580, startPoint y: 249, endPoint x: 585, endPoint y: 256, distance: 8.9
click at [764, 311] on div "Surcharge Rates when... Select Customer Groups STC-TEST Retail Wholesale US Gau…" at bounding box center [634, 199] width 381 height 275
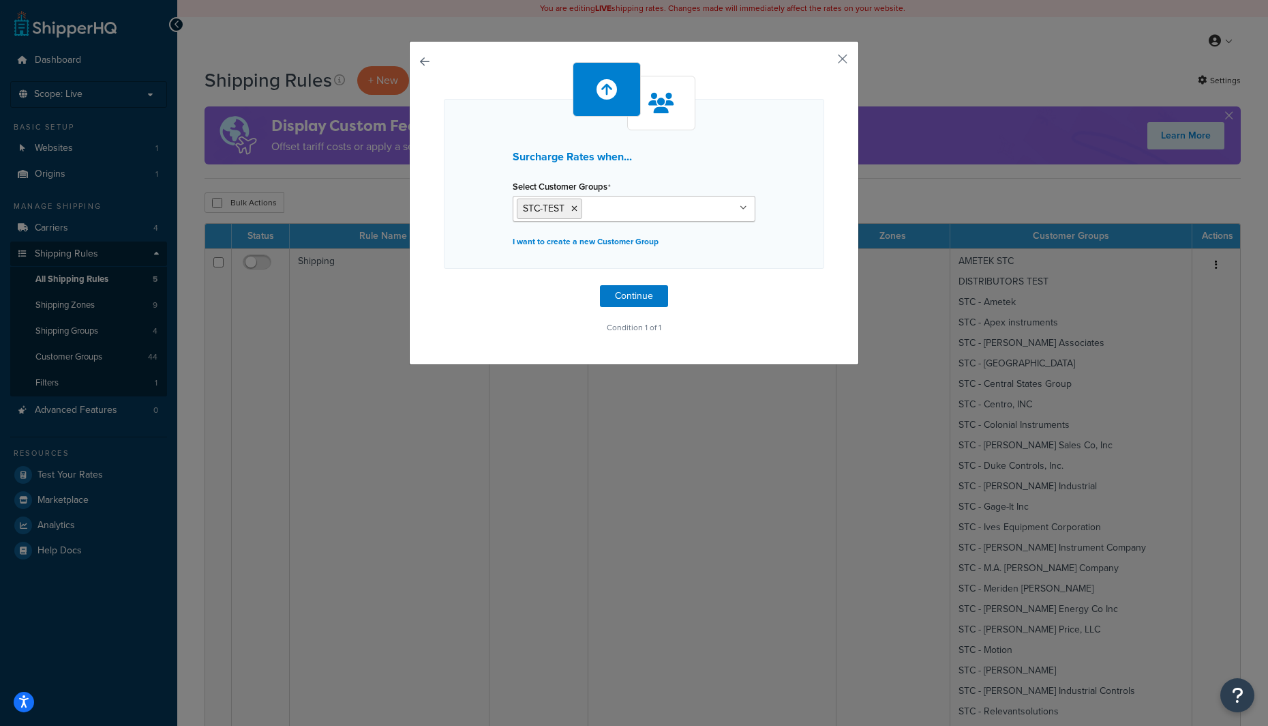
click at [619, 309] on div "Surcharge Rates when... Select Customer Groups STC-TEST Retail Wholesale US Gau…" at bounding box center [634, 199] width 381 height 275
click at [623, 306] on button "Continue" at bounding box center [634, 296] width 68 height 22
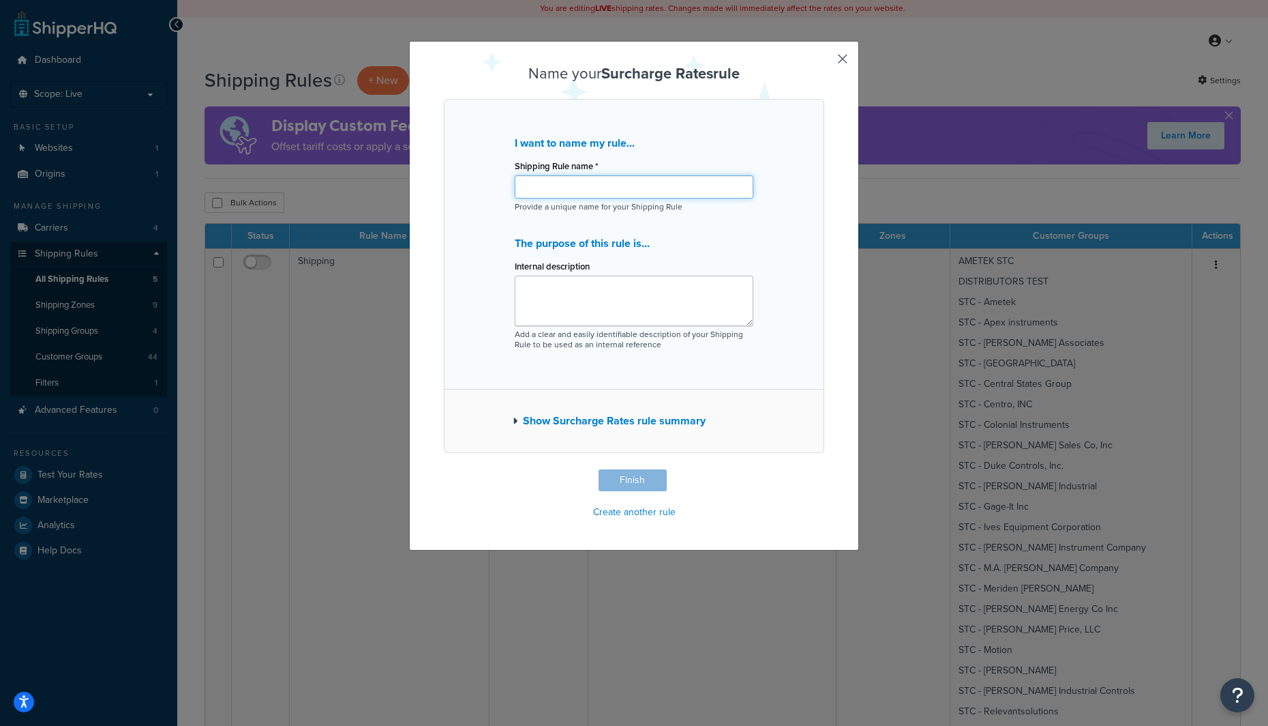
click at [573, 195] on input "Shipping Rule name *" at bounding box center [634, 186] width 239 height 23
type input "test"
click at [644, 484] on button "Finish" at bounding box center [633, 480] width 68 height 22
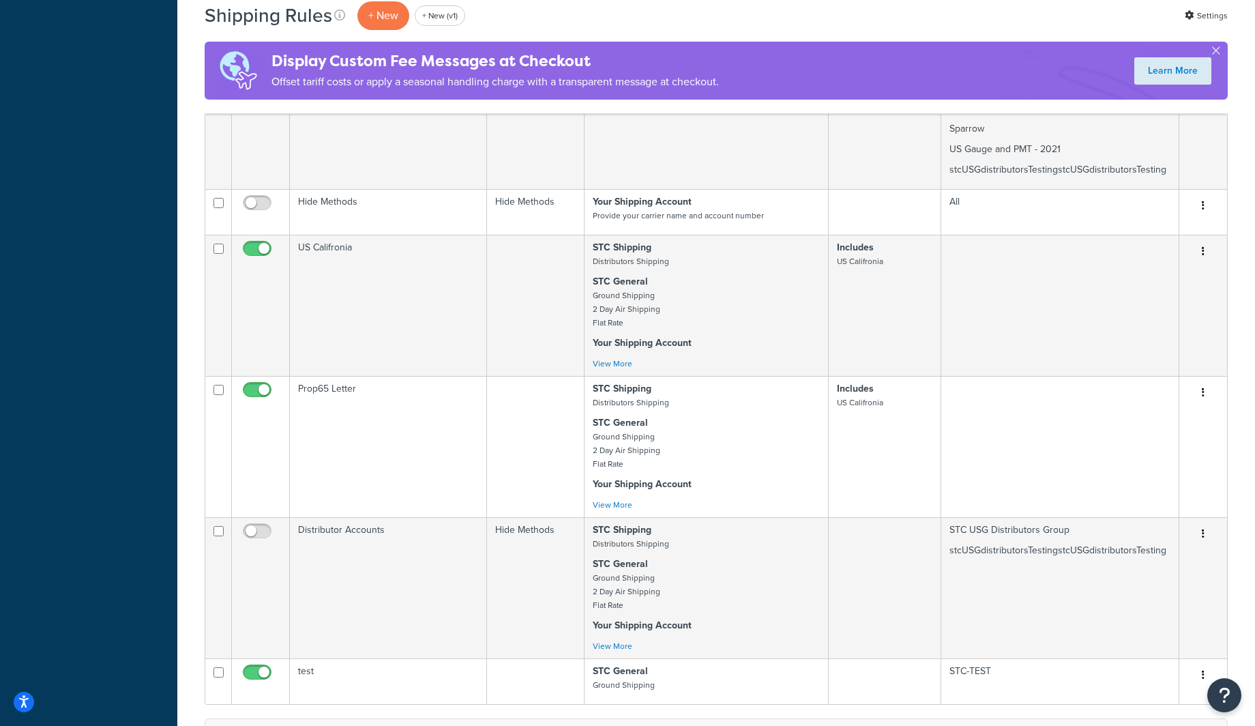
scroll to position [1090, 0]
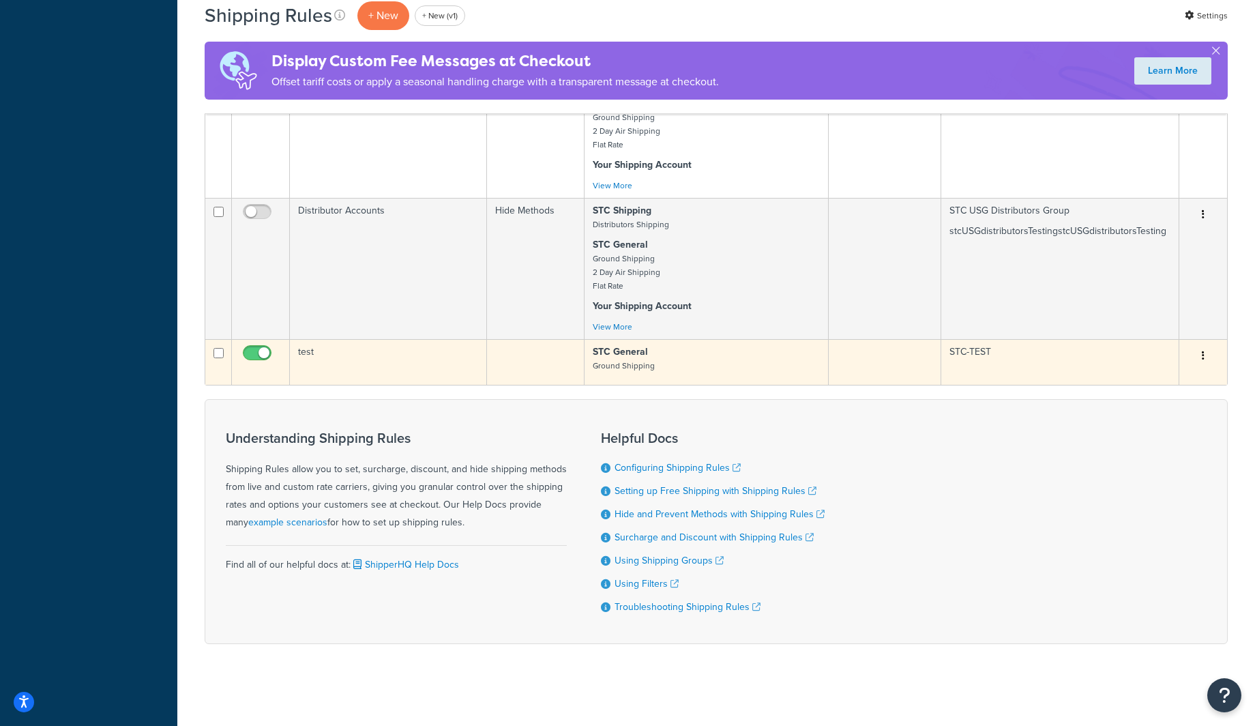
click at [430, 362] on td "test" at bounding box center [388, 362] width 197 height 46
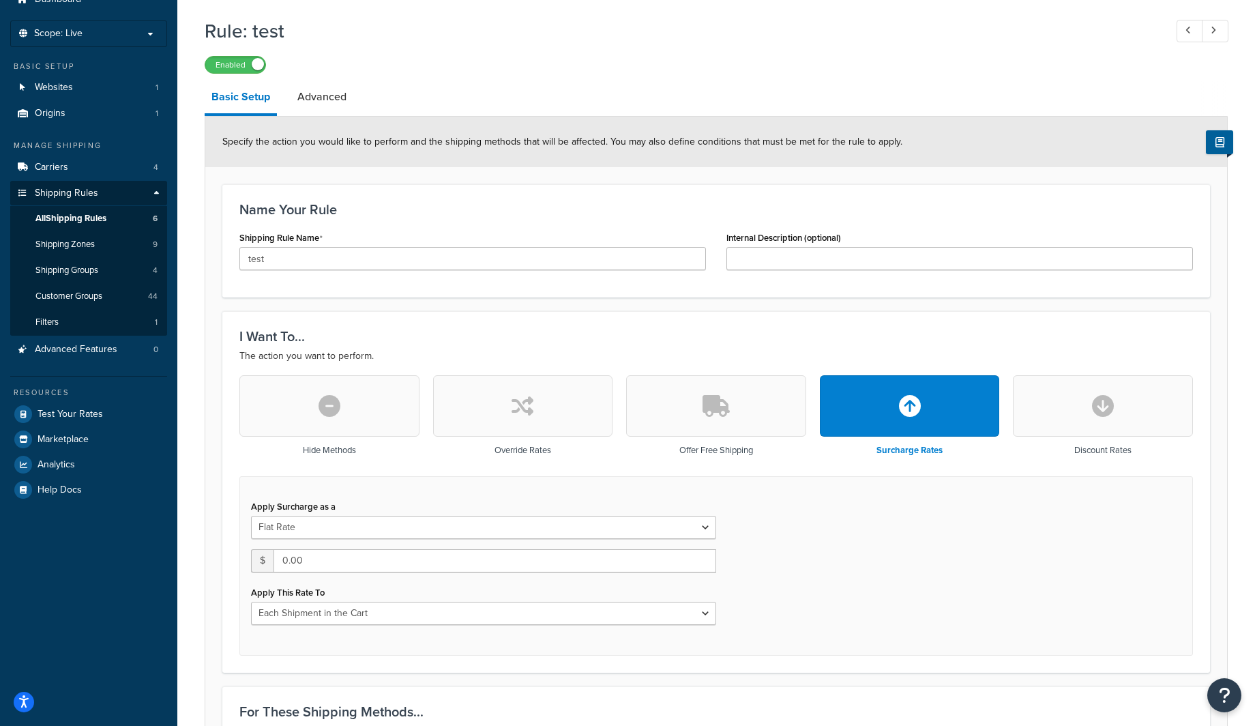
scroll to position [64, 0]
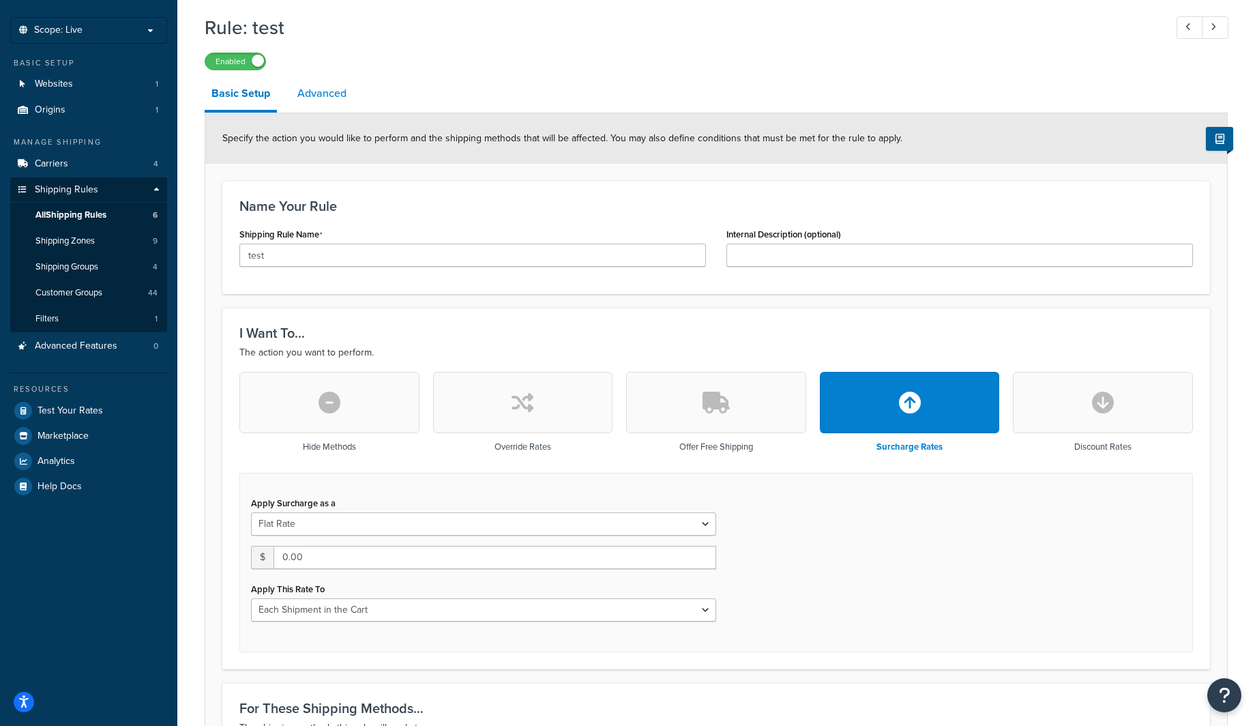
click at [322, 97] on link "Advanced" at bounding box center [322, 93] width 63 height 33
